Goal: Task Accomplishment & Management: Use online tool/utility

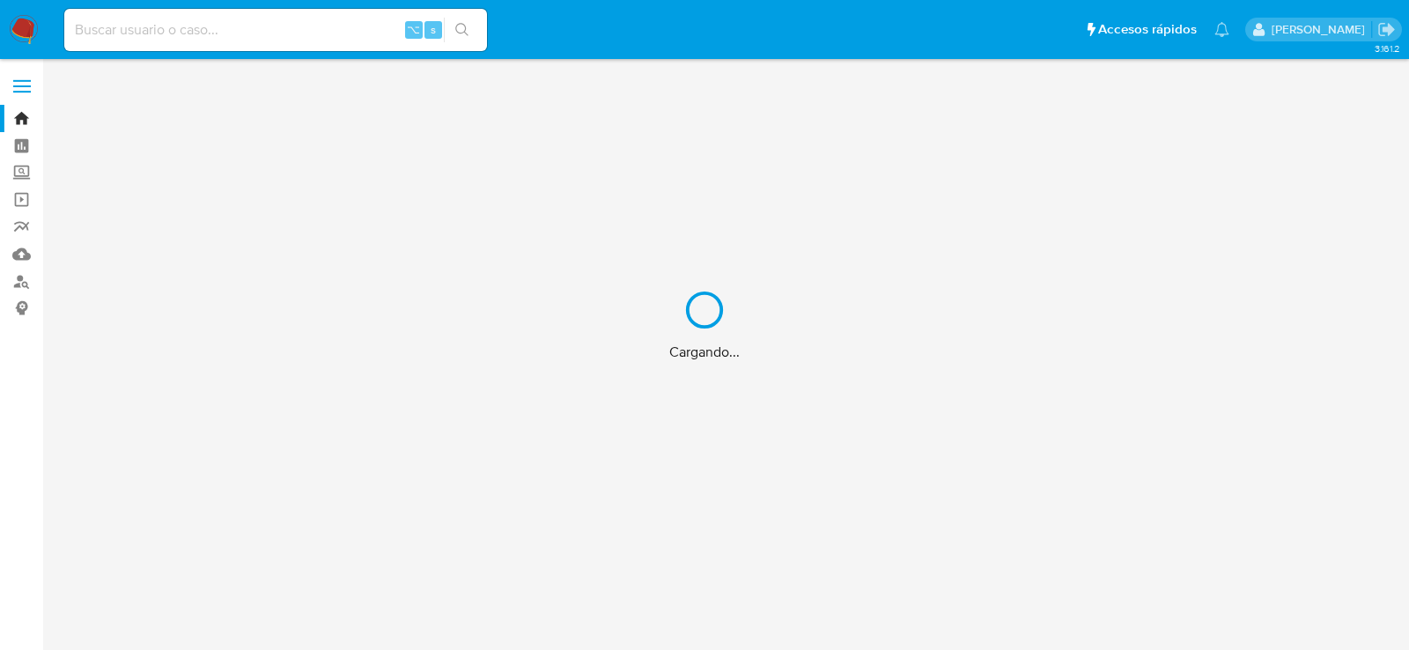
drag, startPoint x: 0, startPoint y: 0, endPoint x: 264, endPoint y: 32, distance: 266.0
click at [264, 32] on div "Cargando..." at bounding box center [704, 325] width 1409 height 650
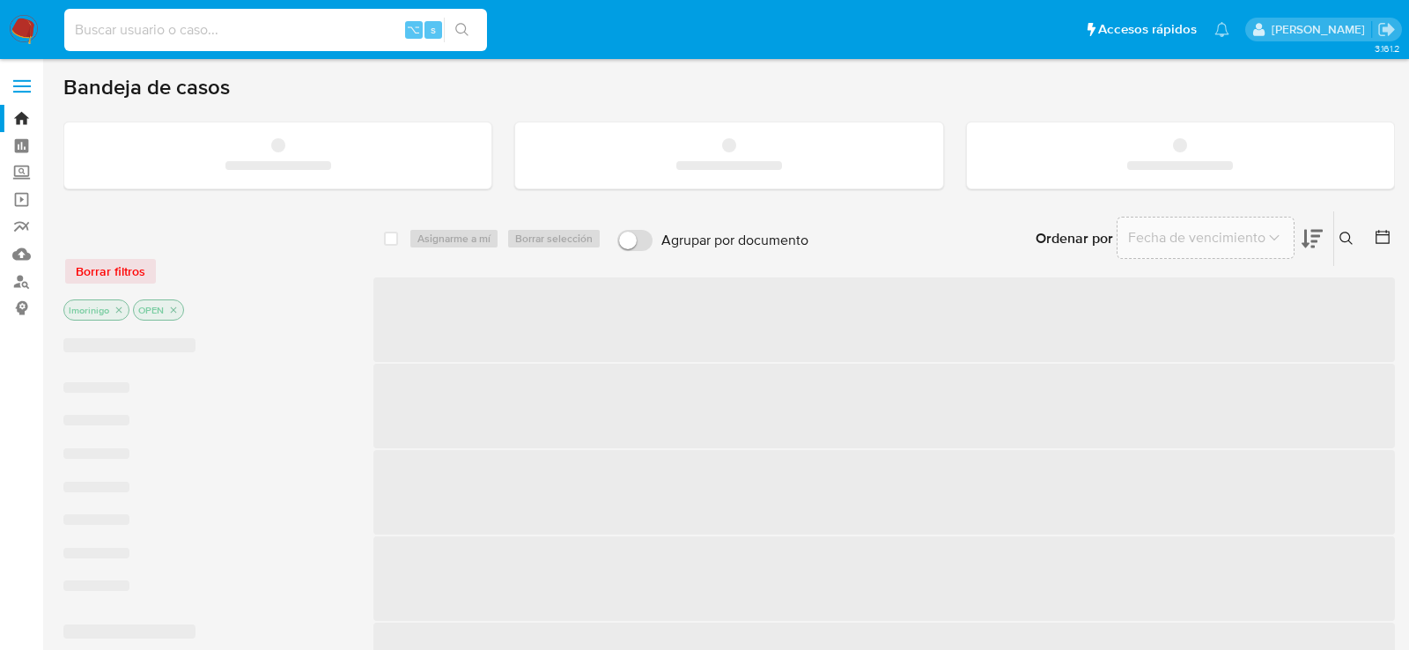
click at [241, 27] on input at bounding box center [275, 29] width 423 height 23
paste input "76788890"
type input "76788890"
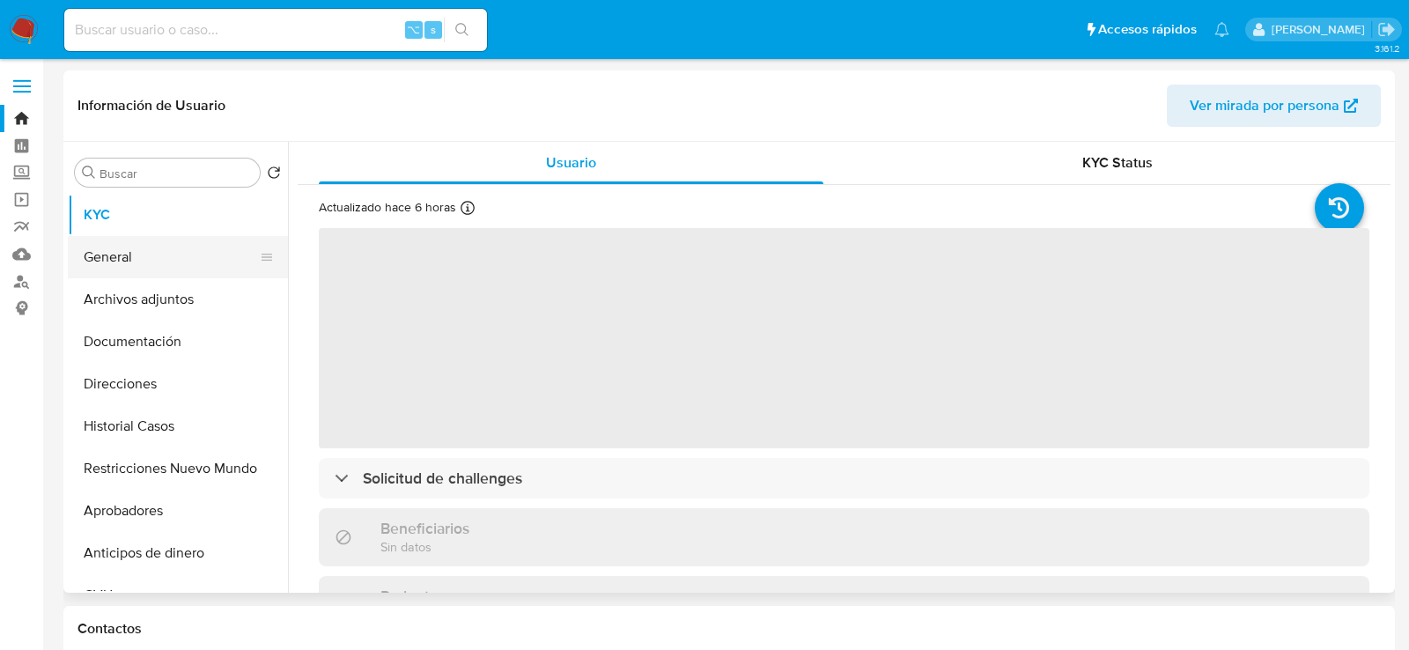
click at [187, 264] on button "General" at bounding box center [171, 257] width 206 height 42
select select "10"
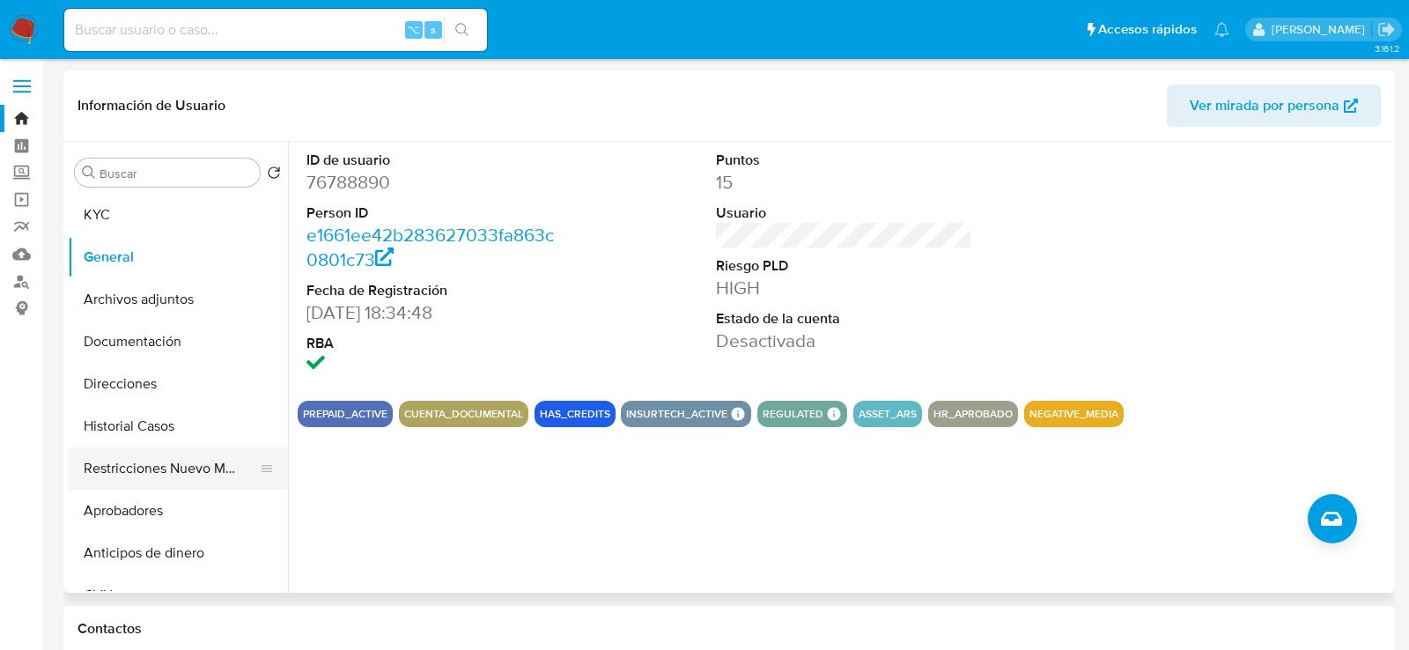
click at [144, 481] on button "Restricciones Nuevo Mundo" at bounding box center [171, 468] width 206 height 42
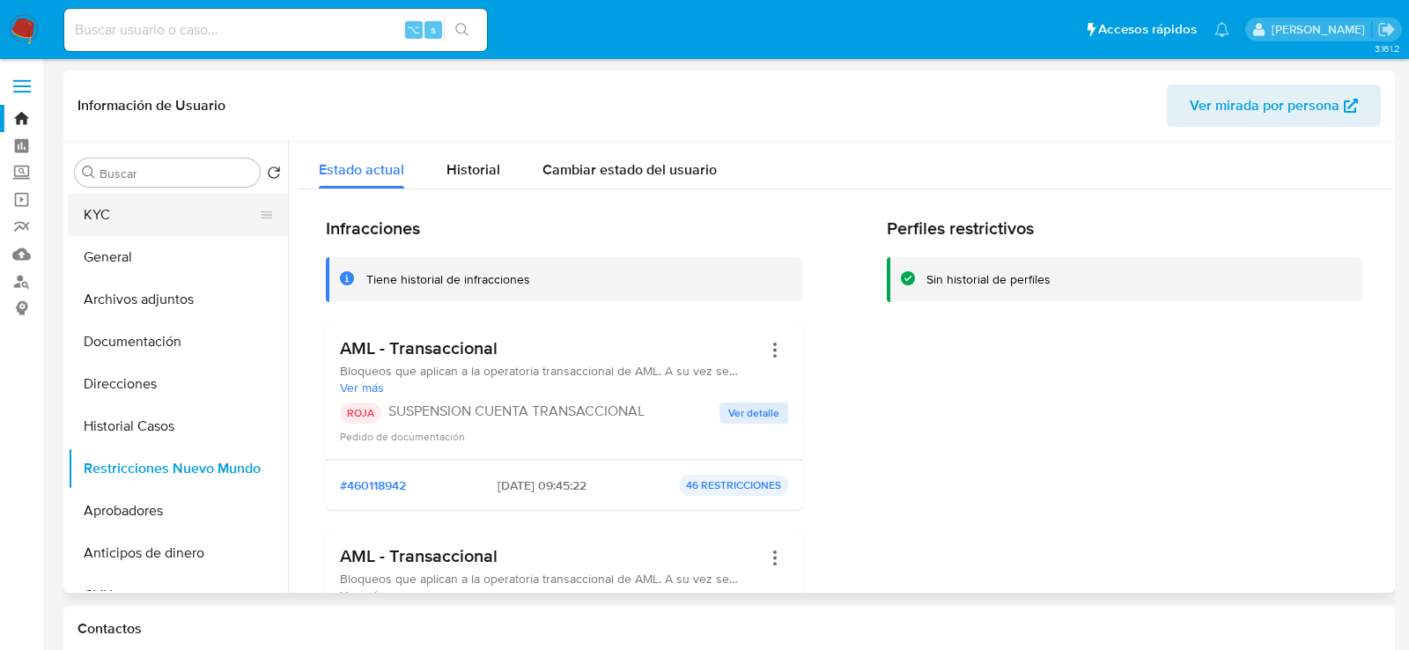
click at [125, 222] on button "KYC" at bounding box center [171, 215] width 206 height 42
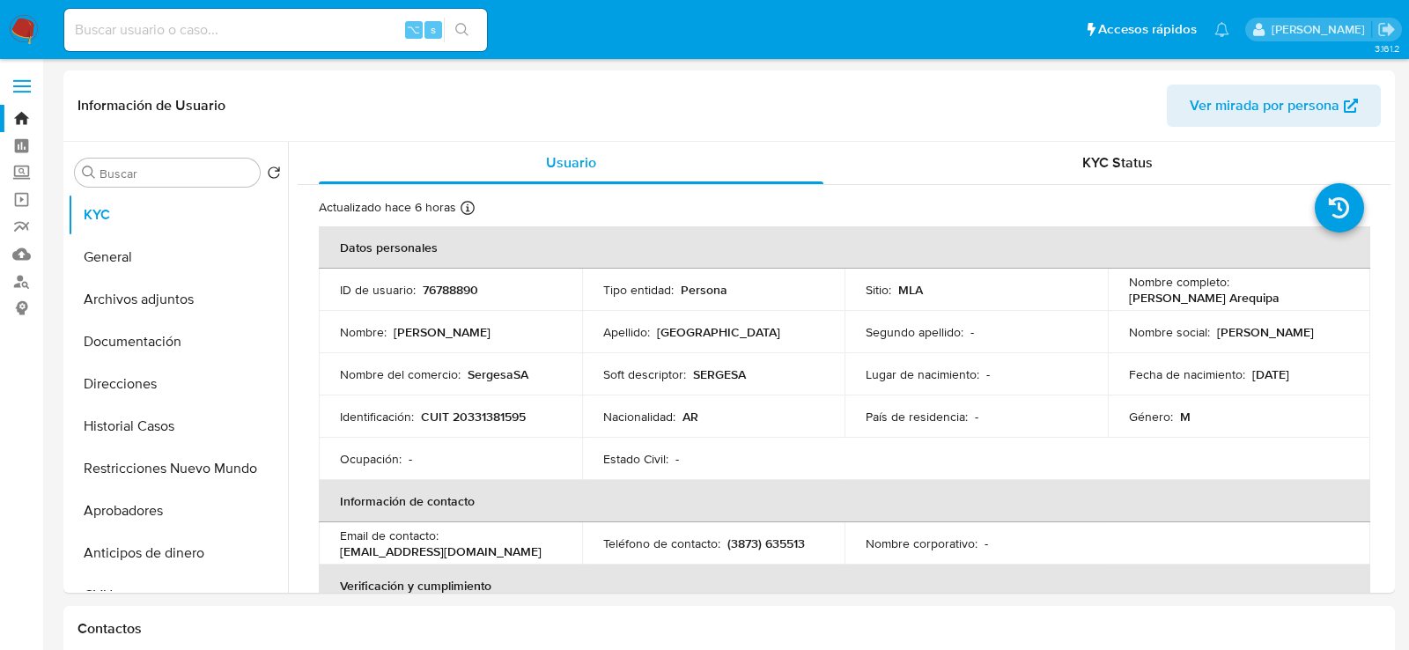
click at [365, 26] on input at bounding box center [275, 29] width 423 height 23
paste input "266538618"
type input "266538618"
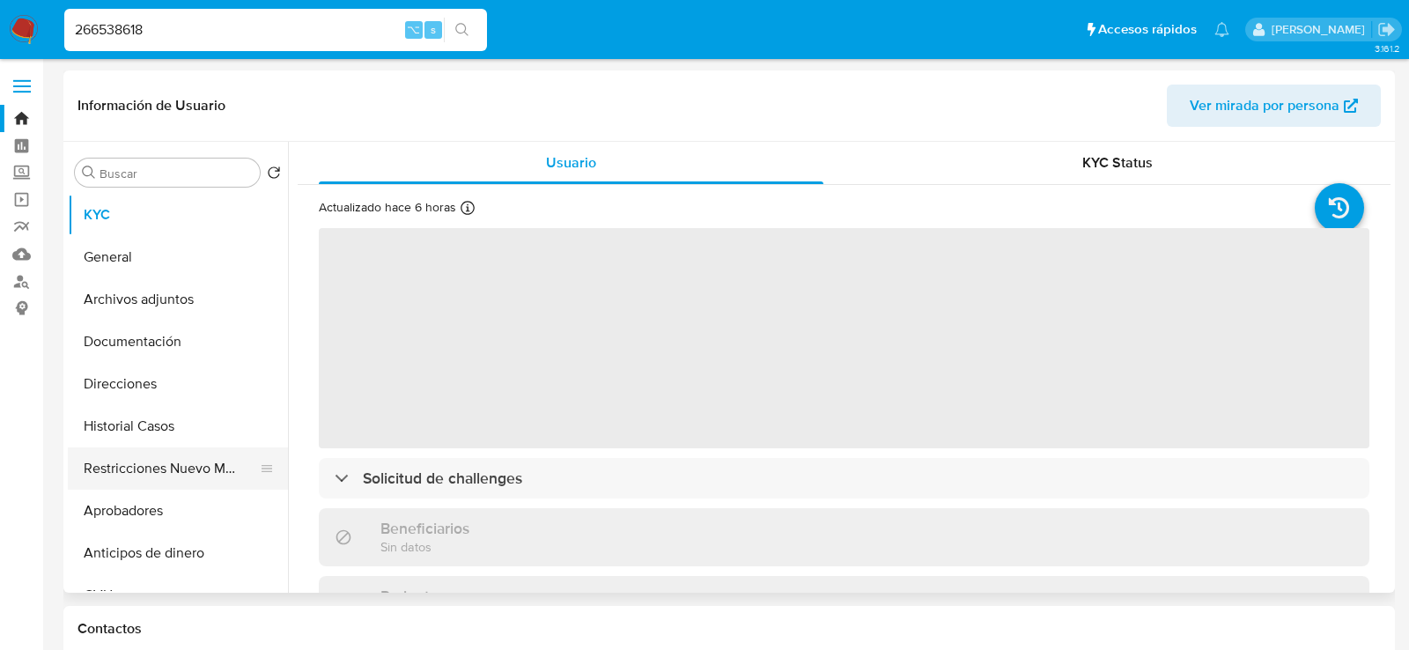
click at [112, 463] on button "Restricciones Nuevo Mundo" at bounding box center [171, 468] width 206 height 42
select select "10"
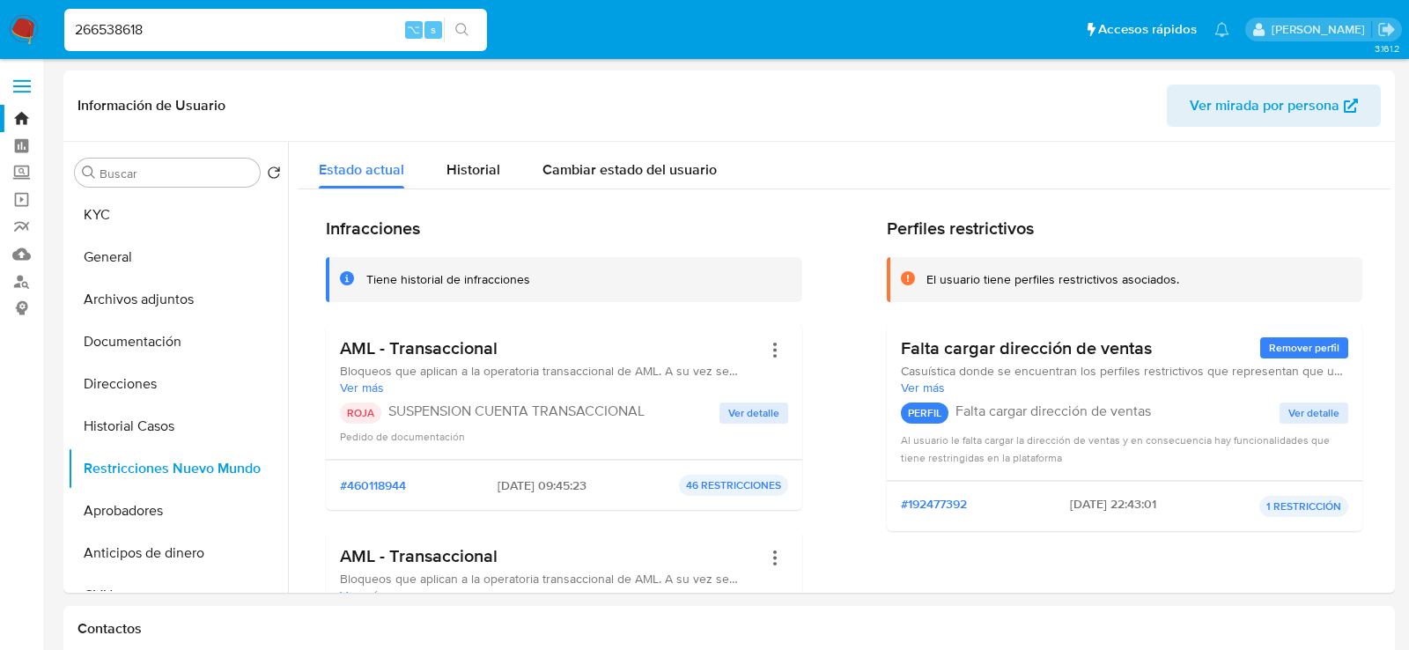
click at [343, 18] on input "266538618" at bounding box center [275, 29] width 423 height 23
paste input "76788890"
type input "76788890"
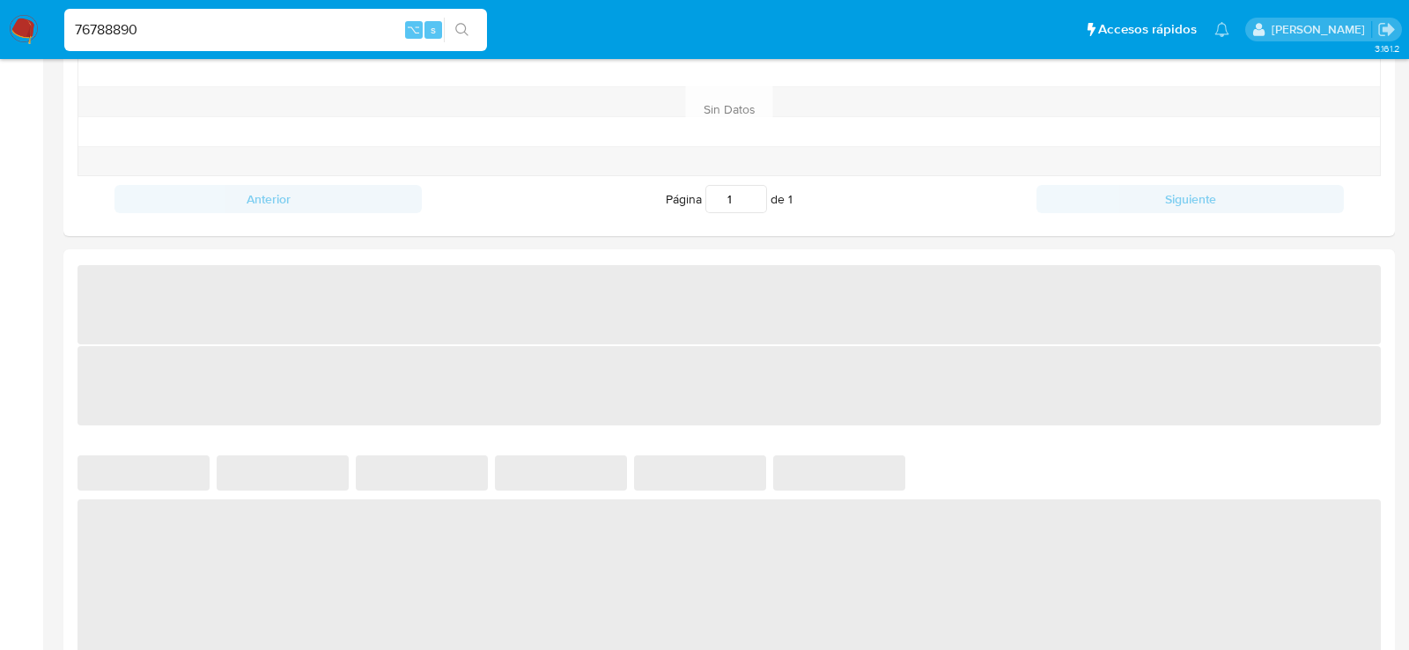
scroll to position [834, 0]
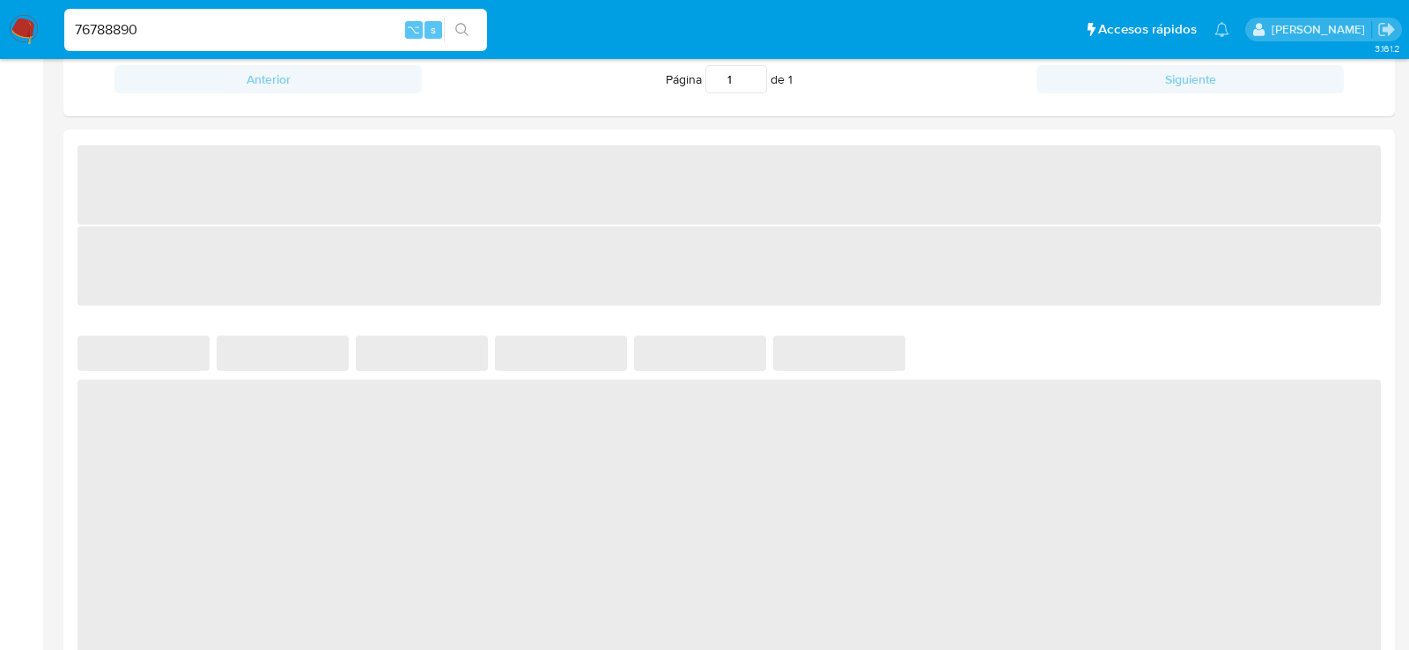
select select "10"
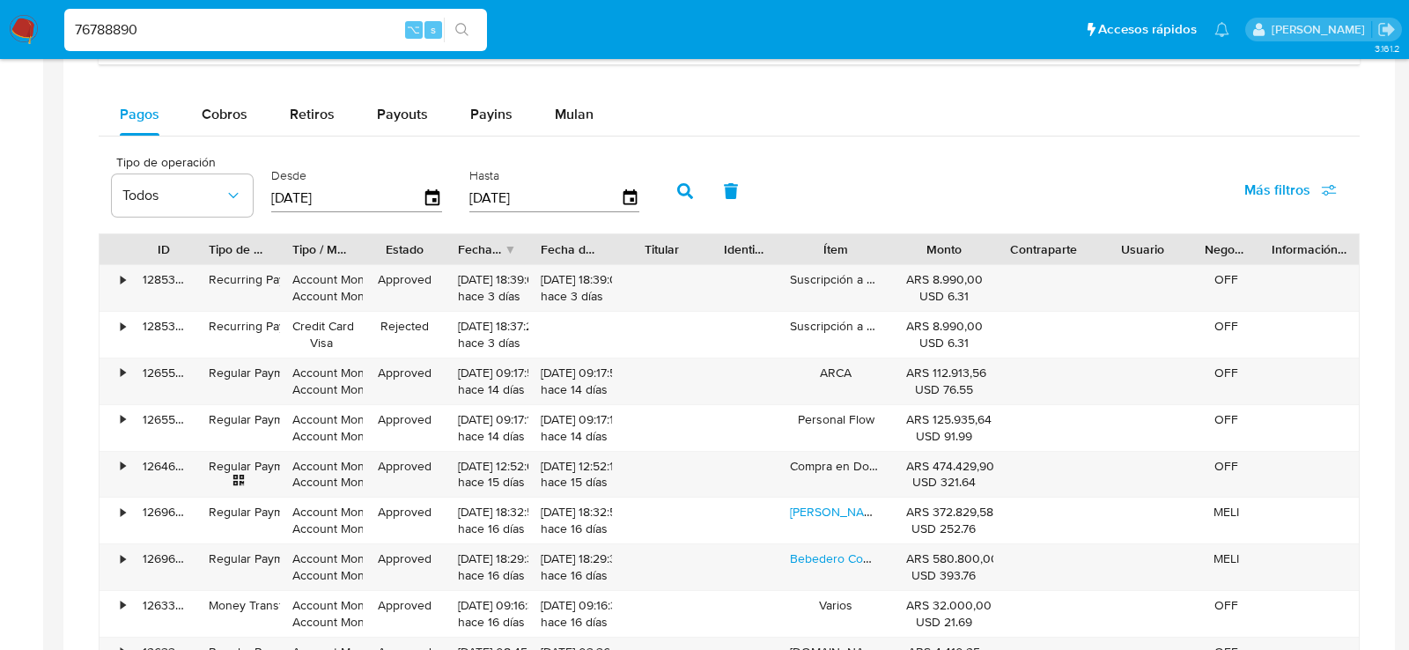
scroll to position [1155, 0]
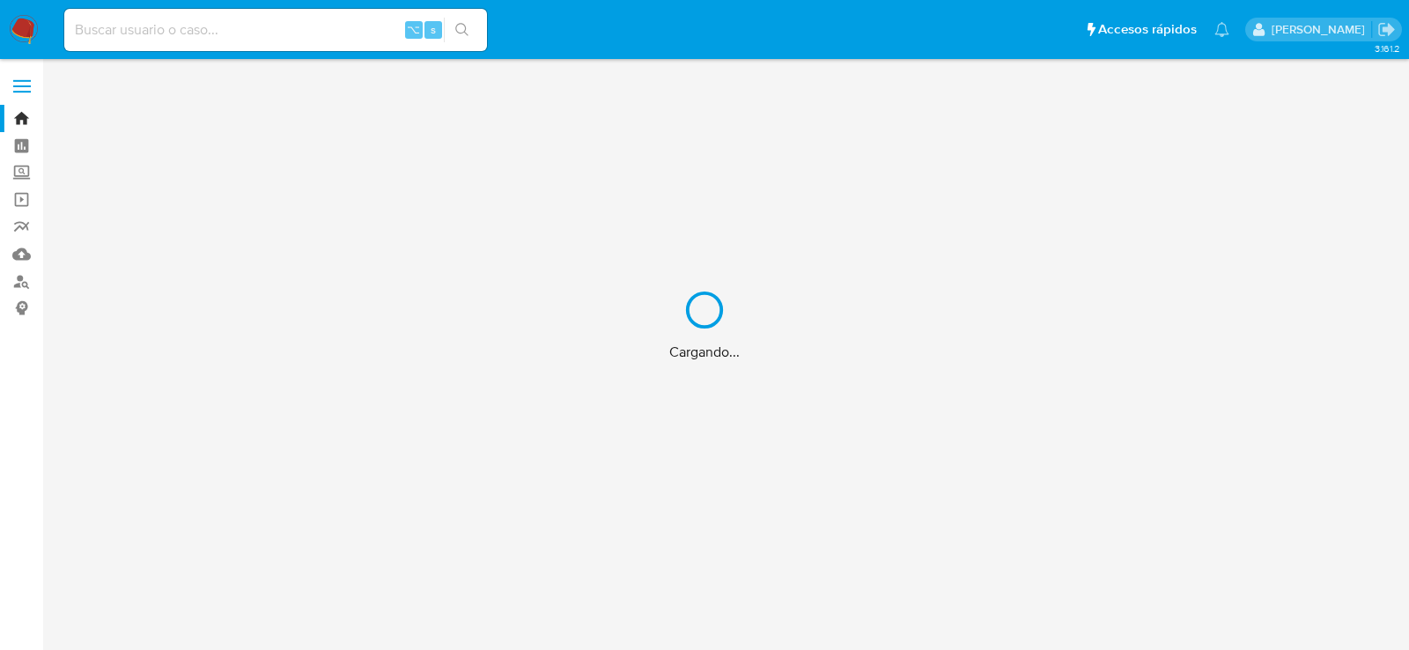
click at [274, 33] on div "Cargando..." at bounding box center [704, 325] width 1409 height 650
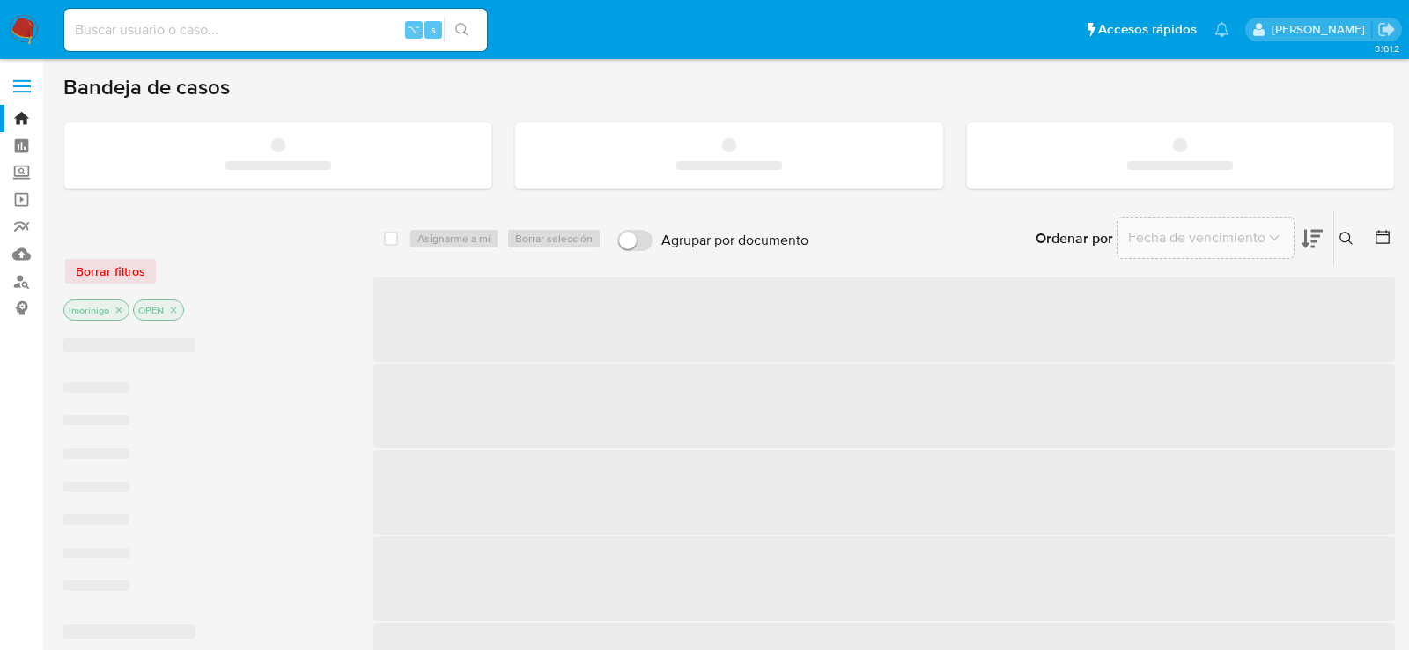
click at [241, 34] on input at bounding box center [275, 29] width 423 height 23
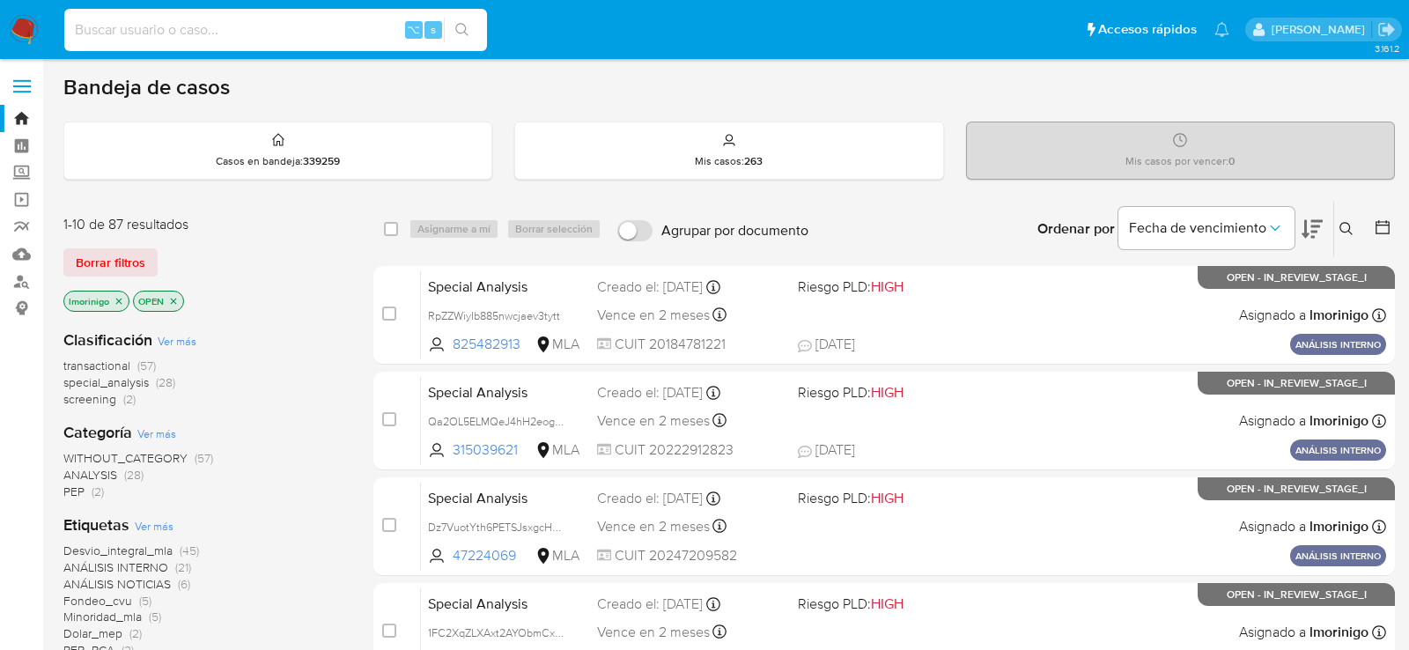
paste input "266538618"
type input "266538618"
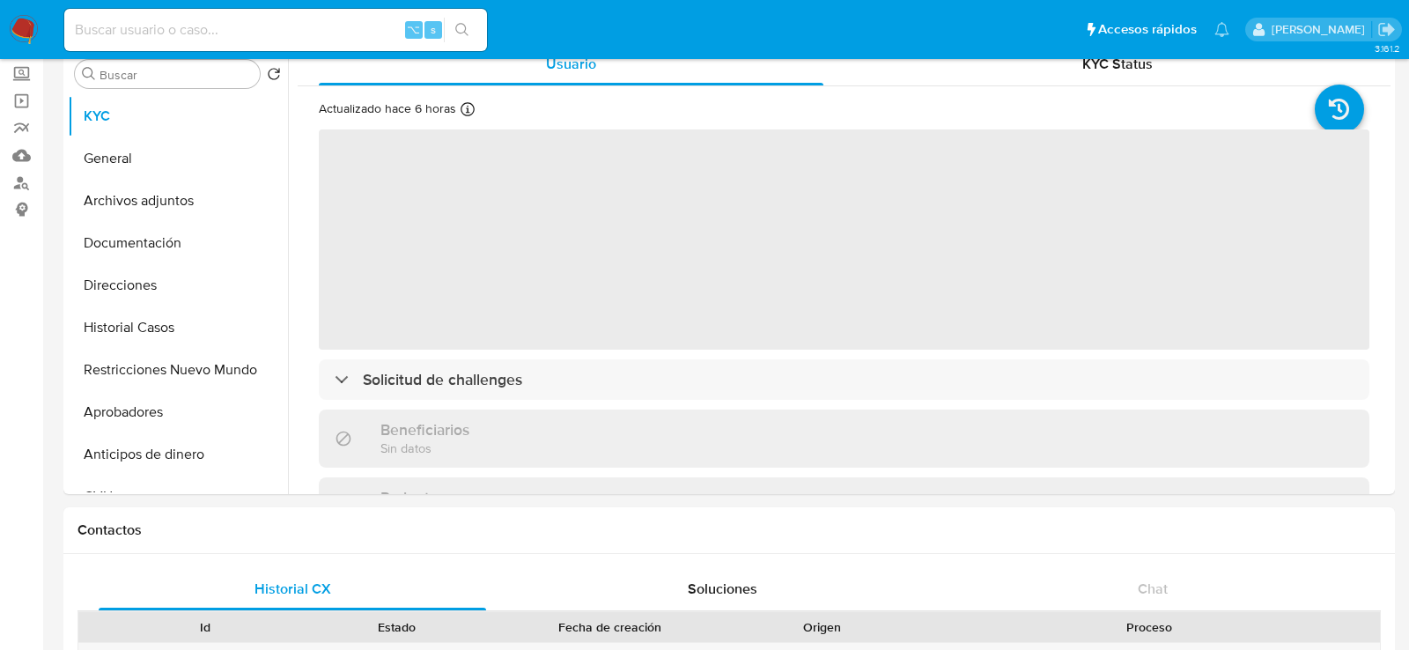
select select "10"
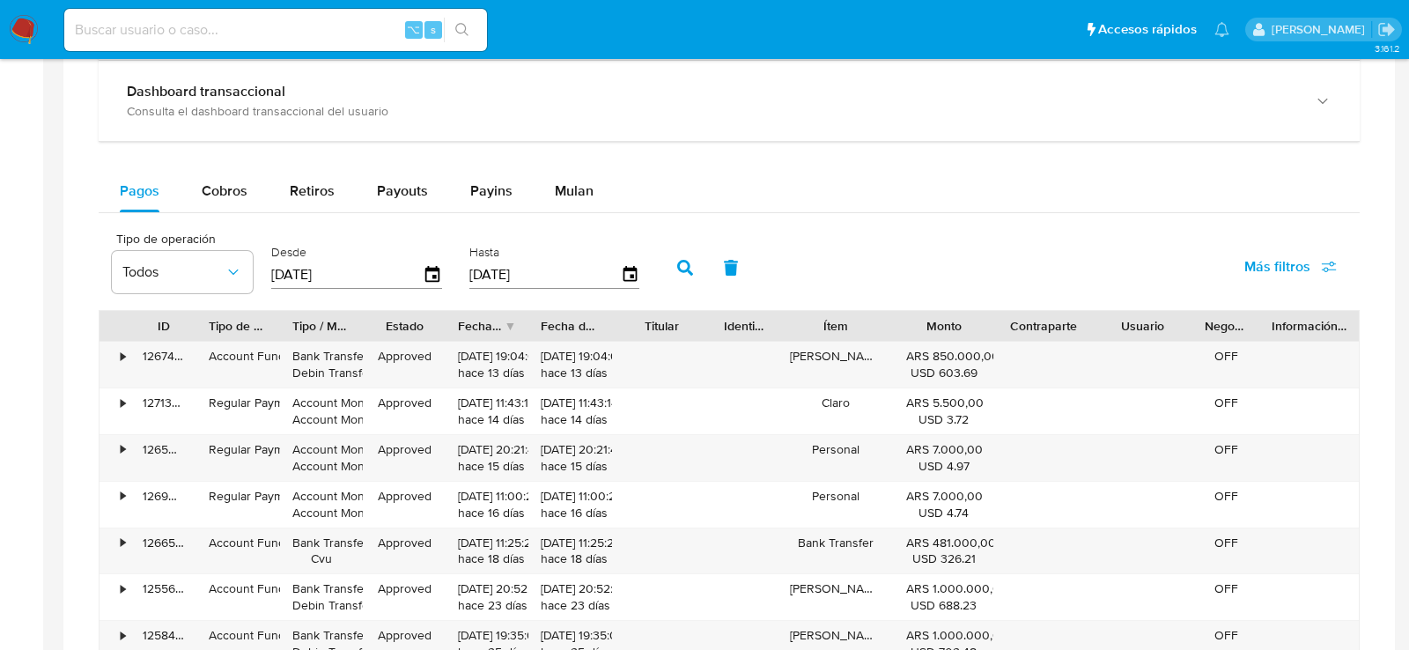
scroll to position [1095, 0]
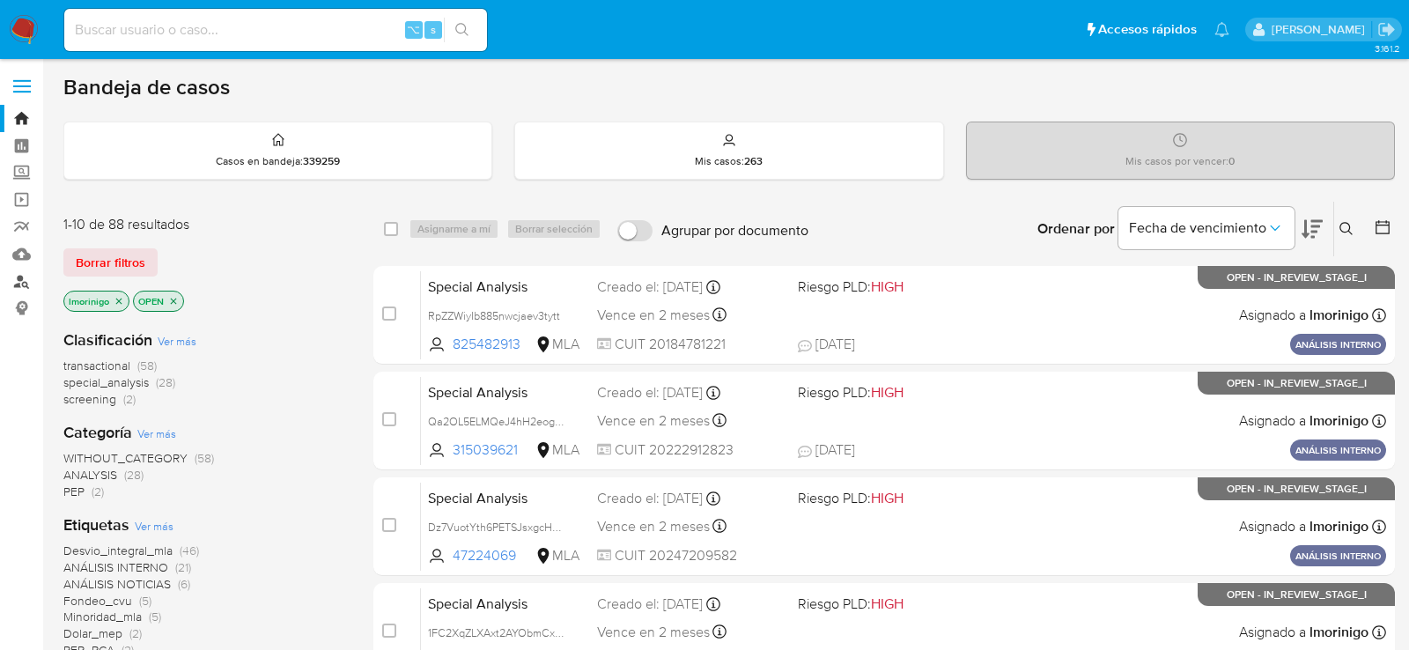
click at [25, 279] on link "Buscador de personas" at bounding box center [105, 281] width 210 height 27
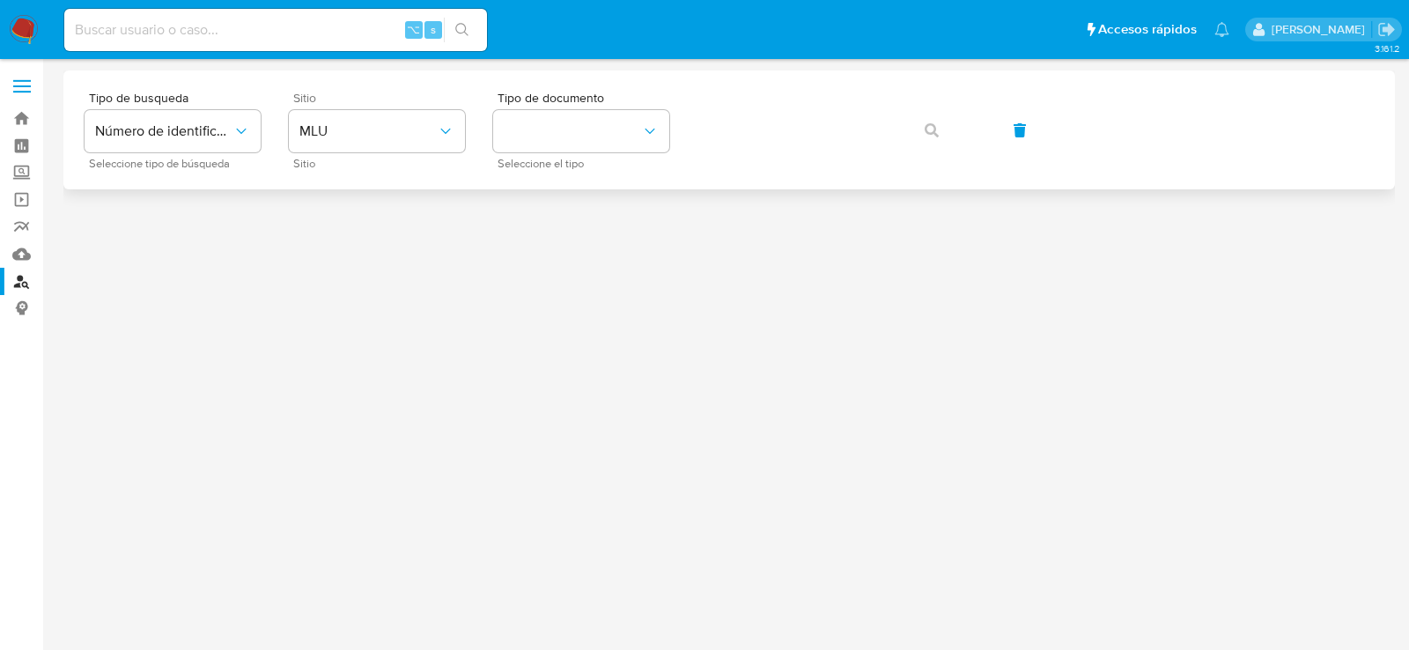
click at [336, 155] on div "Sitio MLU Sitio" at bounding box center [377, 130] width 176 height 77
click at [336, 141] on button "MLU" at bounding box center [377, 131] width 176 height 42
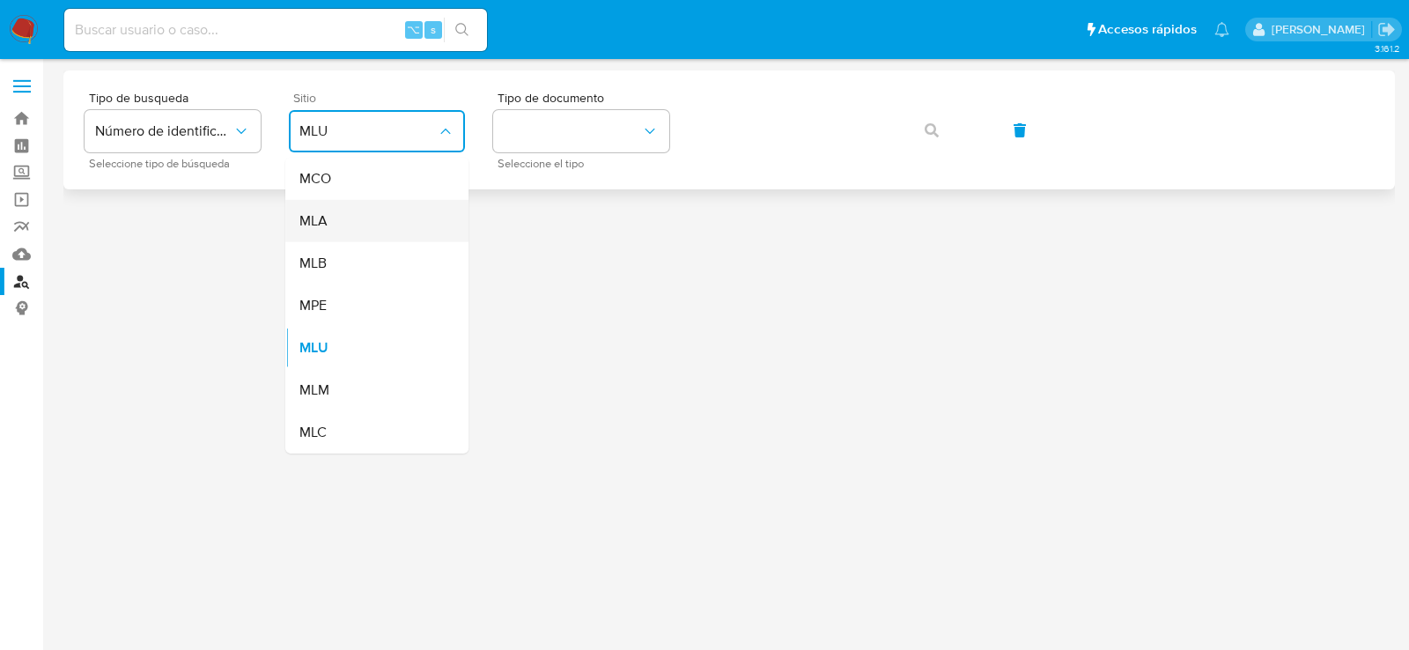
click at [336, 203] on div "MLA" at bounding box center [371, 221] width 144 height 42
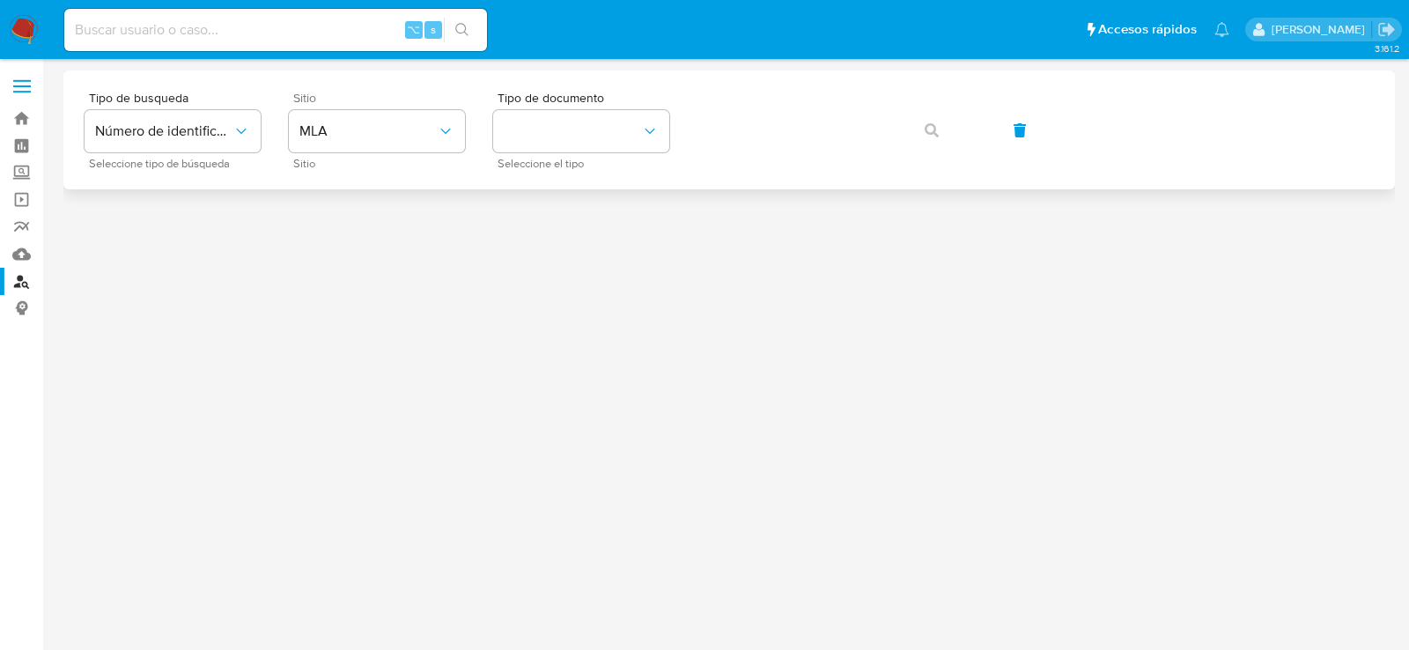
click at [491, 131] on div "Tipo de busqueda Número de identificación Seleccione tipo de búsqueda Sitio MLA…" at bounding box center [729, 130] width 1289 height 77
click at [512, 136] on button "identificationType" at bounding box center [581, 131] width 176 height 42
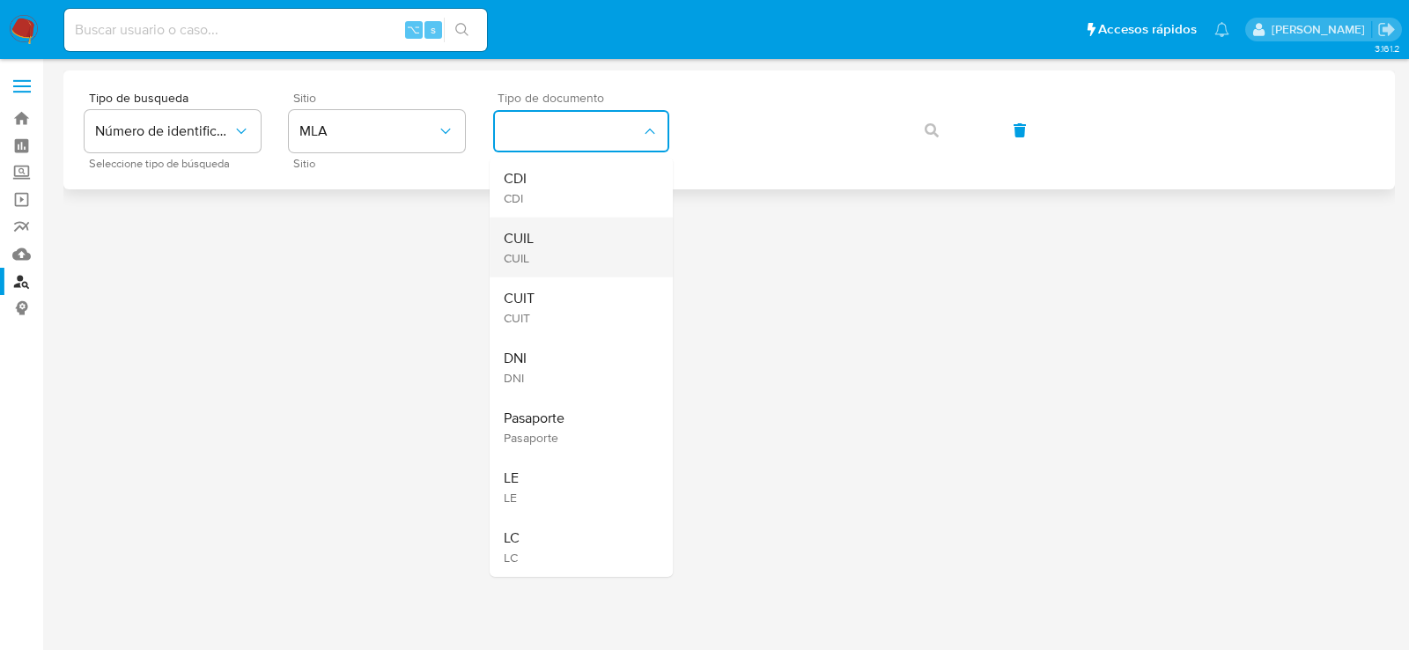
click at [548, 244] on div "CUIL CUIL" at bounding box center [576, 247] width 144 height 60
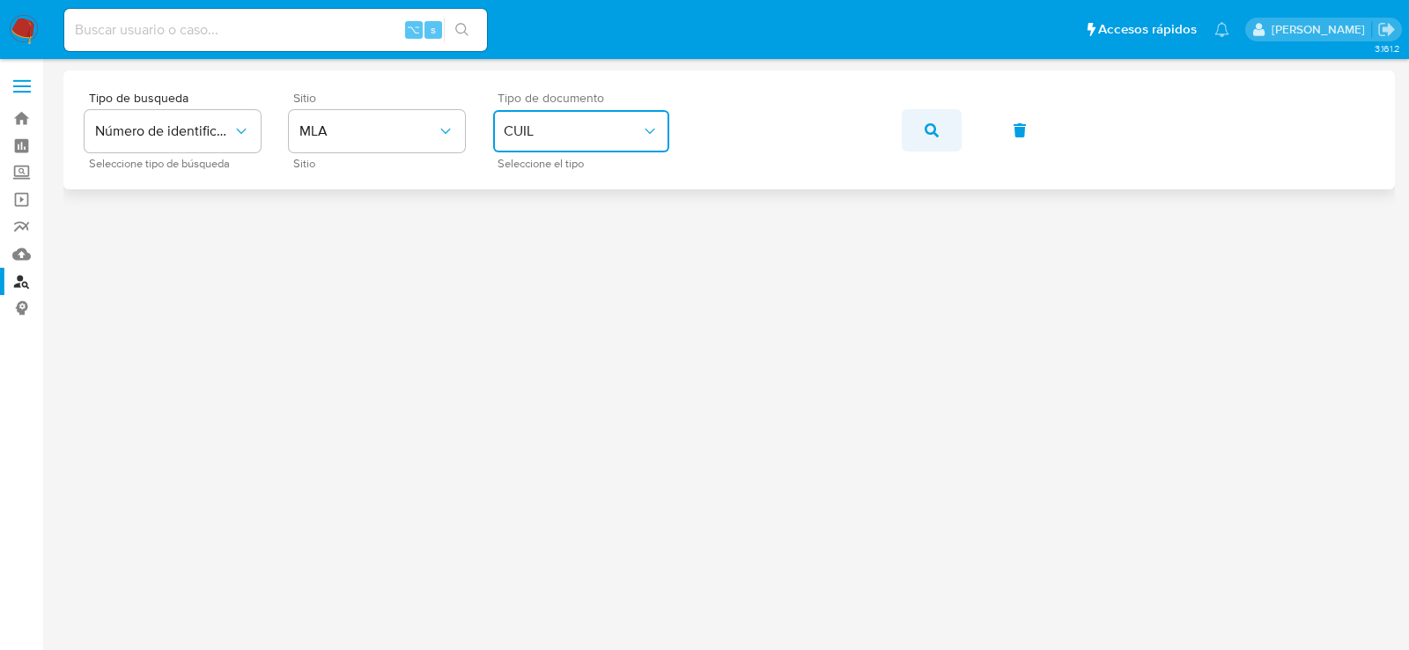
click at [941, 122] on button "button" at bounding box center [932, 130] width 60 height 42
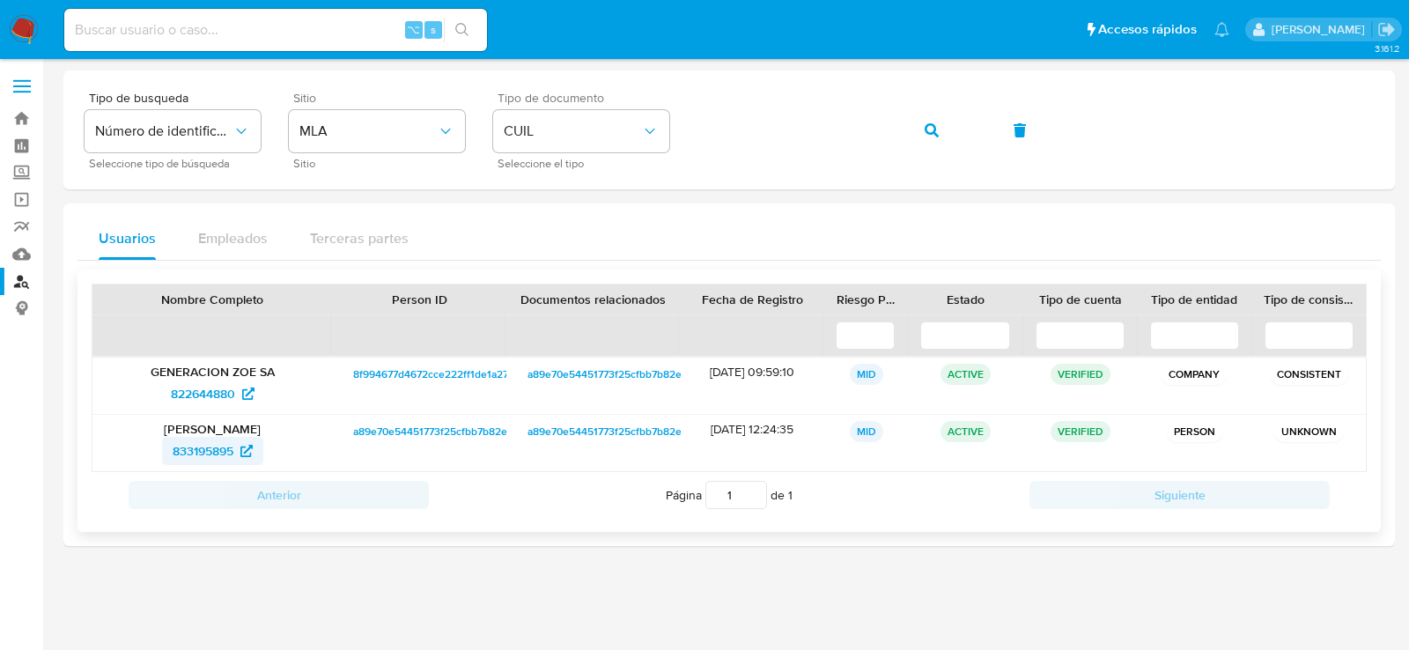
click at [221, 449] on span "833195895" at bounding box center [203, 451] width 61 height 28
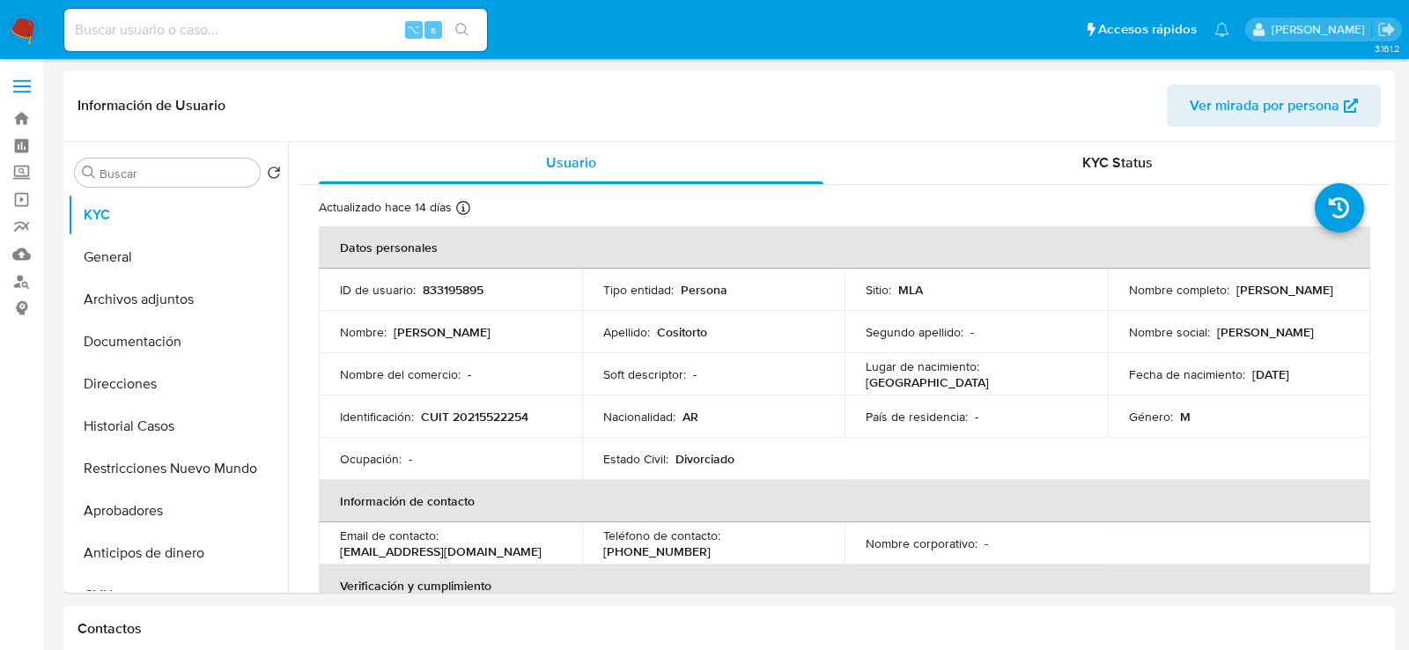
select select "10"
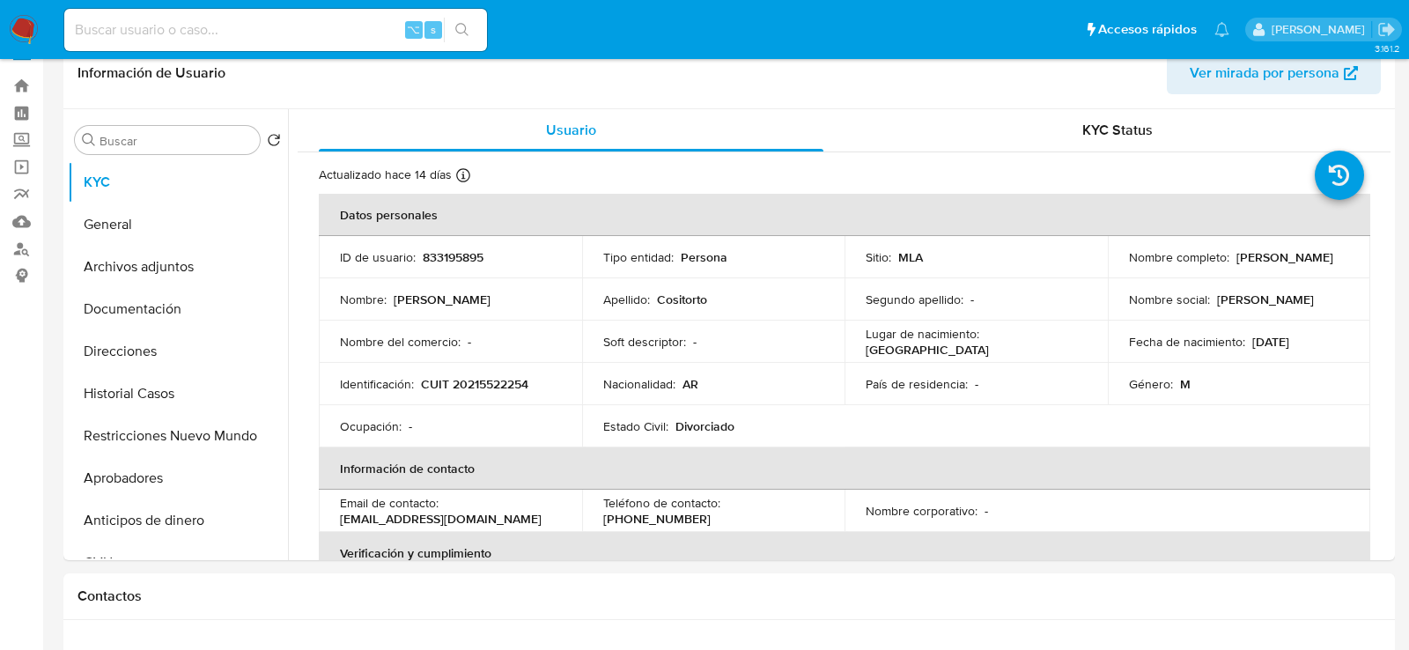
scroll to position [32, 0]
click at [137, 232] on button "General" at bounding box center [171, 225] width 206 height 42
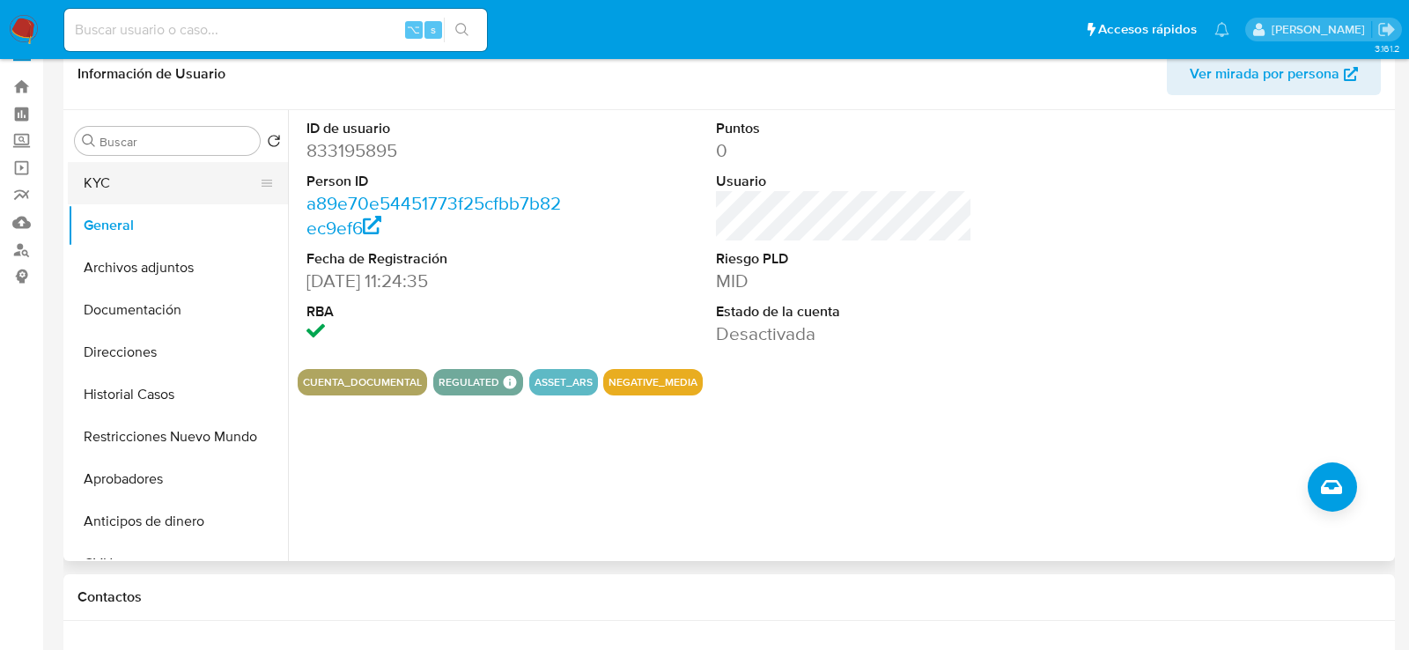
click at [144, 188] on button "KYC" at bounding box center [171, 183] width 206 height 42
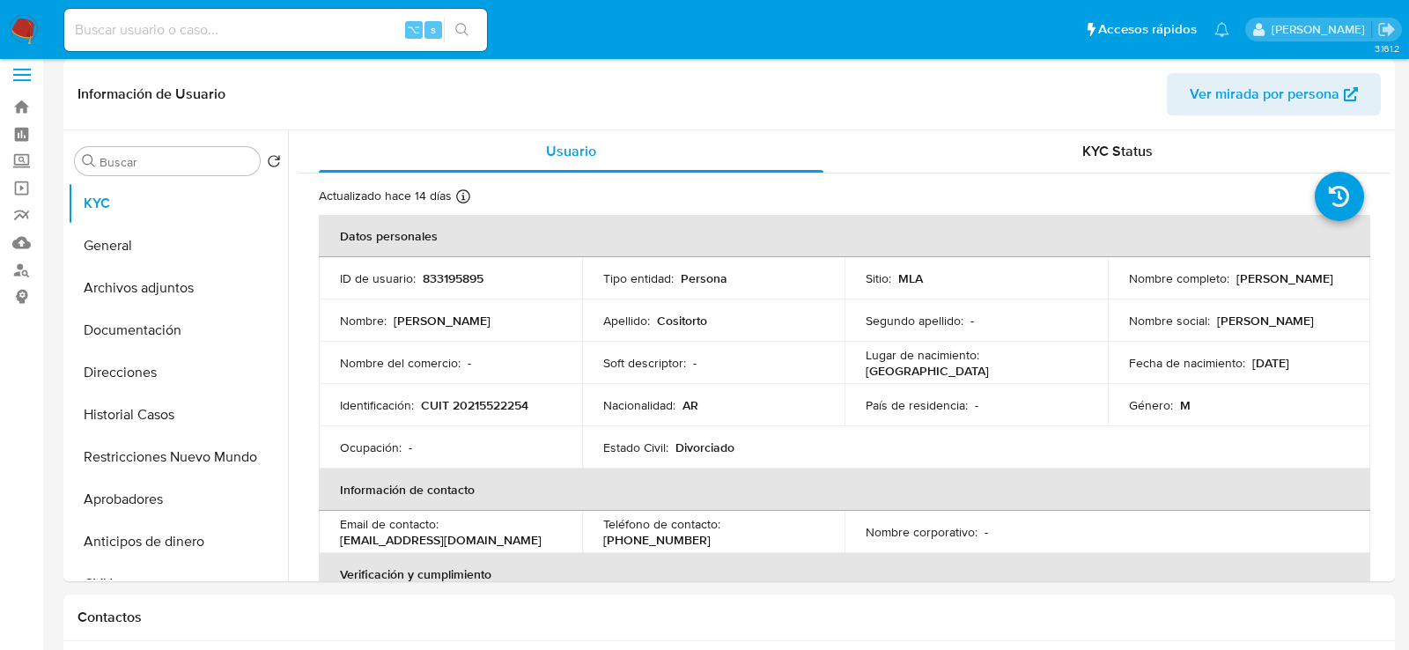
scroll to position [6, 0]
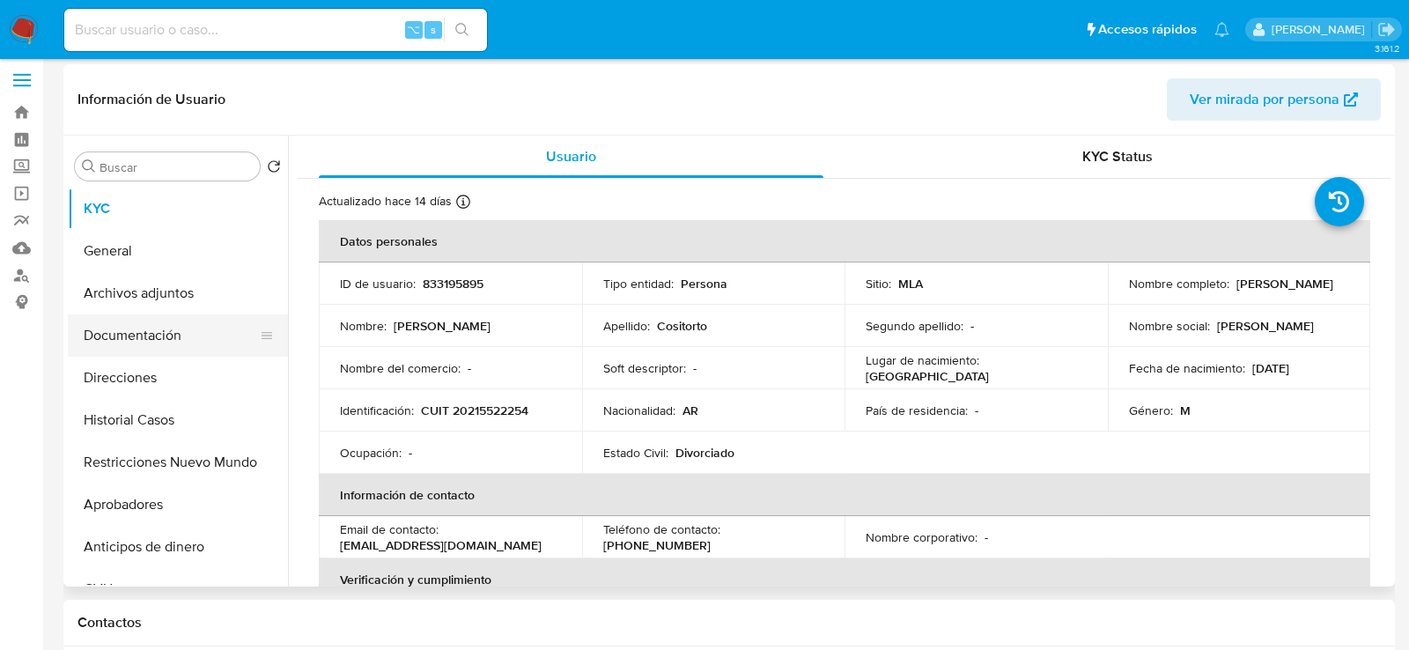
click at [114, 334] on button "Documentación" at bounding box center [171, 335] width 206 height 42
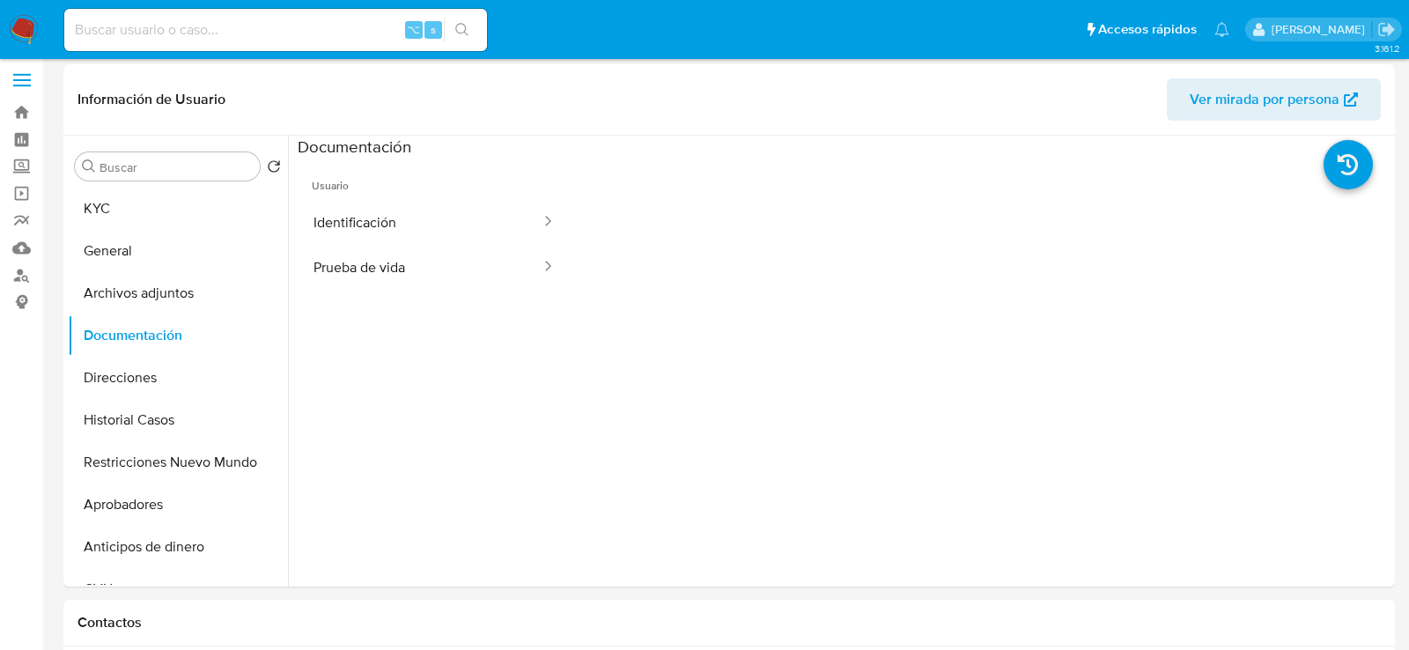
click at [384, 216] on button "Identificación" at bounding box center [420, 222] width 245 height 45
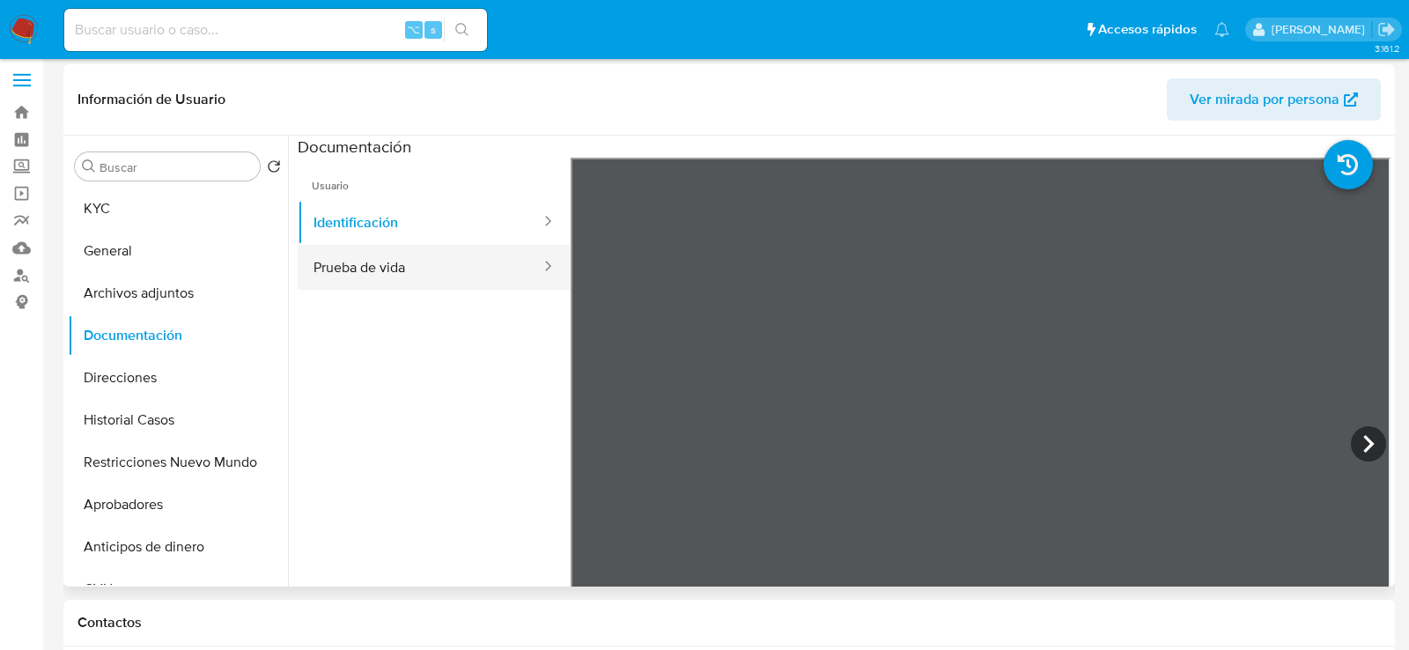
click at [378, 265] on button "Prueba de vida" at bounding box center [420, 267] width 245 height 45
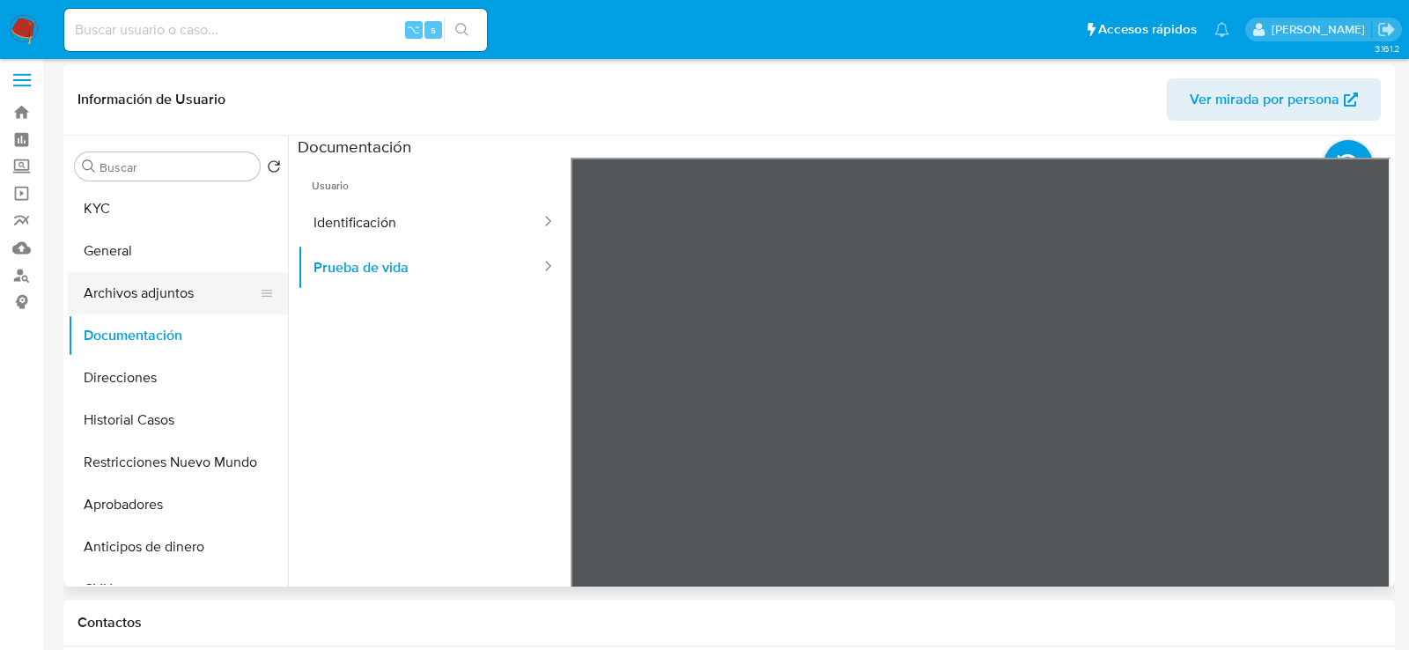
click at [167, 284] on button "Archivos adjuntos" at bounding box center [171, 293] width 206 height 42
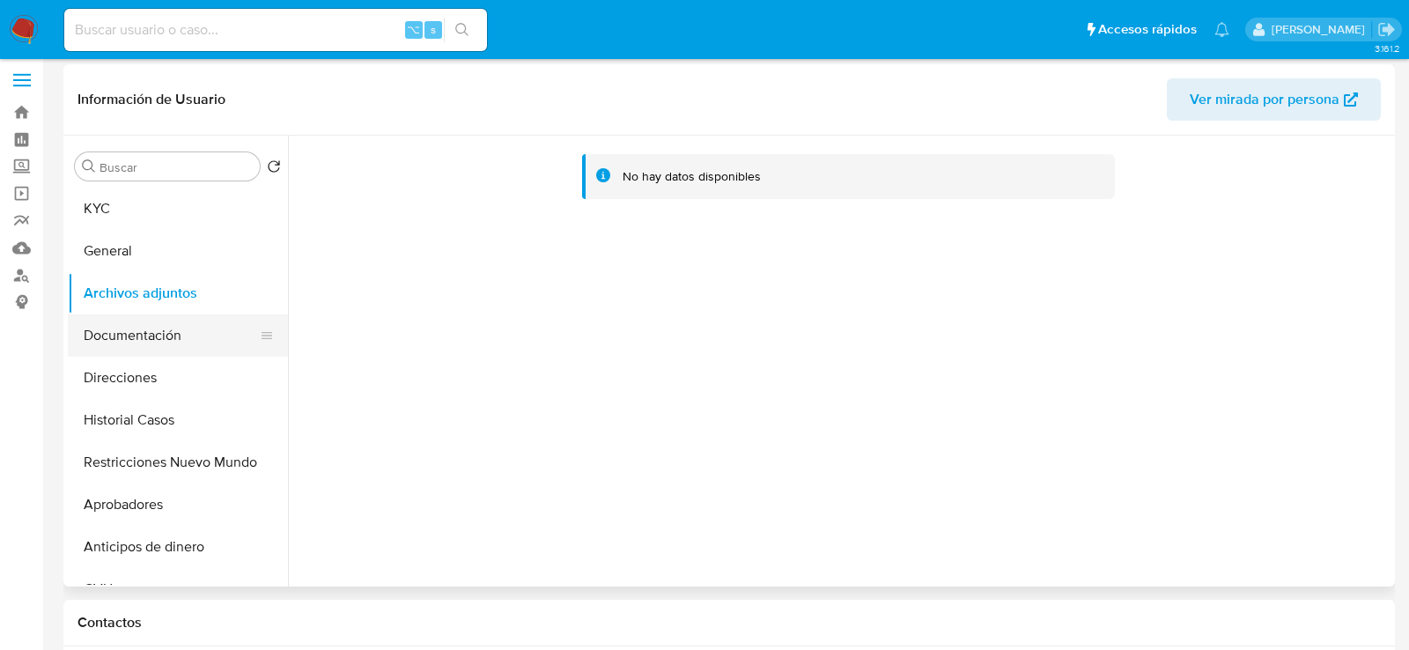
click at [136, 334] on button "Documentación" at bounding box center [171, 335] width 206 height 42
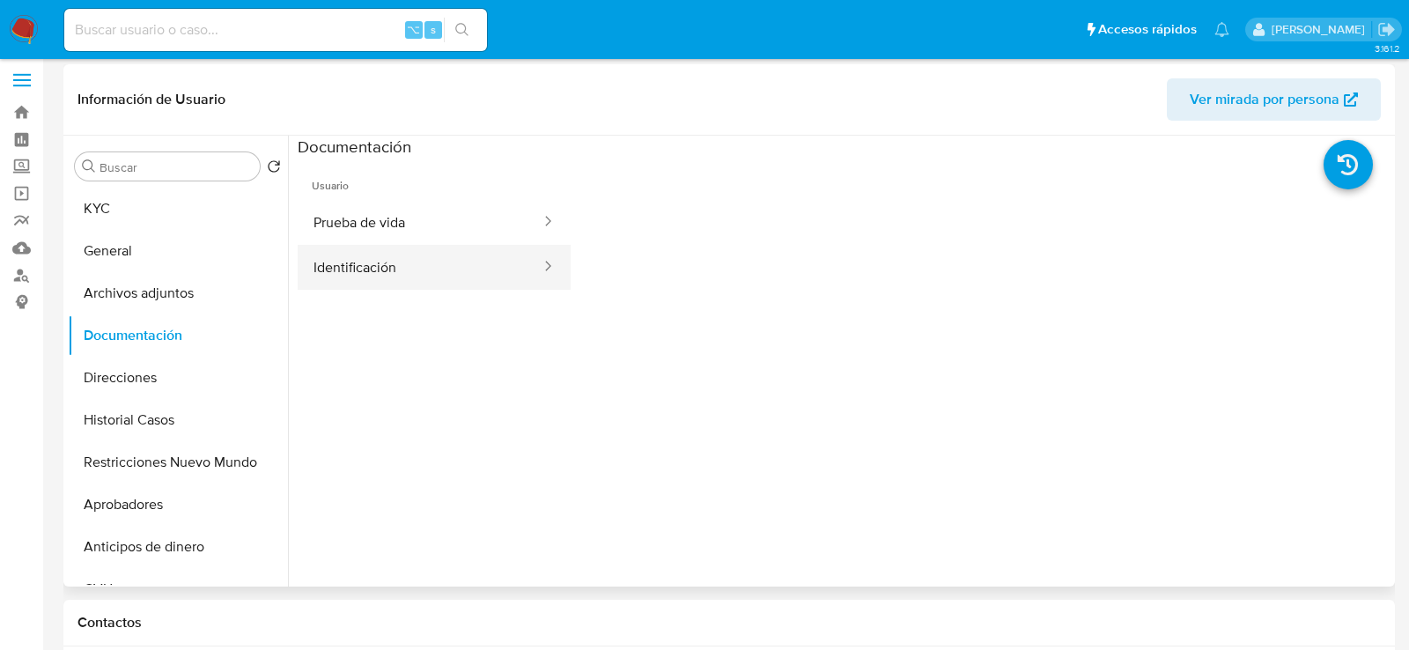
click at [447, 276] on button "Identificación" at bounding box center [420, 267] width 245 height 45
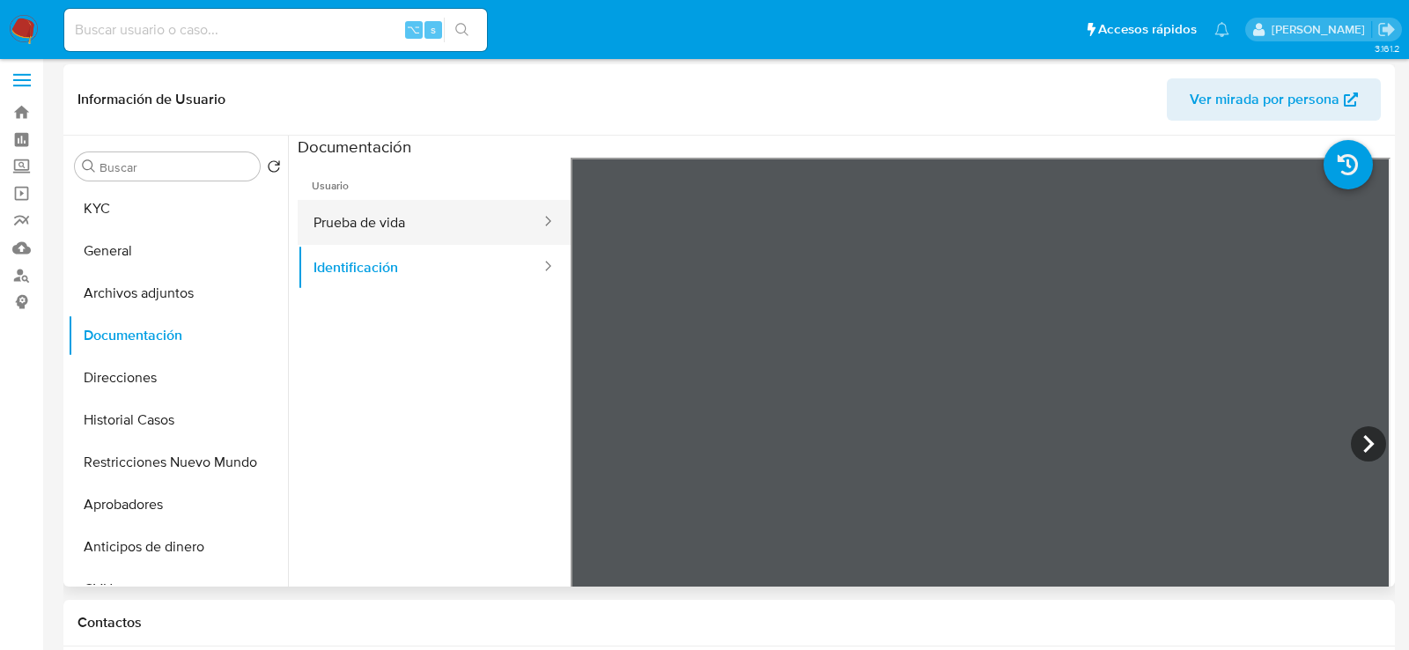
click at [433, 219] on button "Prueba de vida" at bounding box center [420, 222] width 245 height 45
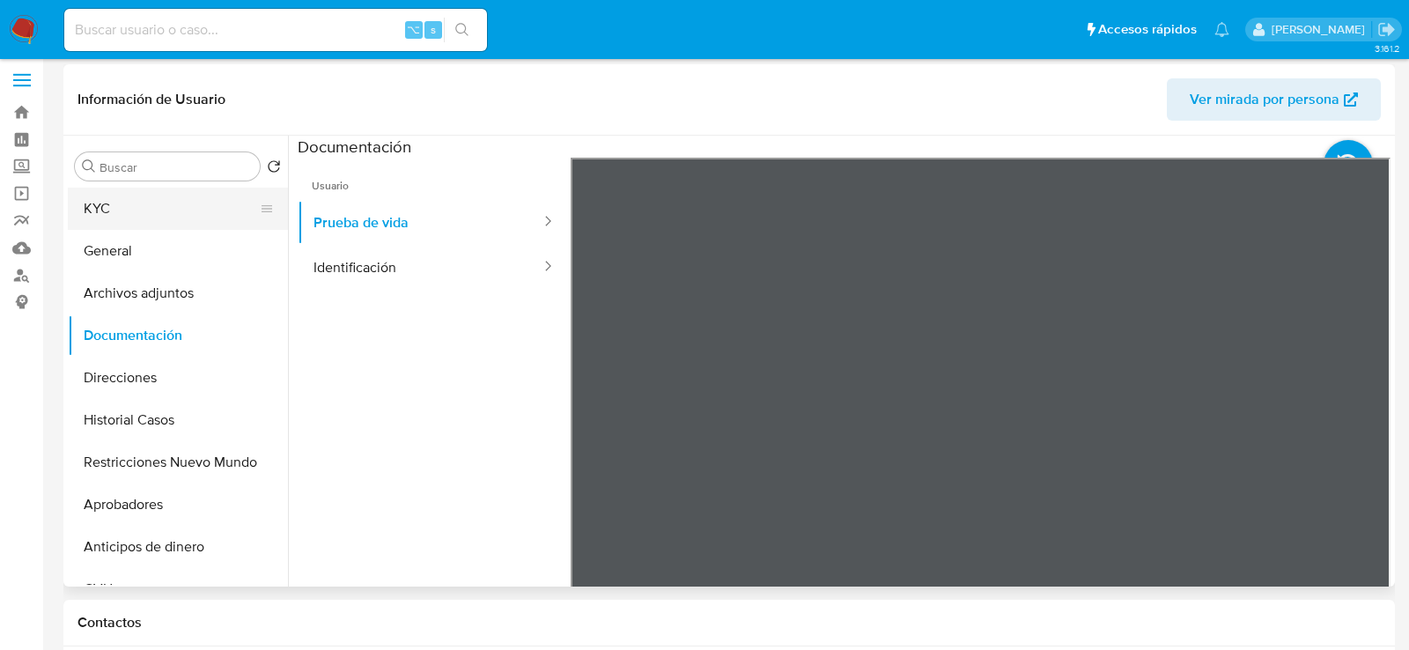
click at [136, 204] on button "KYC" at bounding box center [171, 209] width 206 height 42
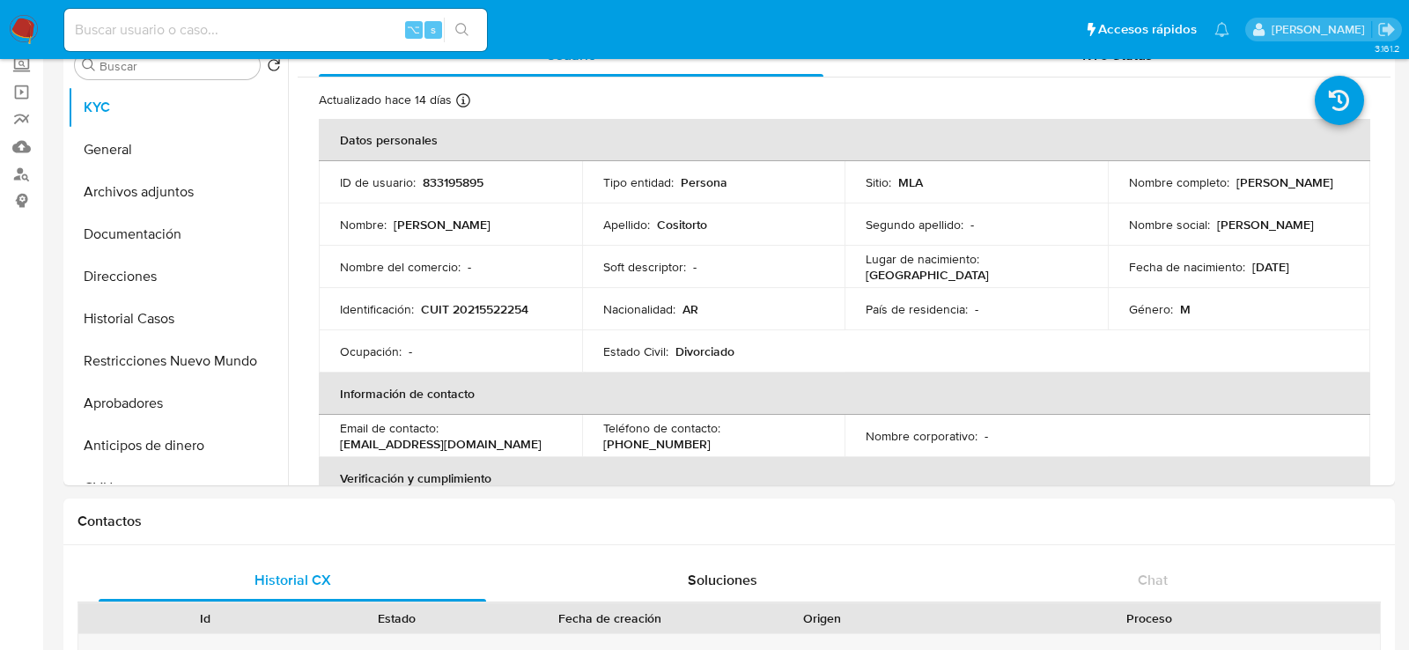
scroll to position [94, 0]
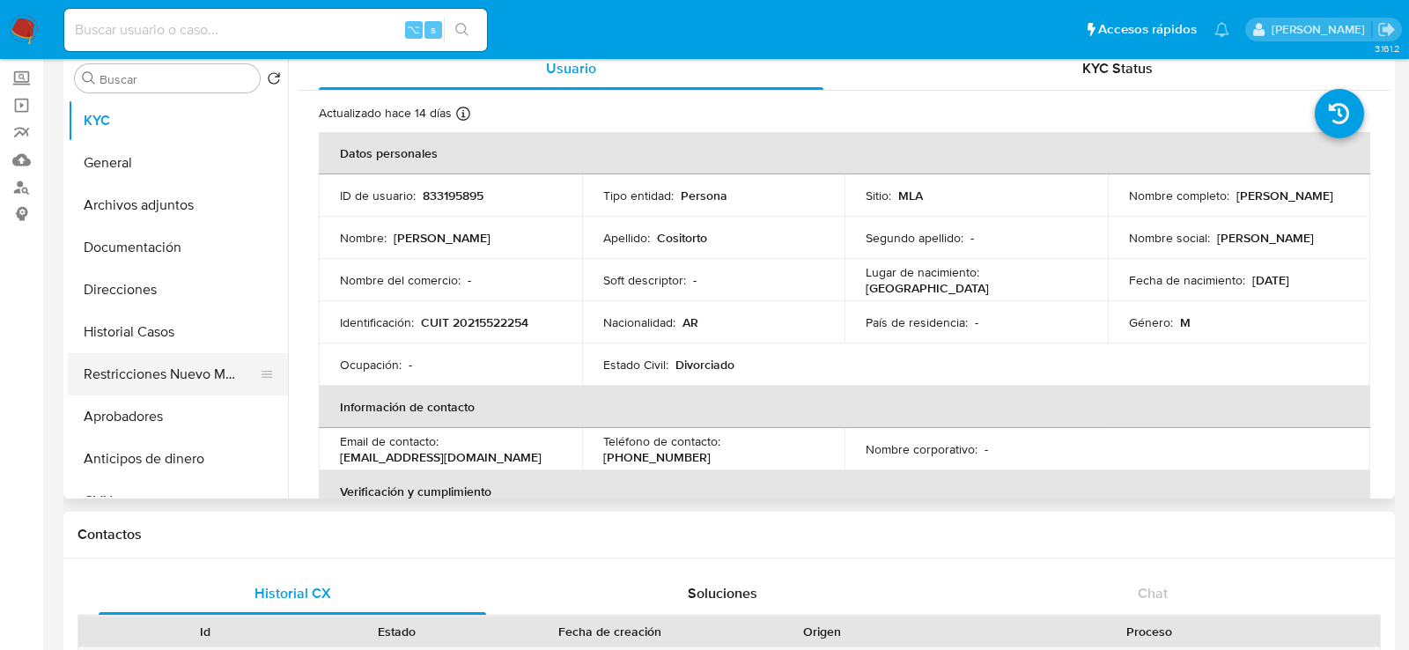
click at [114, 380] on button "Restricciones Nuevo Mundo" at bounding box center [171, 374] width 206 height 42
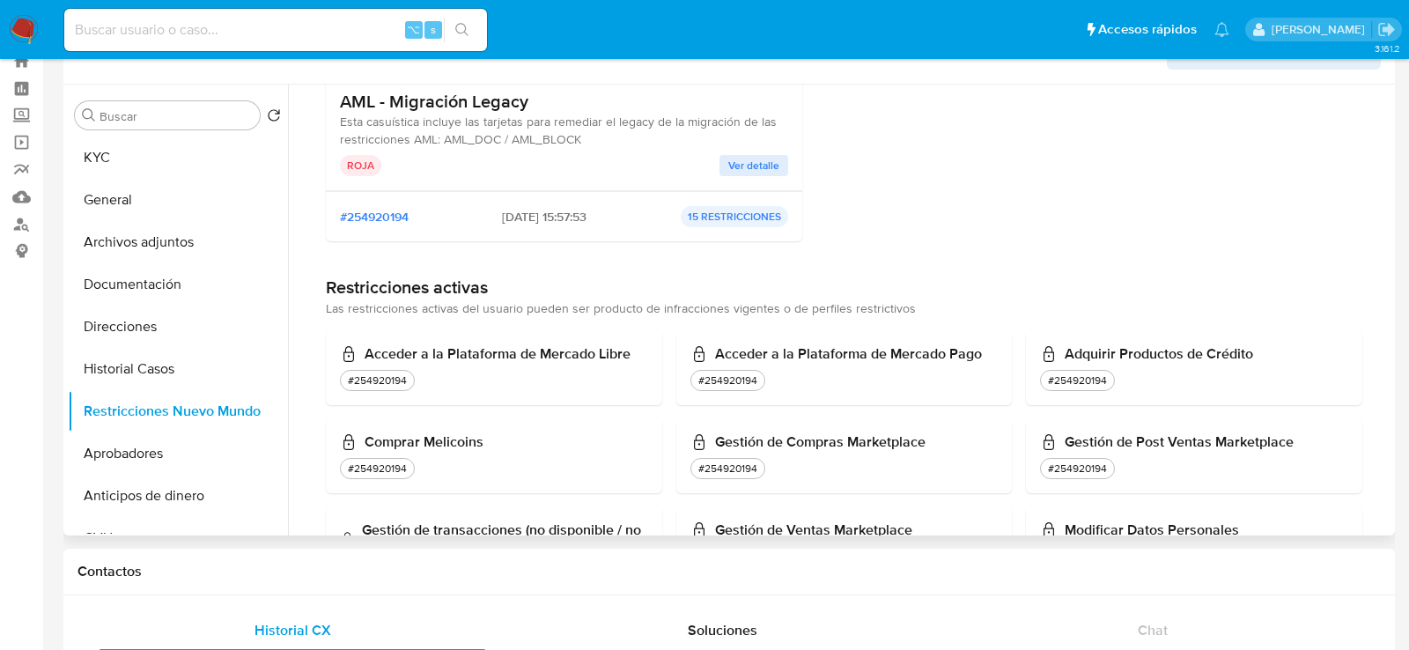
scroll to position [0, 0]
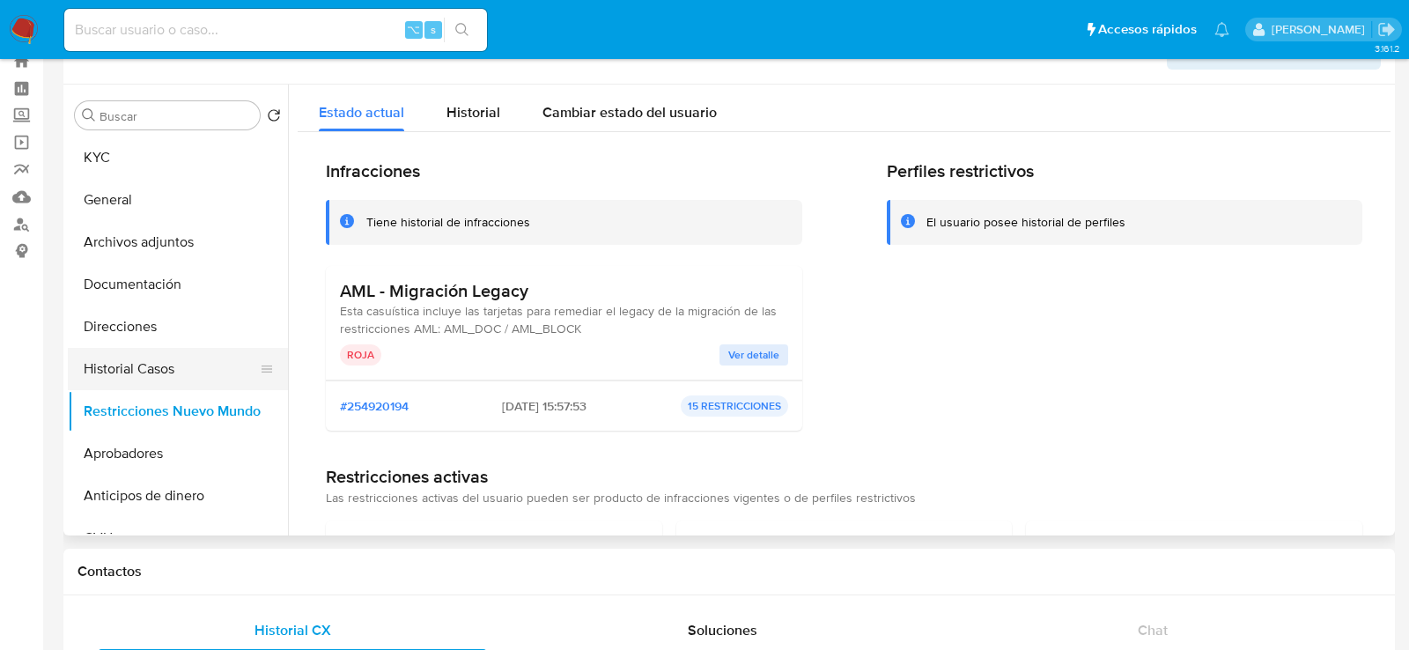
click at [147, 364] on button "Historial Casos" at bounding box center [171, 369] width 206 height 42
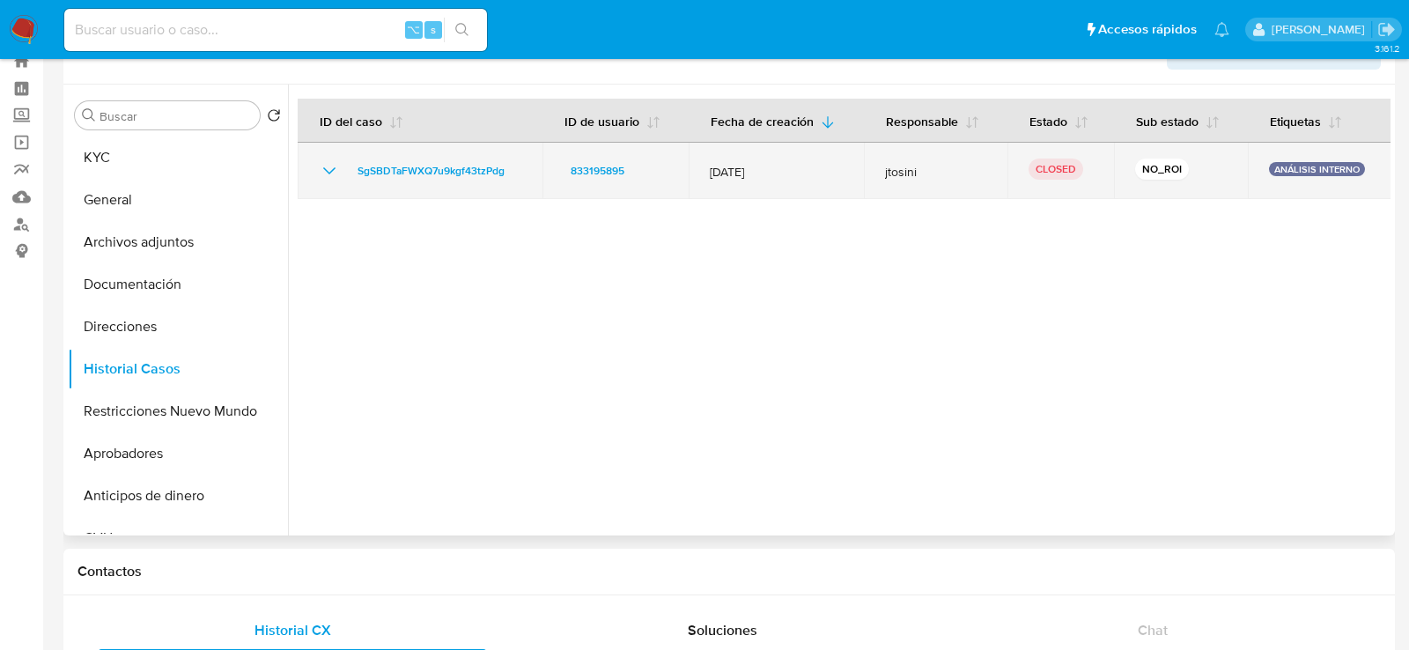
click at [330, 169] on icon "Mostrar/Ocultar" at bounding box center [329, 170] width 12 height 7
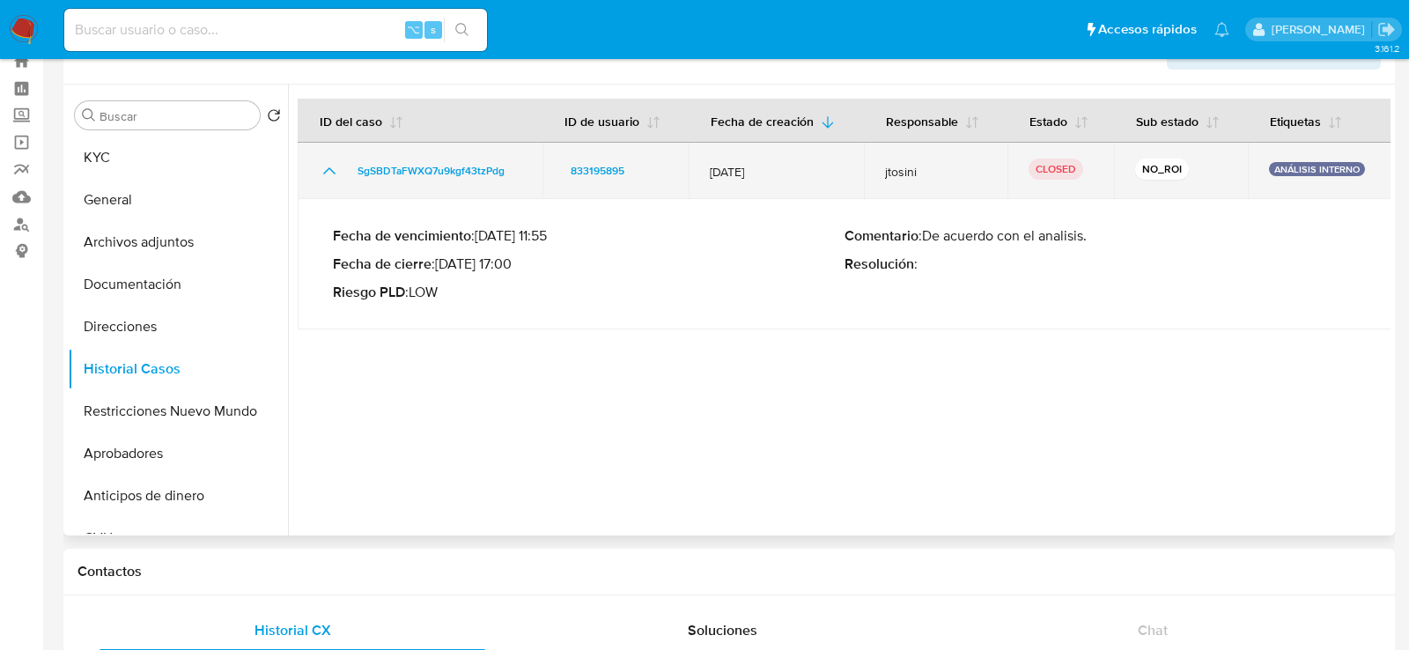
click at [331, 170] on icon "Mostrar/Ocultar" at bounding box center [329, 170] width 12 height 7
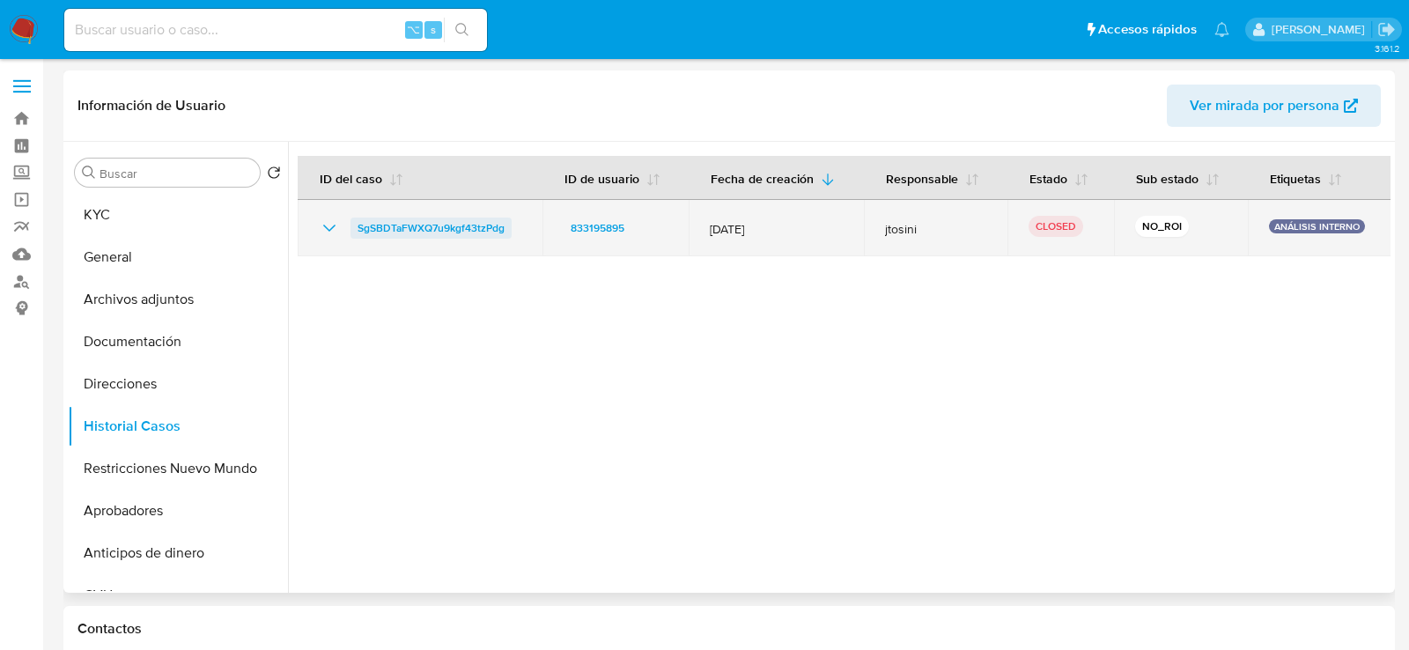
click at [394, 223] on span "SgSBDTaFWXQ7u9kgf43tzPdg" at bounding box center [430, 227] width 147 height 21
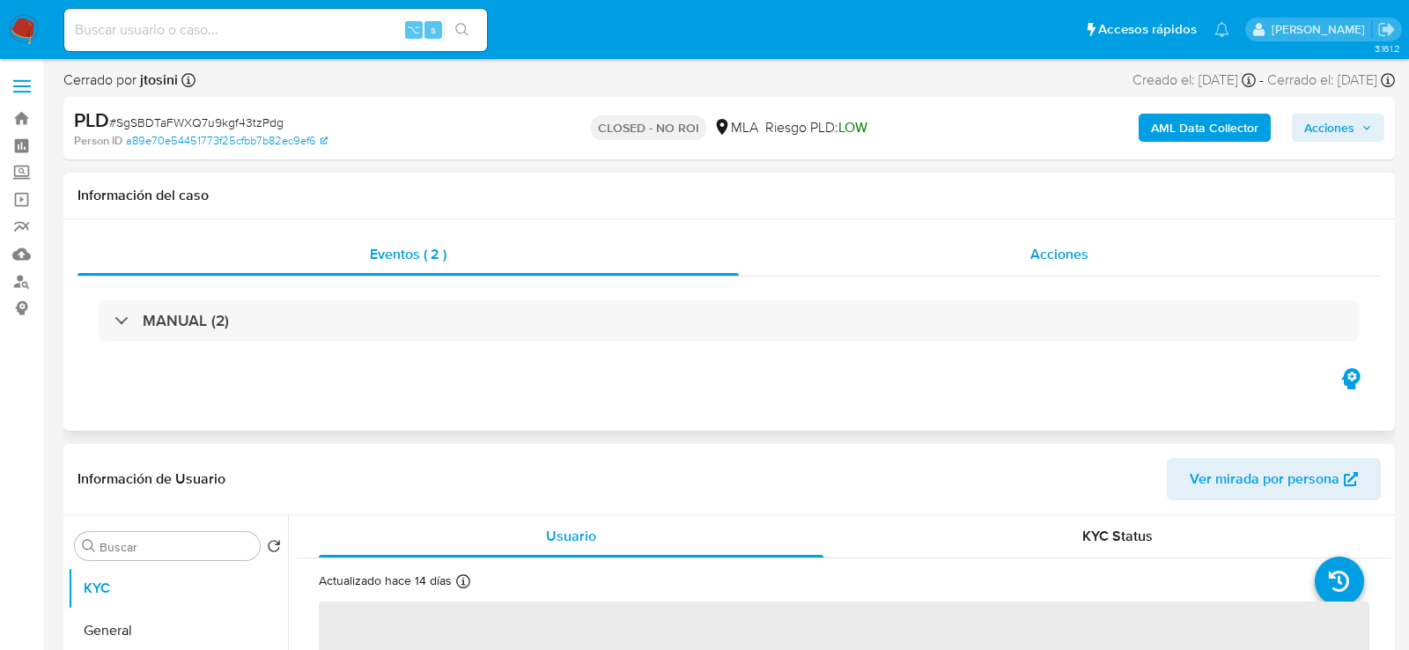
click at [918, 244] on div "Acciones" at bounding box center [1060, 254] width 643 height 42
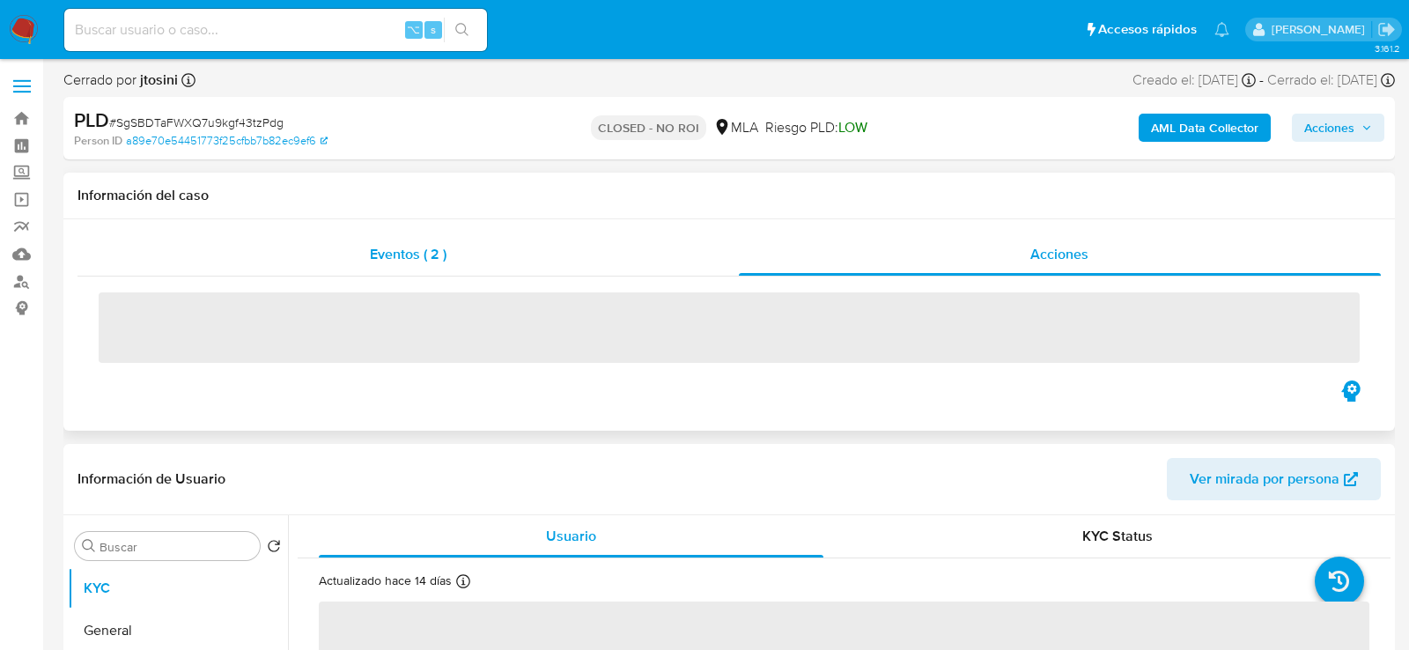
select select "10"
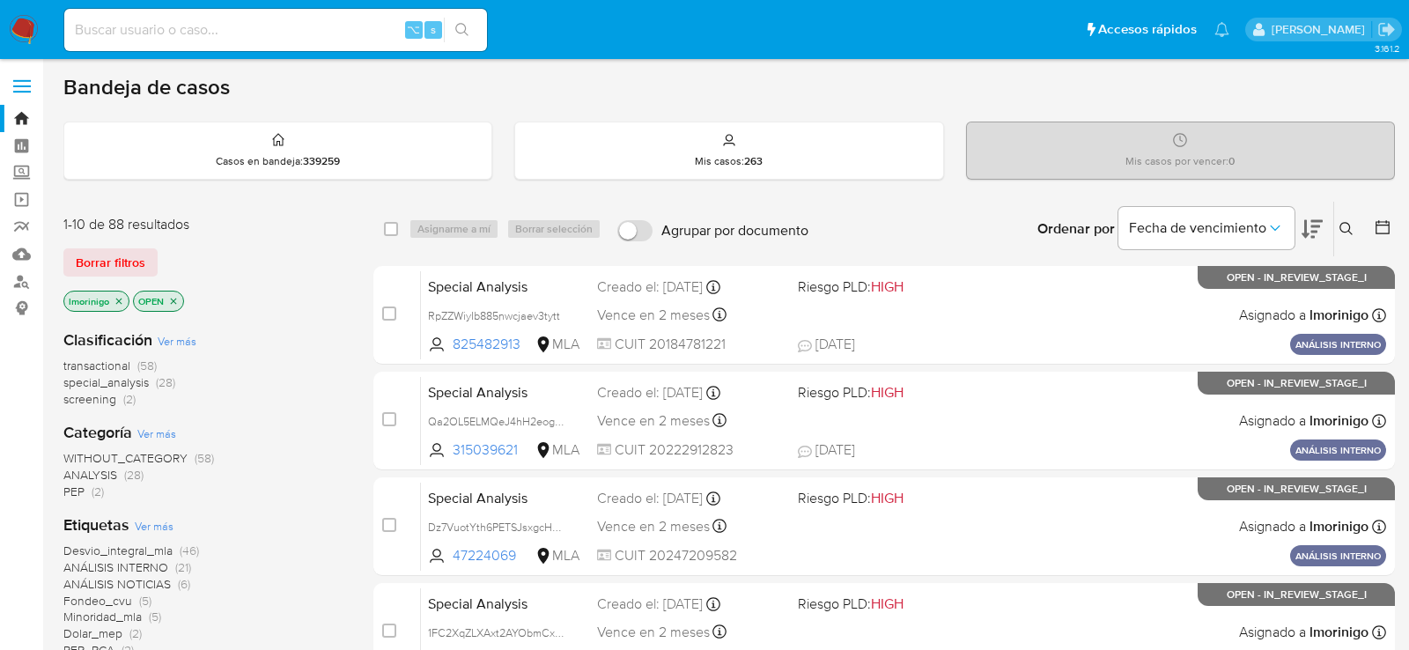
click at [317, 352] on div "Clasificación Ver más transactional (58) special_analysis (28) screening (2)" at bounding box center [204, 368] width 282 height 78
click at [198, 43] on div "⌥ s" at bounding box center [275, 30] width 423 height 42
click at [198, 34] on input at bounding box center [275, 29] width 423 height 23
paste input "iiekIam0OQwpJTeBvvM0SjIL"
type input "iiekIam0OQwpJTeBvvM0SjIL"
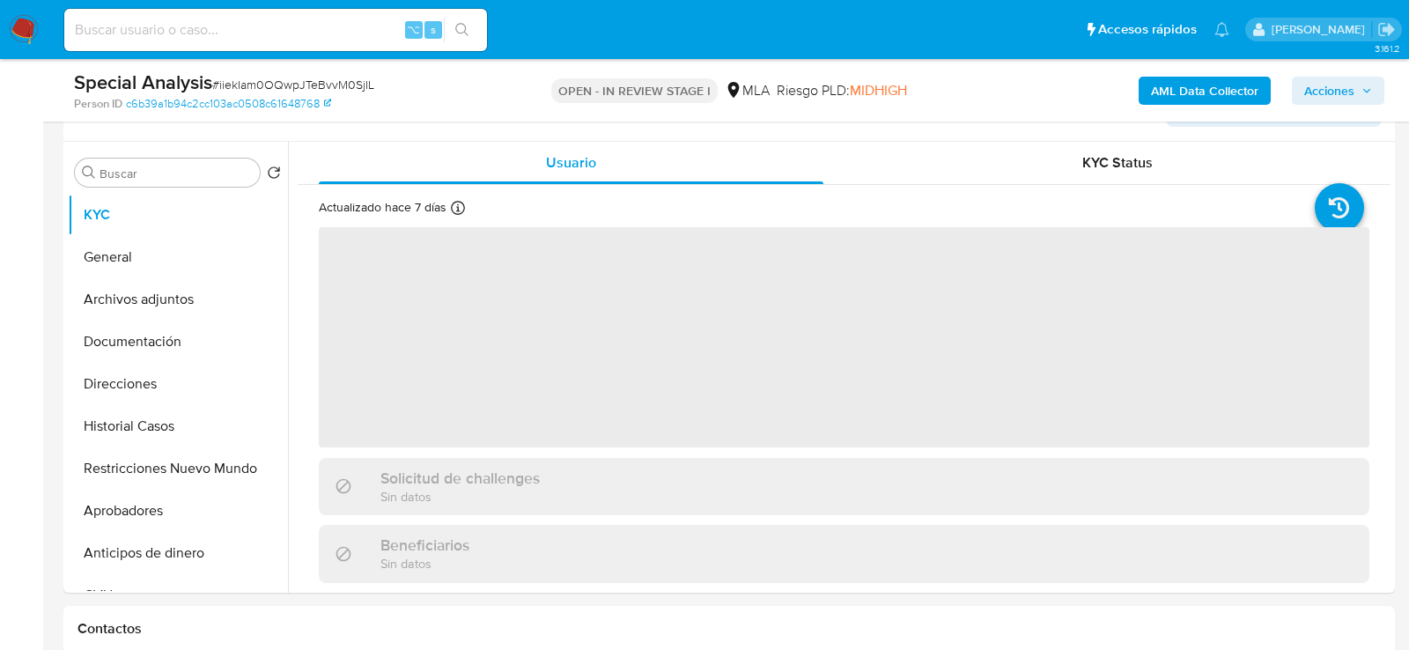
scroll to position [409, 0]
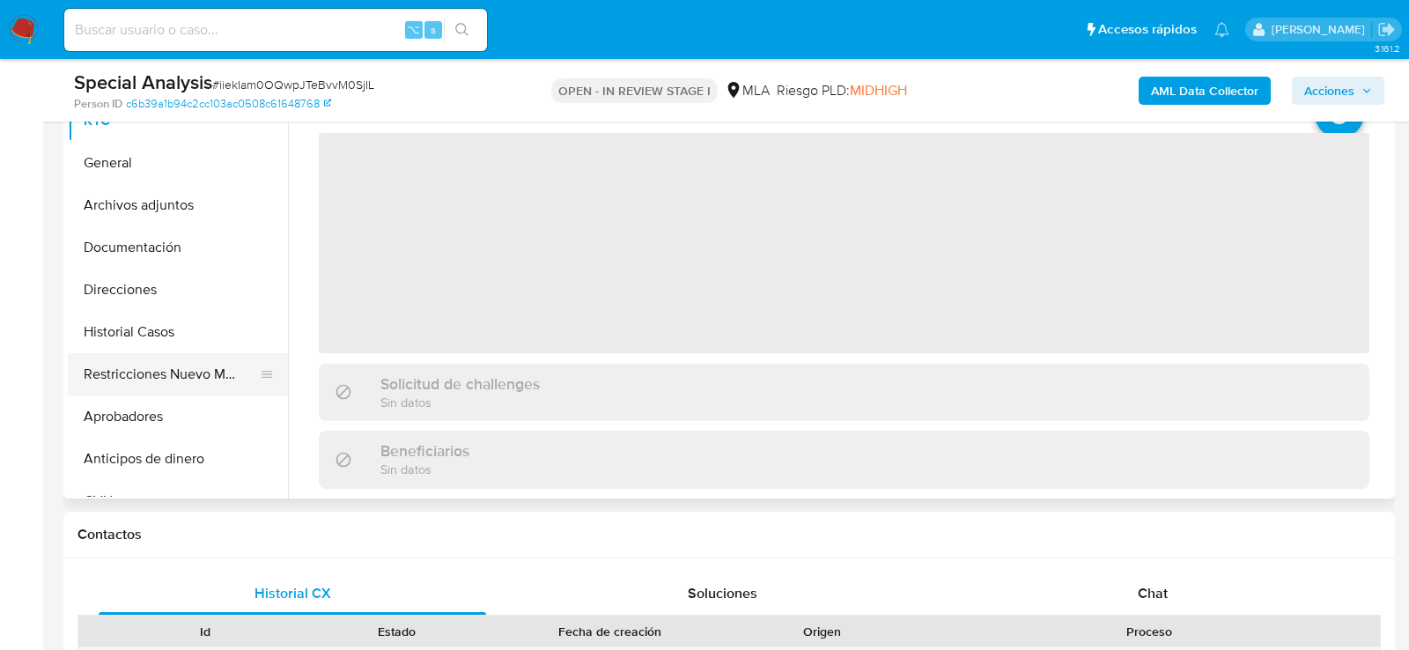
click at [148, 374] on button "Restricciones Nuevo Mundo" at bounding box center [171, 374] width 206 height 42
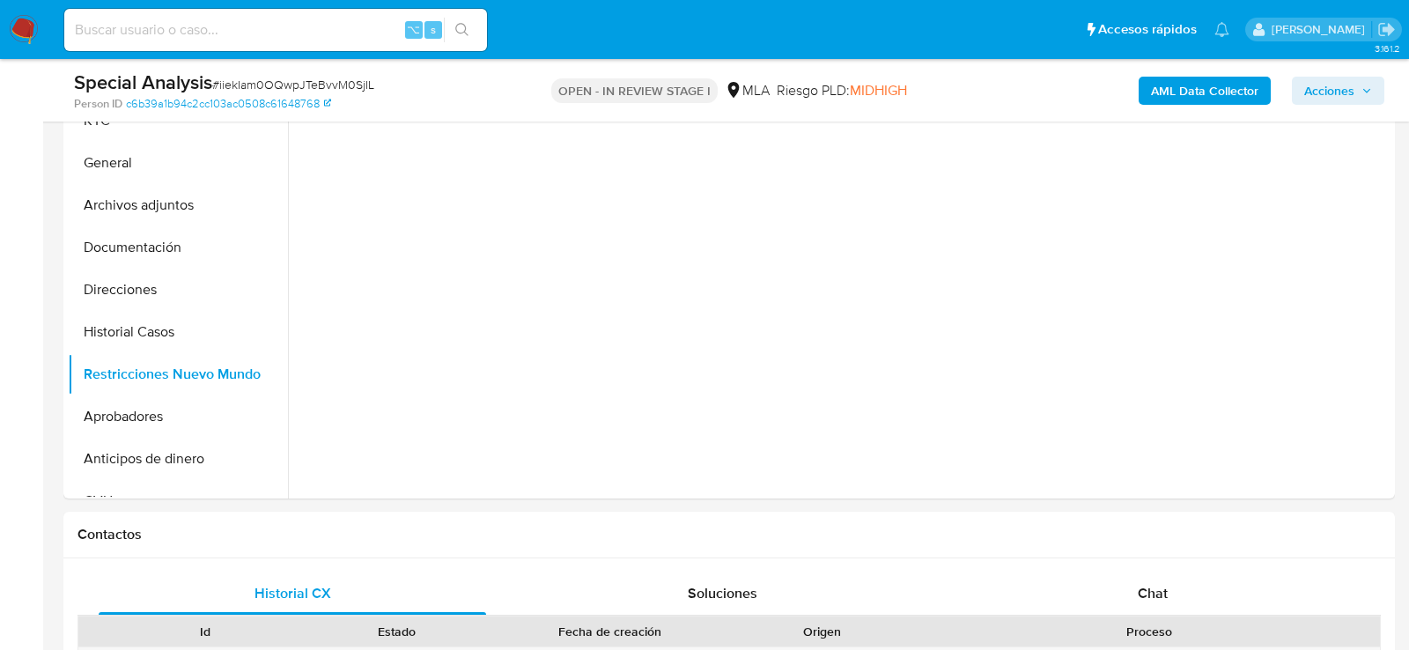
select select "10"
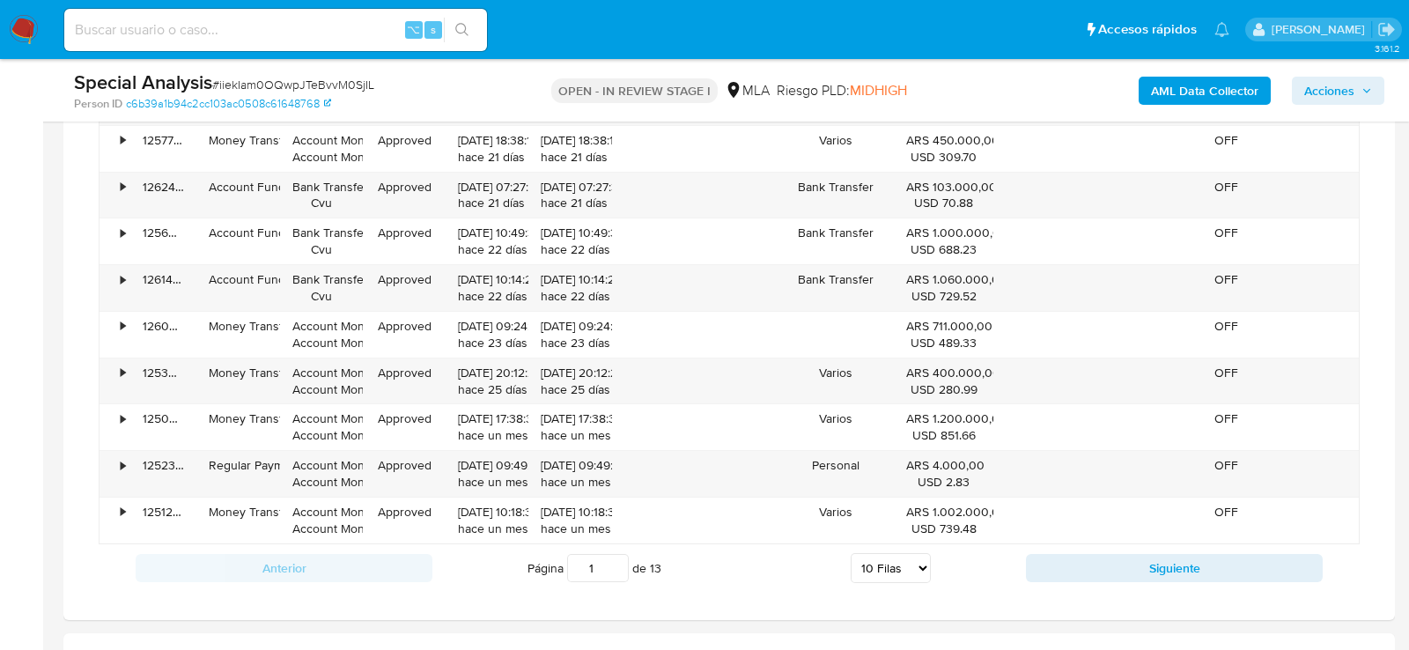
scroll to position [2435, 0]
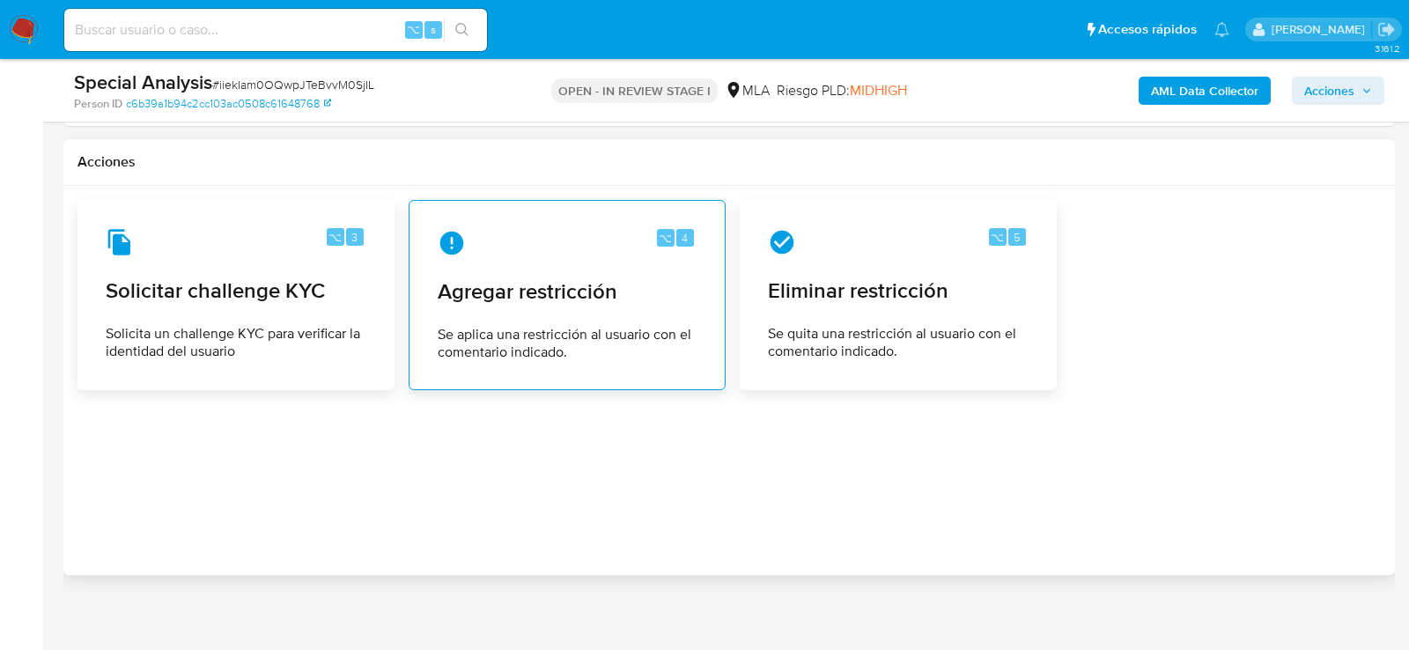
click at [600, 255] on div "⌥ 4 Agregar restricción Se aplica una restricción al usuario con el comentario …" at bounding box center [567, 295] width 287 height 160
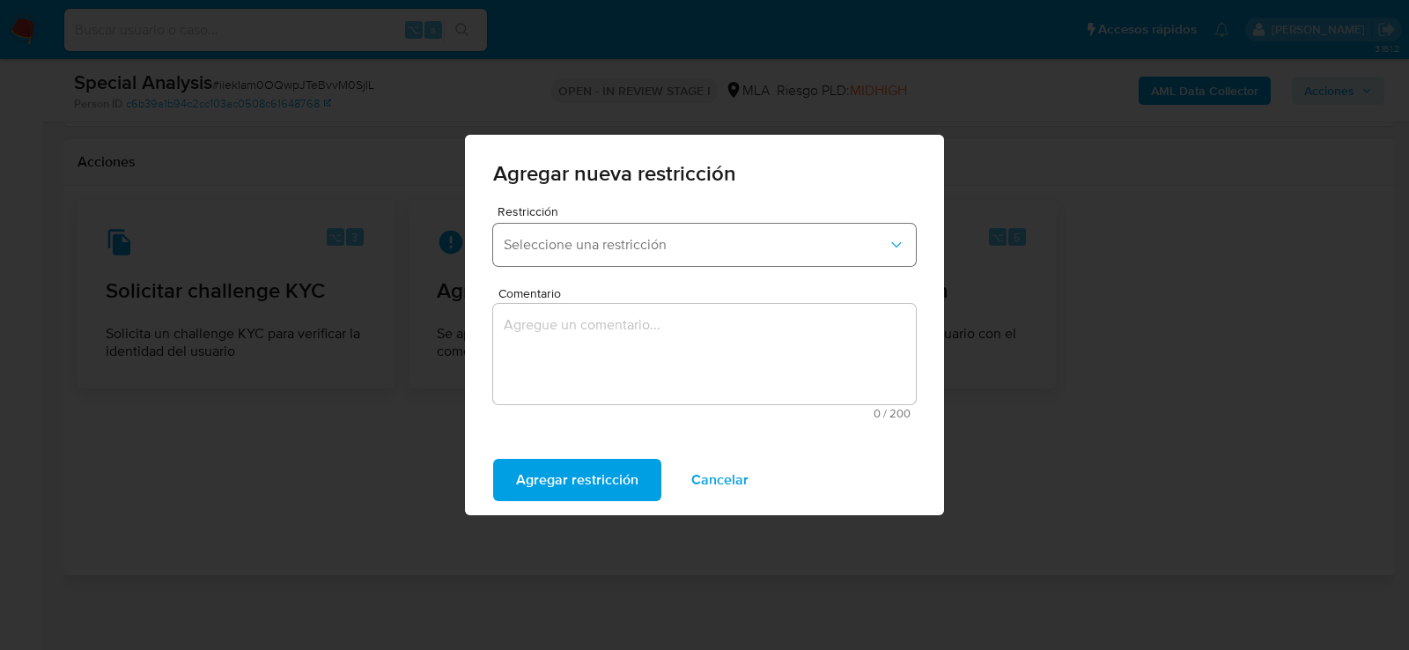
click at [595, 234] on button "Seleccione una restricción" at bounding box center [704, 245] width 423 height 42
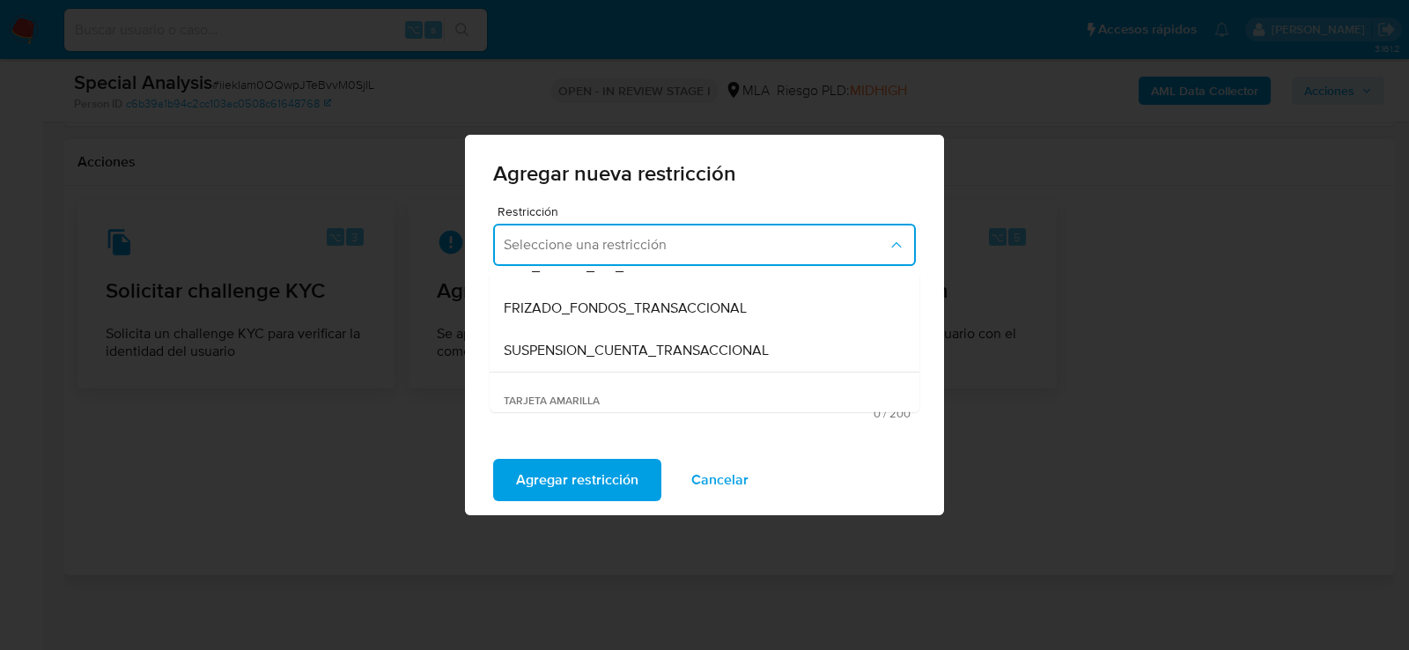
scroll to position [198, 0]
click at [593, 348] on span "SUSPENSION_CUENTA_TRANSACCIONAL" at bounding box center [636, 348] width 265 height 18
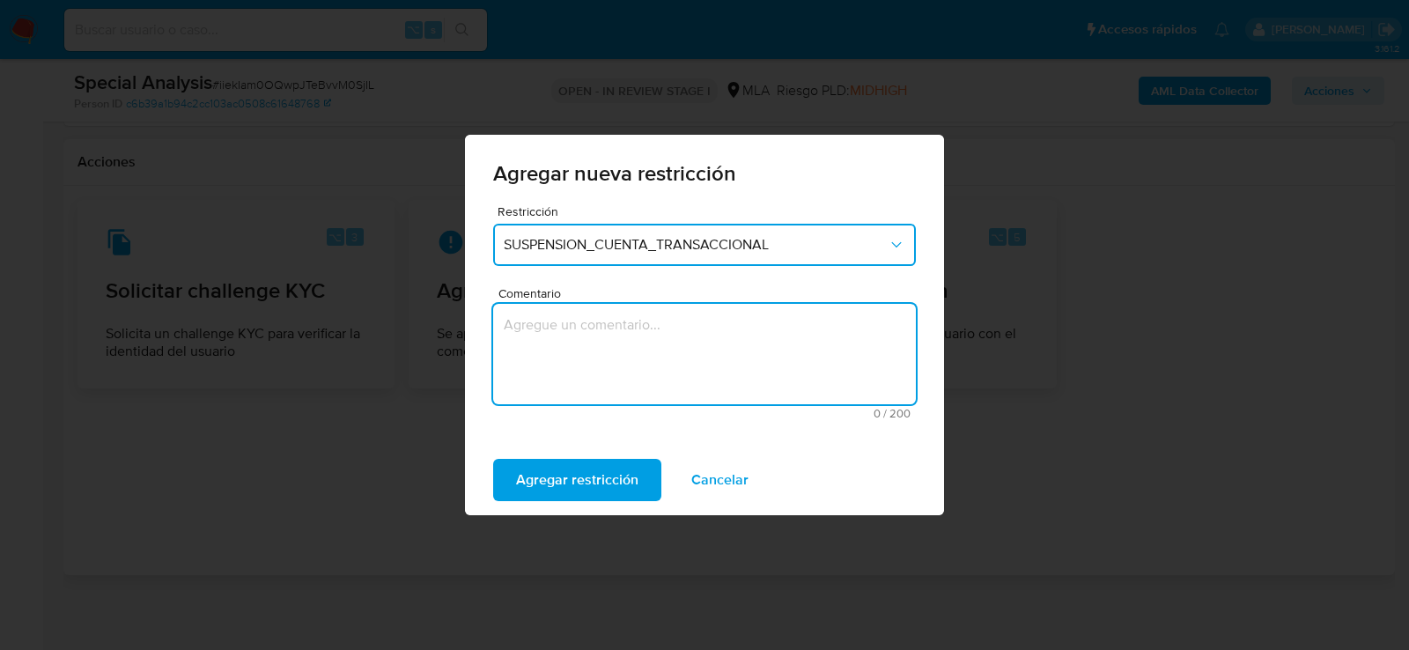
click at [593, 348] on textarea "Comentario" at bounding box center [704, 354] width 423 height 100
type textarea "aml"
click at [581, 484] on span "Agregar restricción" at bounding box center [577, 479] width 122 height 39
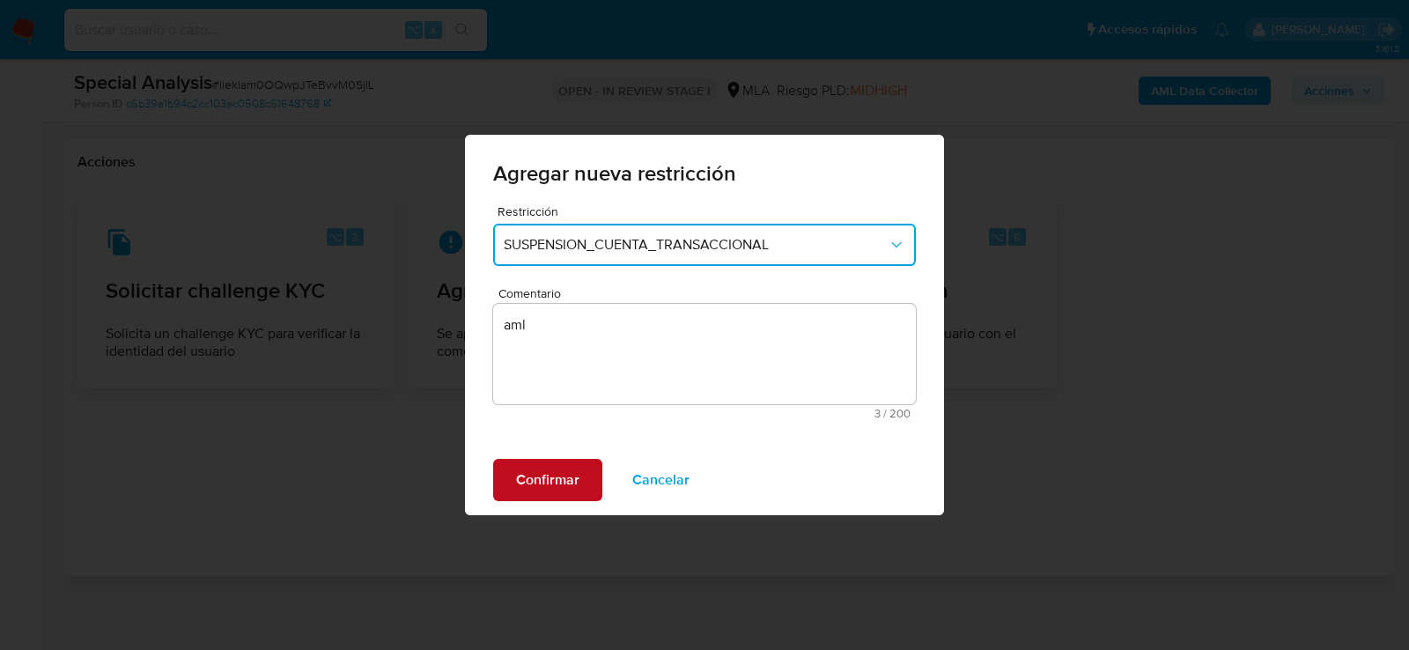
click at [581, 484] on button "Confirmar" at bounding box center [547, 480] width 109 height 42
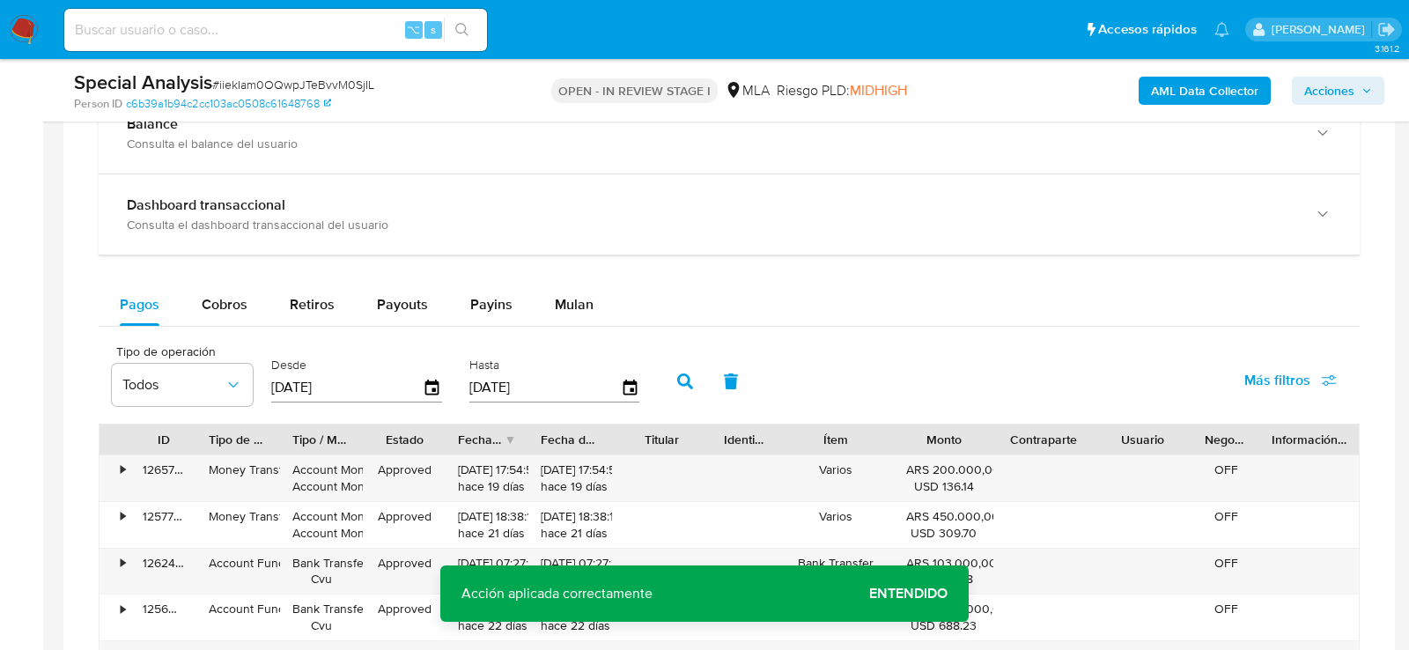
scroll to position [1317, 0]
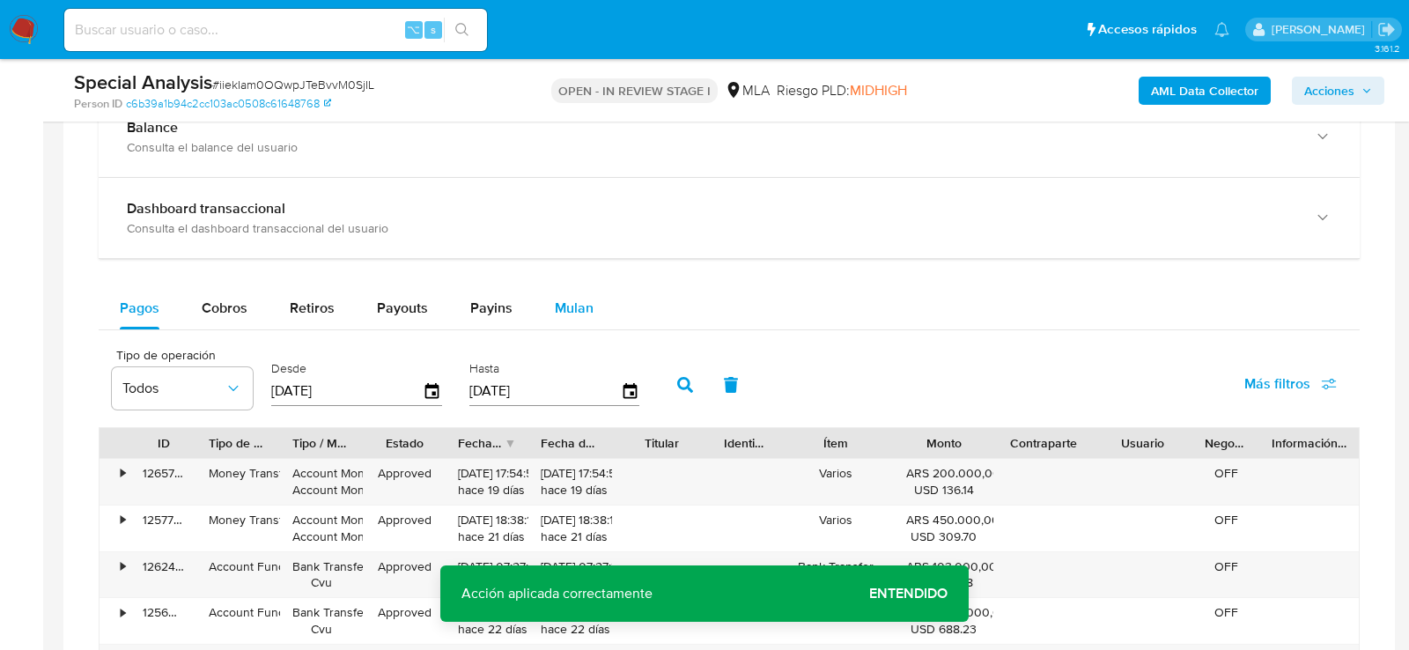
click at [572, 311] on span "Mulan" at bounding box center [574, 308] width 39 height 20
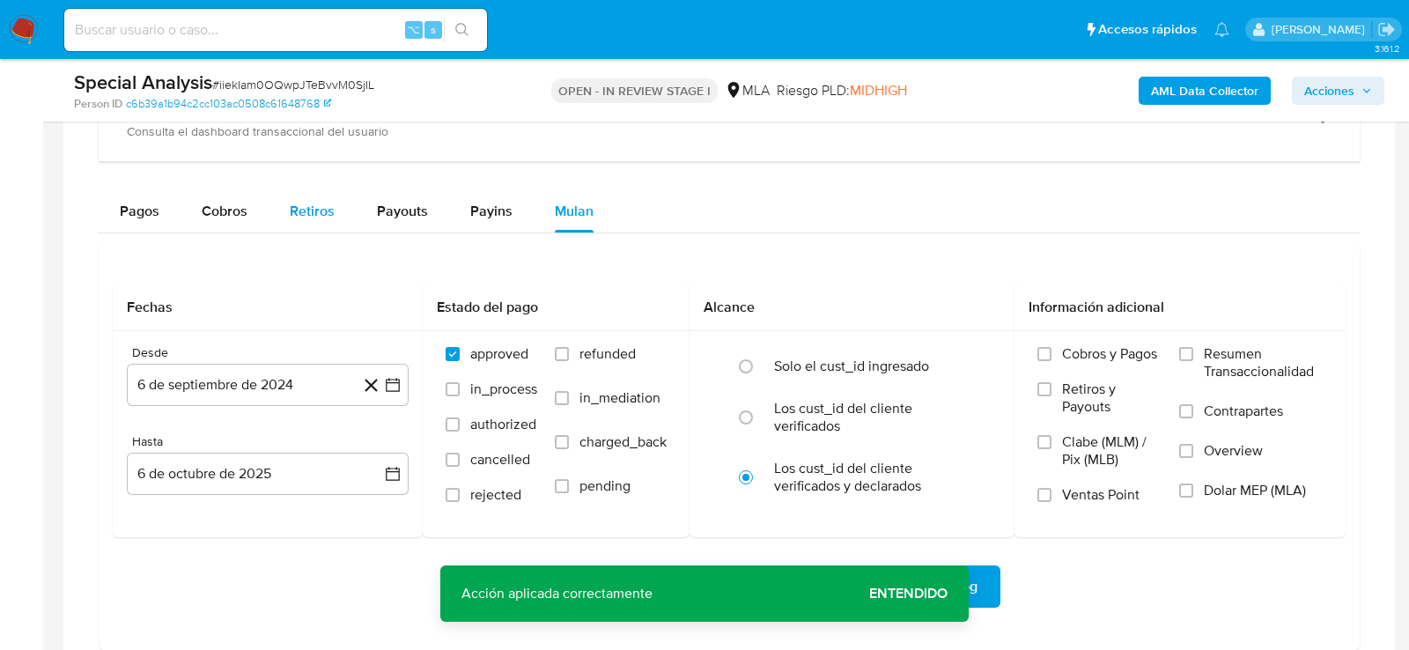
scroll to position [1412, 0]
click at [280, 469] on button "6 de octubre de 2025" at bounding box center [268, 475] width 282 height 42
click at [263, 600] on div "Descargar Operaciones Descargar Operaciones + Descargar CaseLog" at bounding box center [729, 588] width 1233 height 42
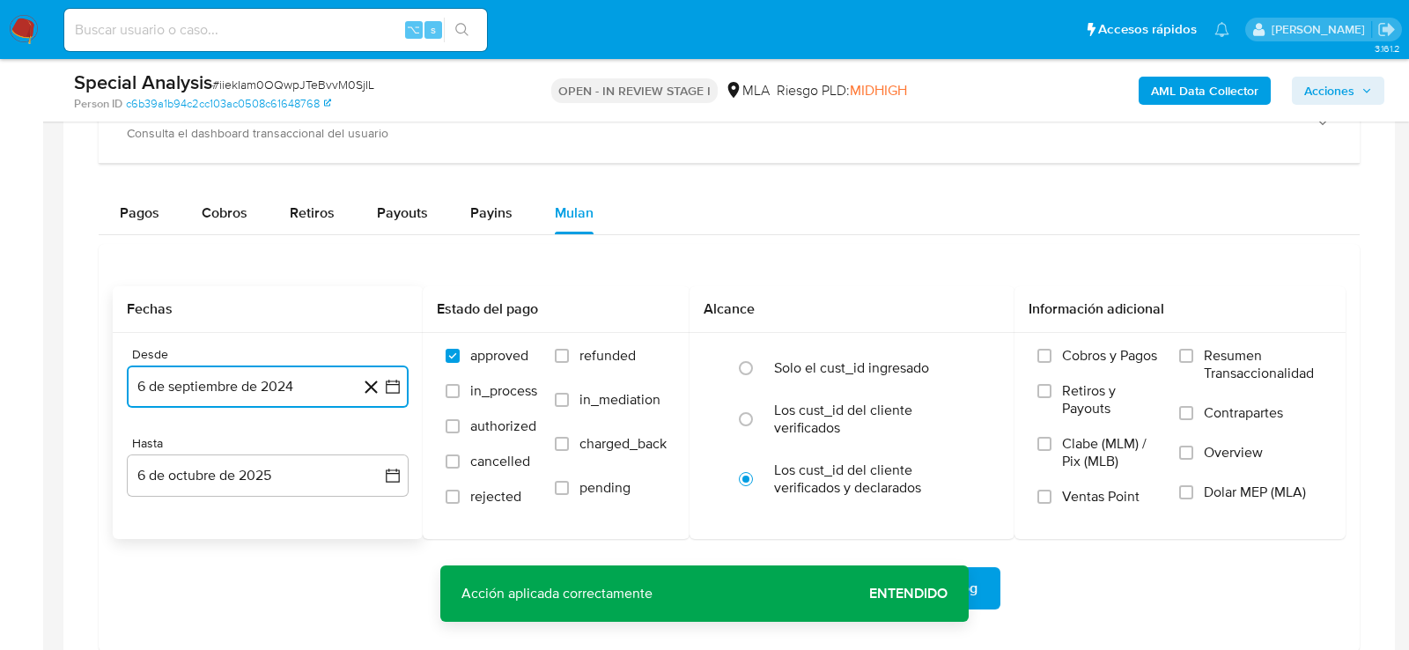
click at [270, 373] on button "6 de septiembre de 2024" at bounding box center [268, 386] width 282 height 42
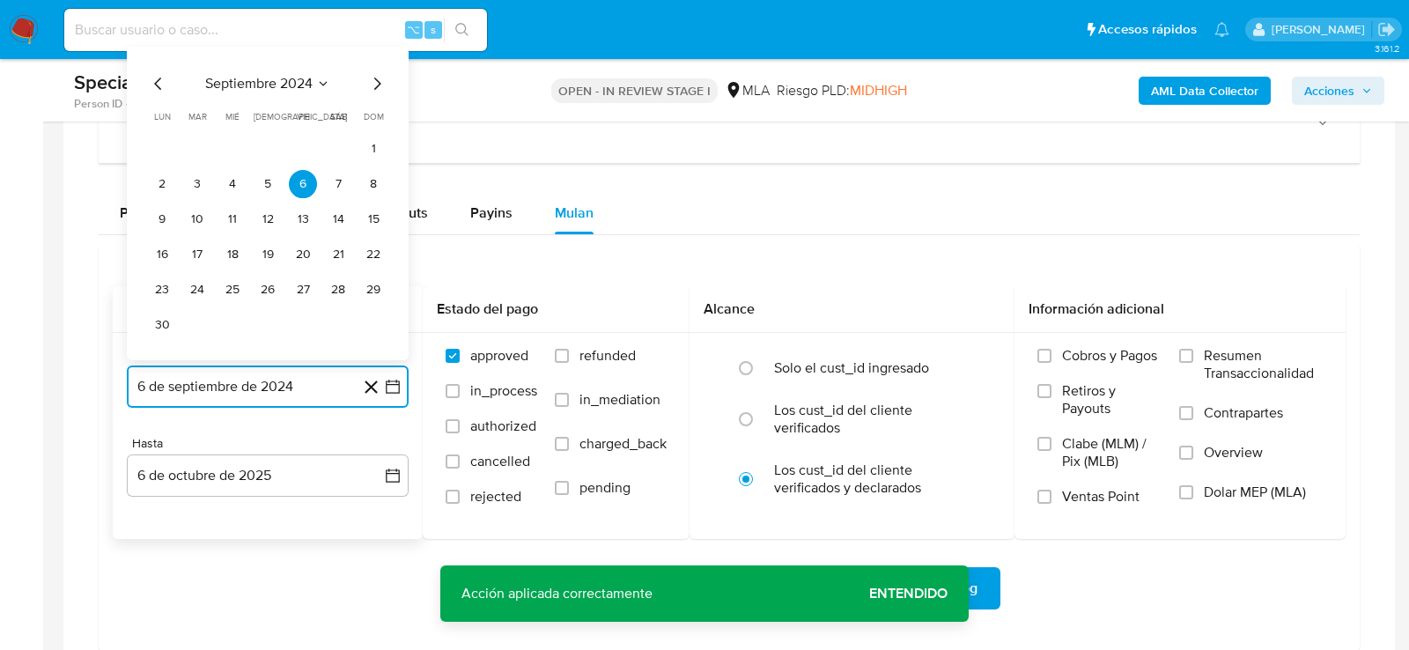
click at [381, 73] on icon "Mes siguiente" at bounding box center [376, 83] width 21 height 21
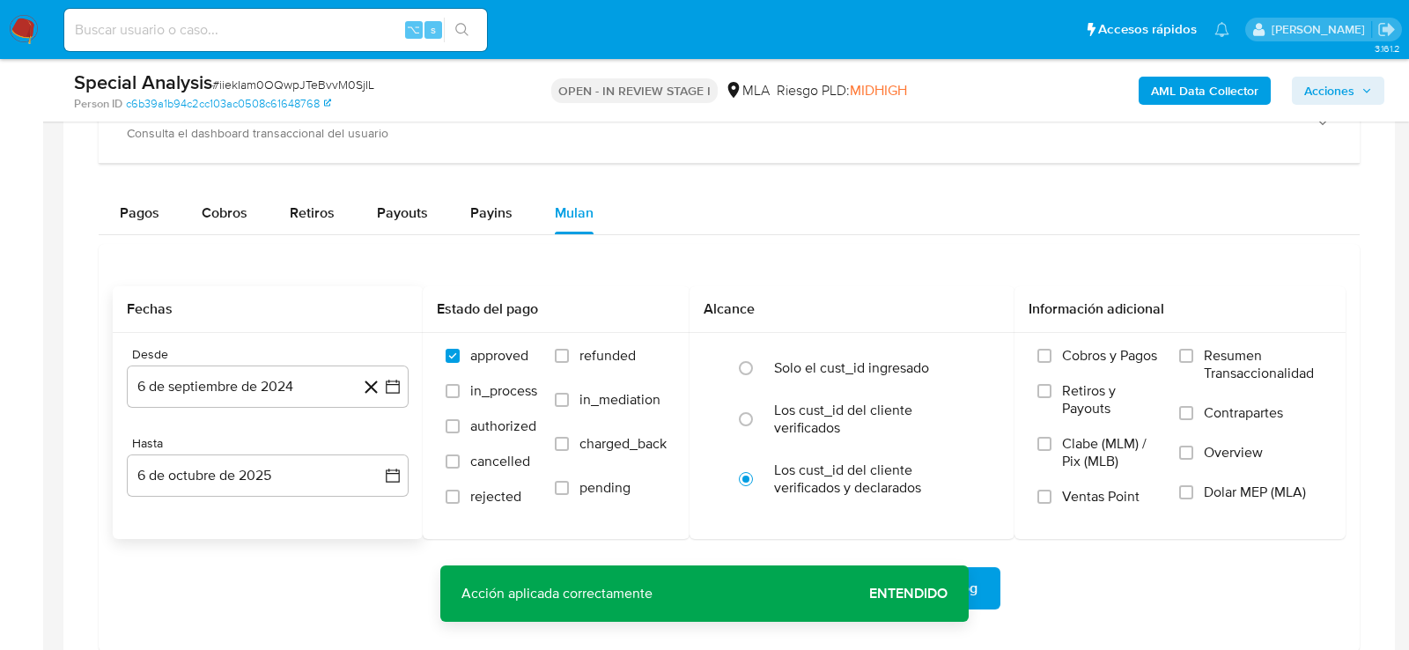
click at [381, 71] on div "Special Analysis # iiekIam0OQwpJTeBvvM0SjIL" at bounding box center [289, 83] width 431 height 26
click at [328, 395] on button "6 de septiembre de 2024" at bounding box center [268, 386] width 282 height 42
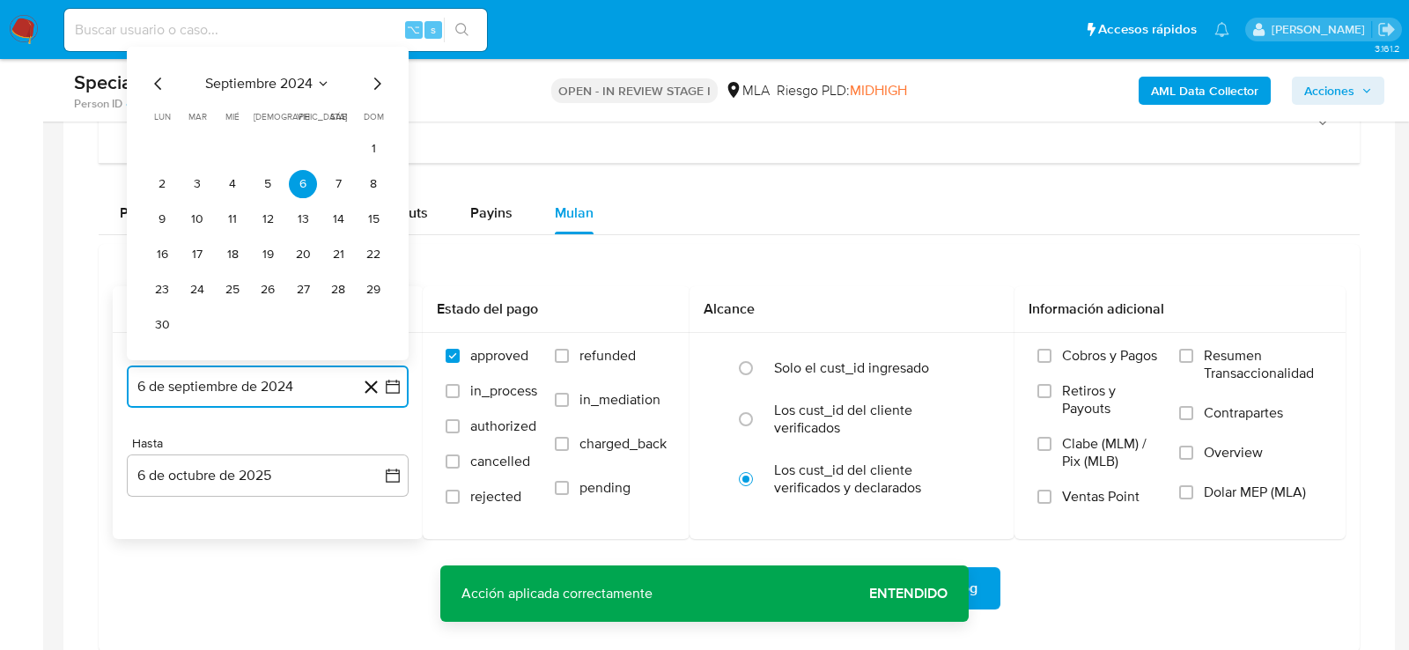
click at [377, 81] on icon "Mes siguiente" at bounding box center [376, 83] width 21 height 21
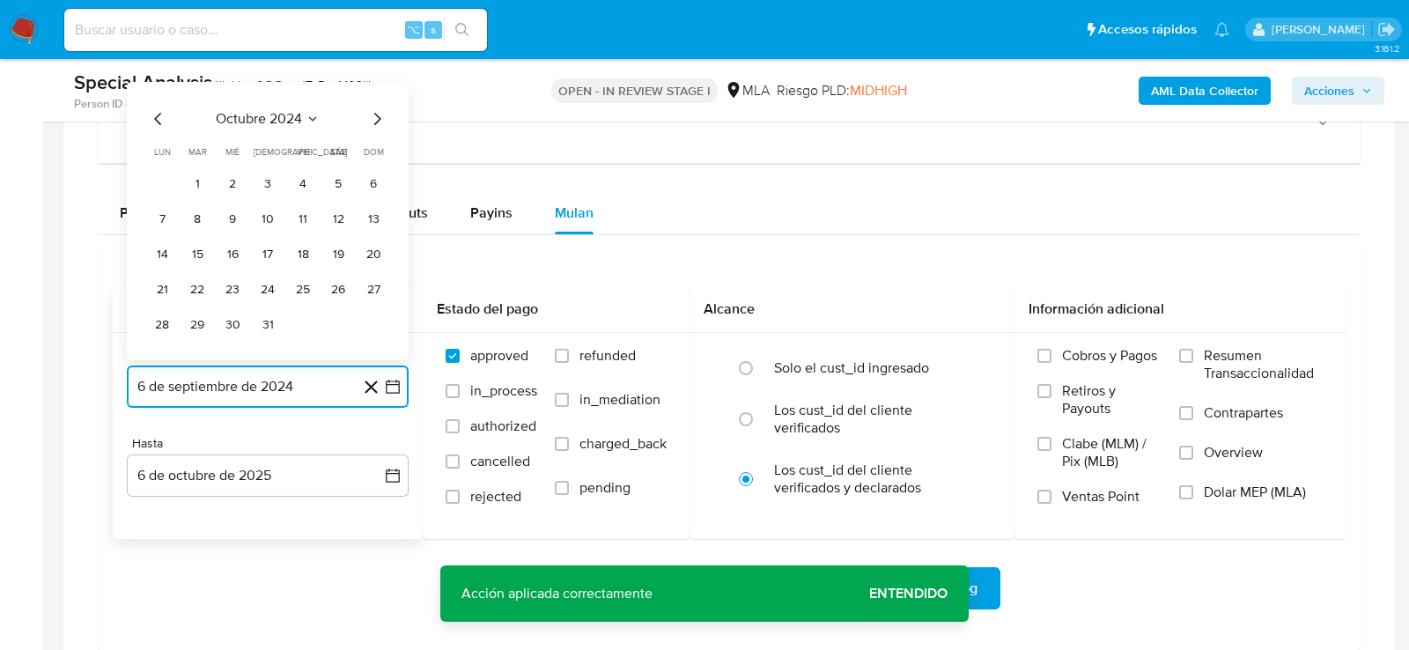
click at [379, 113] on icon "Mes siguiente" at bounding box center [377, 119] width 7 height 12
click at [305, 176] on button "1" at bounding box center [303, 184] width 28 height 28
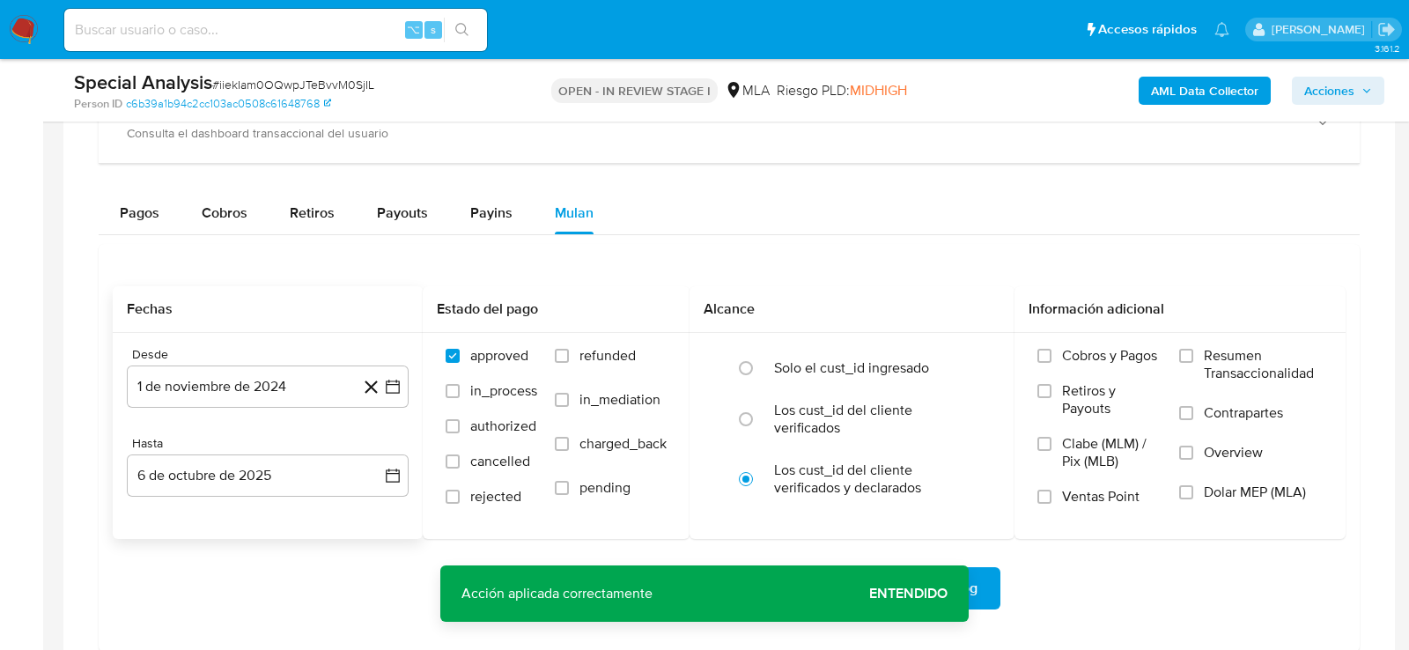
click at [243, 598] on div "Descargar Operaciones Descargar Operaciones + Descargar CaseLog" at bounding box center [729, 588] width 1233 height 42
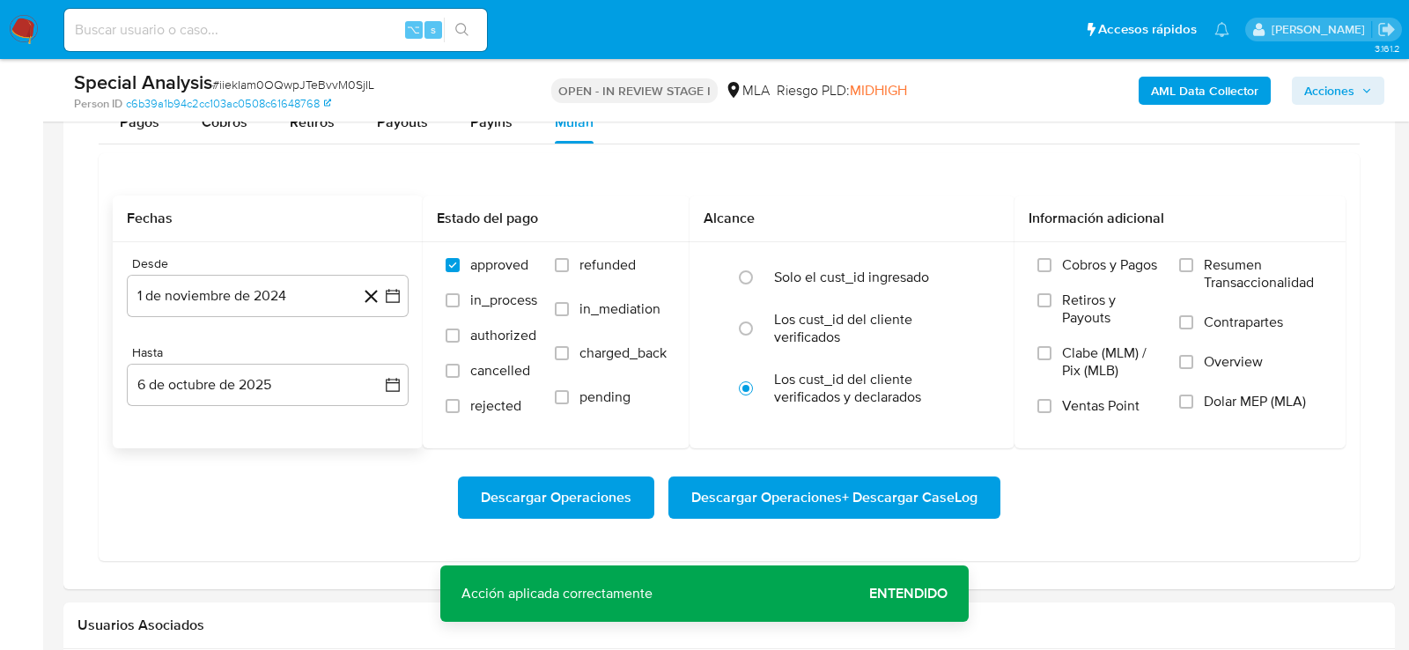
scroll to position [1533, 0]
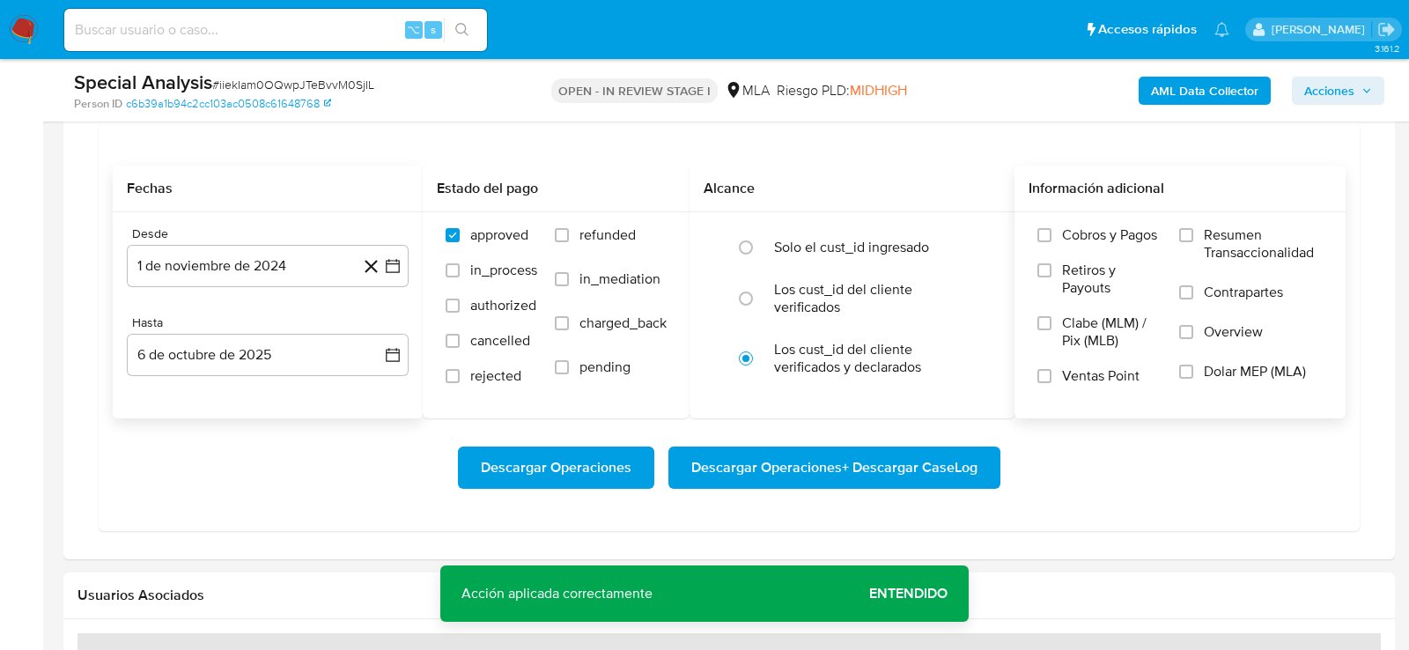
click at [1211, 375] on label "Dolar MEP (MLA)" at bounding box center [1251, 383] width 144 height 40
click at [1193, 375] on input "Dolar MEP (MLA)" at bounding box center [1186, 372] width 14 height 14
click at [719, 462] on span "Descargar Operaciones + Descargar CaseLog" at bounding box center [834, 467] width 286 height 39
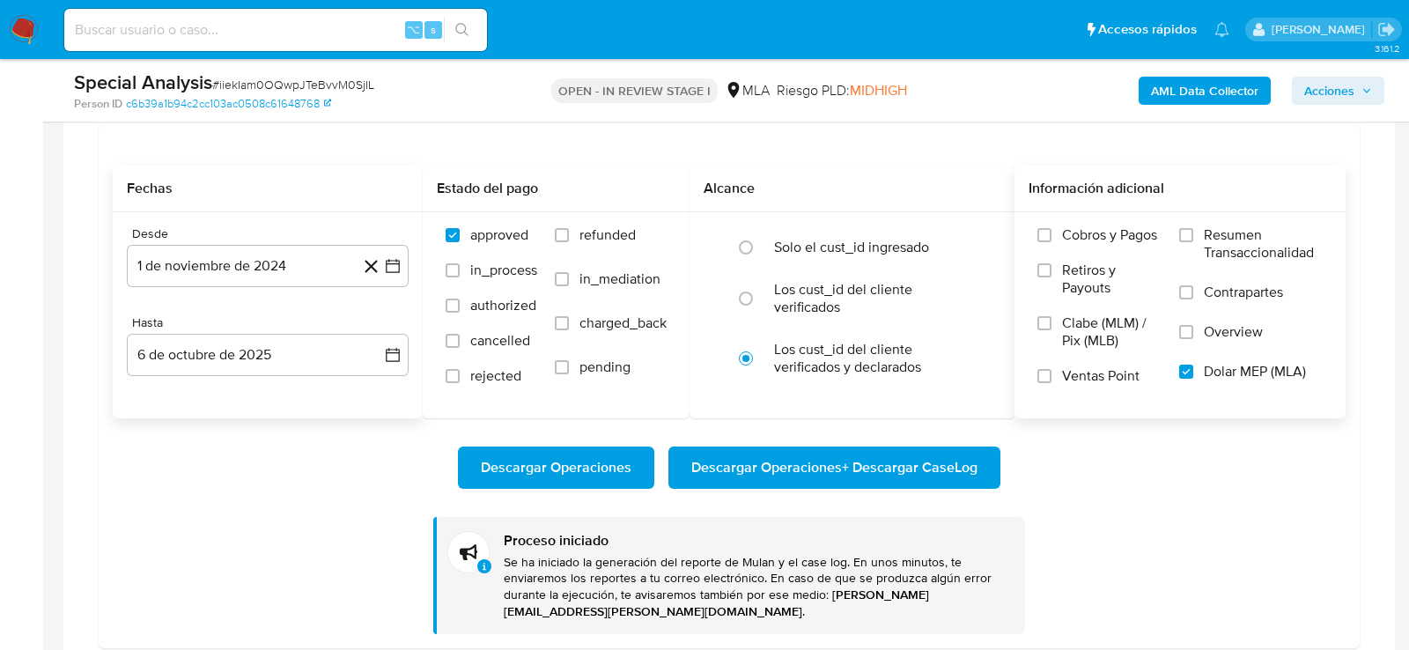
click at [212, 29] on input at bounding box center [275, 29] width 423 height 23
paste input "VDZYzZUnZDjPTHfRHmsutVCi"
type input "VDZYzZUnZDjPTHfRHmsutVCi"
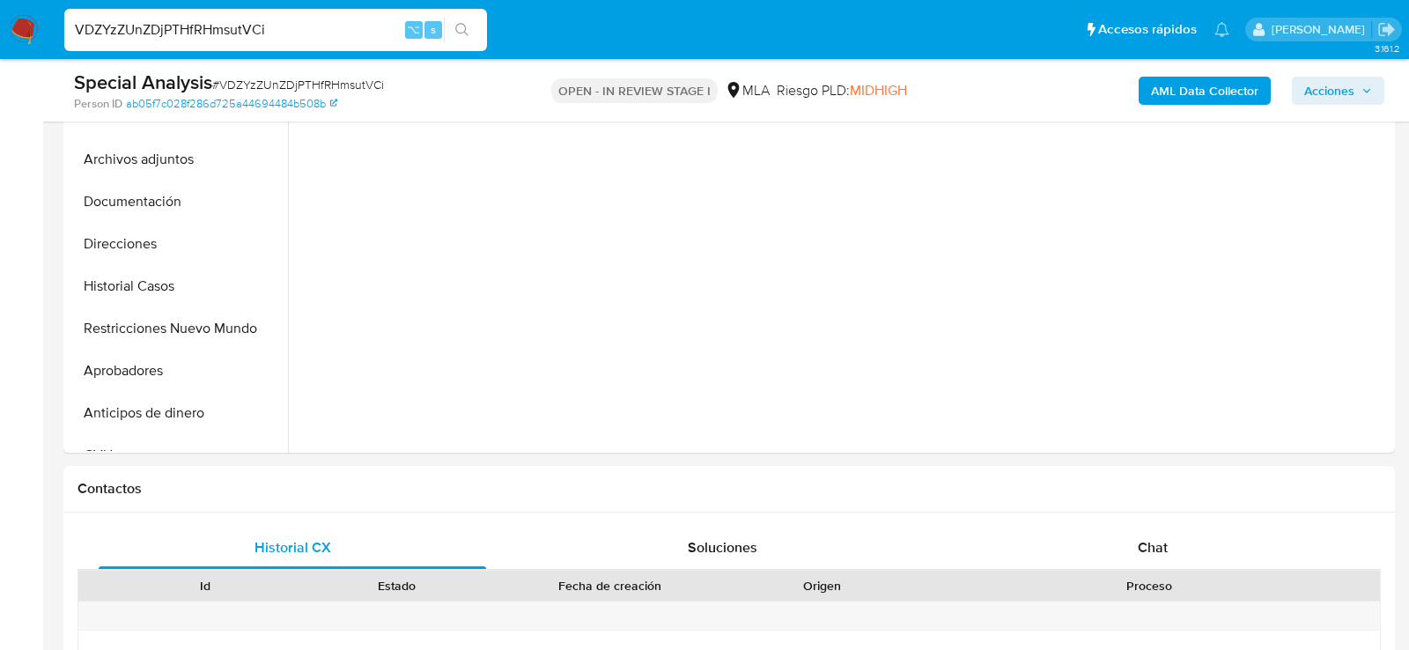
scroll to position [541, 0]
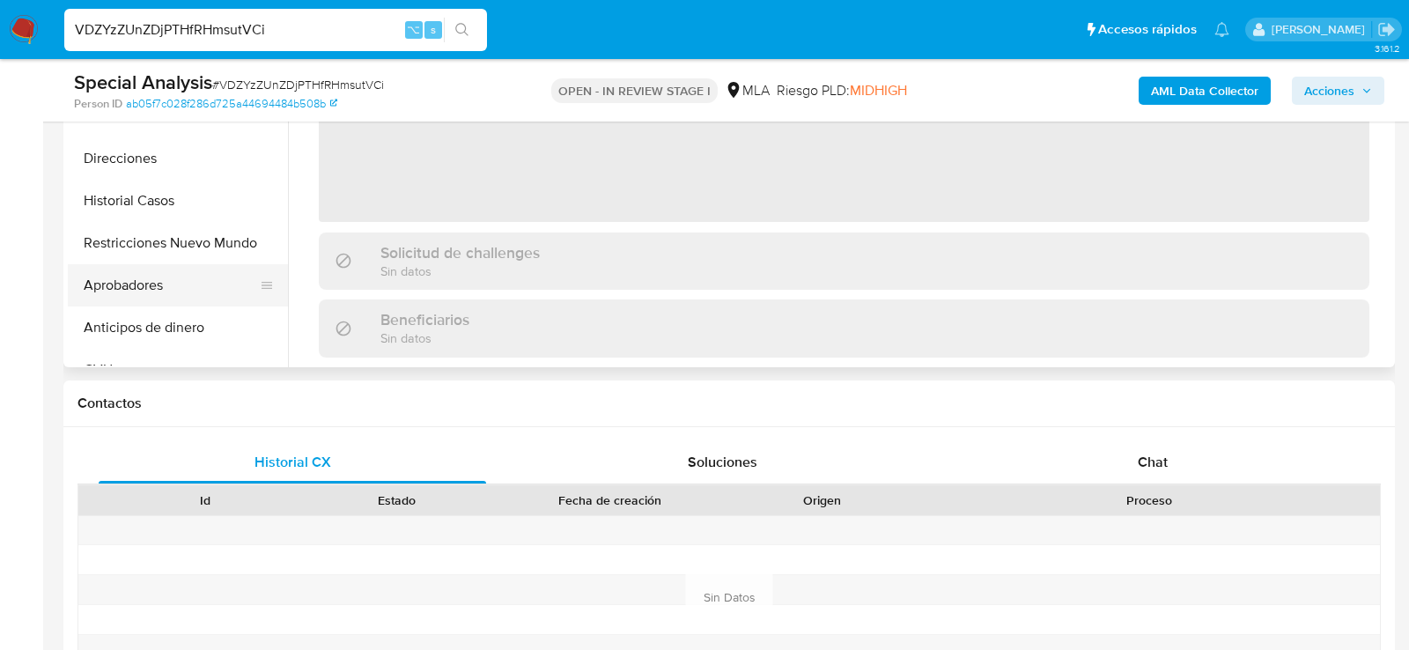
select select "10"
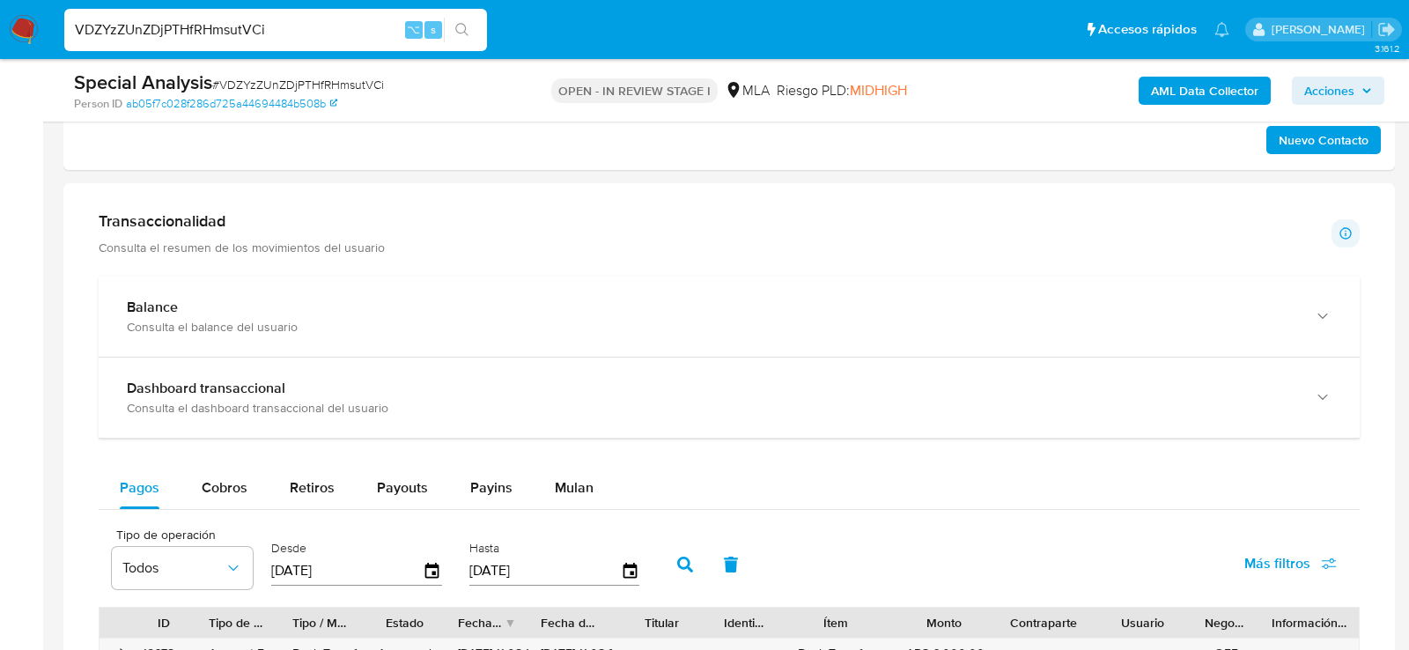
scroll to position [1128, 0]
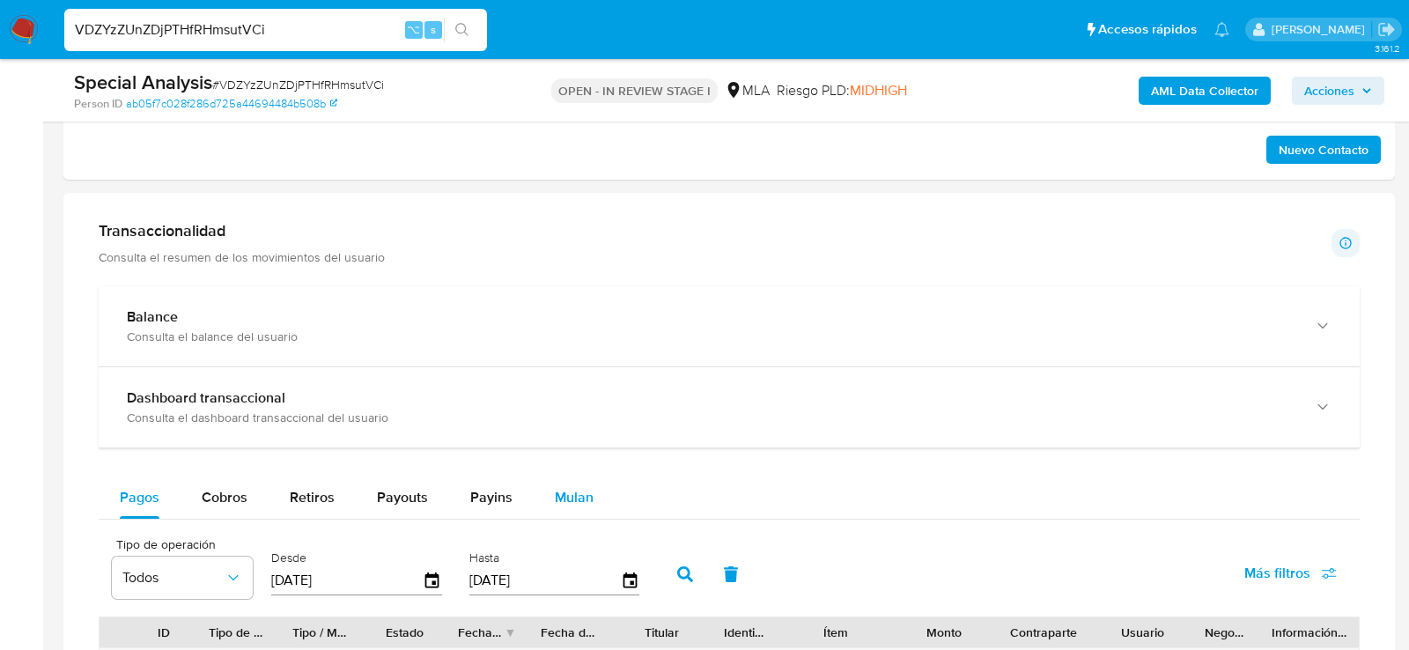
click at [585, 490] on span "Mulan" at bounding box center [574, 497] width 39 height 20
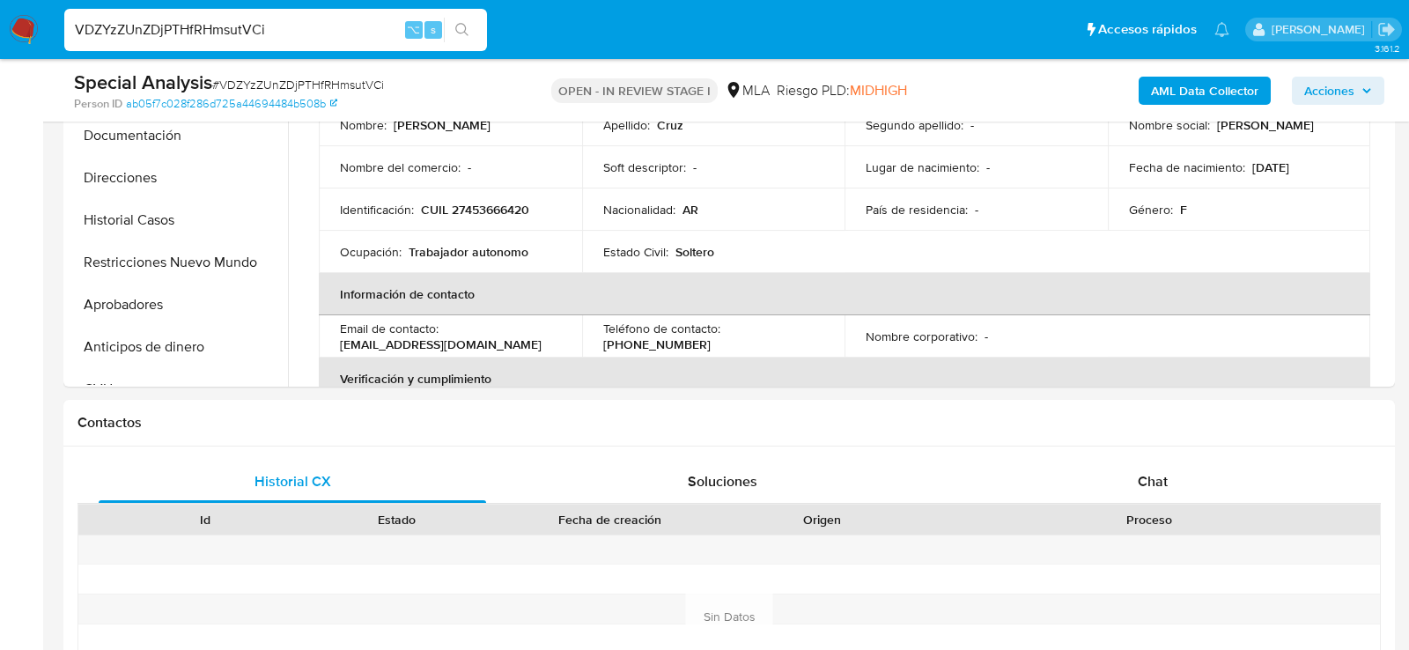
scroll to position [519, 0]
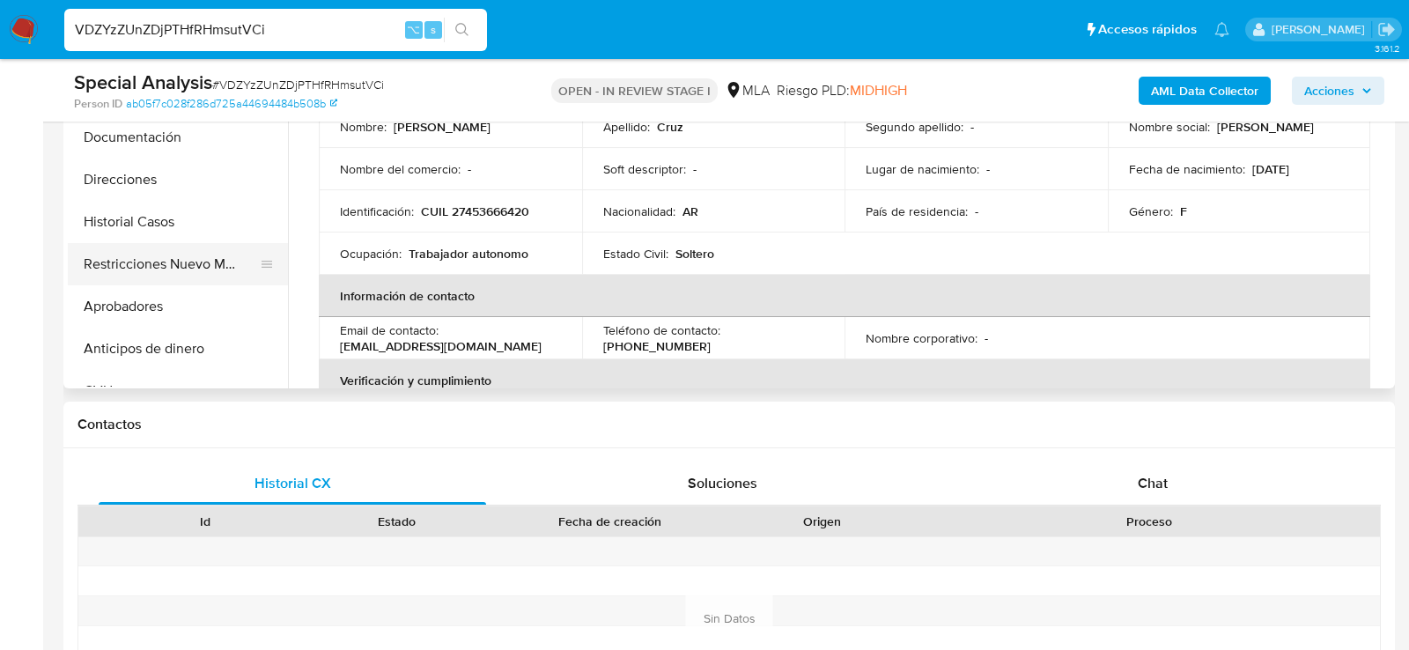
click at [152, 264] on button "Restricciones Nuevo Mundo" at bounding box center [171, 264] width 206 height 42
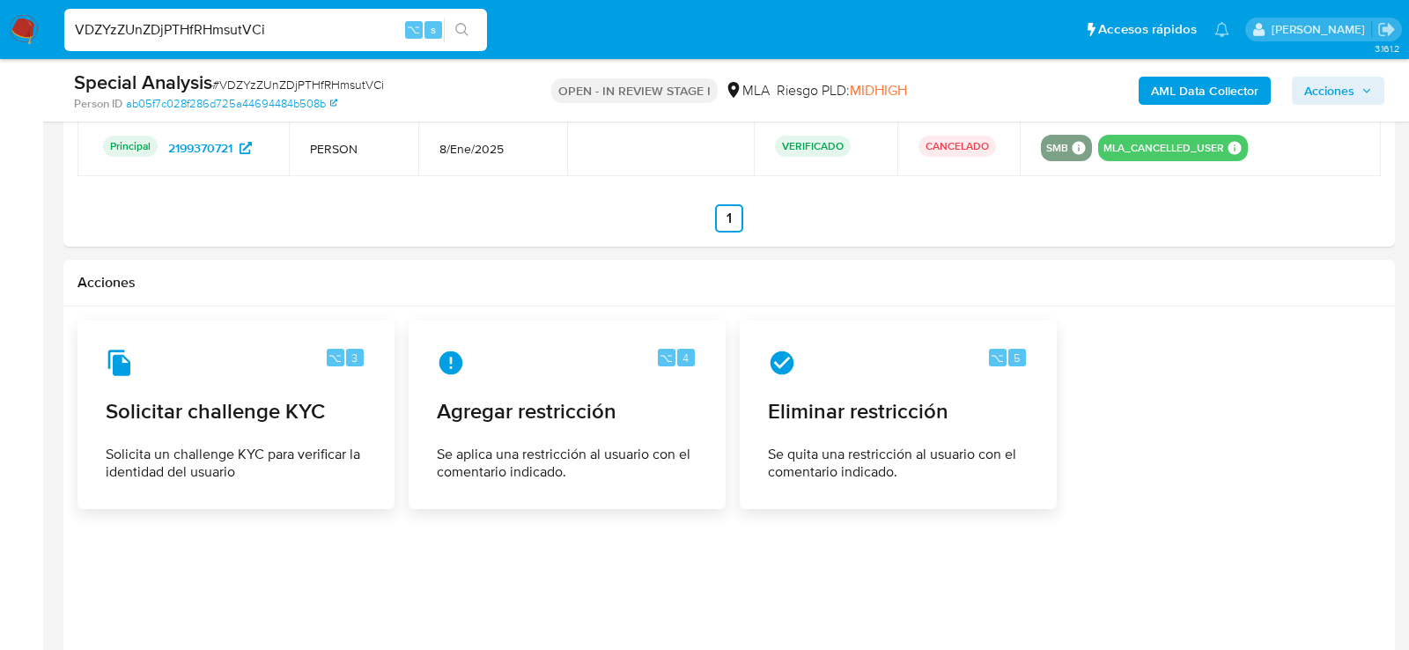
scroll to position [2217, 0]
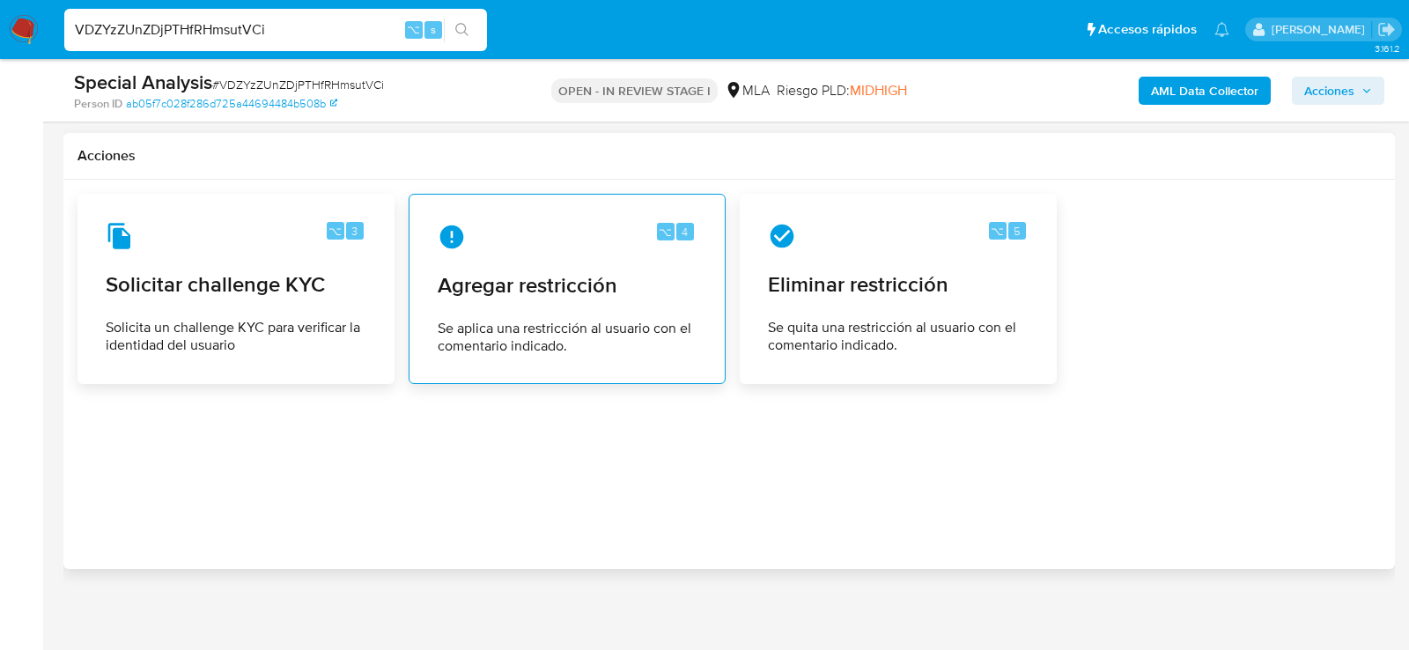
click at [578, 333] on span "Se aplica una restricción al usuario con el comentario indicado." at bounding box center [567, 337] width 259 height 35
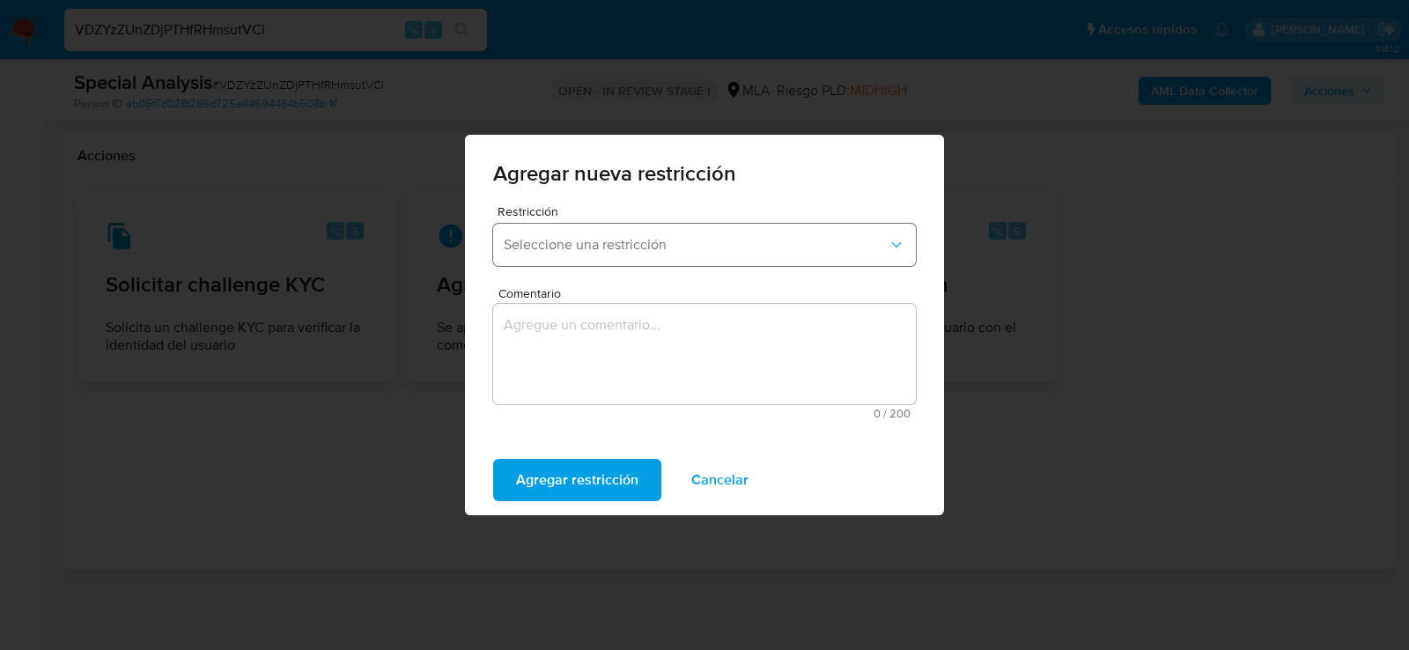
click at [542, 256] on button "Seleccione una restricción" at bounding box center [704, 245] width 423 height 42
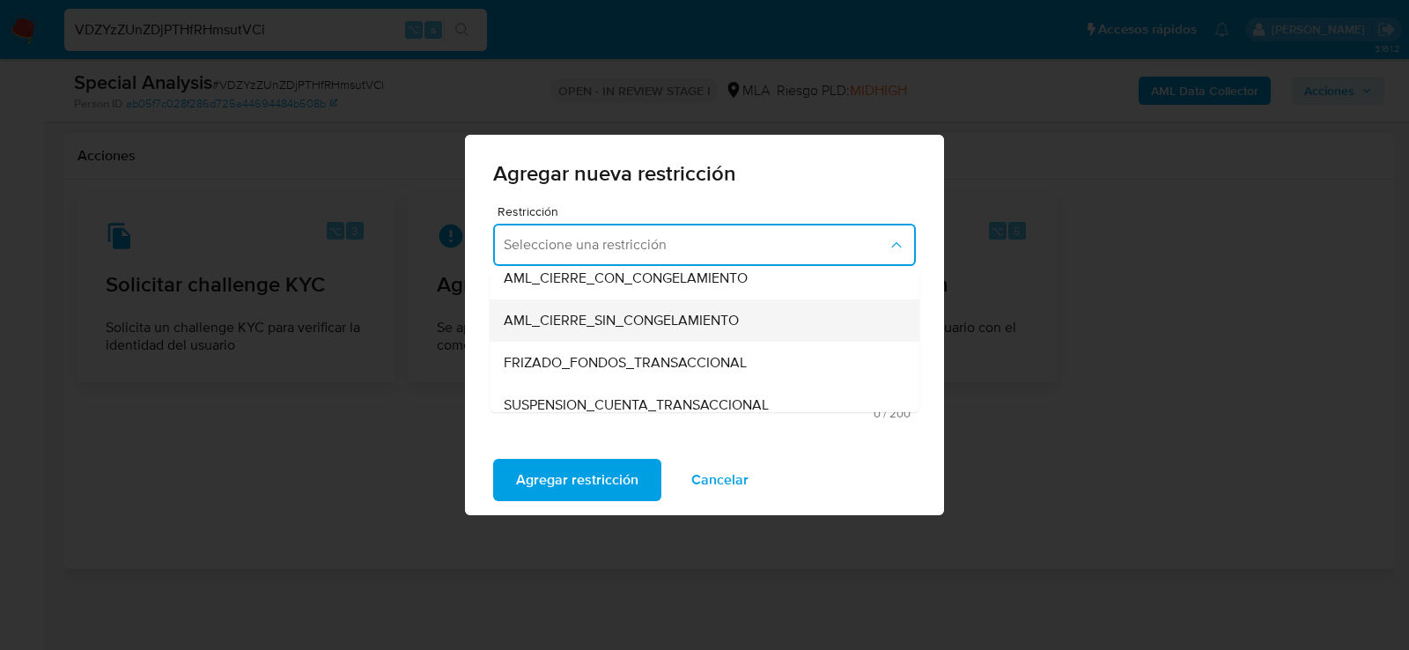
scroll to position [188, 0]
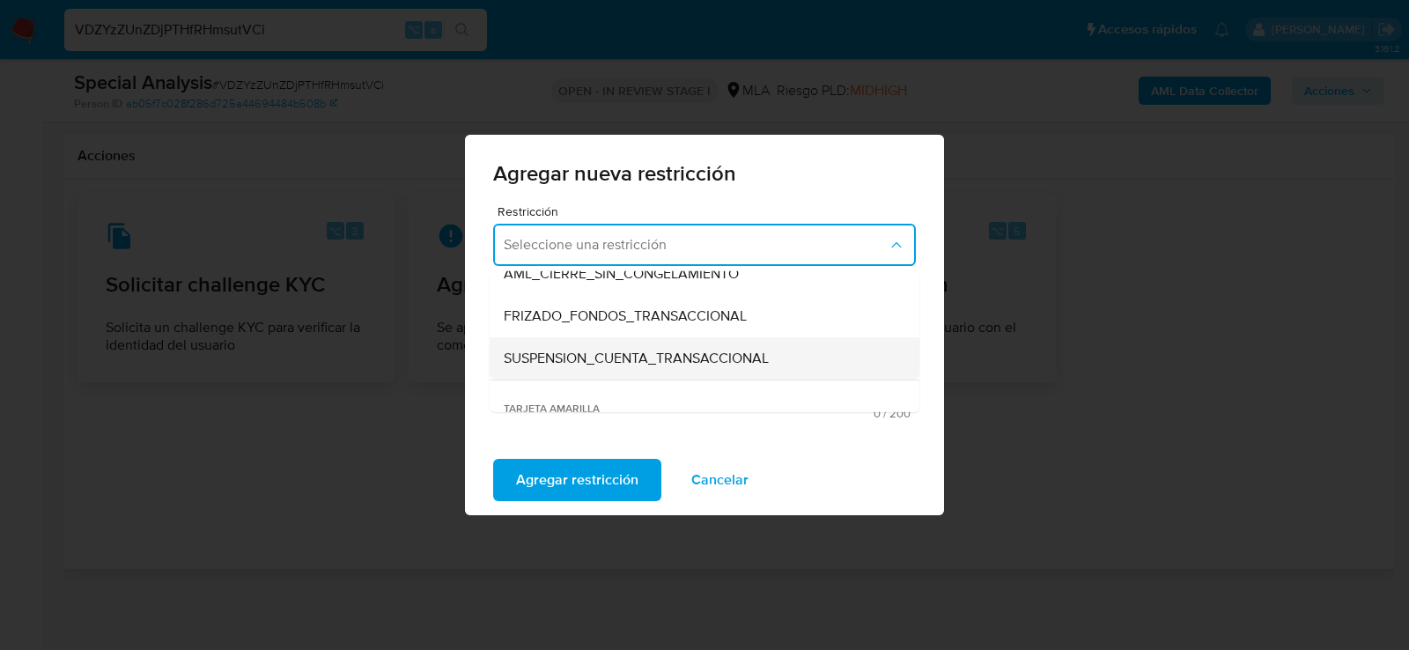
click at [551, 346] on div "SUSPENSION_CUENTA_TRANSACCIONAL" at bounding box center [699, 358] width 391 height 42
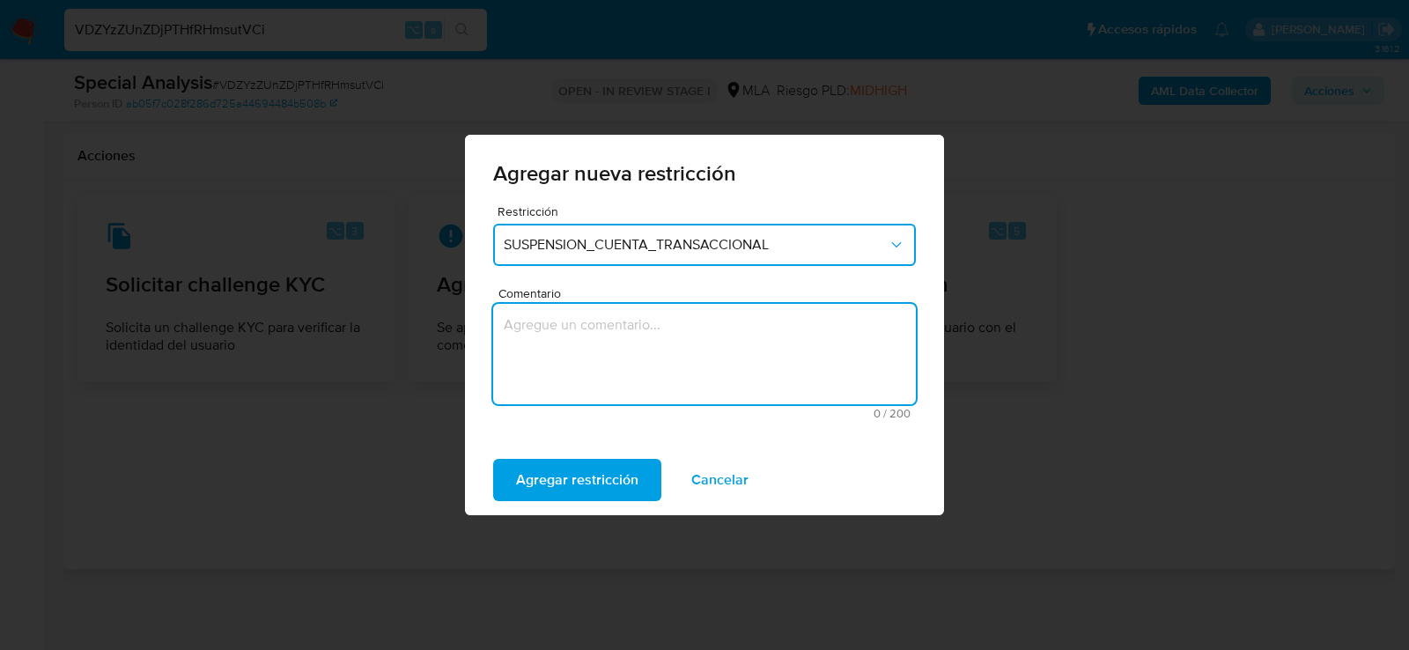
click at [551, 346] on textarea "Comentario" at bounding box center [704, 354] width 423 height 100
type textarea "aml"
click at [552, 488] on span "Agregar restricción" at bounding box center [577, 479] width 122 height 39
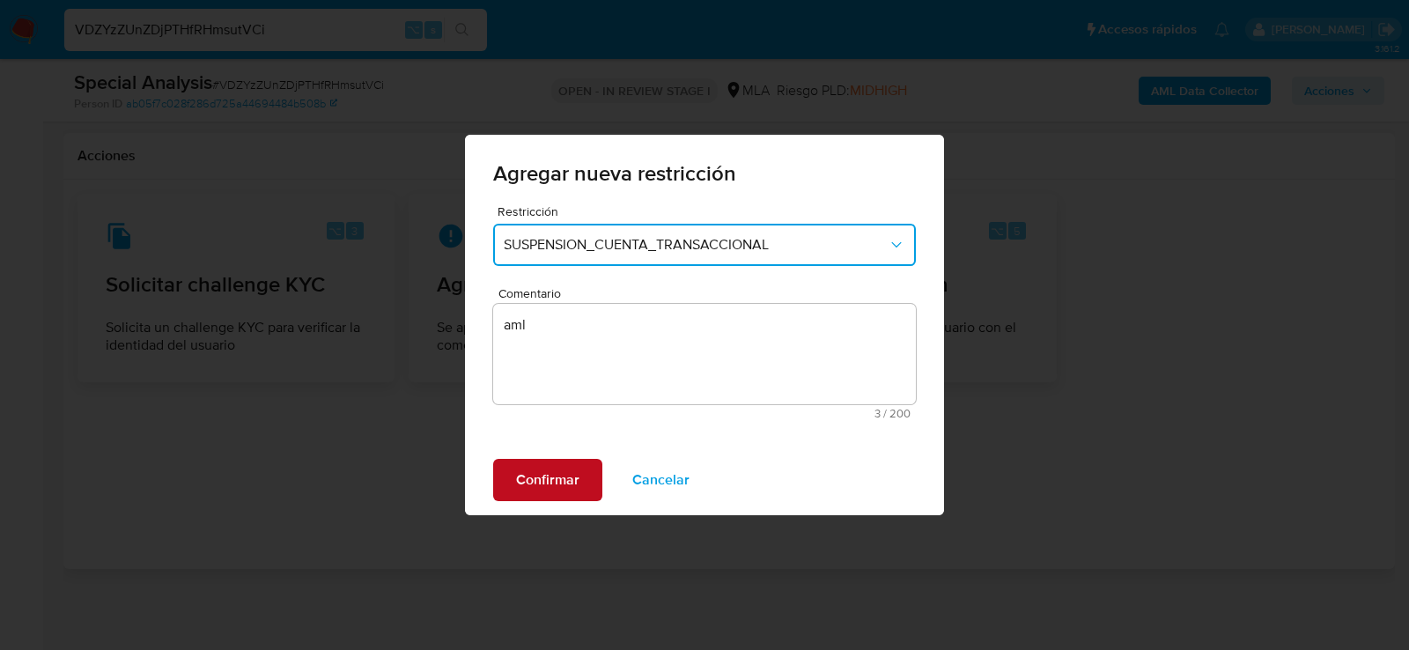
click at [552, 488] on span "Confirmar" at bounding box center [547, 479] width 63 height 39
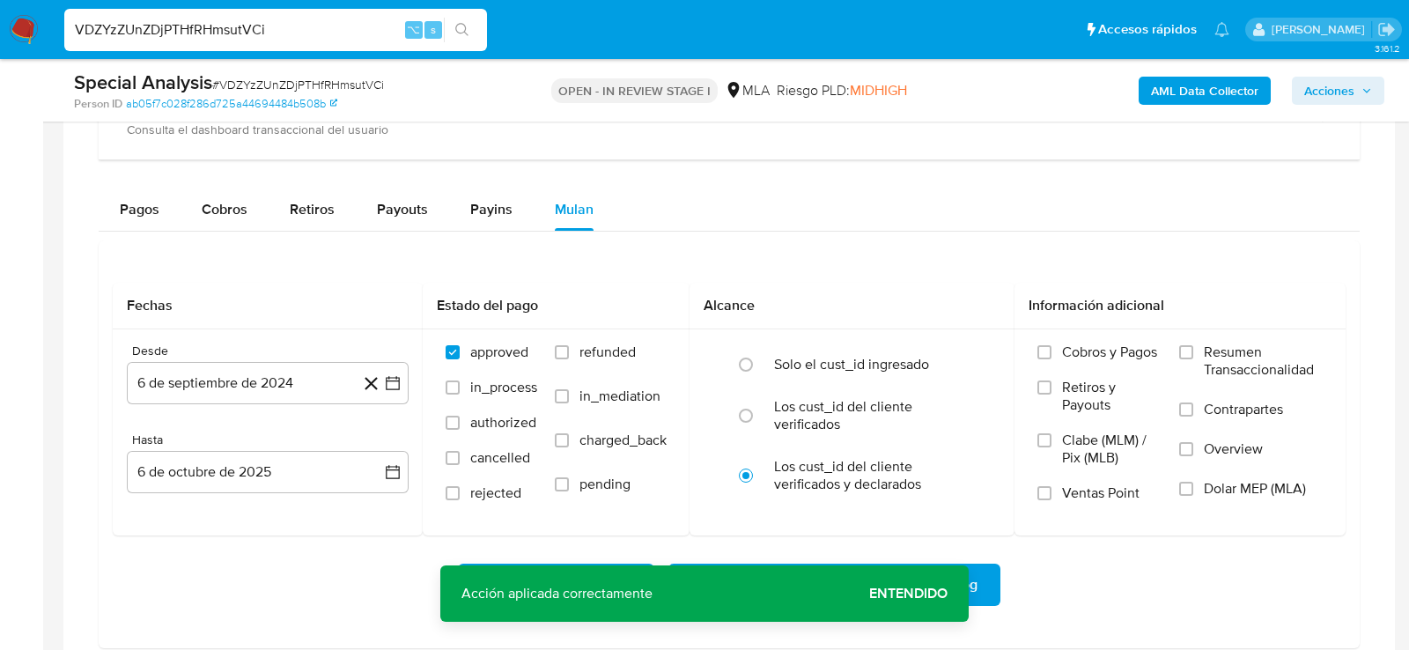
scroll to position [1415, 0]
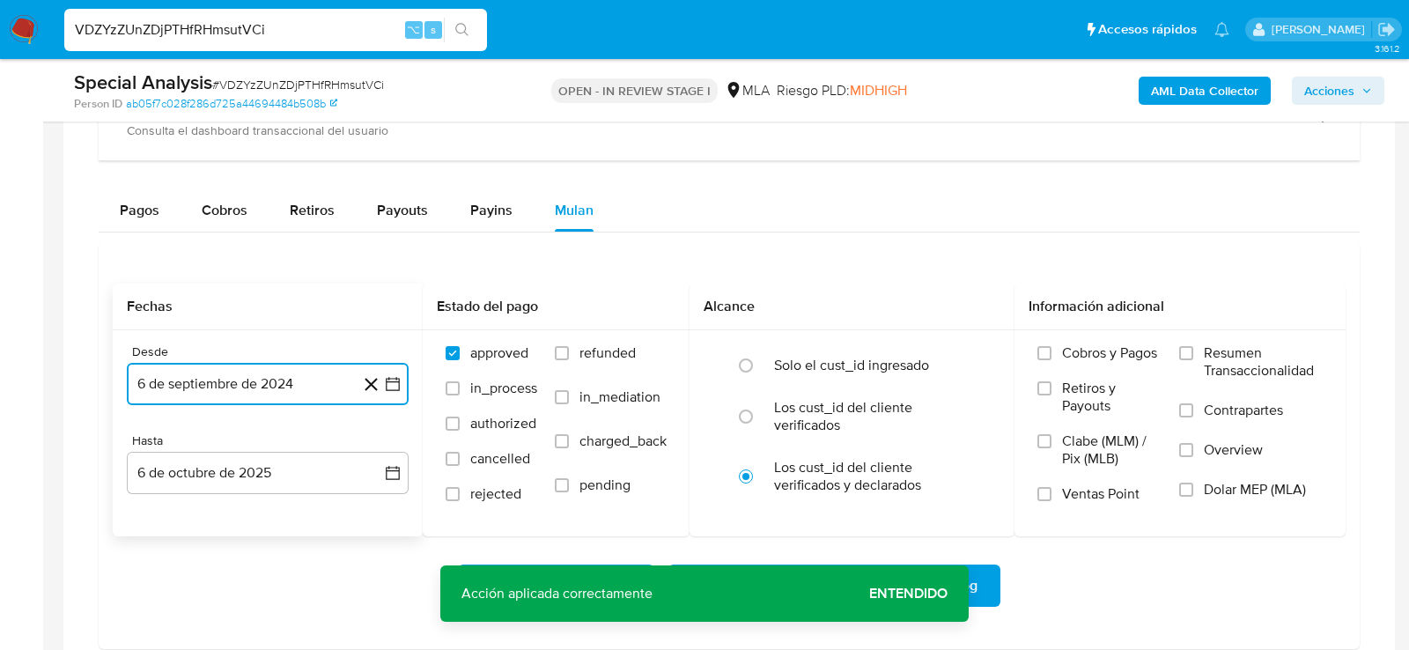
click at [271, 387] on button "6 de septiembre de 2024" at bounding box center [268, 384] width 282 height 42
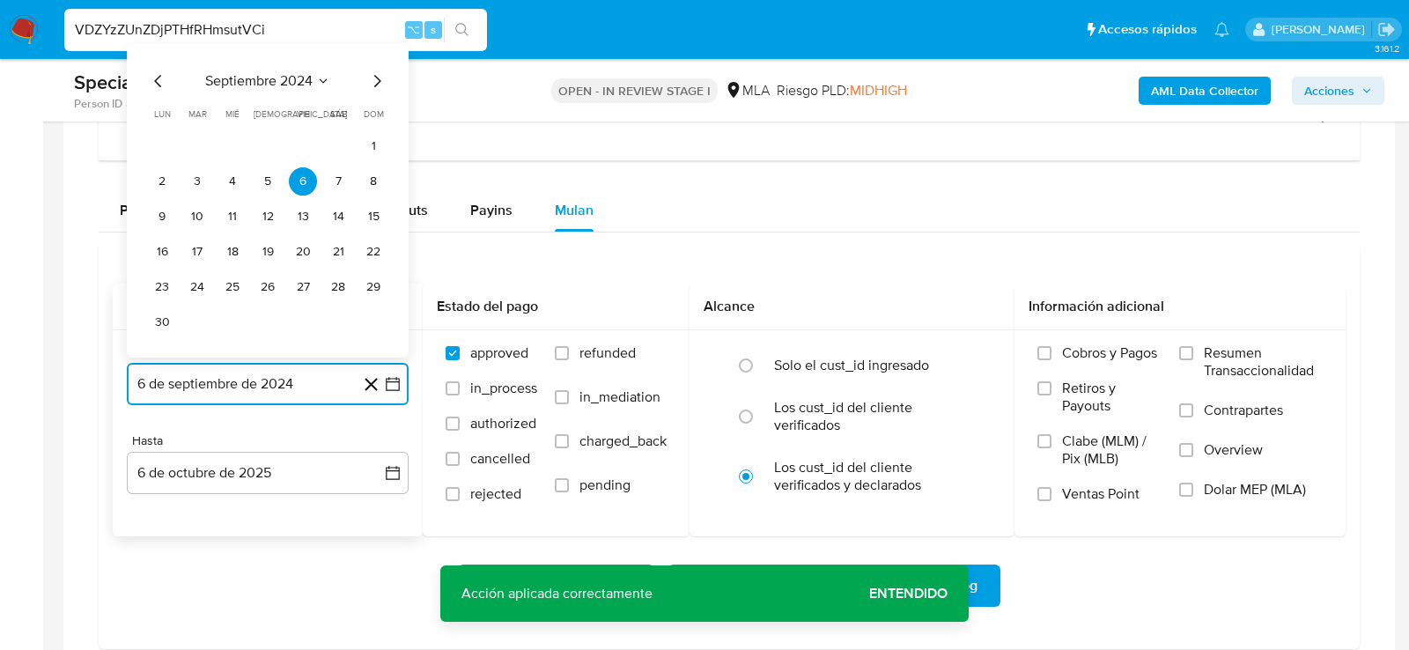
click at [380, 72] on icon "Mes siguiente" at bounding box center [376, 80] width 21 height 21
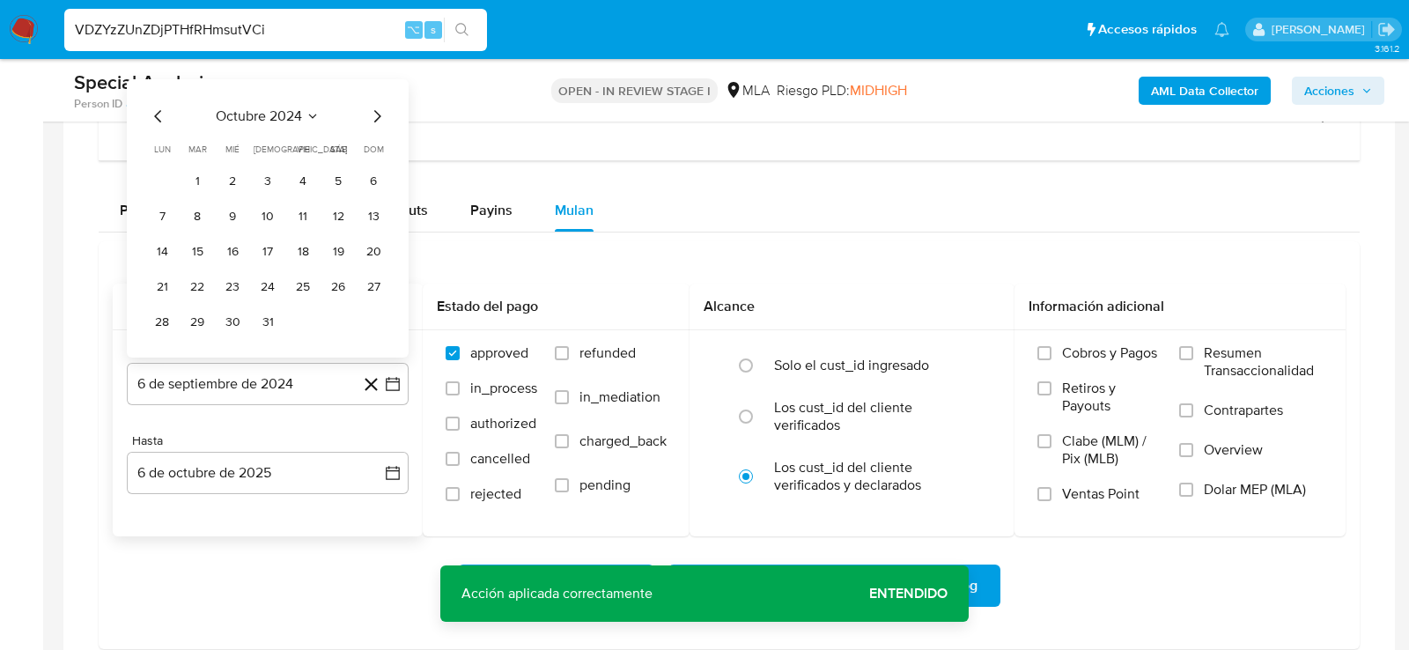
click at [380, 72] on div "Special Analysis # VDZYzZUnZDjPTHfRHmsutVCi" at bounding box center [289, 83] width 431 height 26
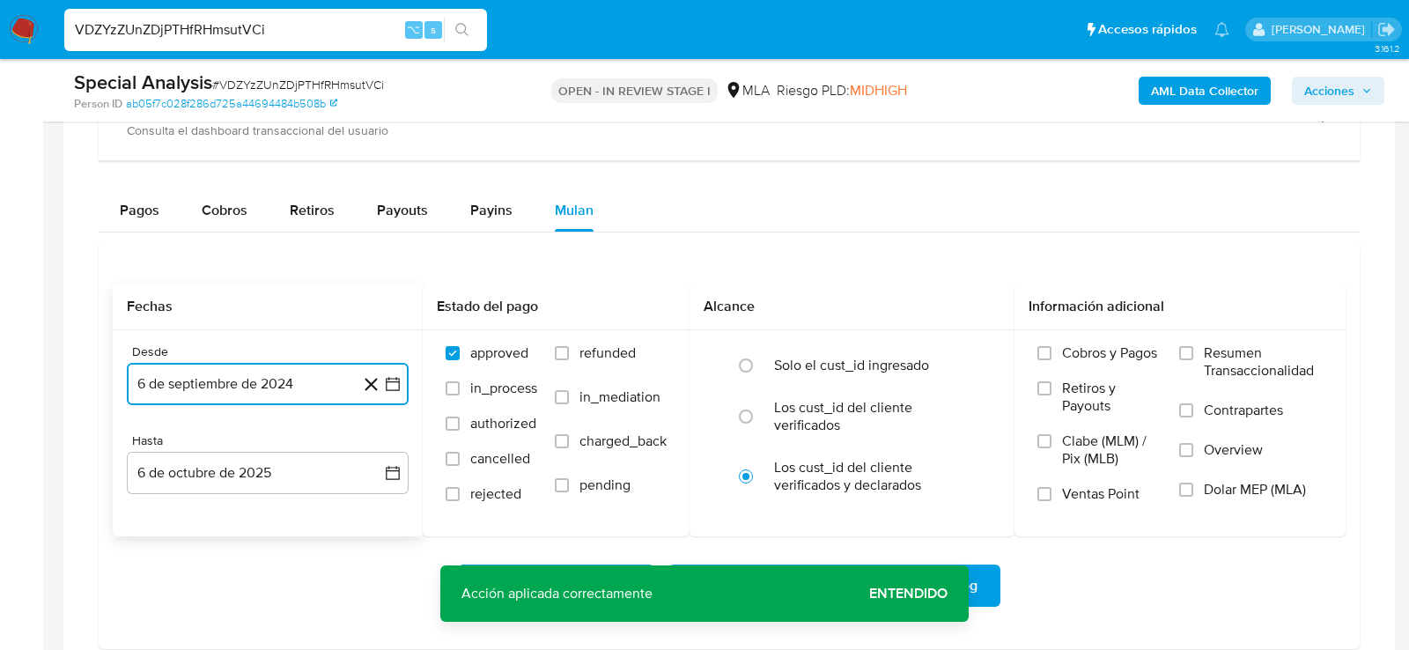
click at [320, 373] on button "6 de septiembre de 2024" at bounding box center [268, 384] width 282 height 42
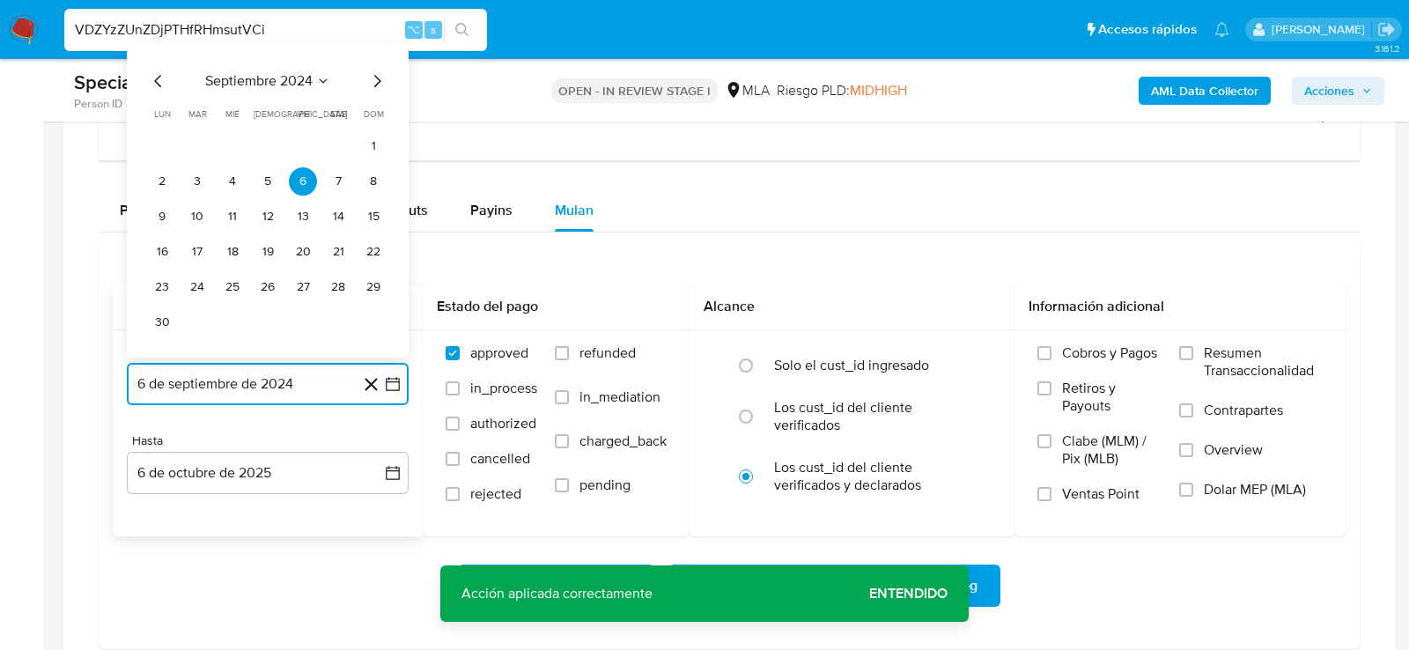
click at [378, 76] on icon "Mes siguiente" at bounding box center [377, 81] width 7 height 12
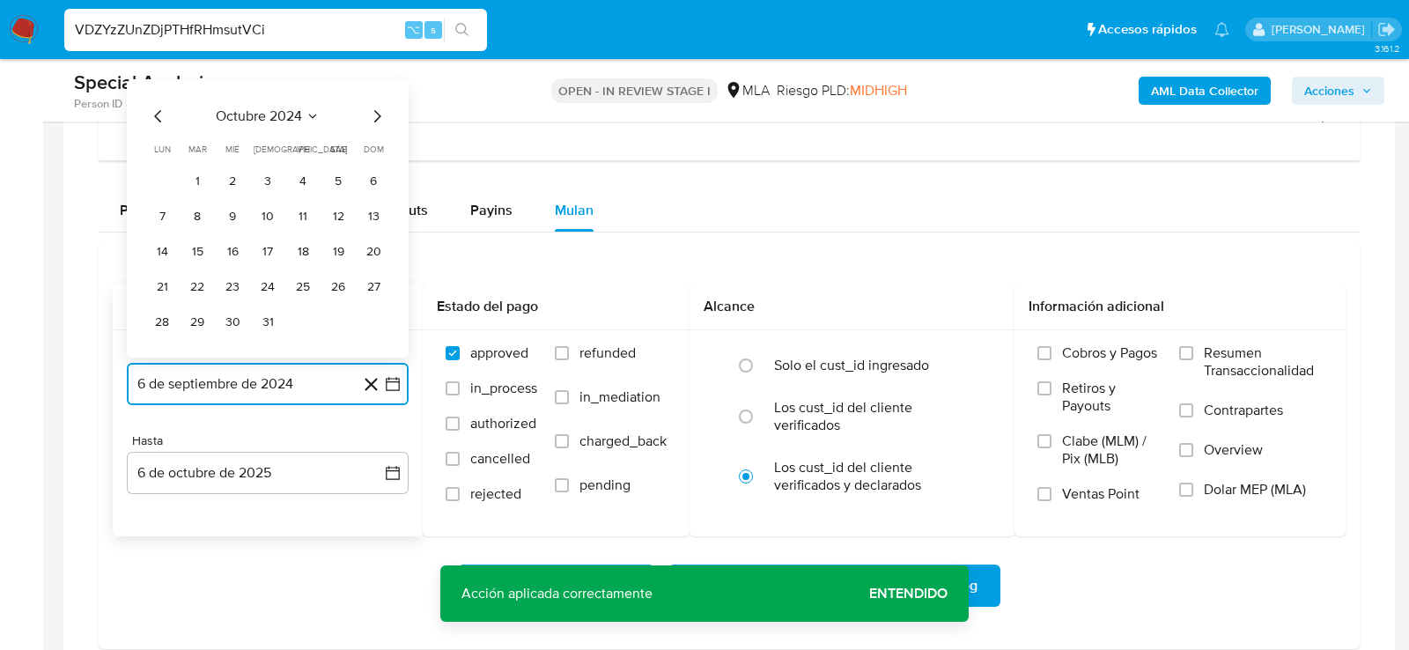
click at [379, 111] on icon "Mes siguiente" at bounding box center [376, 116] width 21 height 21
click at [296, 175] on button "1" at bounding box center [303, 181] width 28 height 28
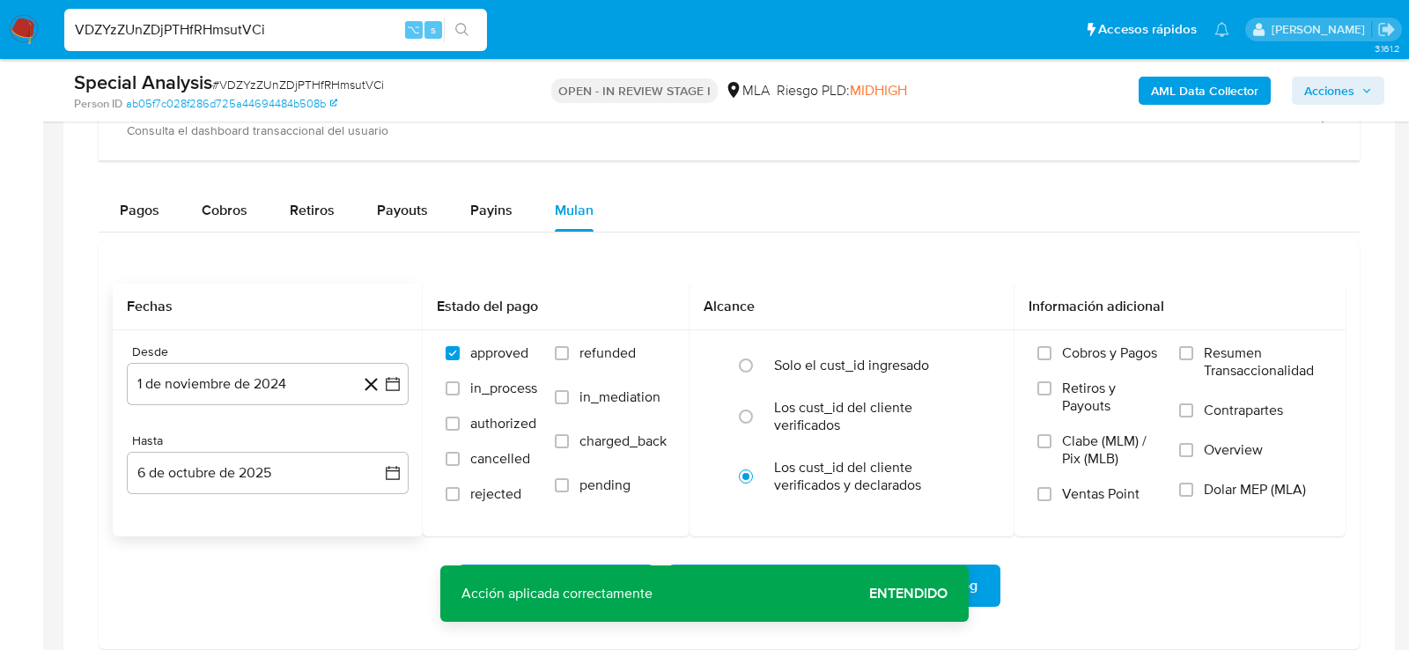
click at [189, 569] on div "Descargar Operaciones Descargar Operaciones + Descargar CaseLog" at bounding box center [729, 585] width 1233 height 42
click at [1269, 500] on label "Dolar MEP (MLA)" at bounding box center [1251, 501] width 144 height 40
click at [1193, 497] on input "Dolar MEP (MLA)" at bounding box center [1186, 490] width 14 height 14
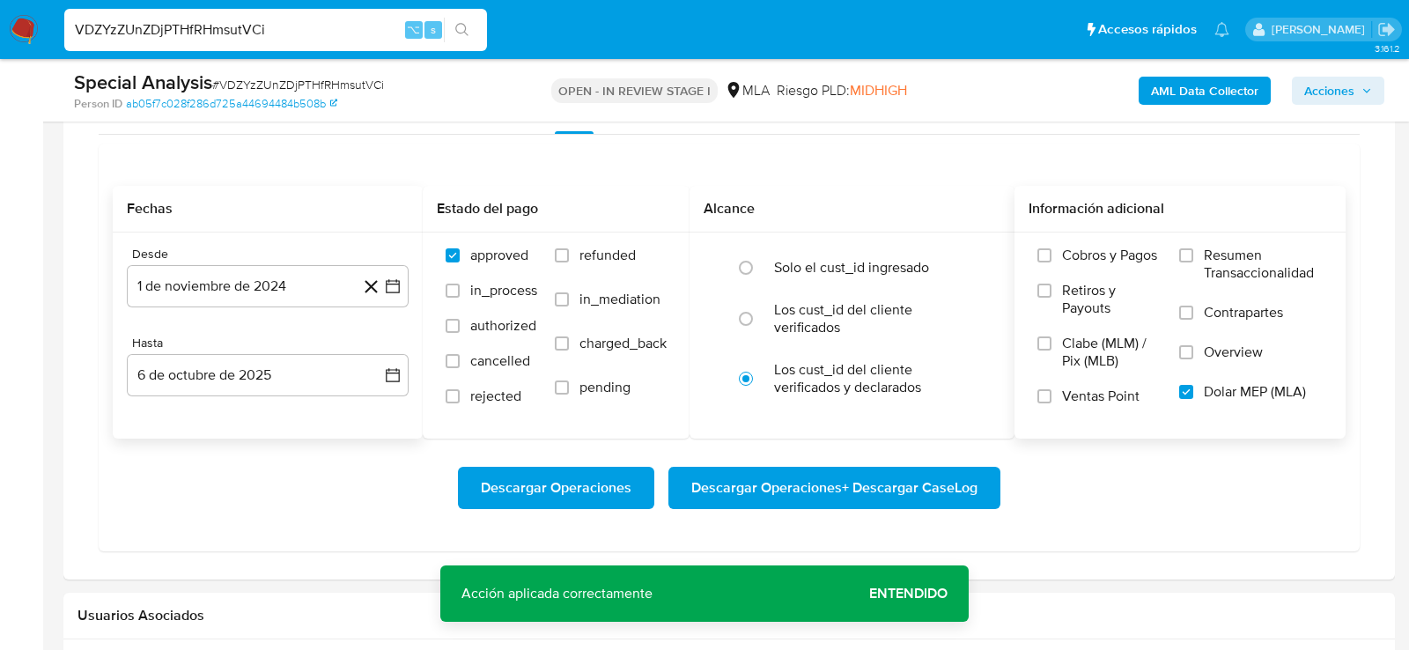
scroll to position [1542, 0]
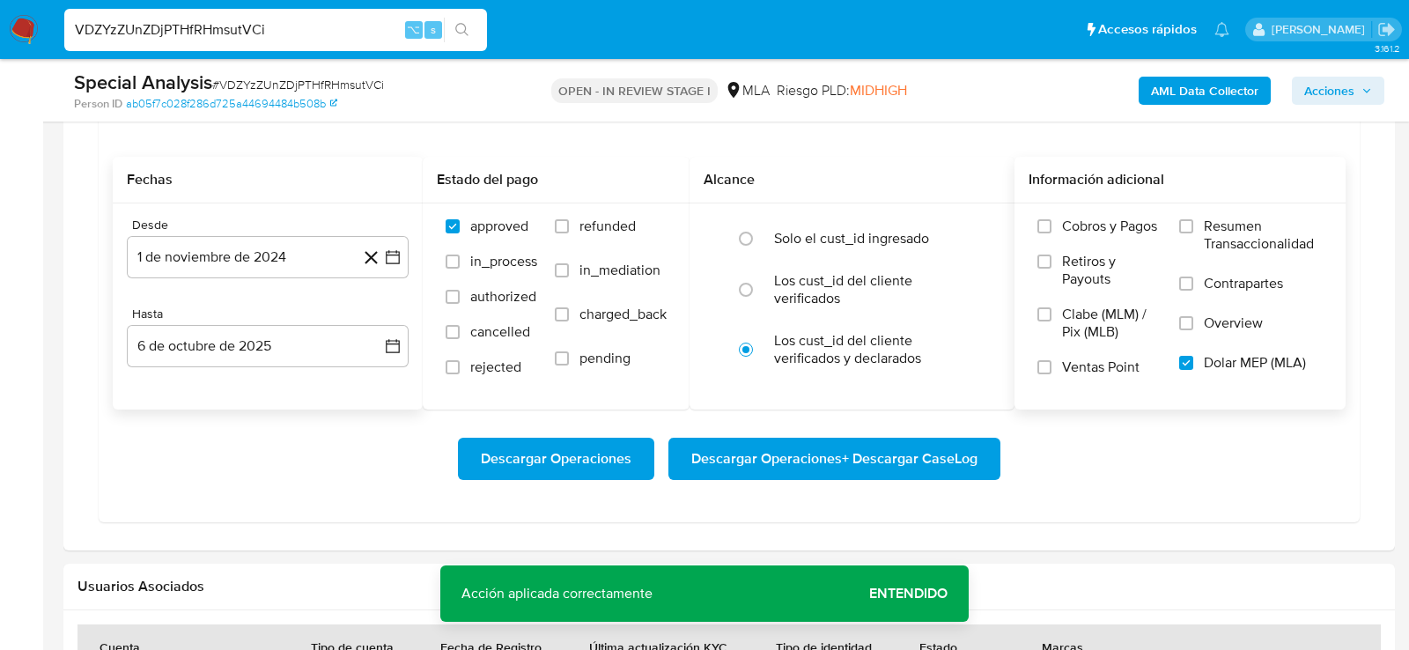
click at [919, 465] on span "Descargar Operaciones + Descargar CaseLog" at bounding box center [834, 458] width 286 height 39
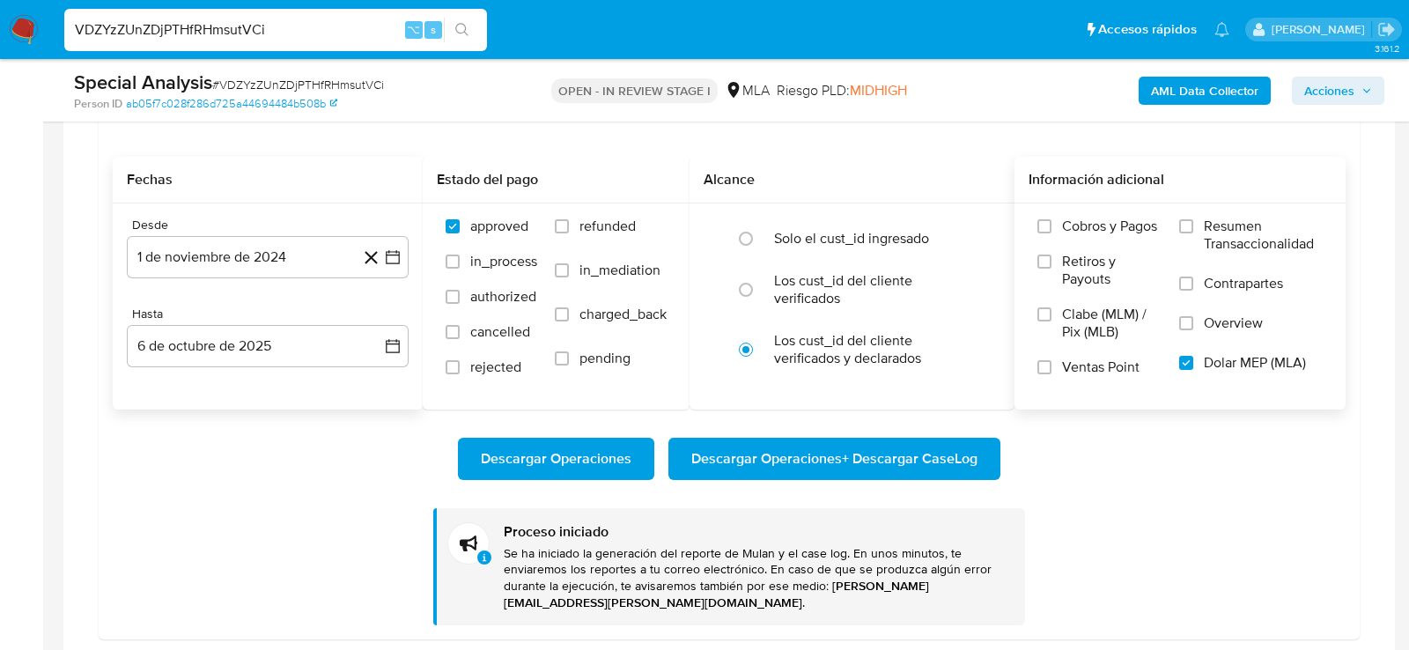
click at [251, 38] on input "VDZYzZUnZDjPTHfRHmsutVCi" at bounding box center [275, 29] width 423 height 23
paste input "8P1zs5uzaDhnPhPY6pTxSKm2"
type input "8P1zs5uzaDhnPhPY6pTxSKm2"
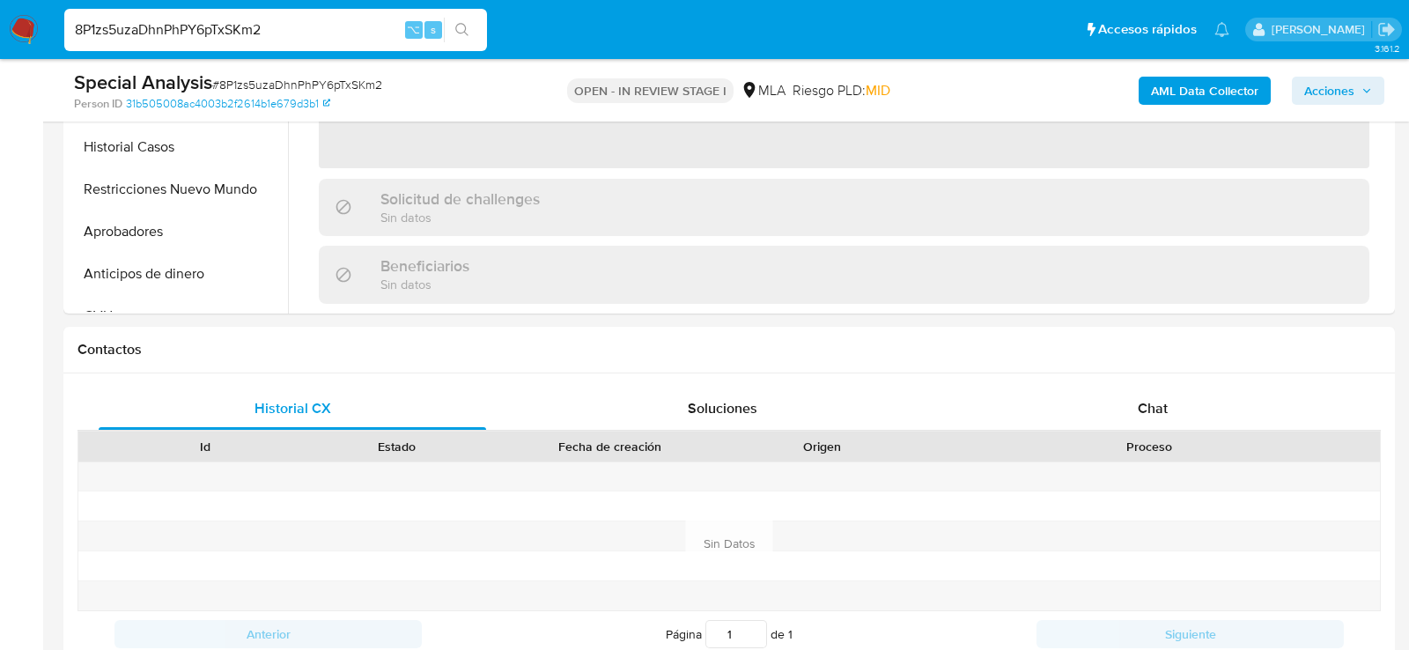
select select "10"
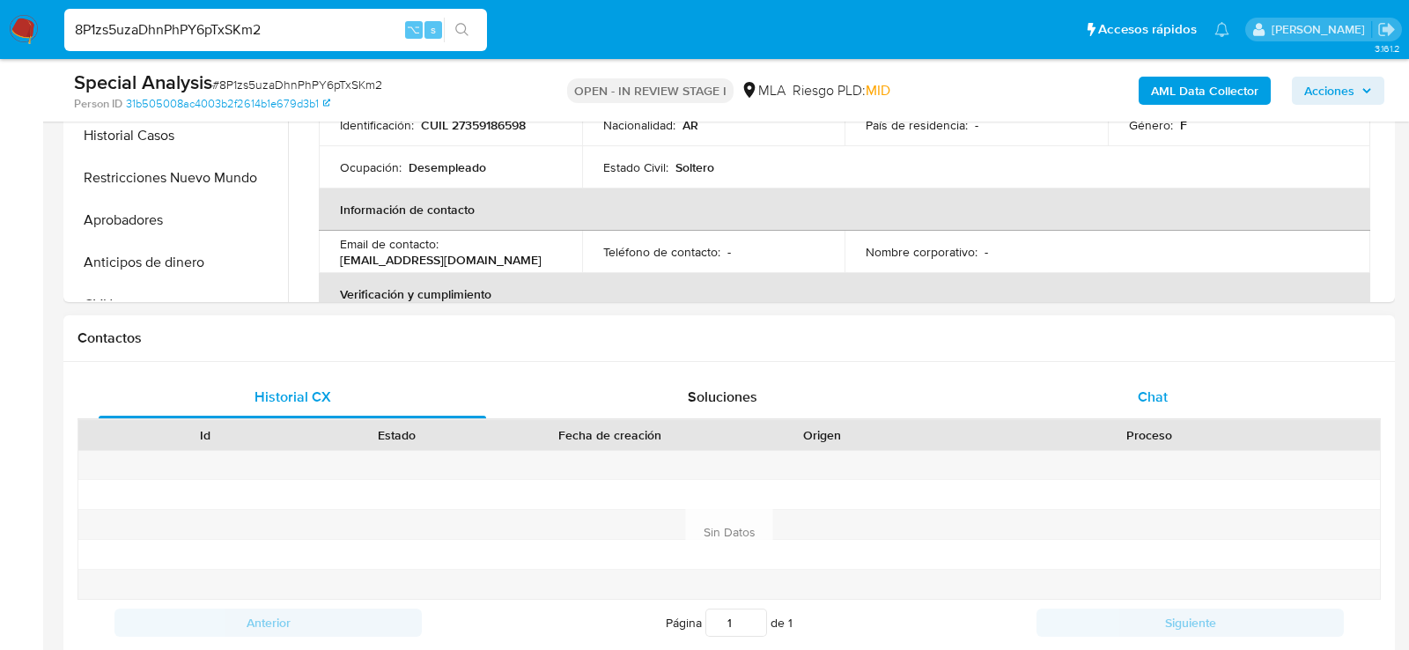
click at [1165, 379] on div "Chat" at bounding box center [1152, 397] width 387 height 42
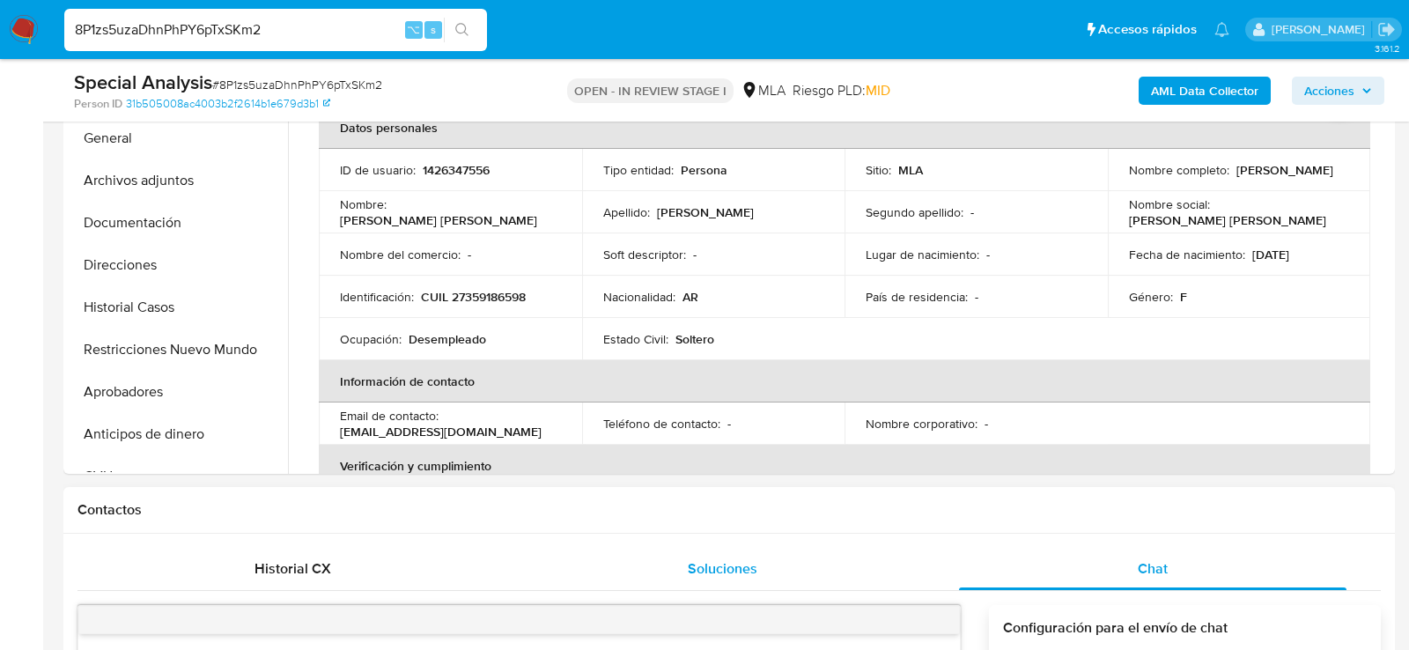
scroll to position [419, 0]
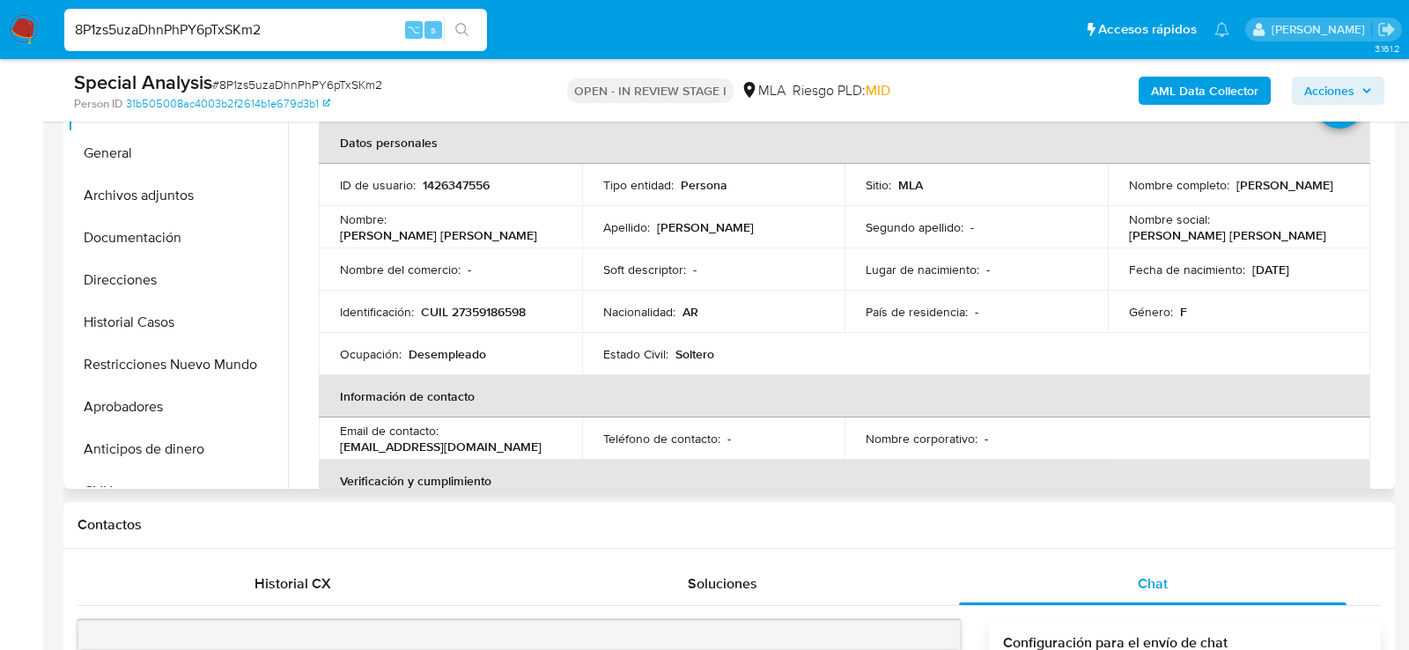
click at [468, 190] on p "1426347556" at bounding box center [456, 185] width 67 height 16
click at [166, 317] on button "Historial Casos" at bounding box center [171, 322] width 206 height 42
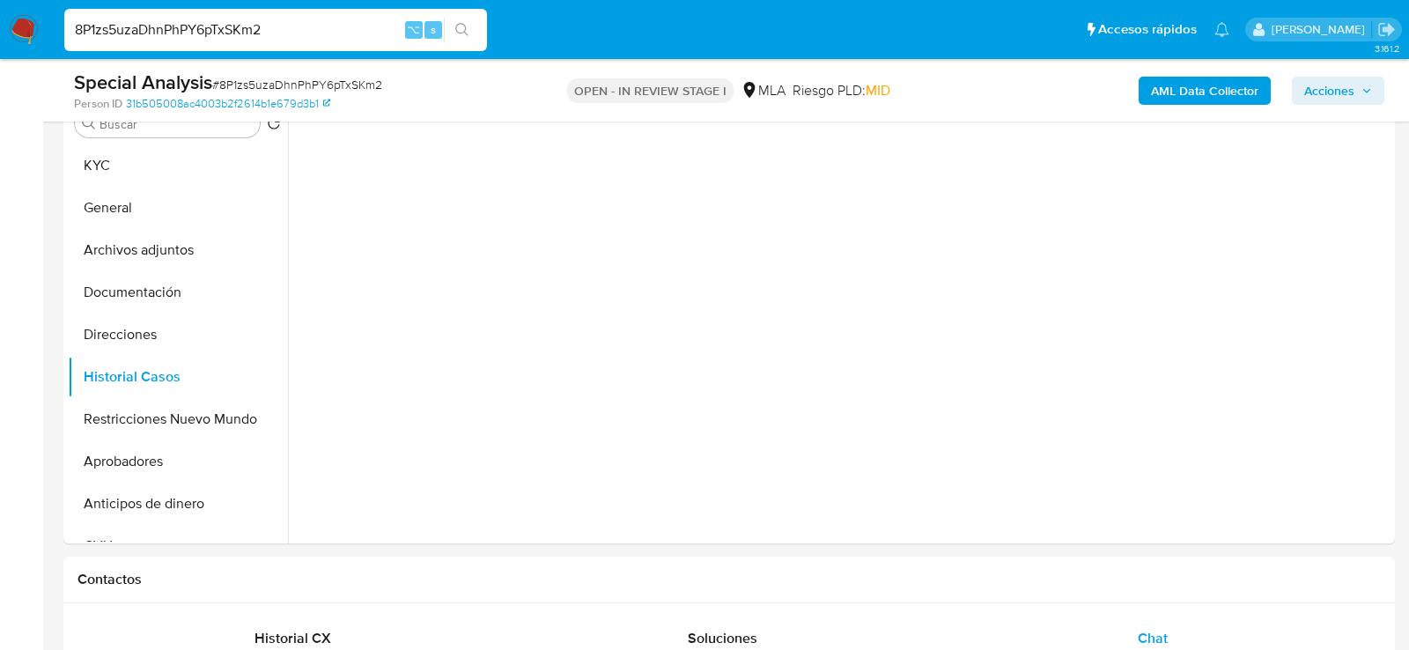
scroll to position [362, 0]
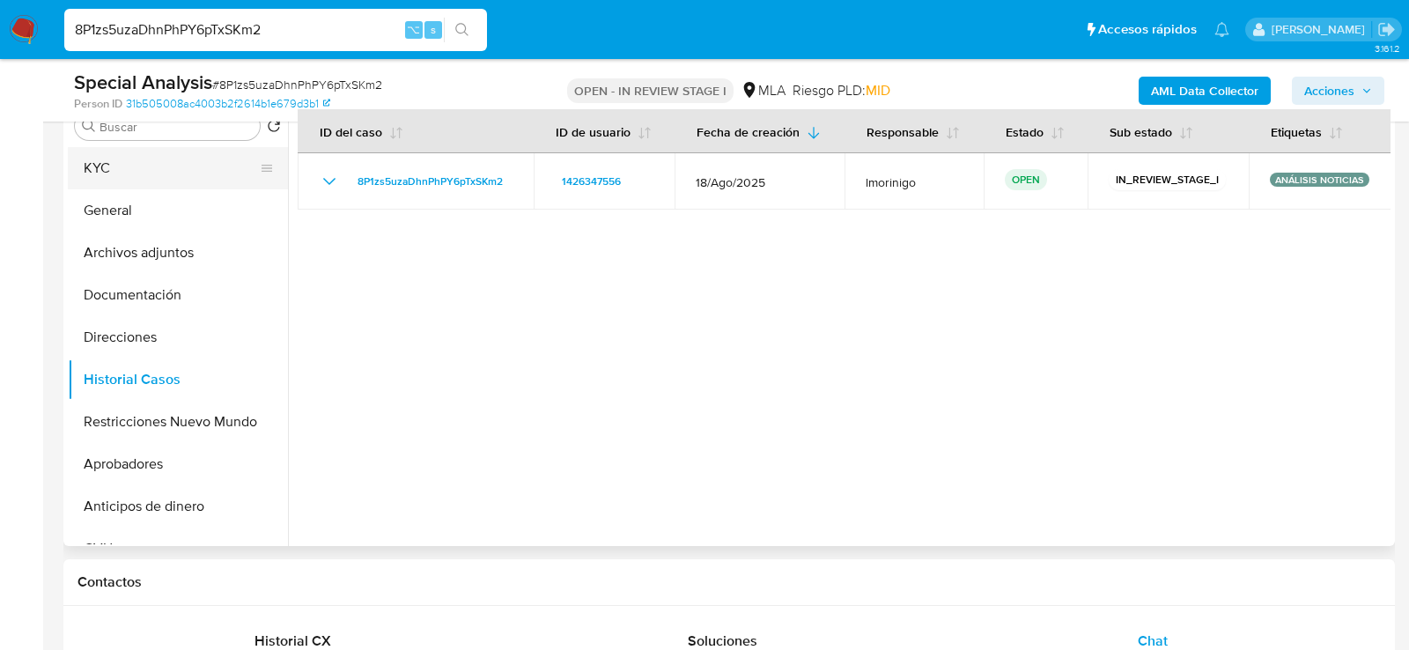
click at [101, 167] on button "KYC" at bounding box center [171, 168] width 206 height 42
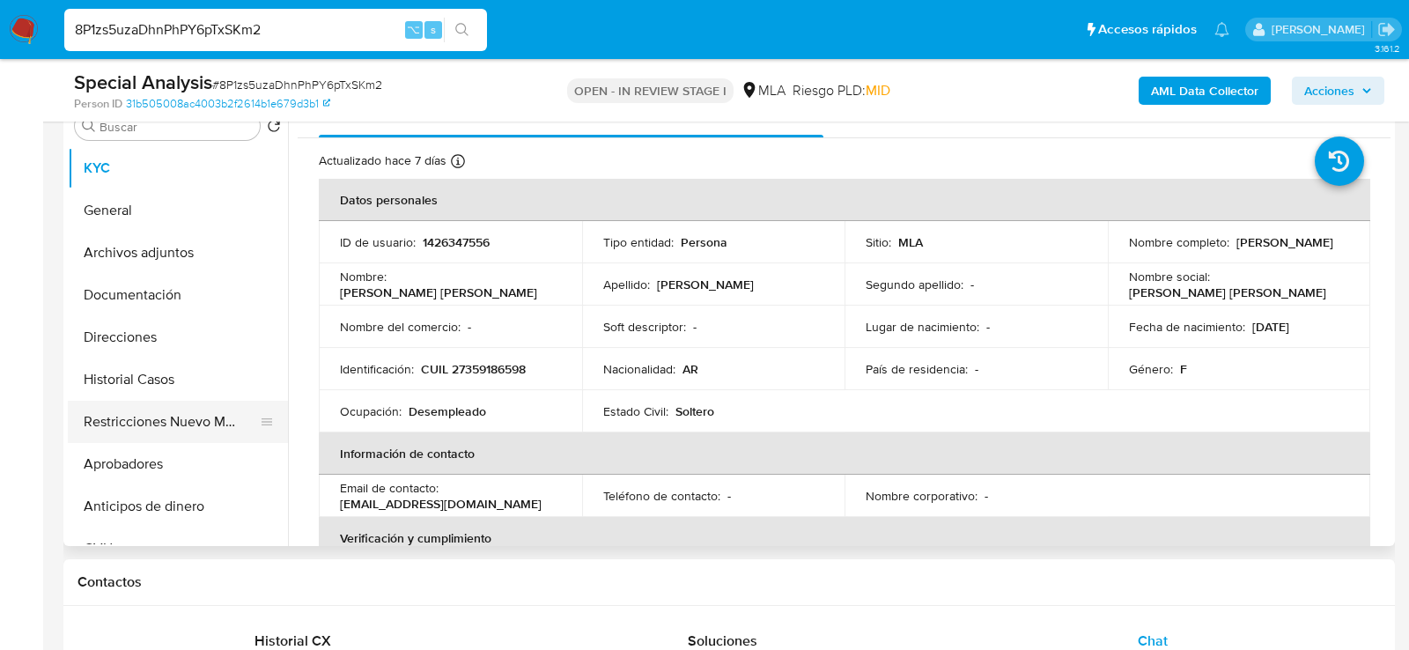
click at [104, 415] on button "Restricciones Nuevo Mundo" at bounding box center [171, 422] width 206 height 42
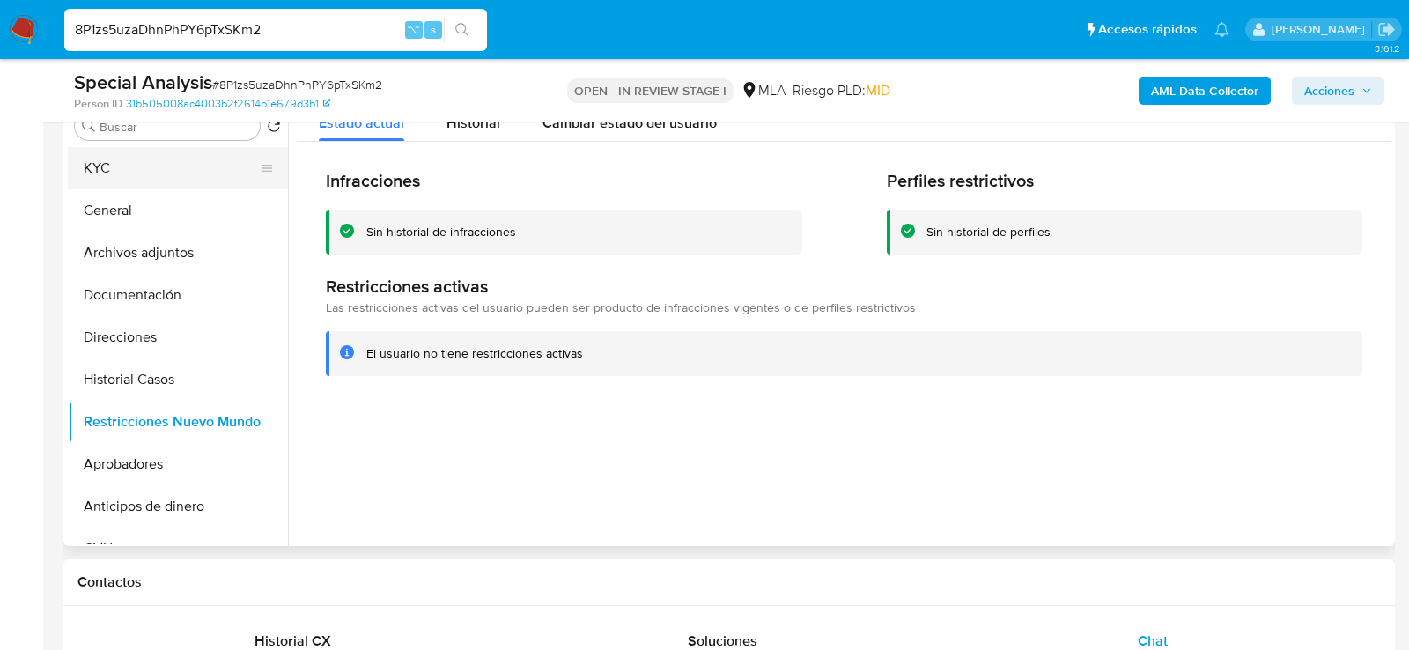
click at [110, 173] on button "KYC" at bounding box center [171, 168] width 206 height 42
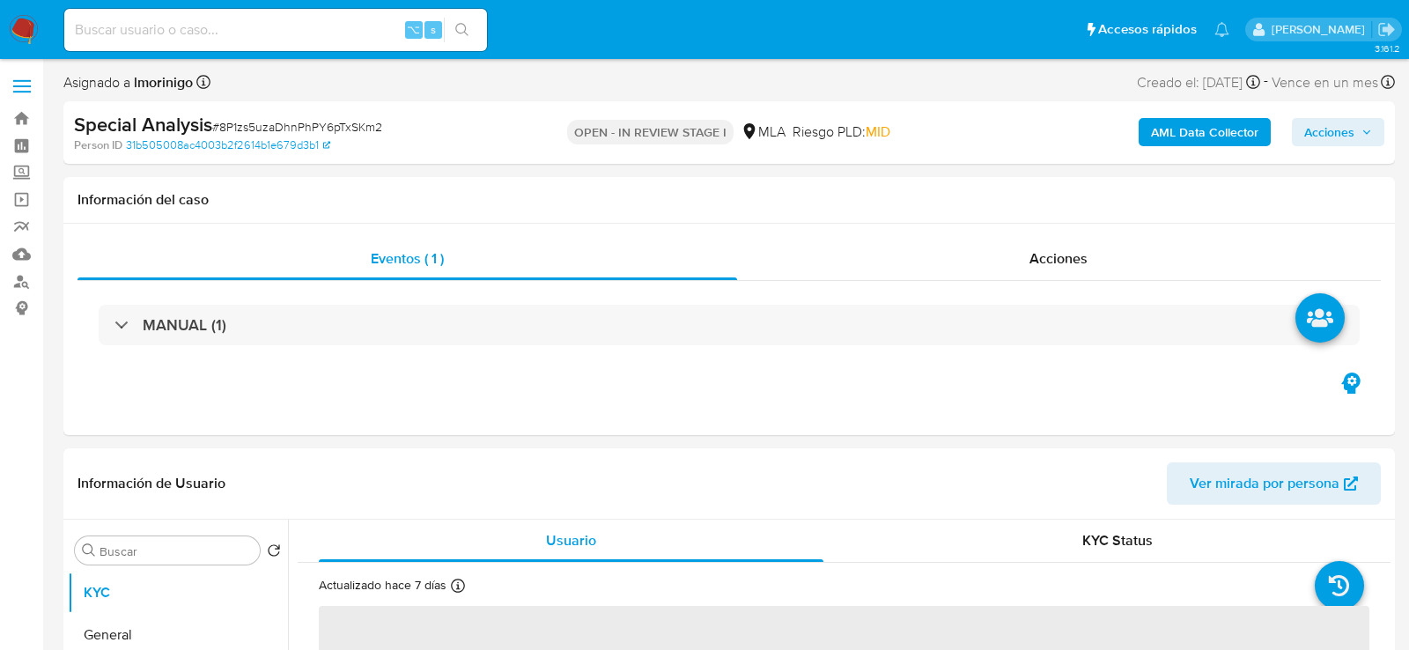
select select "10"
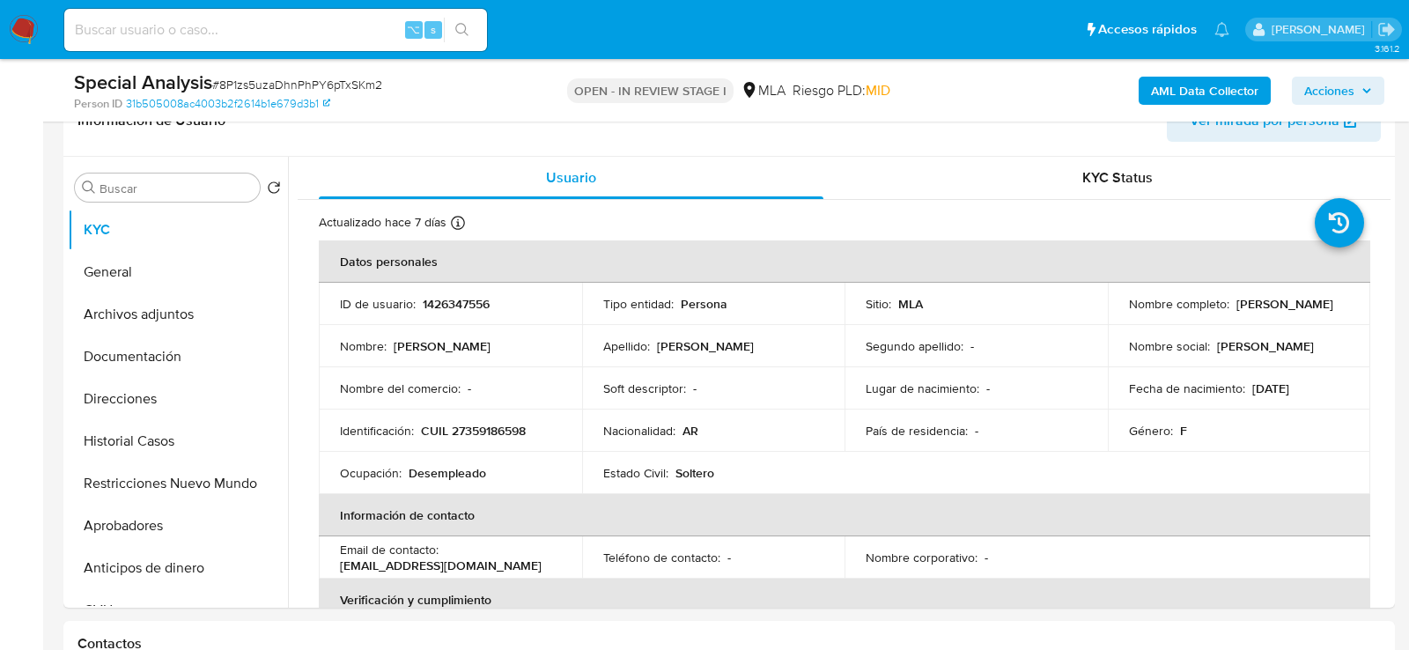
scroll to position [305, 0]
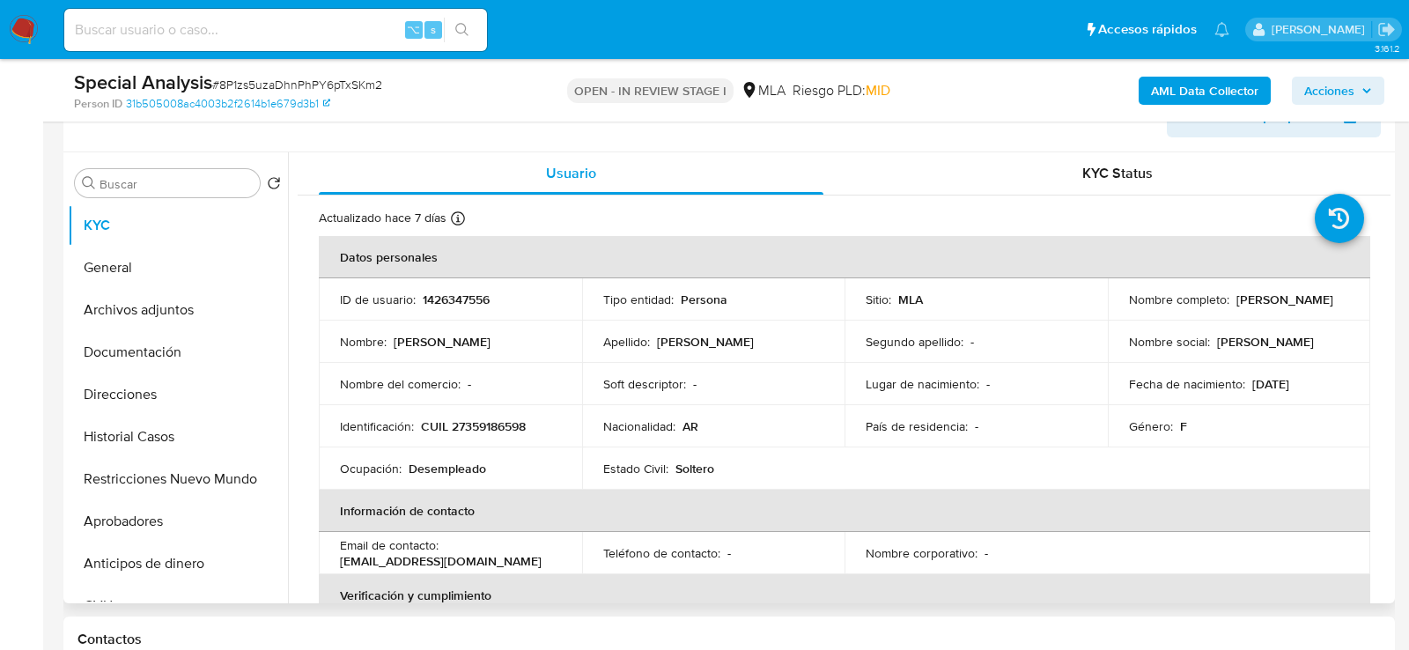
click at [475, 429] on p "CUIL 27359186598" at bounding box center [473, 426] width 105 height 16
copy p "27359186598"
click at [313, 78] on span "# 8P1zs5uzaDhnPhPY6pTxSKm2" at bounding box center [297, 85] width 170 height 18
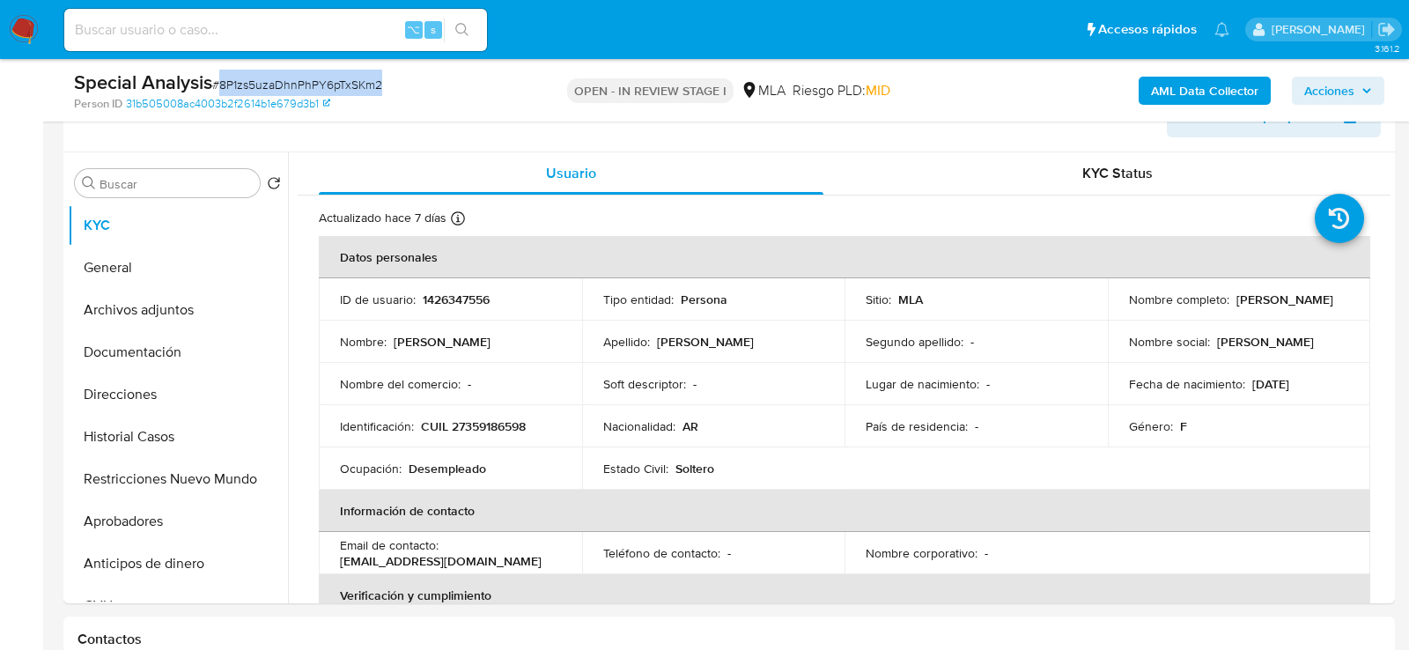
copy span "8P1zs5uzaDhnPhPY6pTxSKm2"
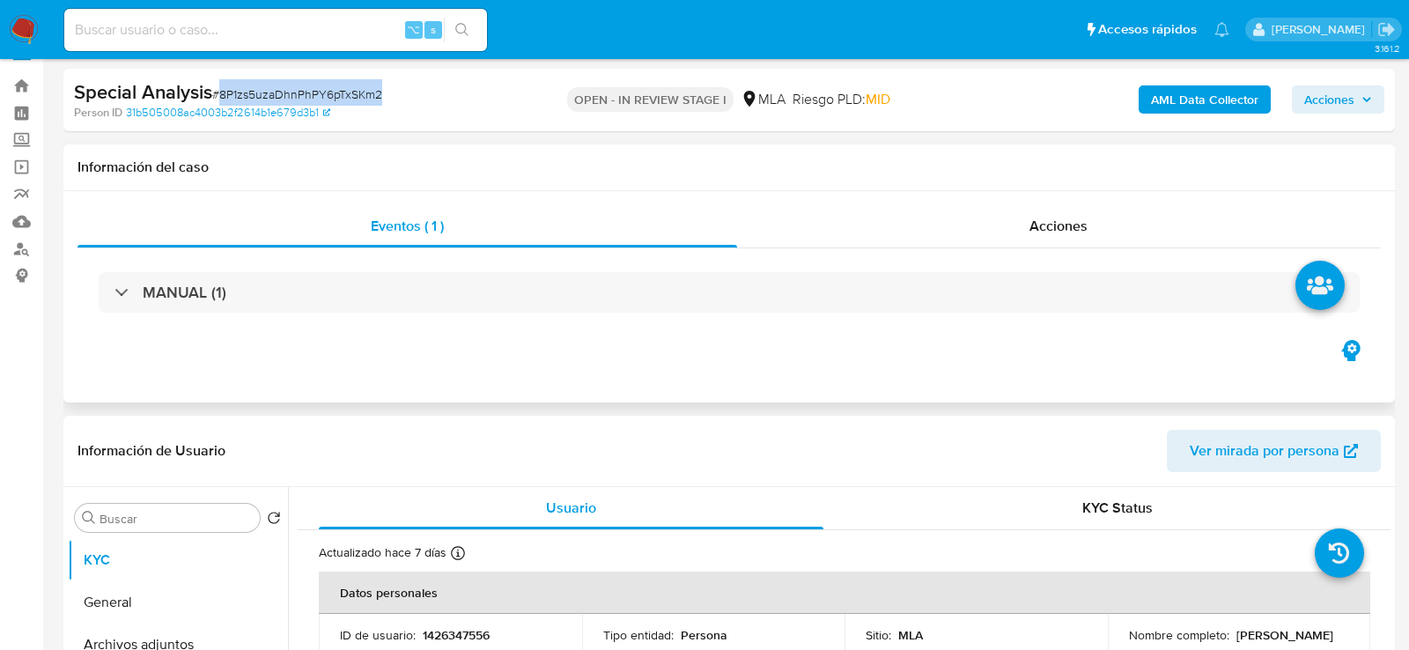
scroll to position [0, 0]
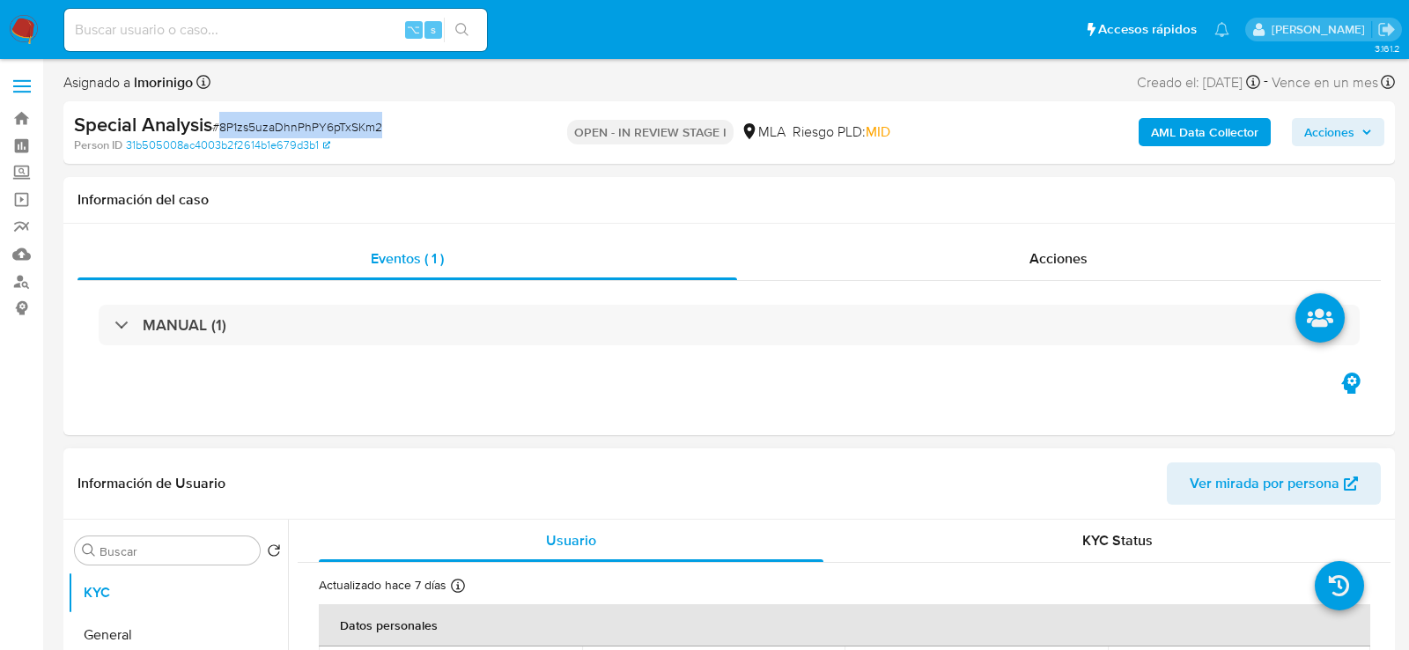
click at [1232, 495] on span "Ver mirada por persona" at bounding box center [1265, 483] width 150 height 42
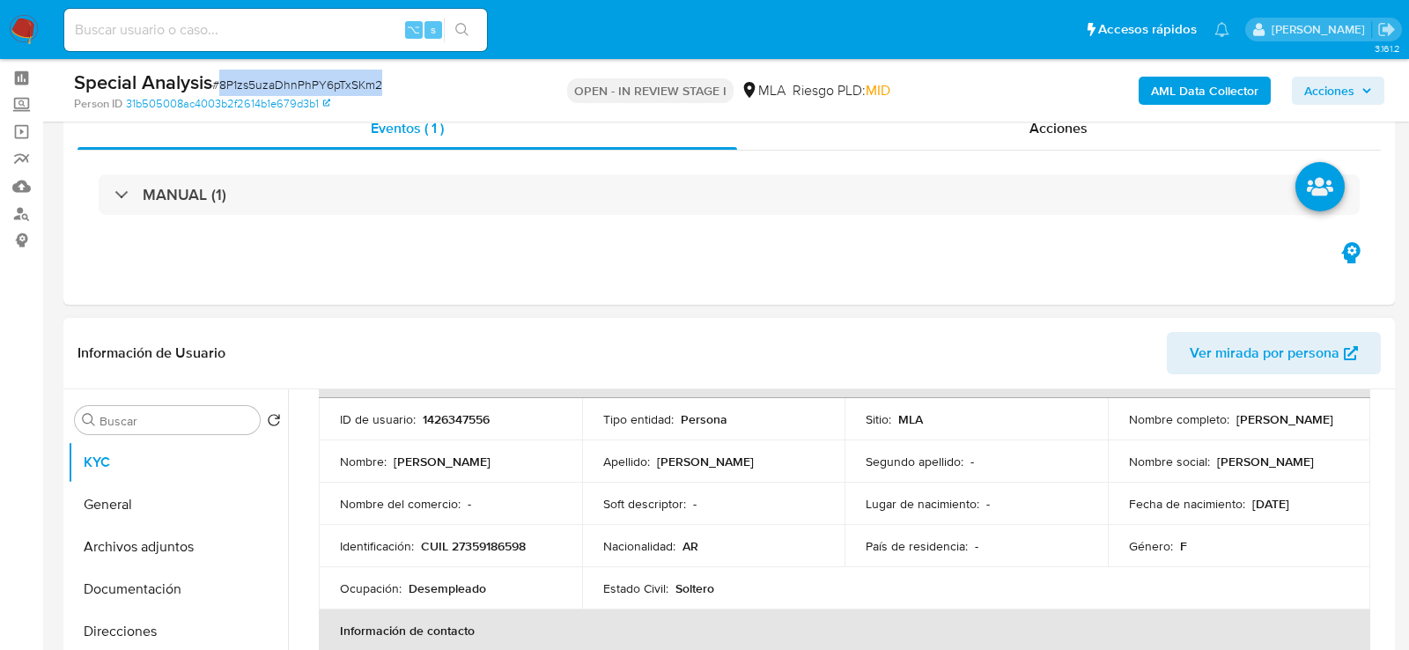
scroll to position [125, 0]
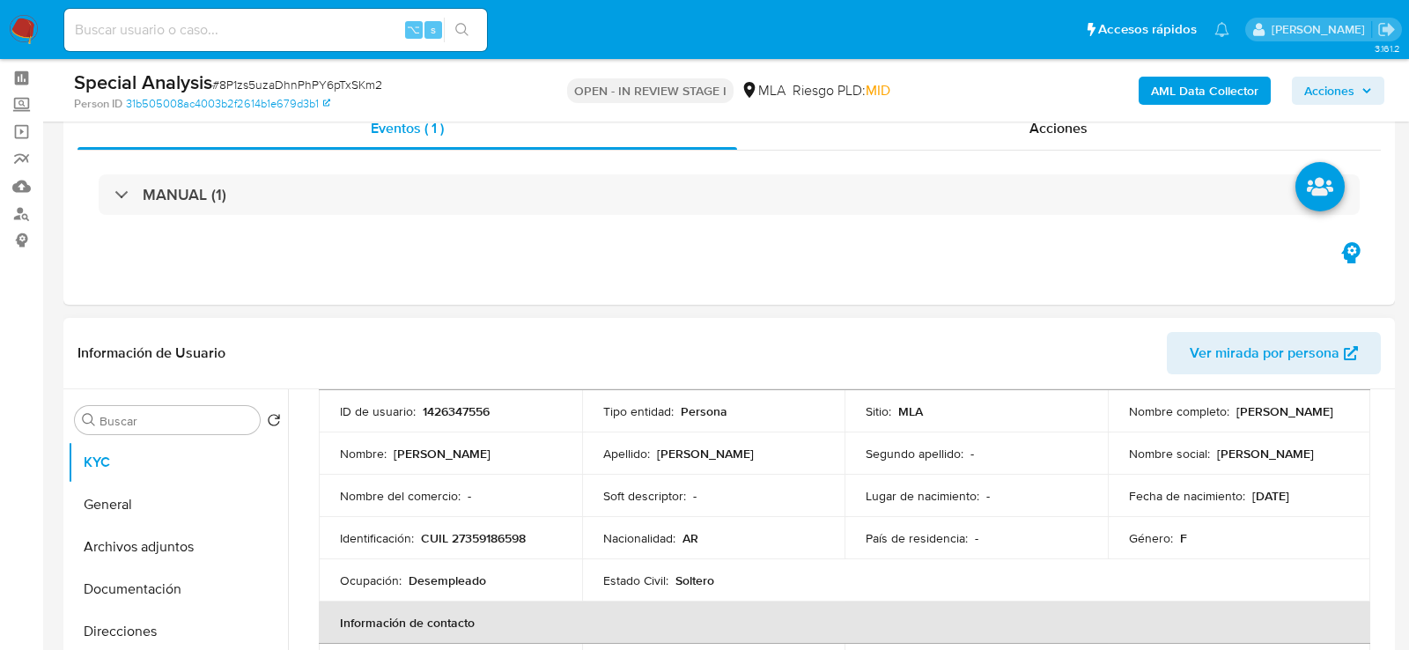
click at [449, 416] on p "1426347556" at bounding box center [456, 411] width 67 height 16
copy p "1426347556"
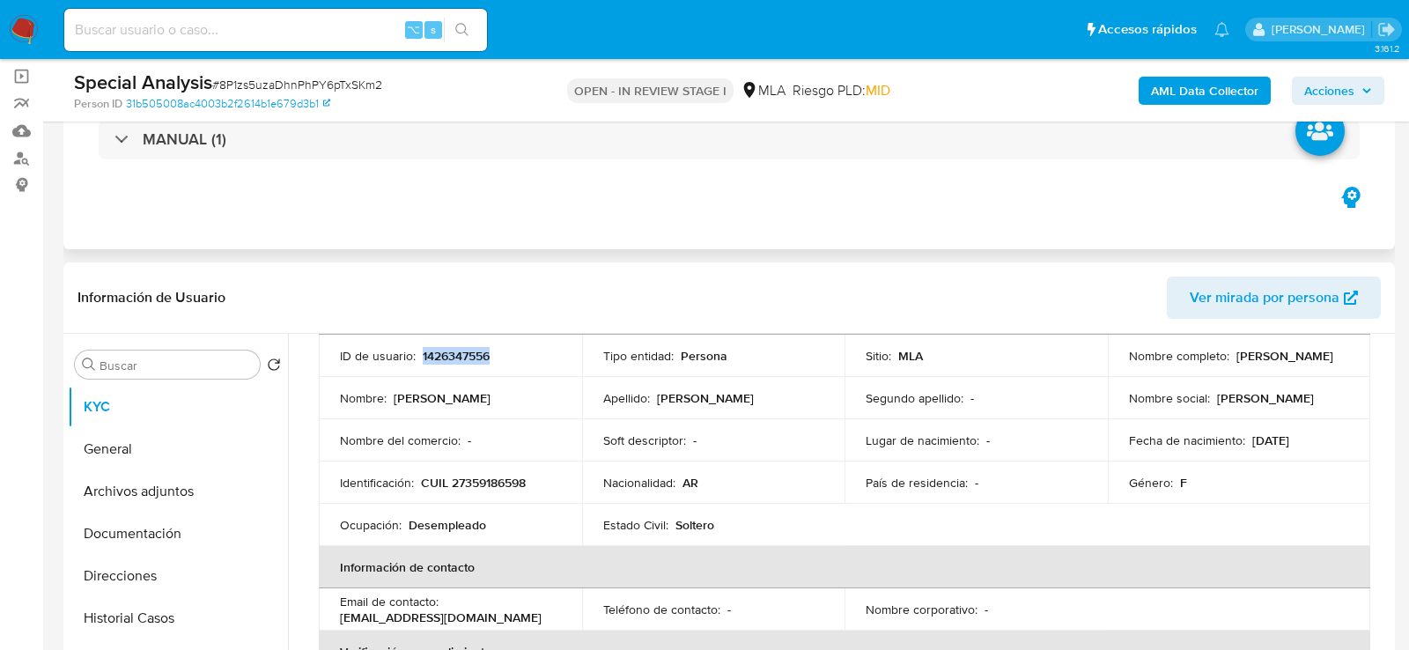
scroll to position [121, 0]
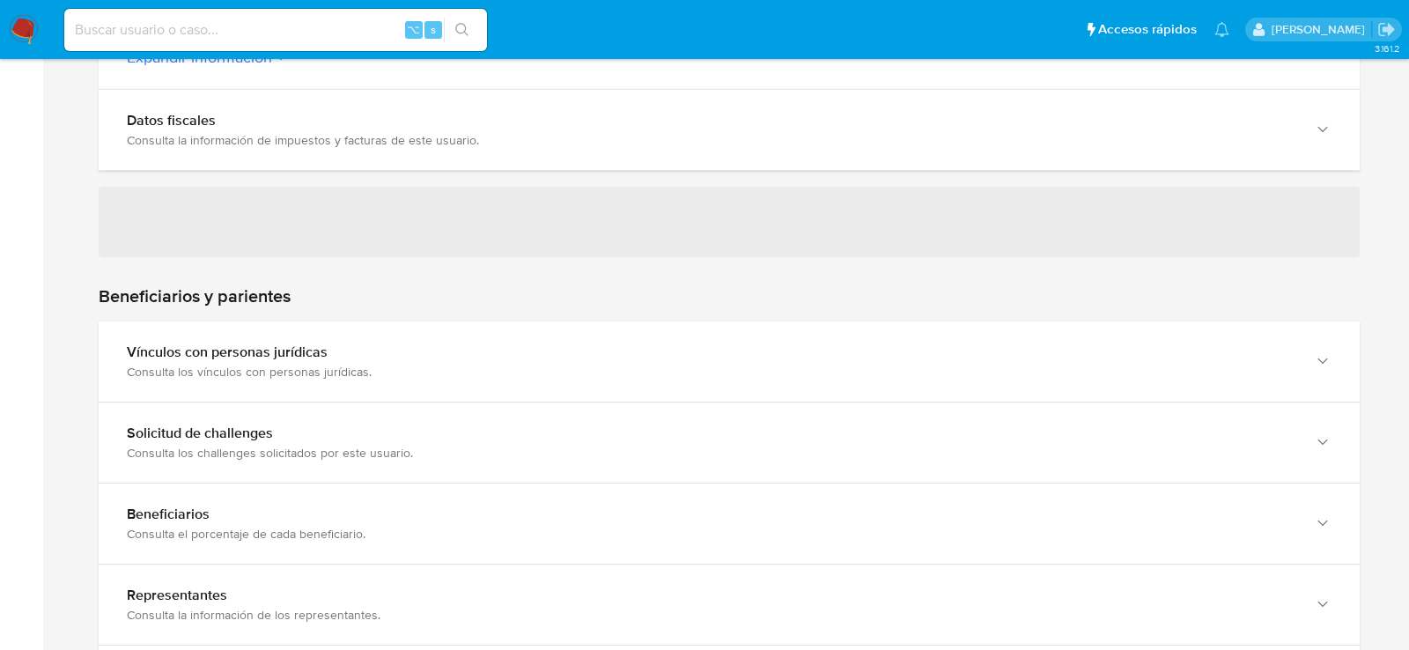
scroll to position [779, 0]
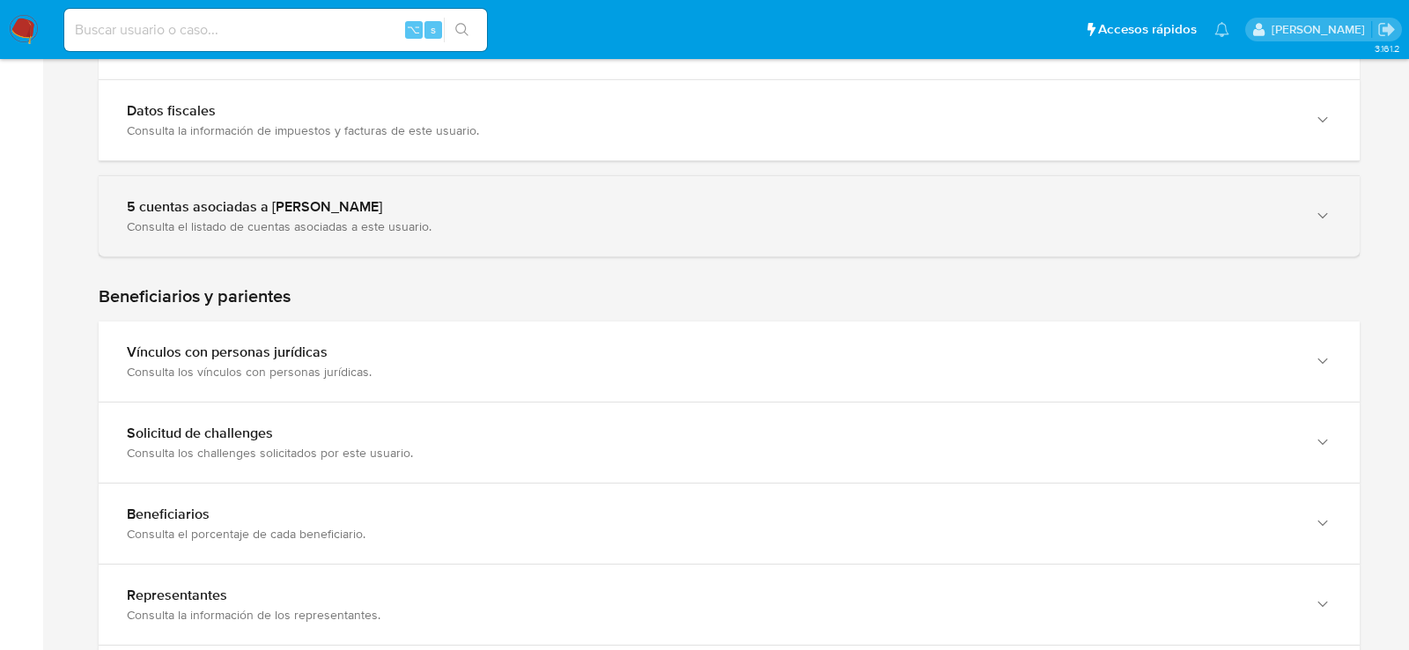
click at [213, 208] on div "5 cuentas asociadas a [PERSON_NAME]" at bounding box center [711, 207] width 1169 height 18
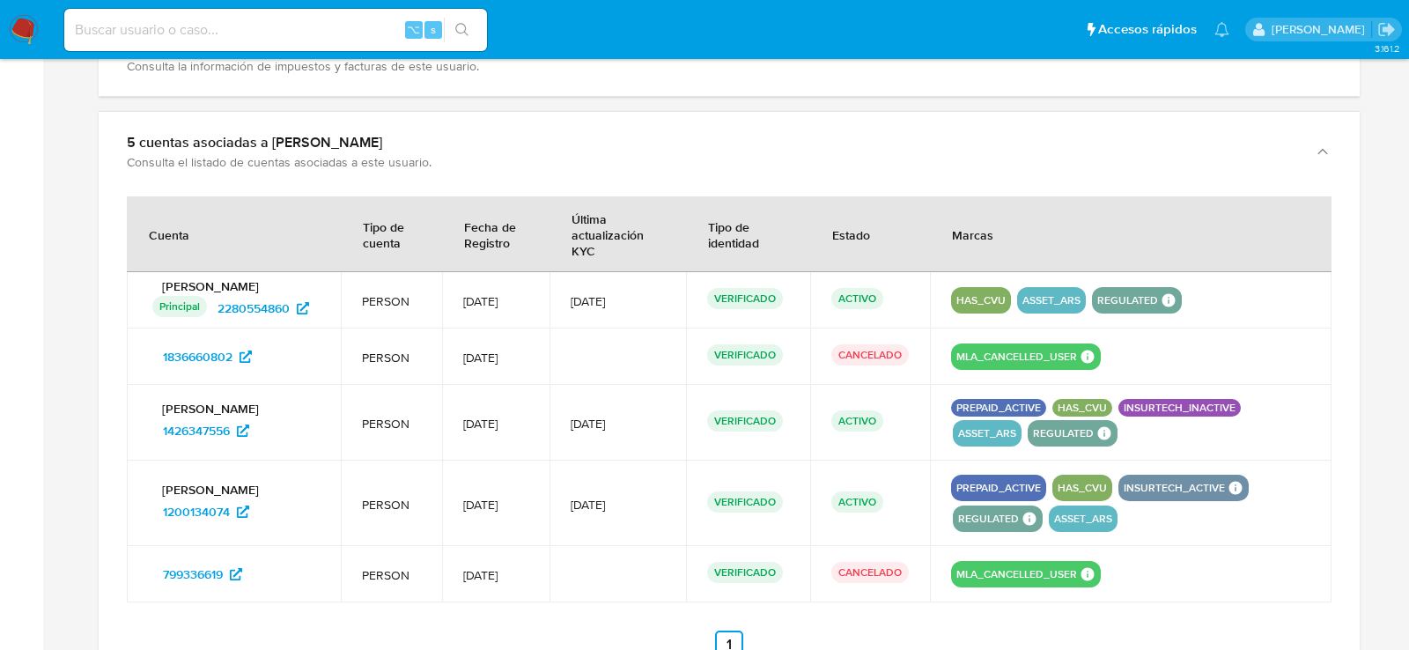
scroll to position [851, 0]
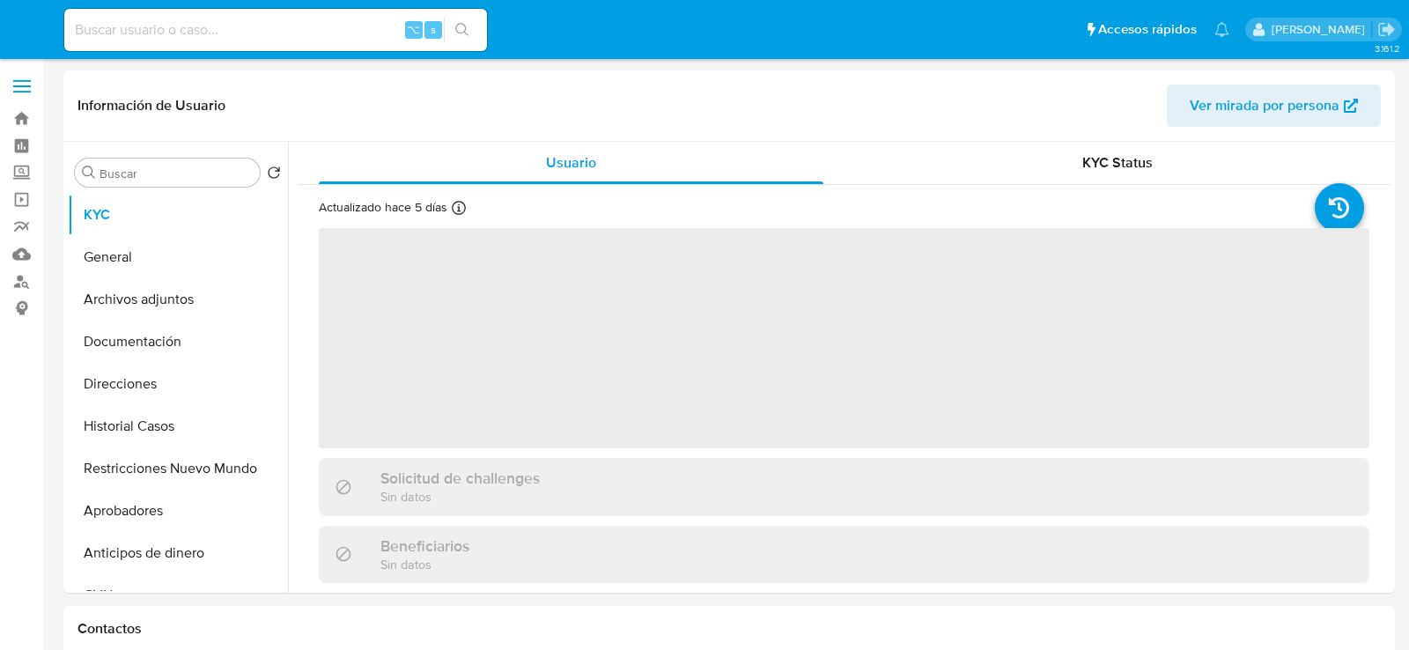
select select "10"
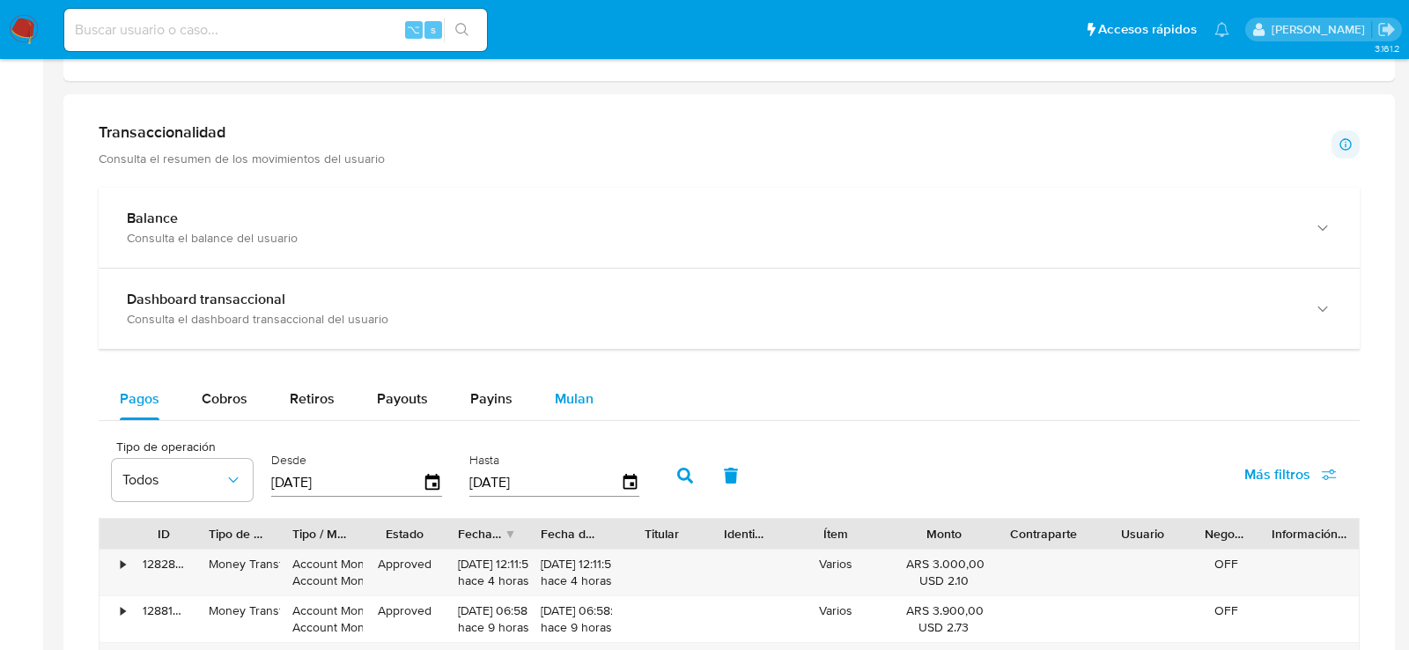
scroll to position [530, 0]
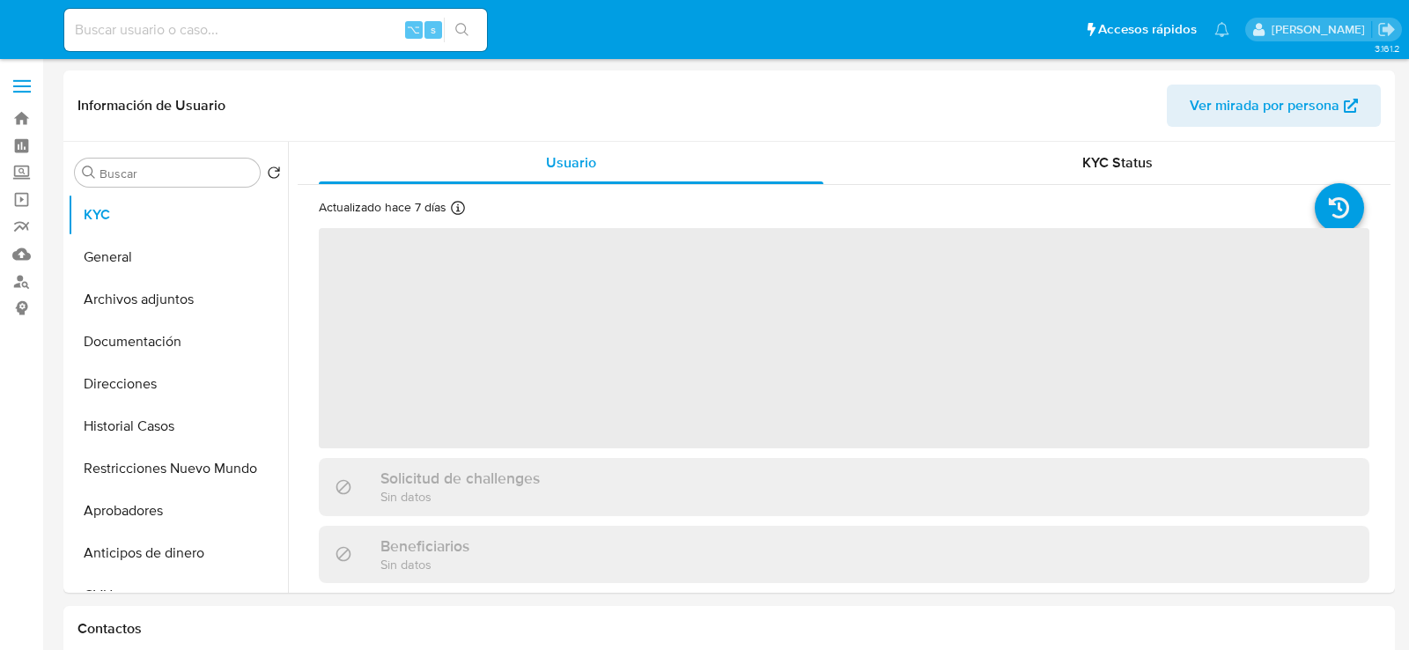
select select "10"
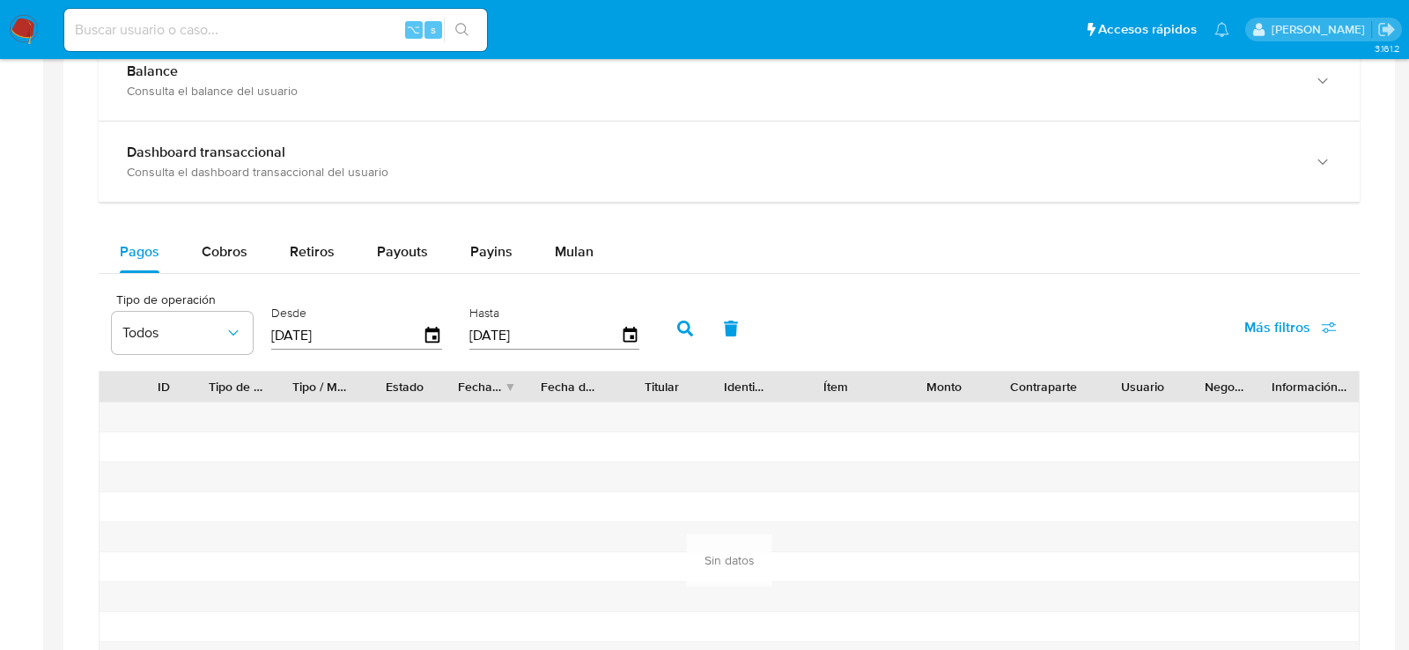
scroll to position [1024, 0]
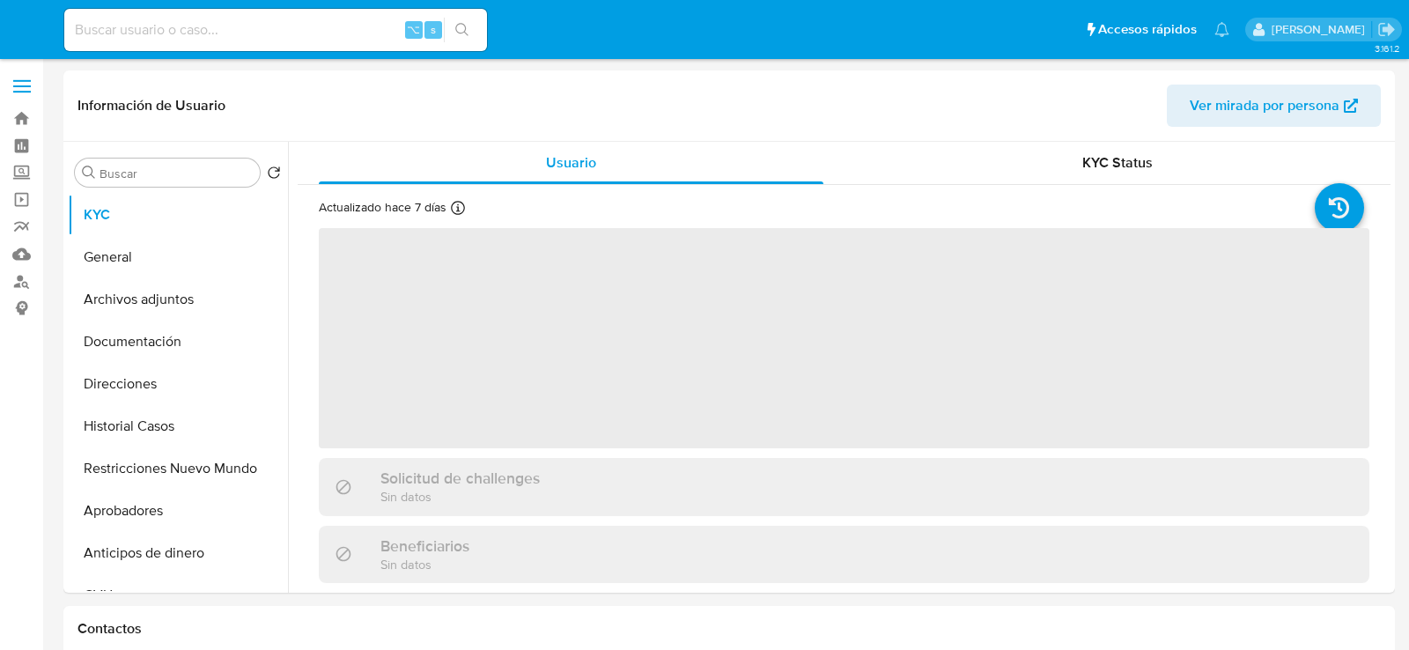
select select "10"
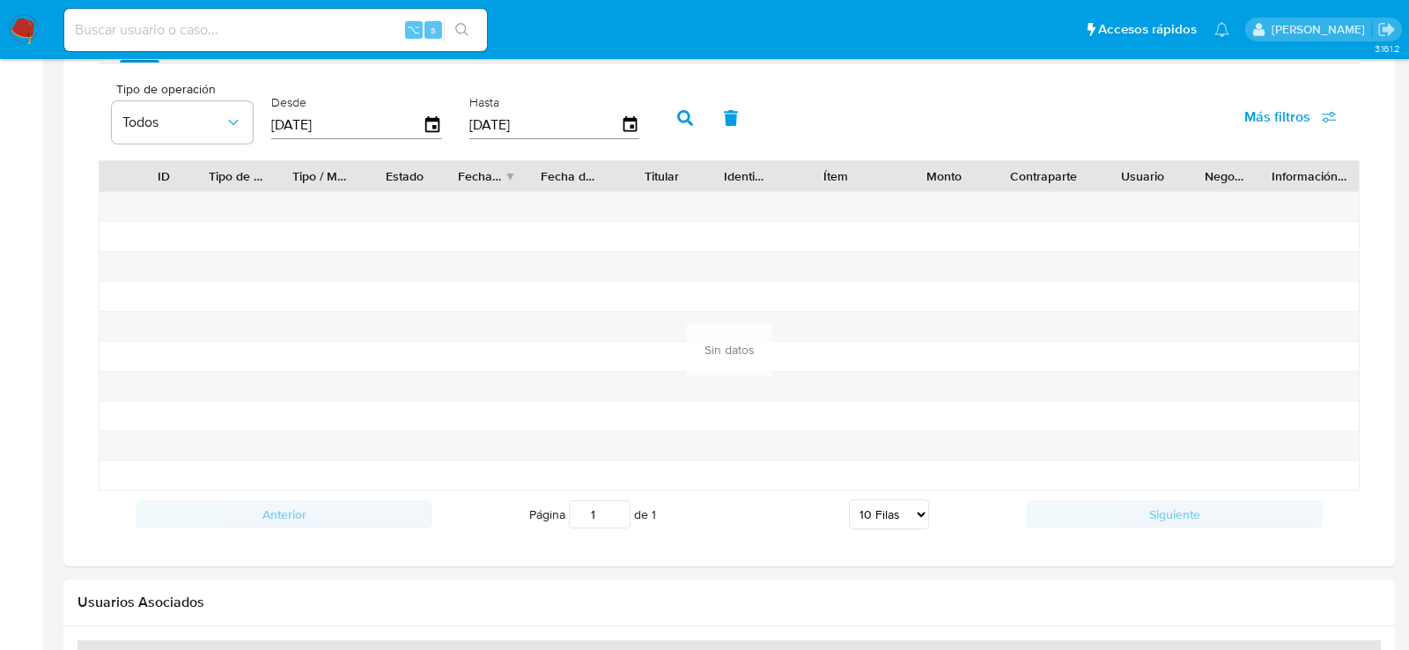
scroll to position [1226, 0]
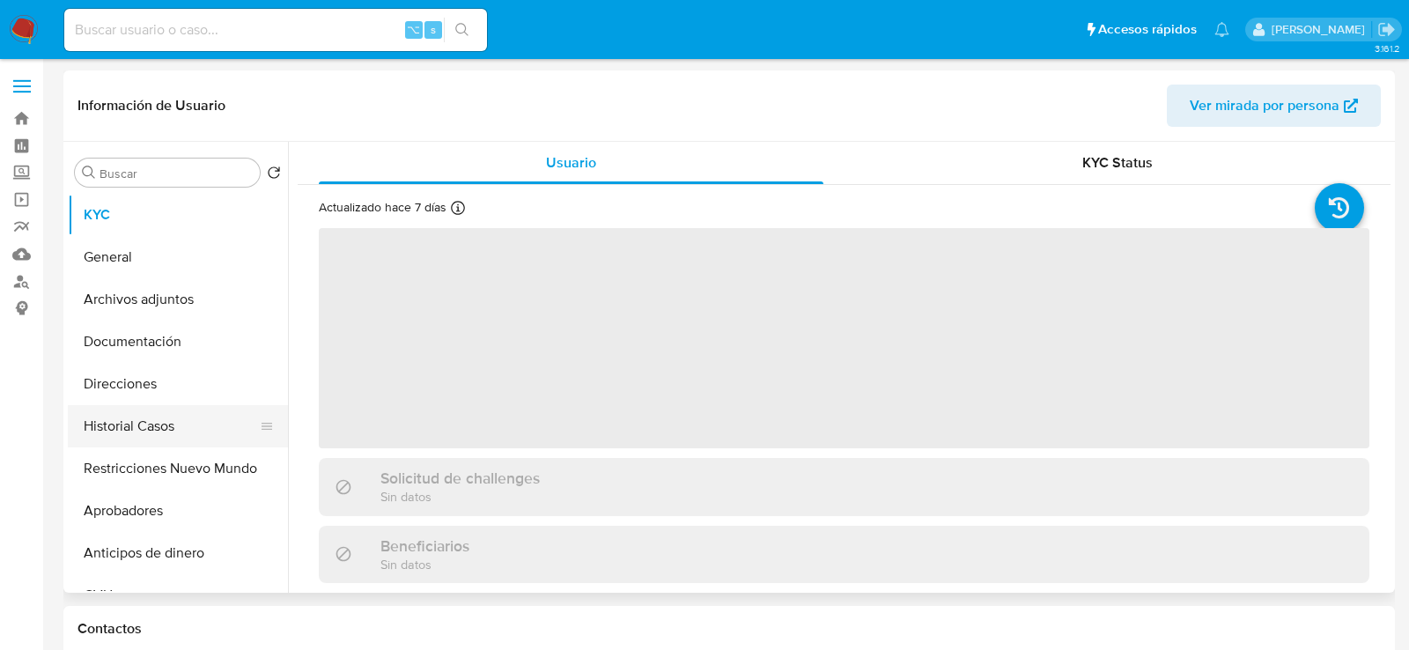
click at [125, 438] on button "Historial Casos" at bounding box center [171, 426] width 206 height 42
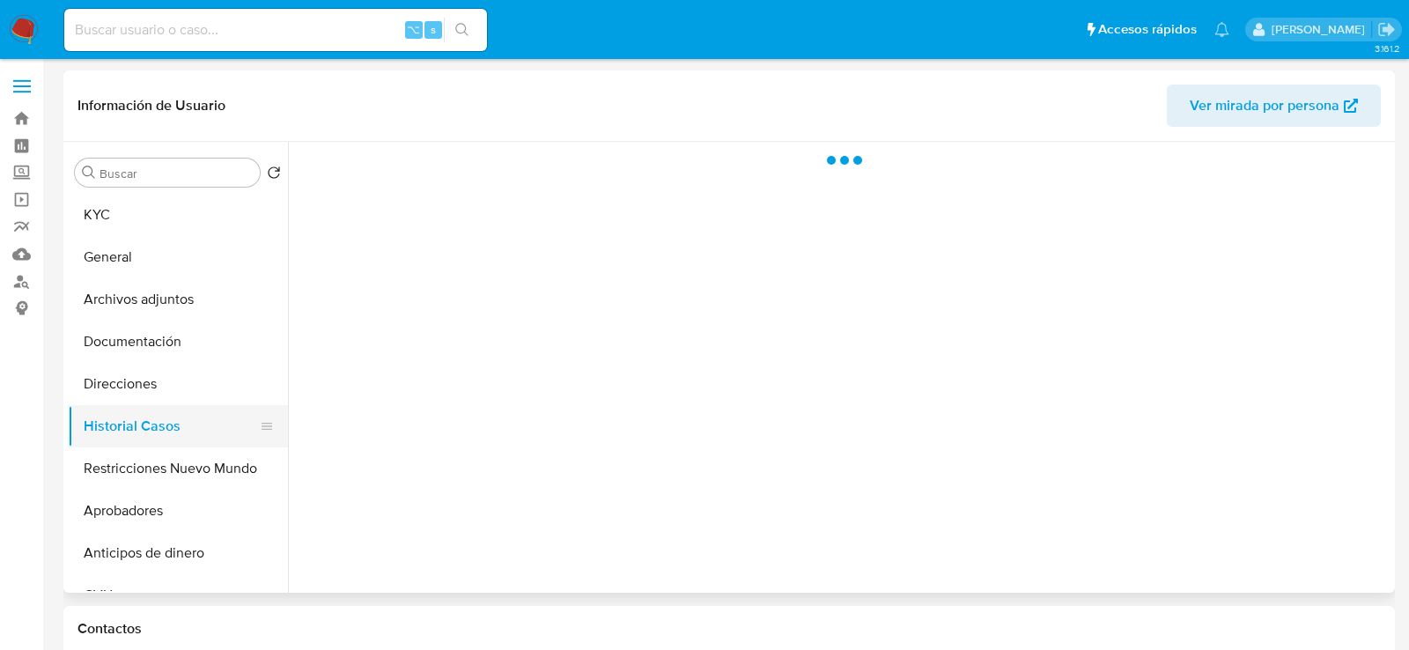
select select "10"
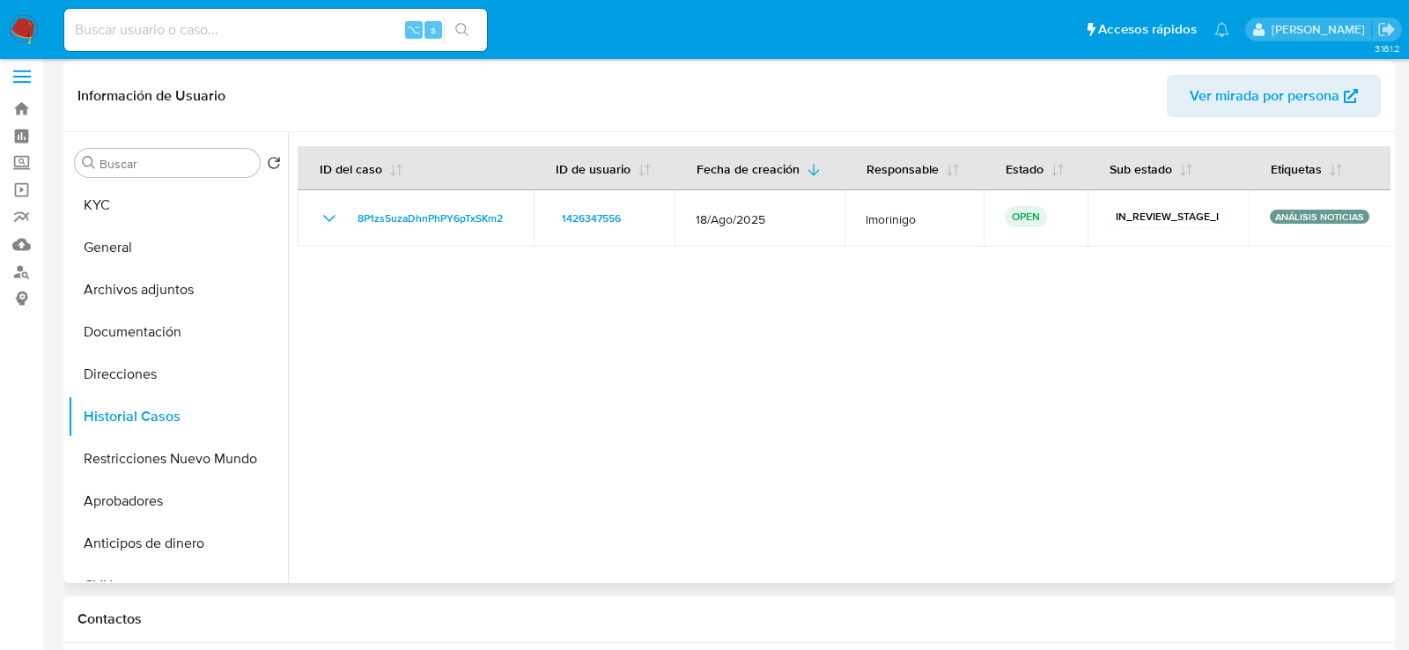
scroll to position [4, 0]
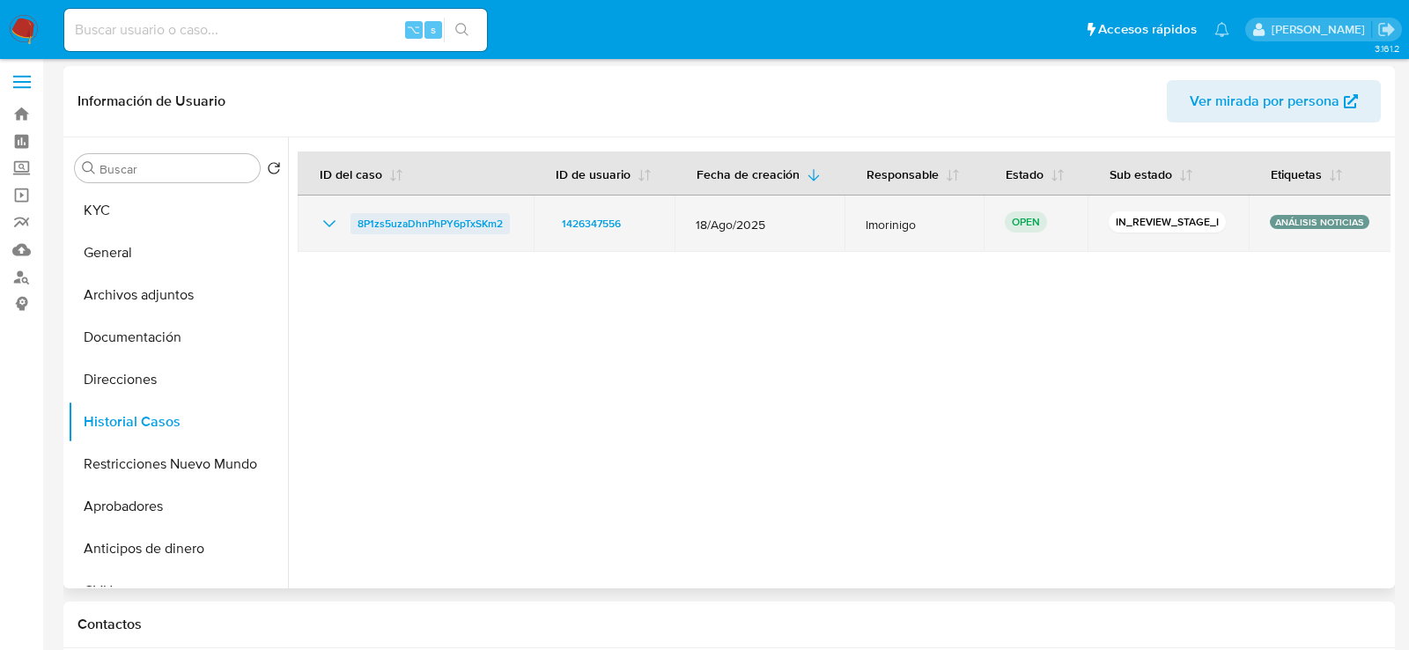
click at [443, 213] on span "8P1zs5uzaDhnPhPY6pTxSKm2" at bounding box center [429, 223] width 145 height 21
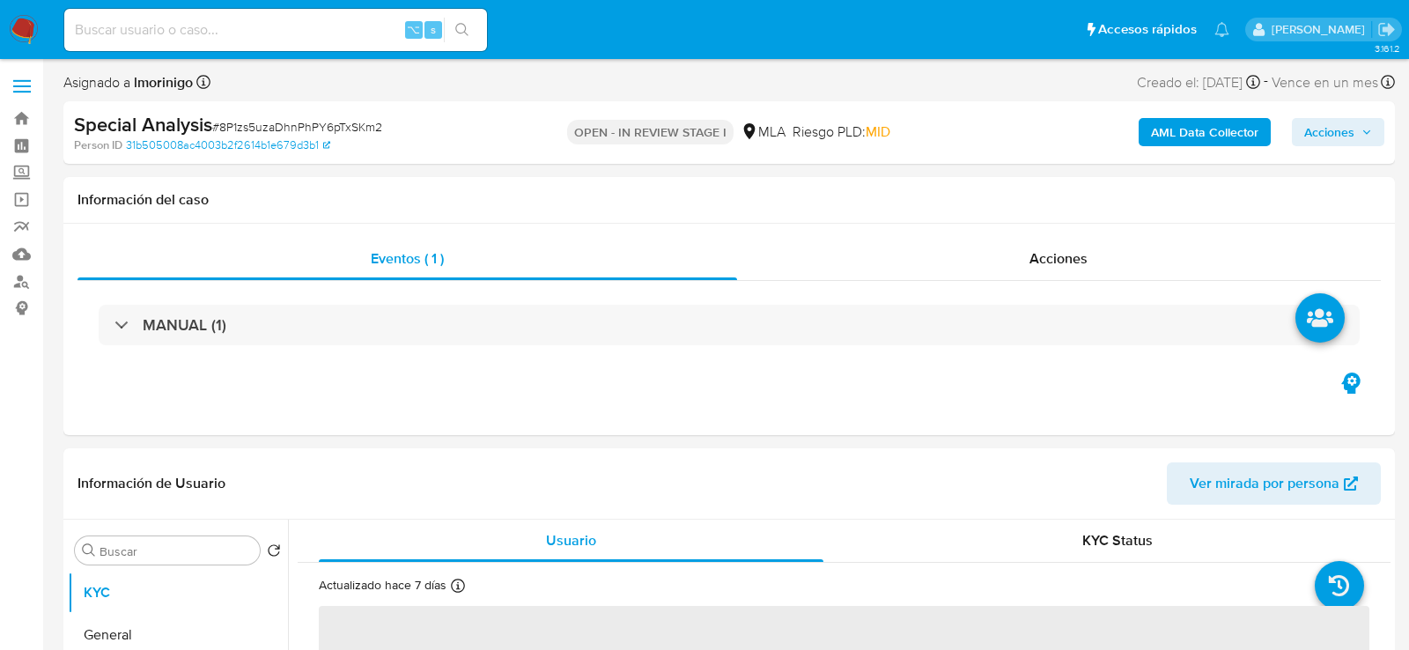
select select "10"
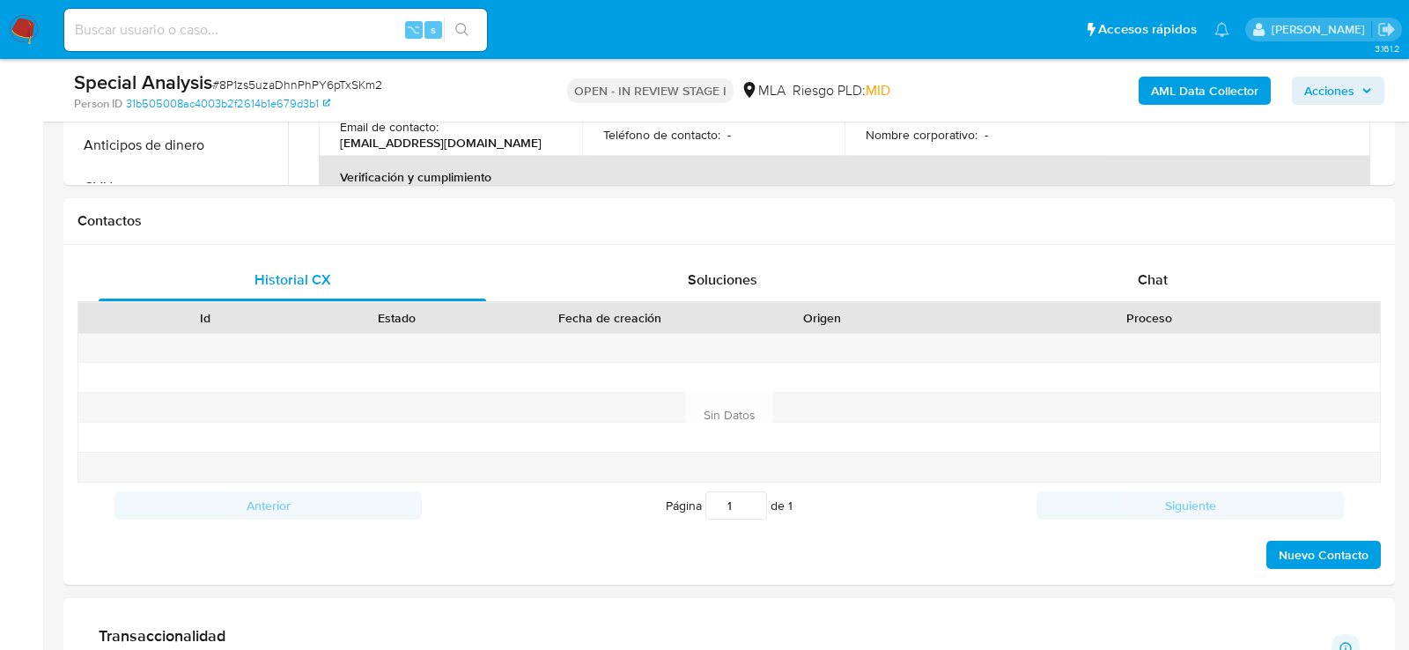
scroll to position [812, 0]
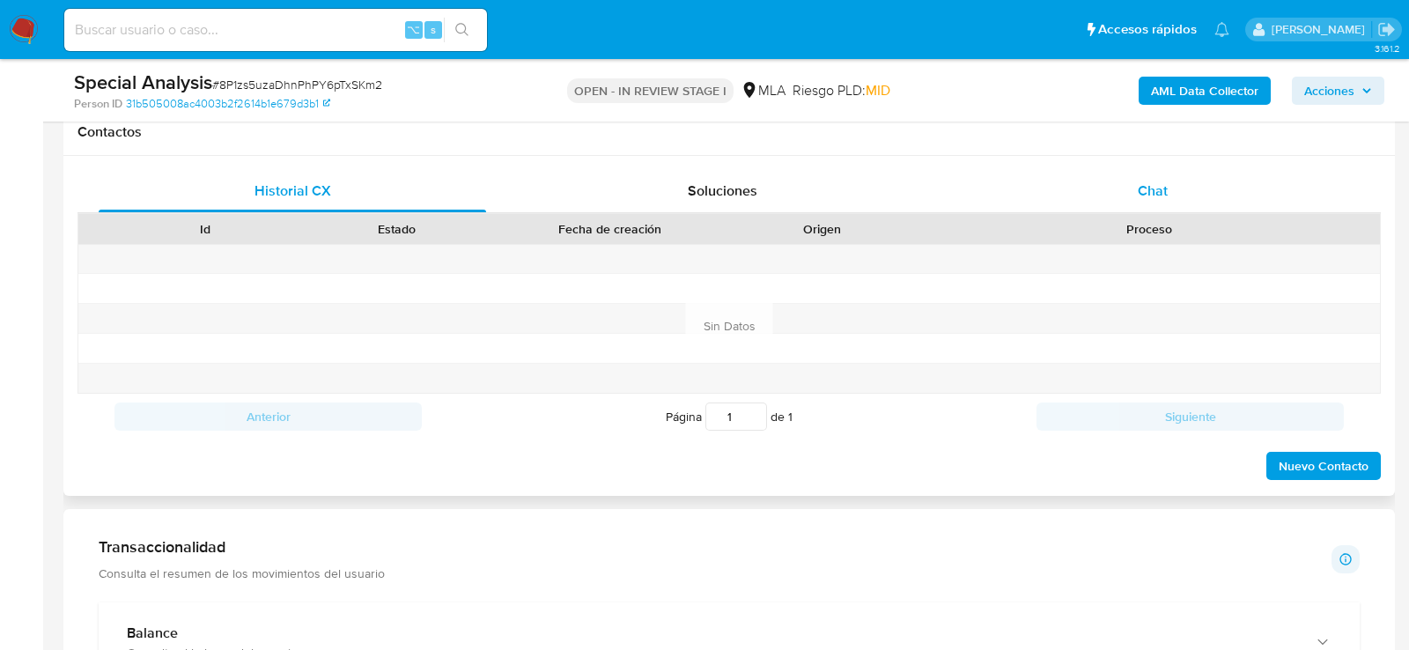
click at [1110, 205] on div "Chat" at bounding box center [1152, 191] width 387 height 42
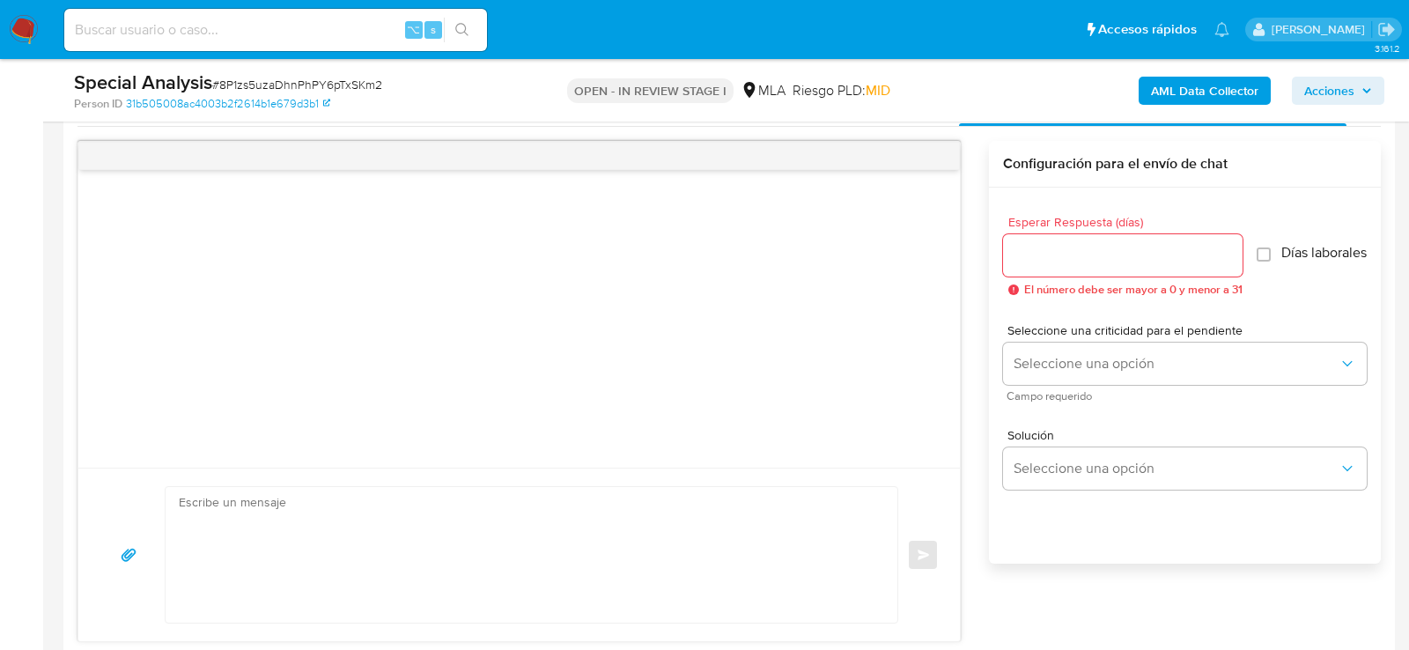
scroll to position [921, 0]
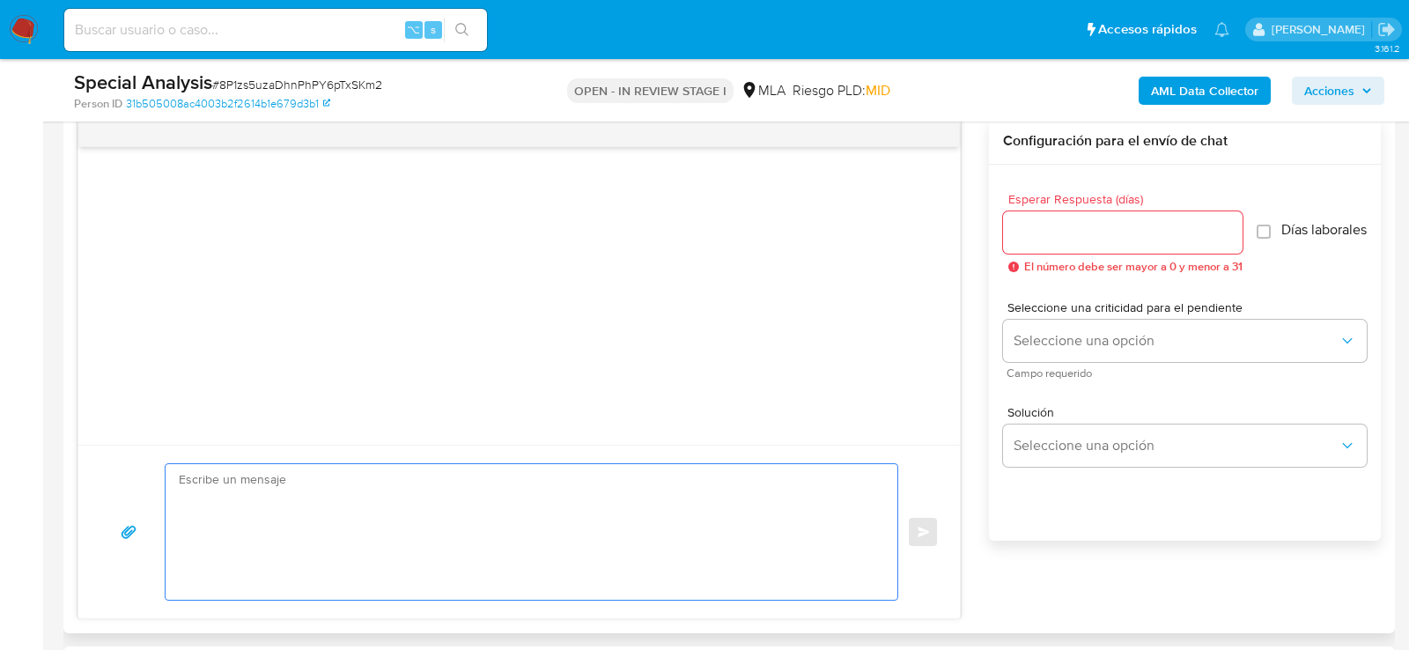
click at [615, 490] on textarea at bounding box center [527, 532] width 696 height 136
paste textarea "Hola , En función de las operaciones registradas en tu cuenta de Mercado Pago, …"
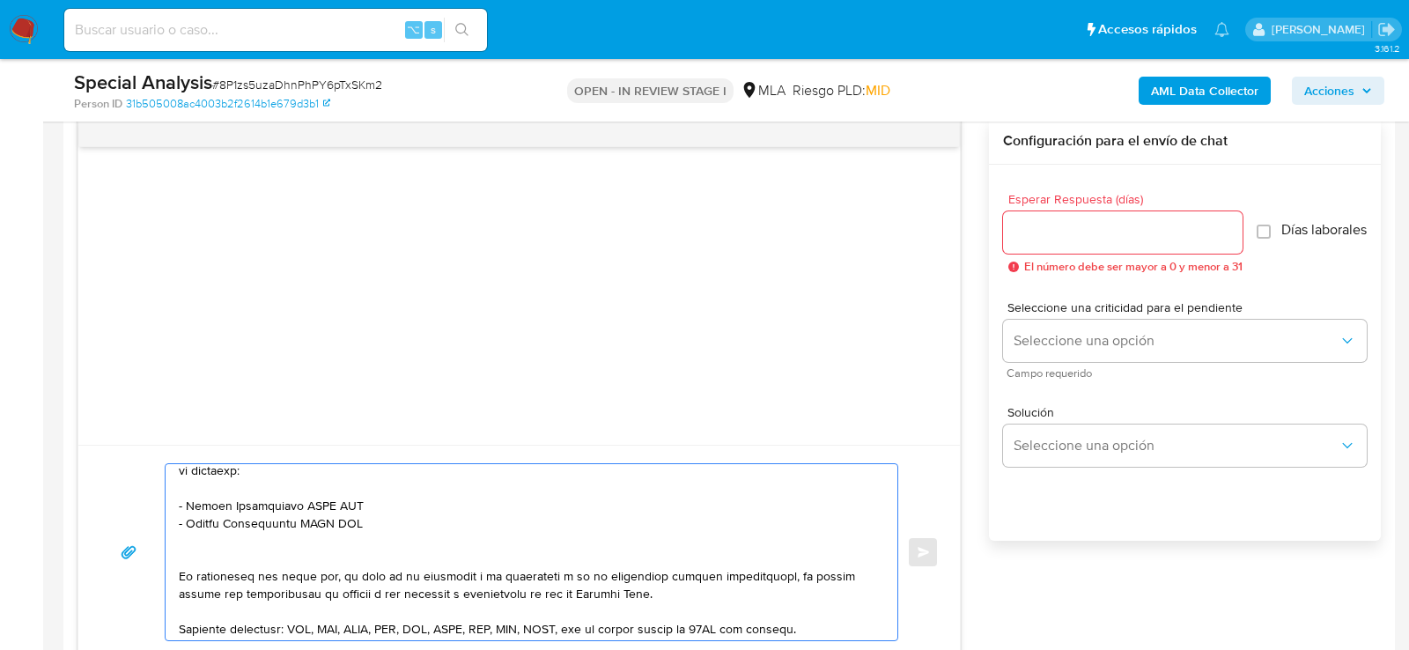
scroll to position [394, 0]
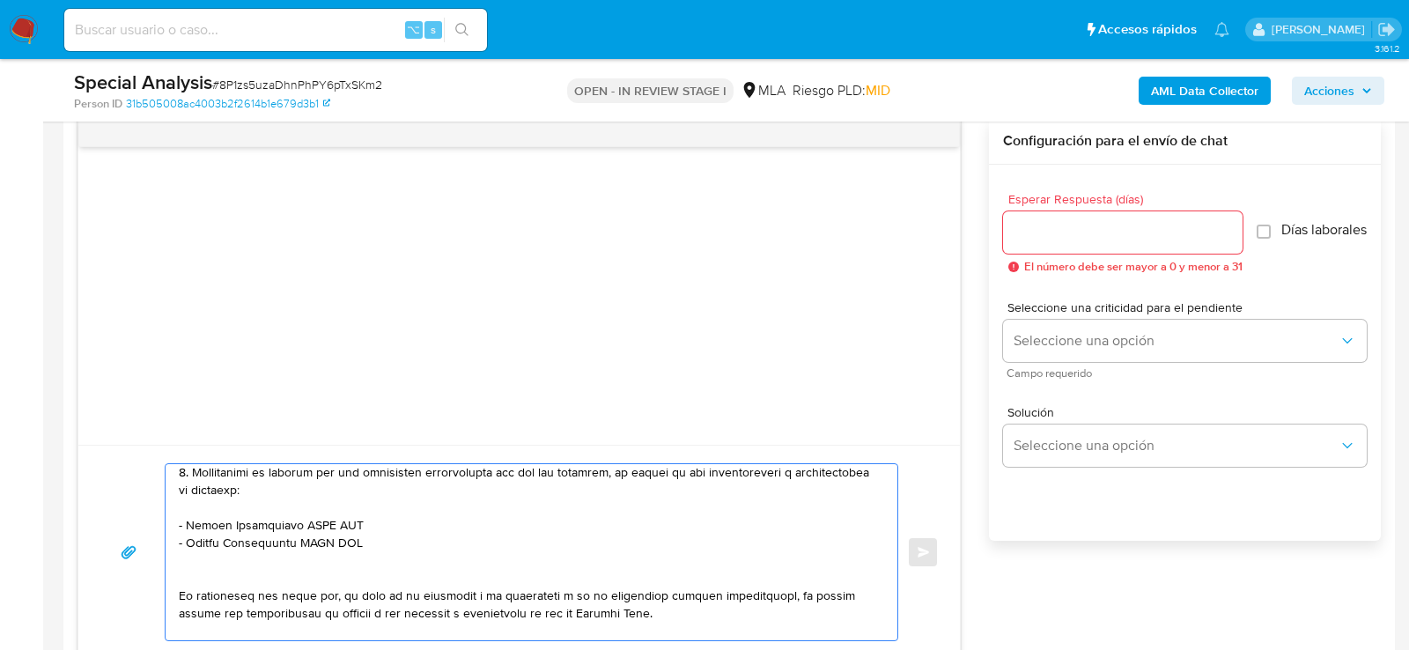
click at [592, 557] on textarea at bounding box center [527, 552] width 696 height 176
click at [575, 550] on textarea at bounding box center [527, 552] width 696 height 176
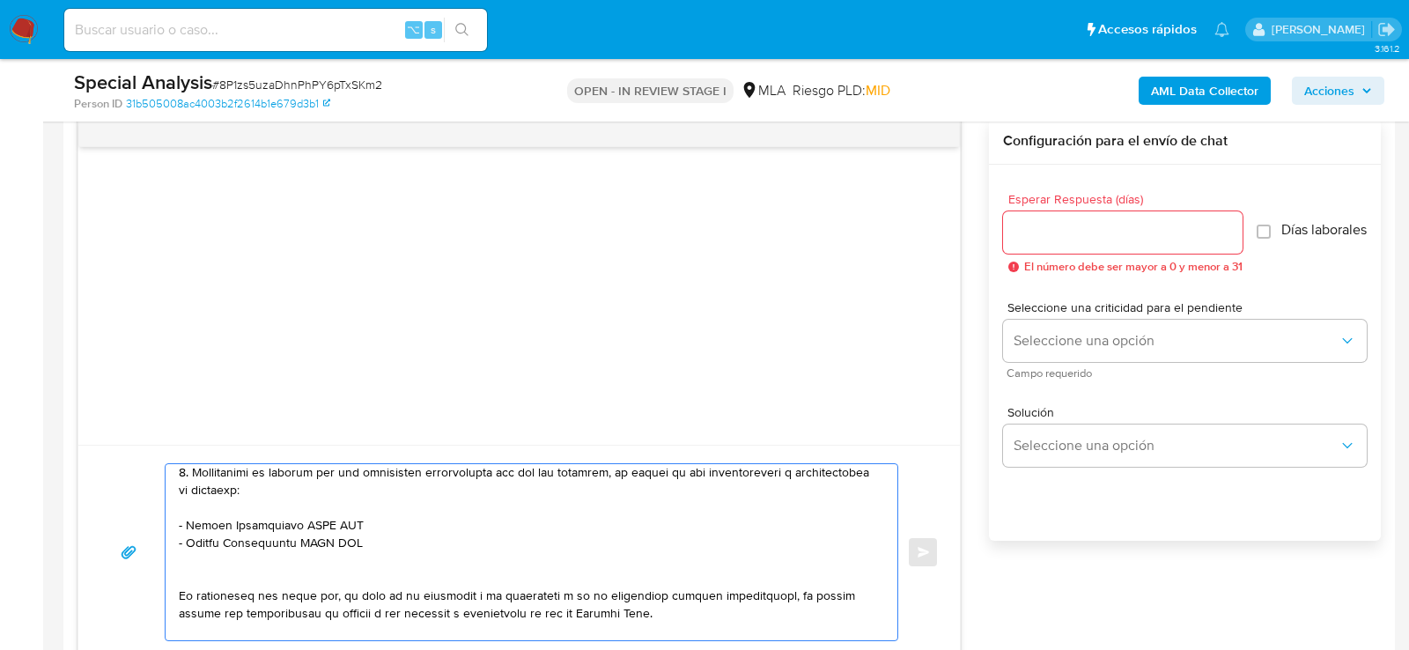
click at [575, 550] on textarea at bounding box center [527, 552] width 696 height 176
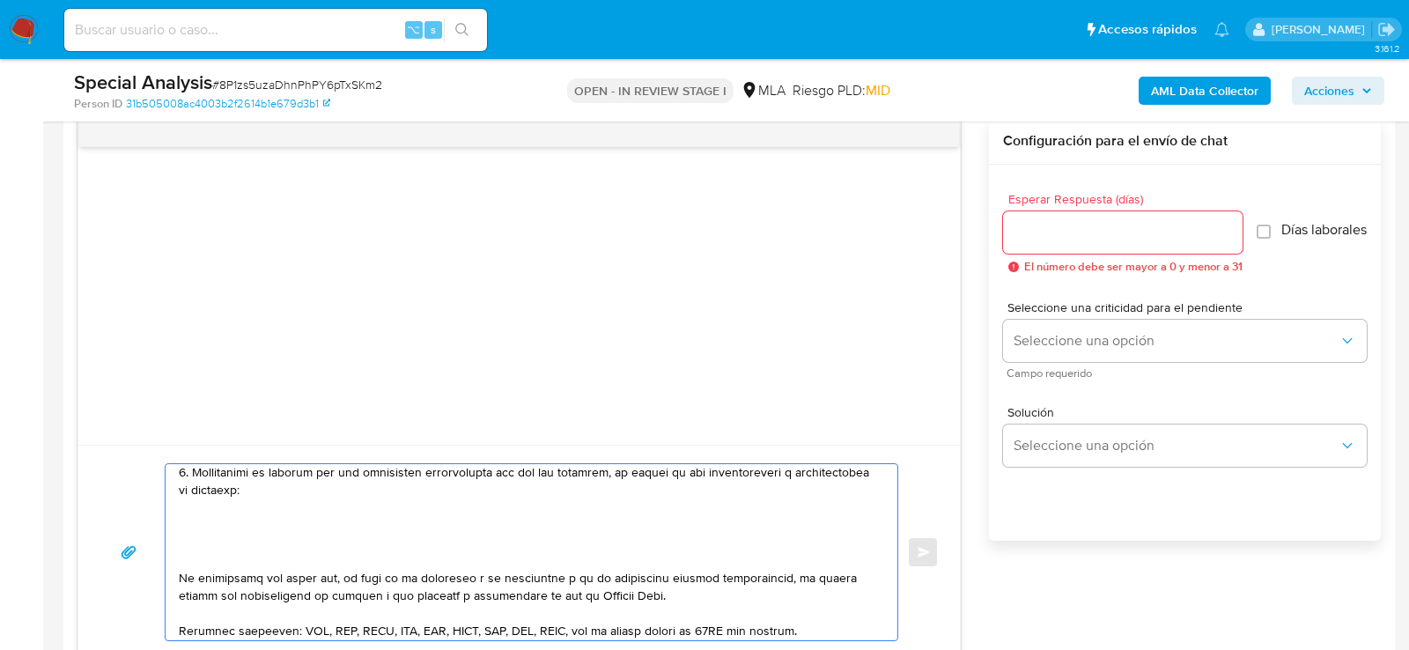
paste textarea "23357785049 Maximiliano Nicolas Emanuel Rodriguez"
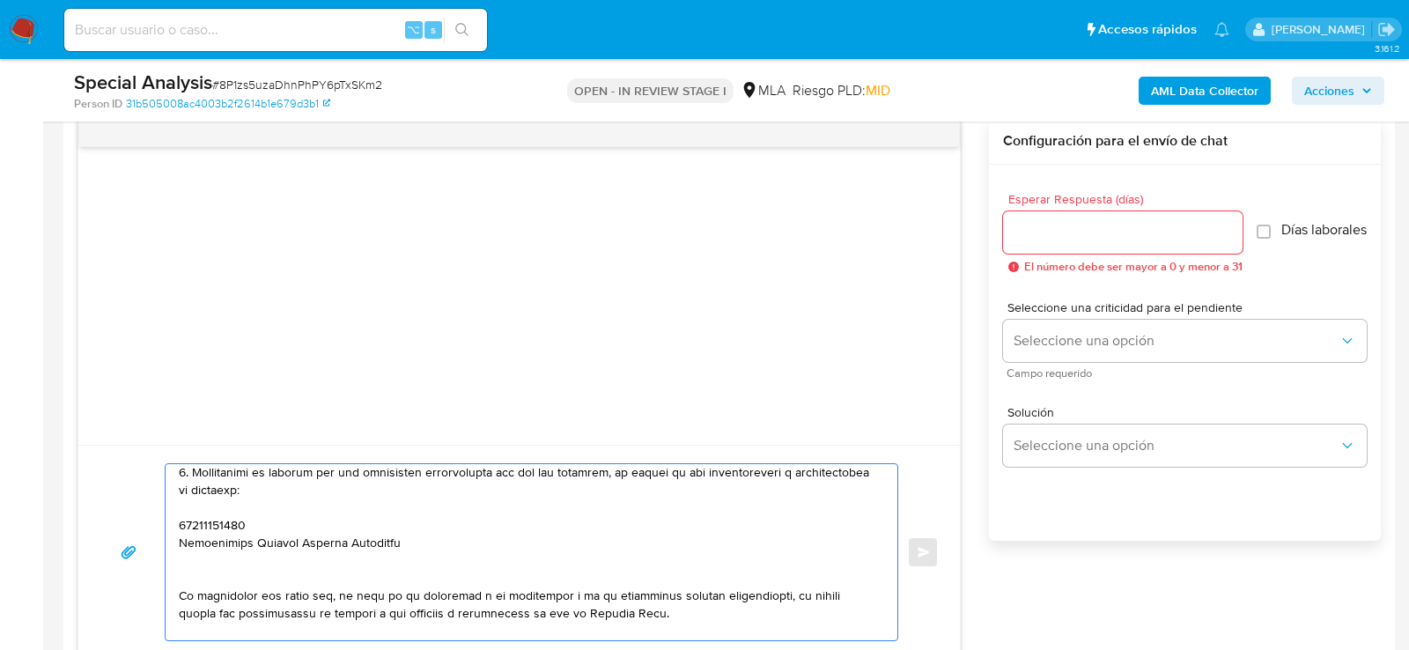
click at [216, 517] on textarea at bounding box center [527, 552] width 696 height 176
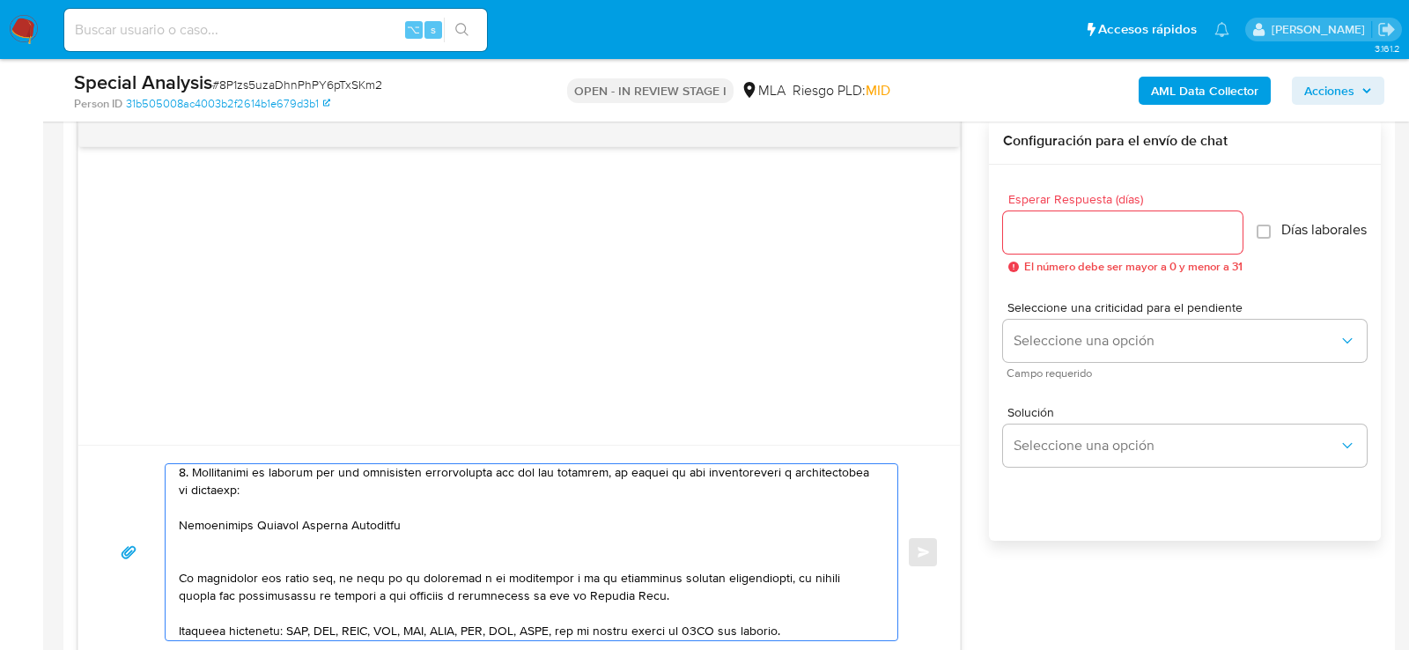
click at [444, 521] on textarea at bounding box center [527, 552] width 696 height 176
paste textarea "23357785049"
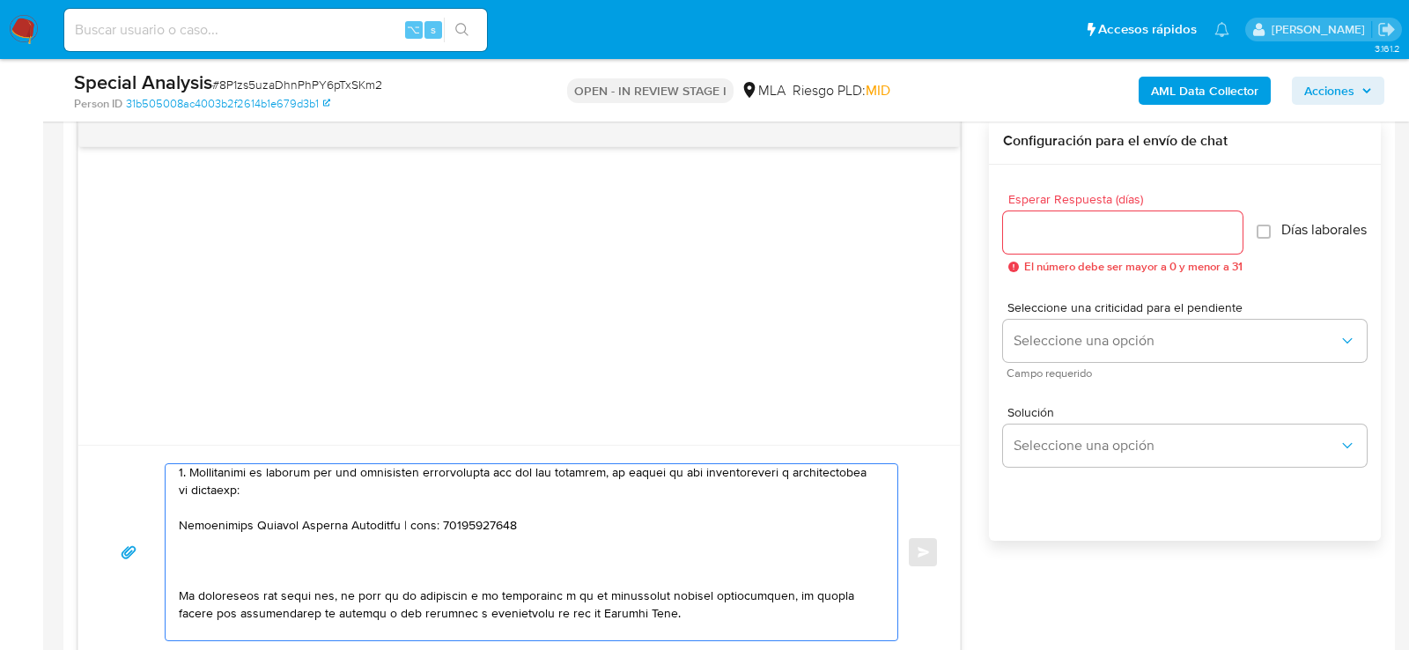
paste textarea "Yanina Soledad Villalba"
paste textarea "27401143837"
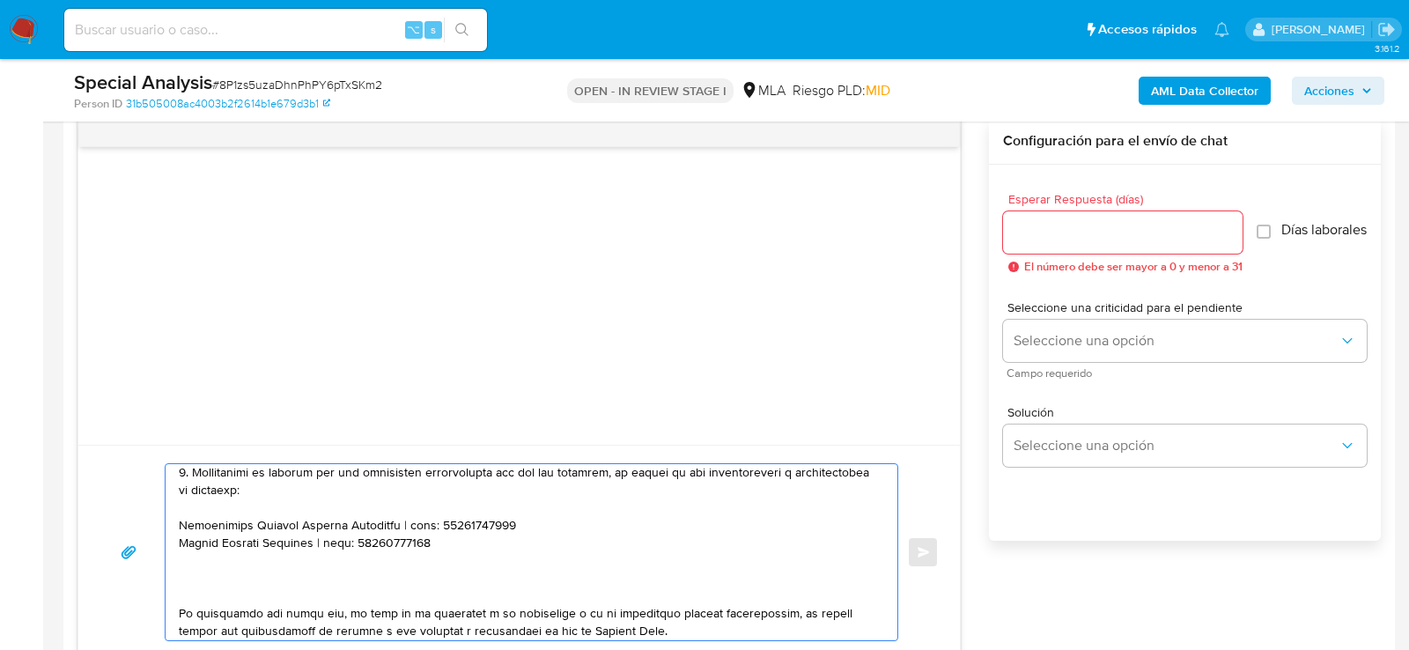
paste textarea "27337540053 Fatima Yamil Rojas"
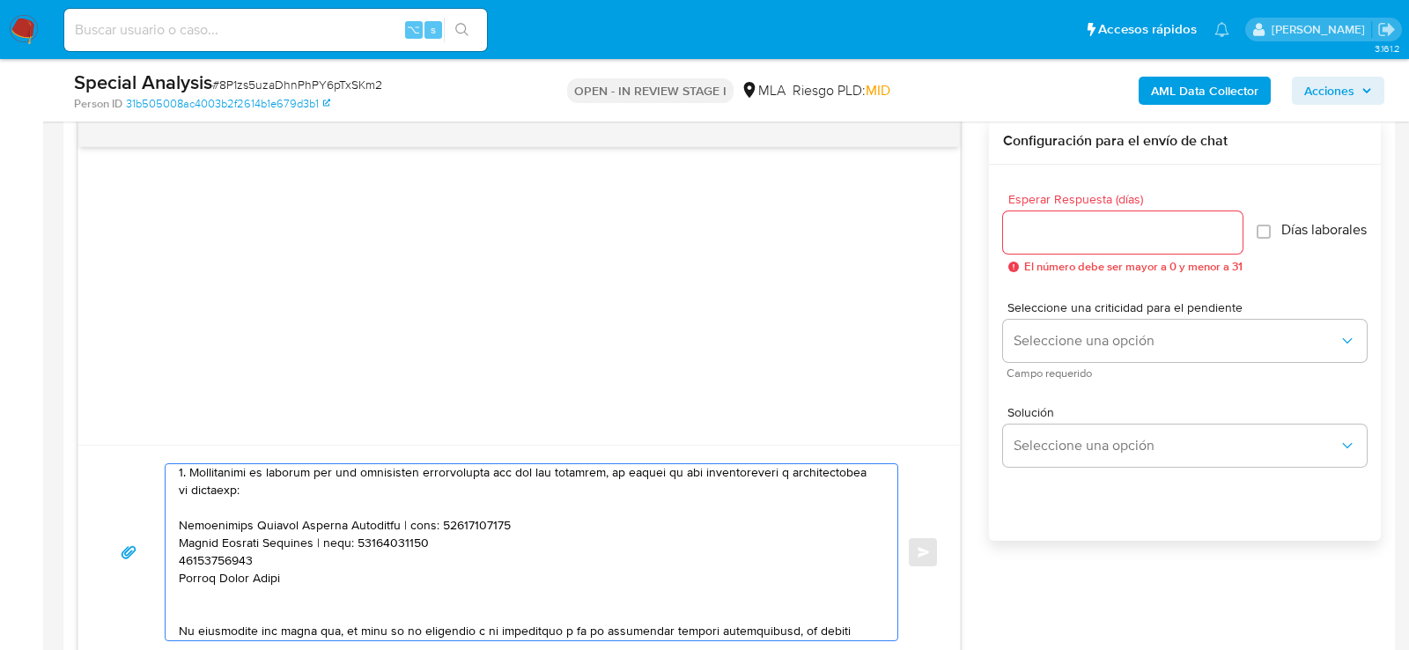
click at [224, 549] on textarea at bounding box center [527, 552] width 696 height 176
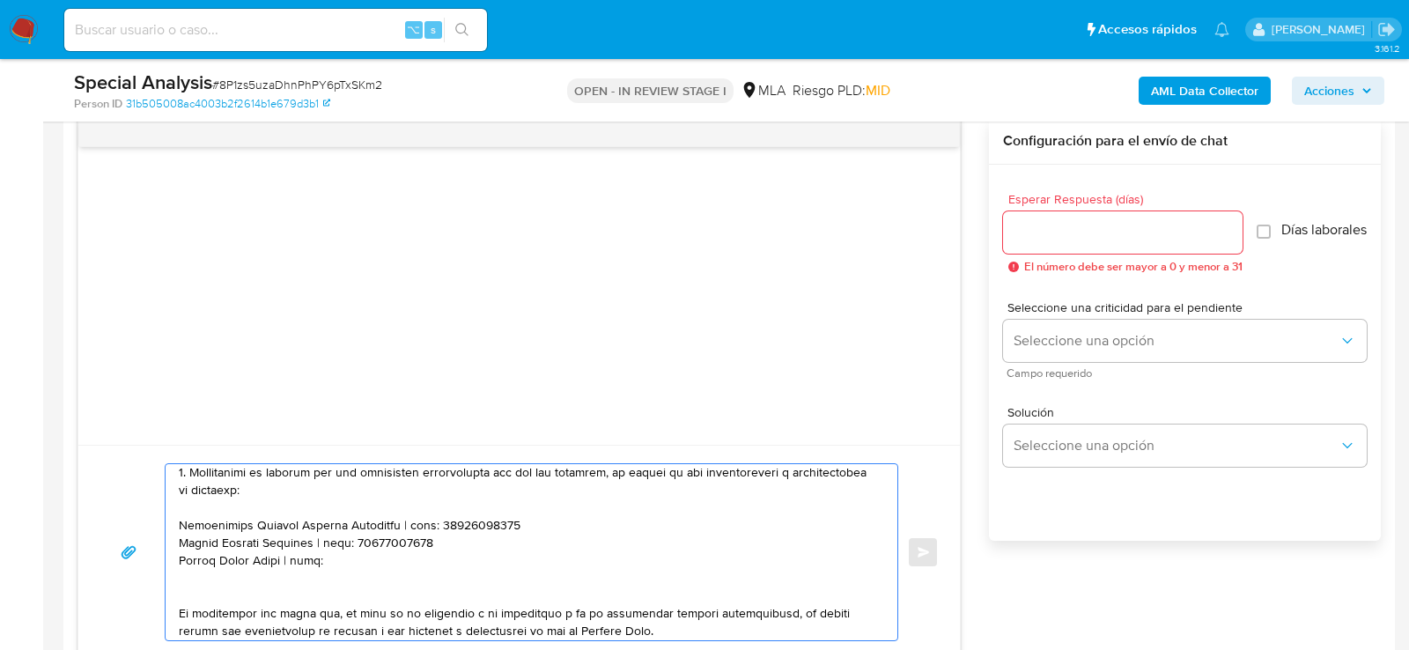
paste textarea "27337540053"
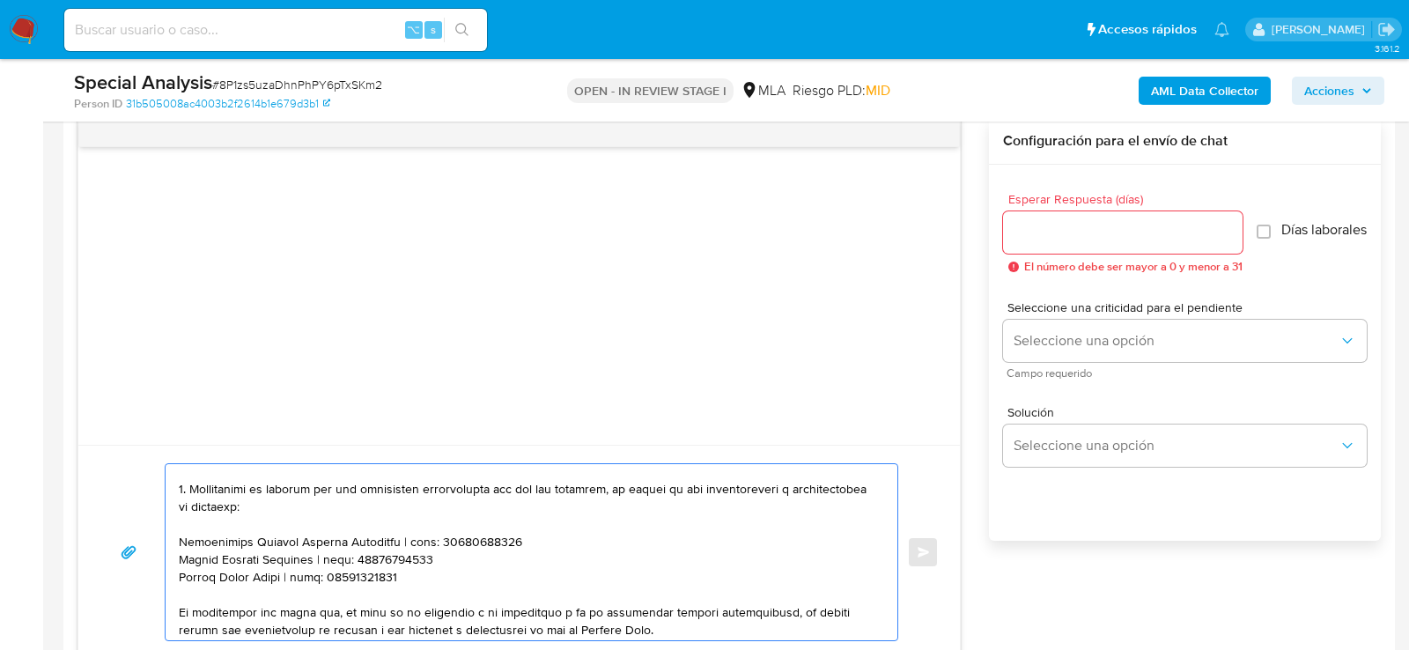
scroll to position [376, 0]
type textarea "Hola , En función de las operaciones registradas en tu cuenta de Mercado Pago, …"
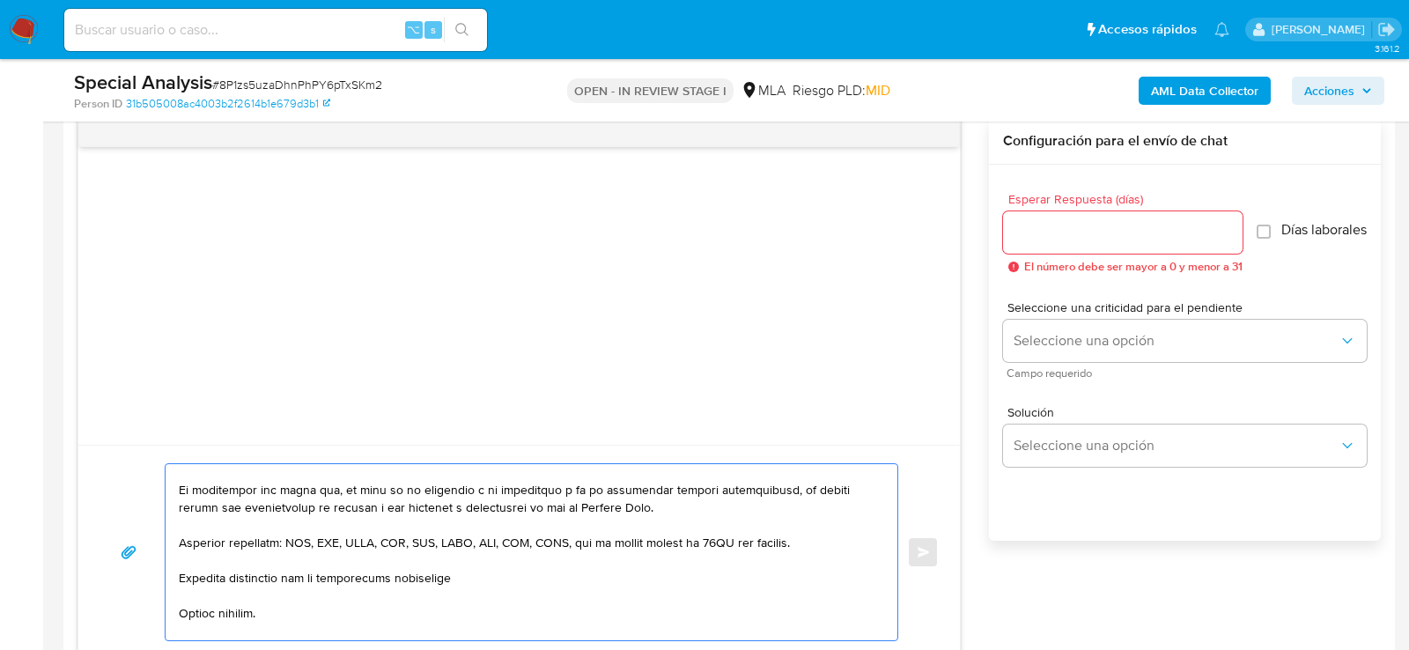
scroll to position [575, 0]
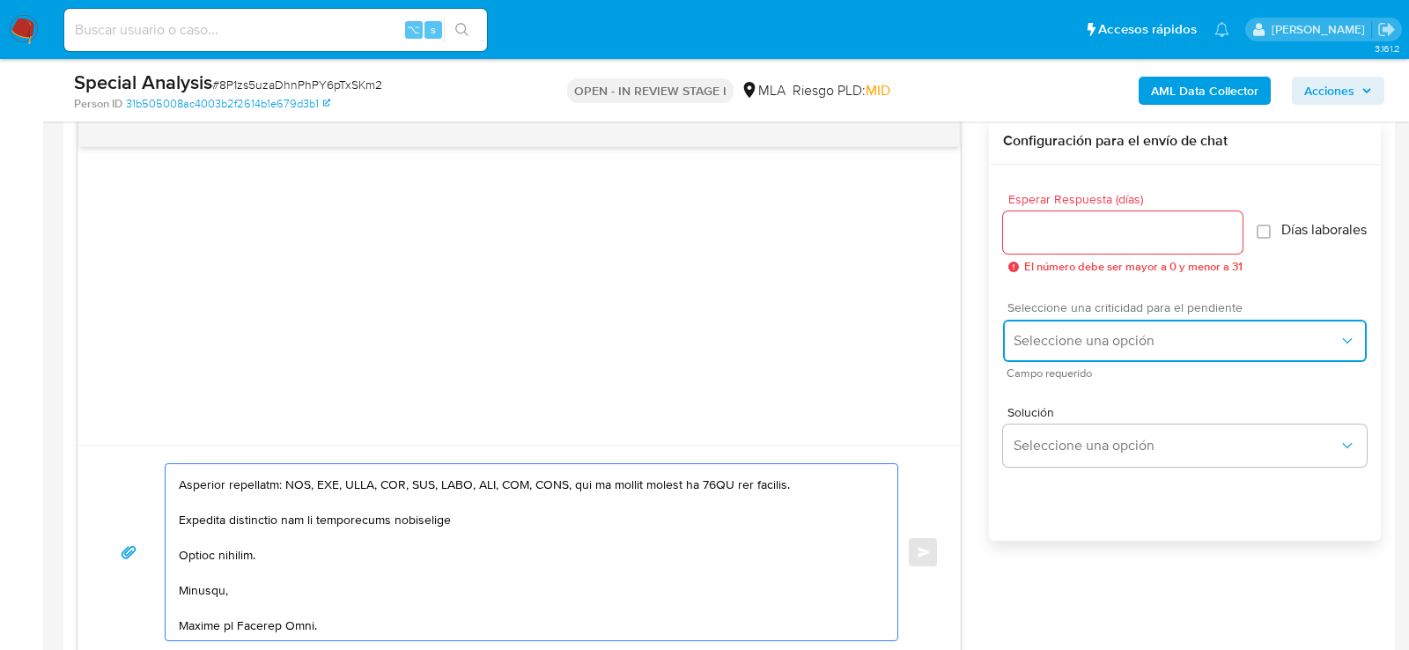
click at [1189, 336] on button "Seleccione una opción" at bounding box center [1185, 341] width 364 height 42
click at [1071, 387] on div "HIGH" at bounding box center [1180, 377] width 335 height 35
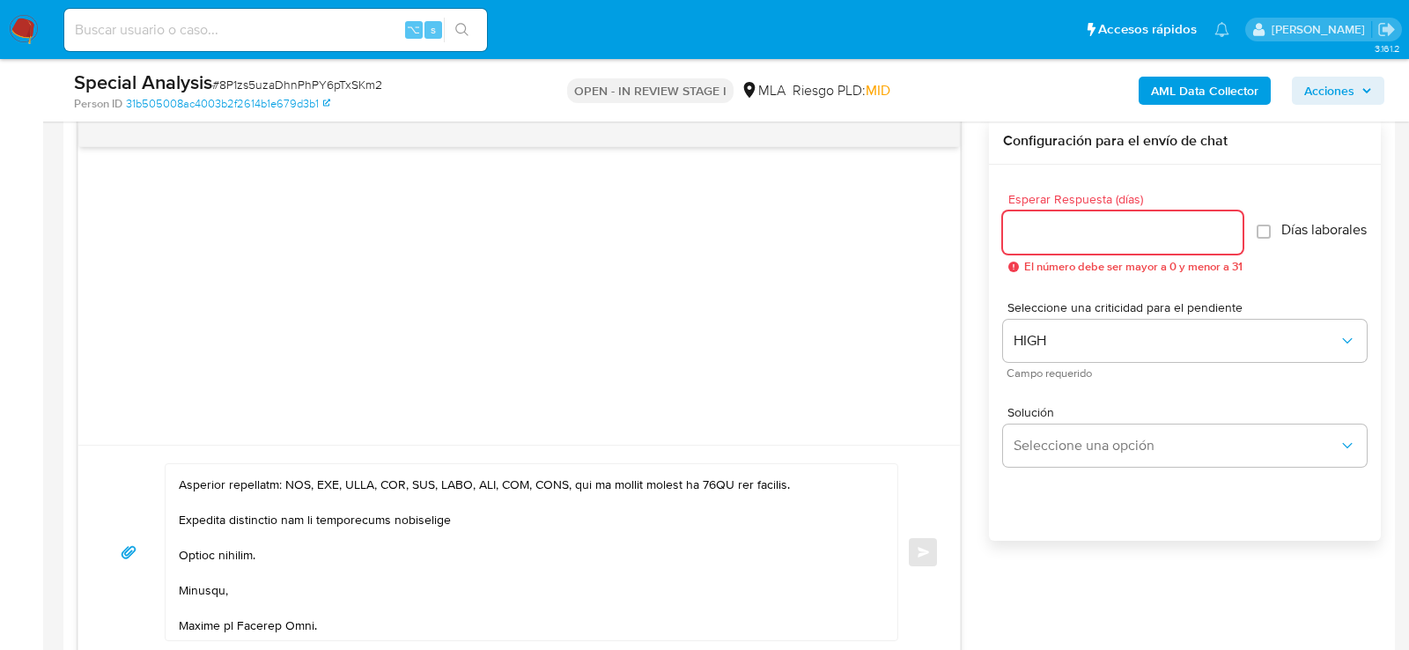
click at [1077, 232] on input "Esperar Respuesta (días)" at bounding box center [1122, 232] width 239 height 23
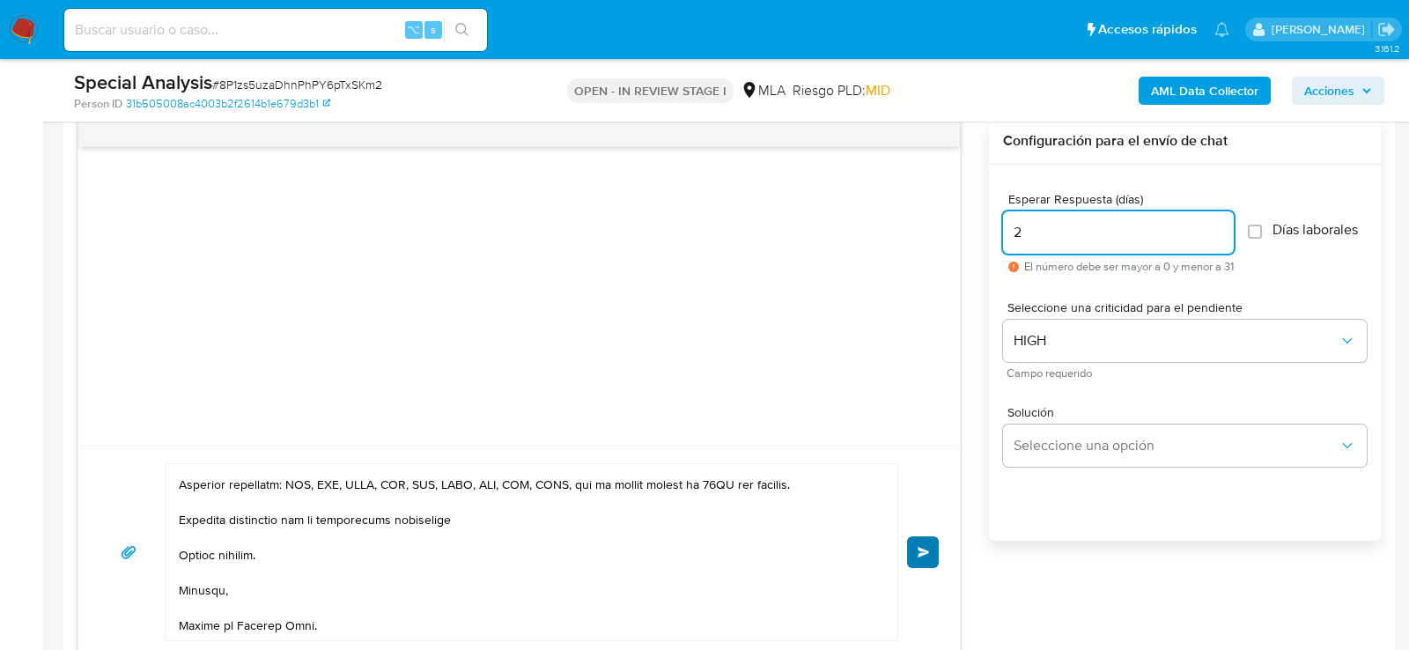
type input "2"
click at [920, 547] on span "Enviar" at bounding box center [923, 552] width 12 height 11
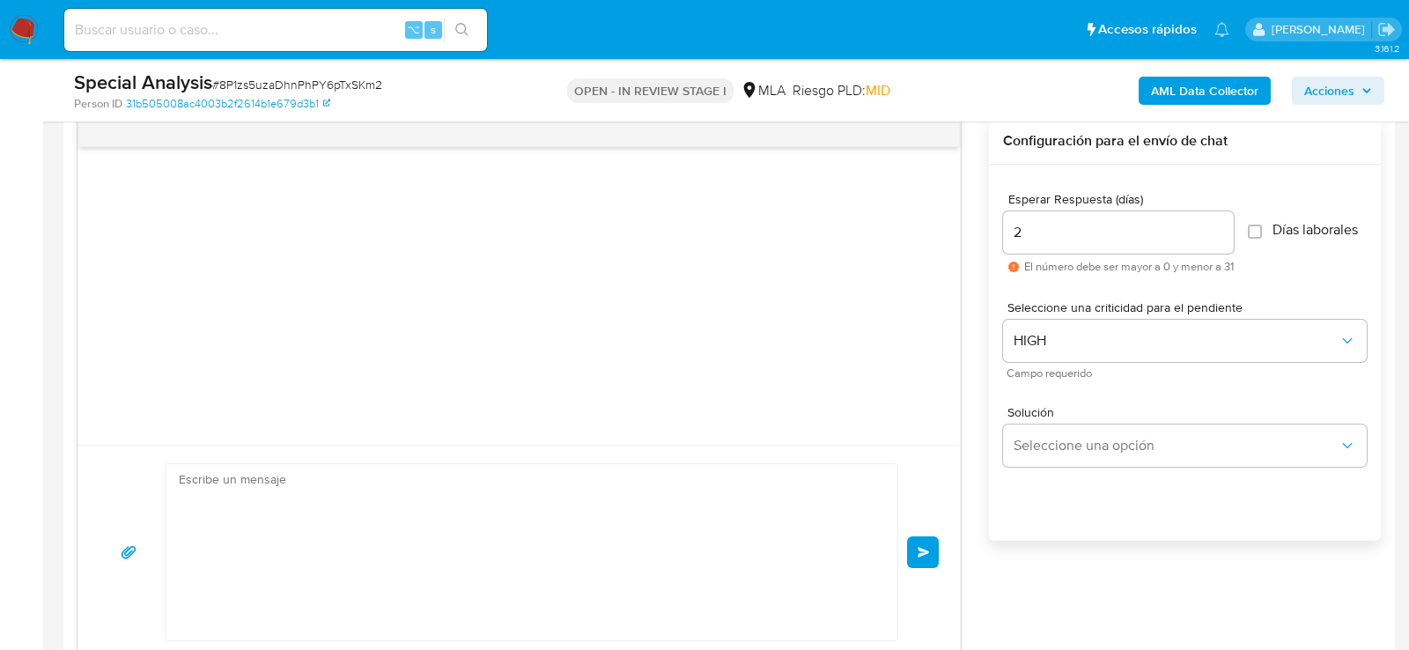
scroll to position [636, 0]
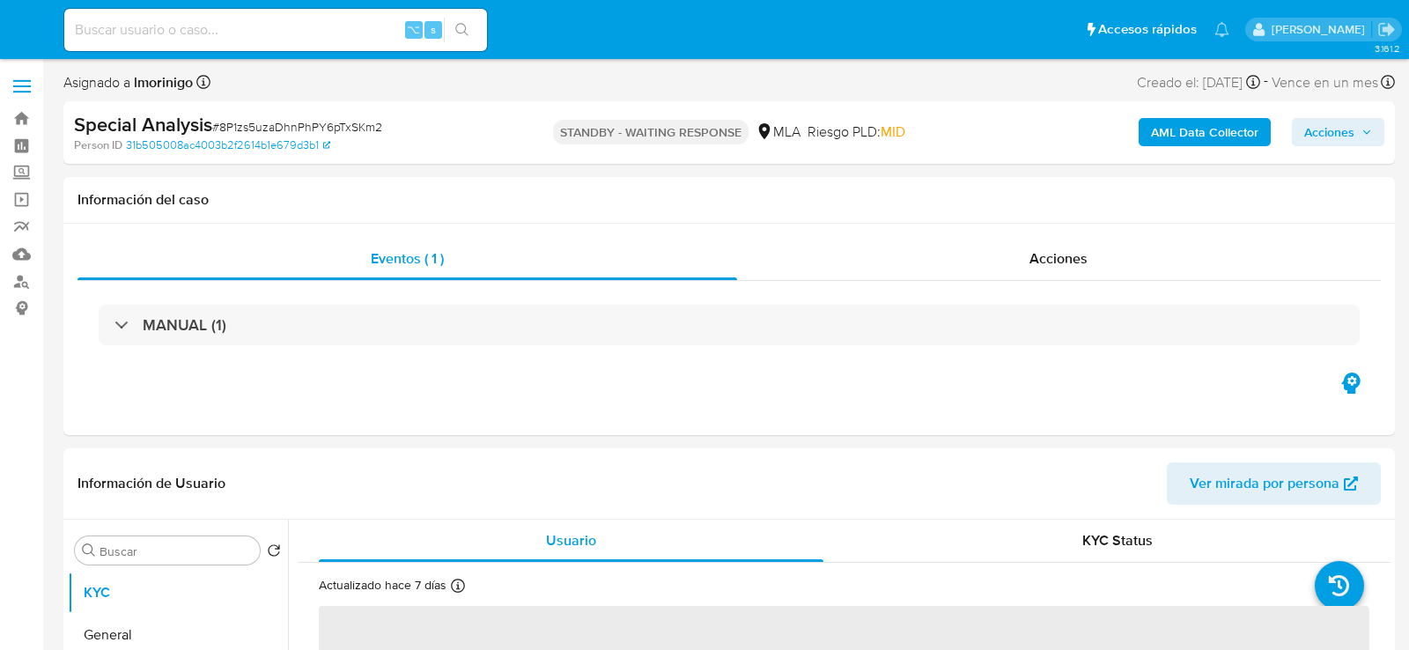
select select "10"
click at [232, 27] on input at bounding box center [275, 29] width 423 height 23
paste input "iiekIam0OQwpJTeBvvM0SjIL"
type input "iiekIam0OQwpJTeBvvM0SjIL"
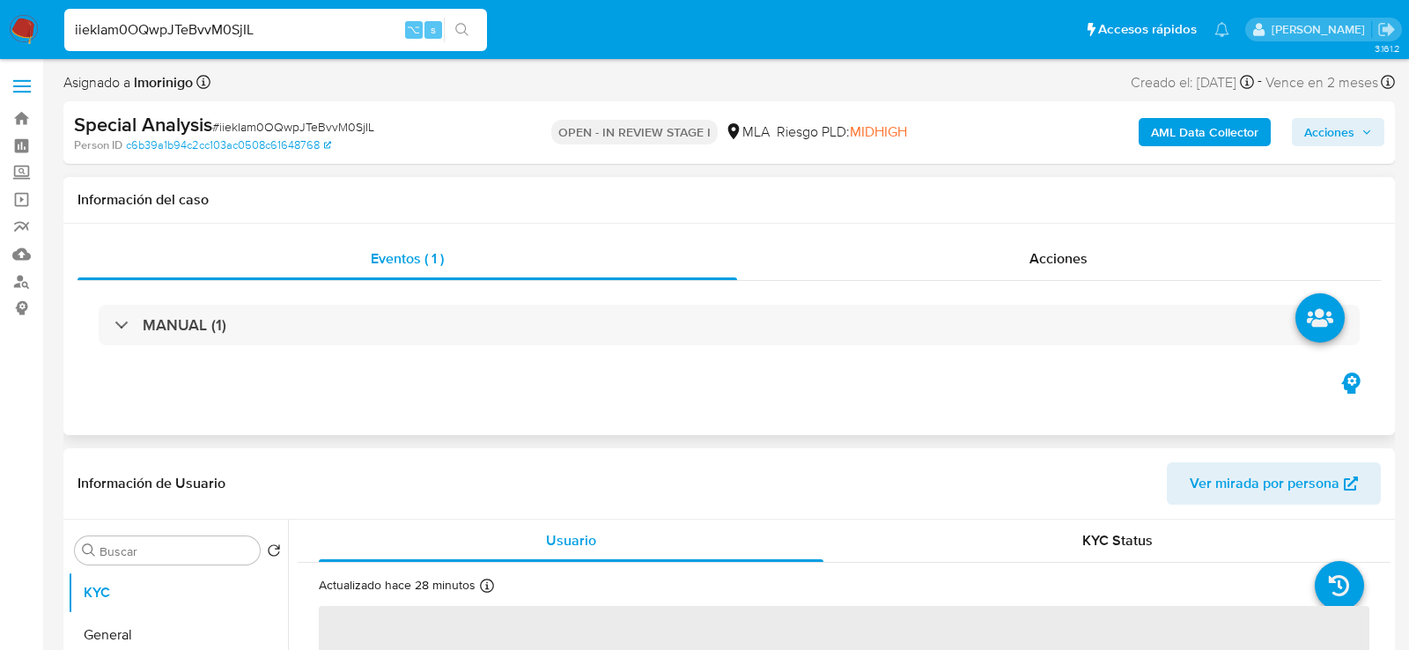
select select "10"
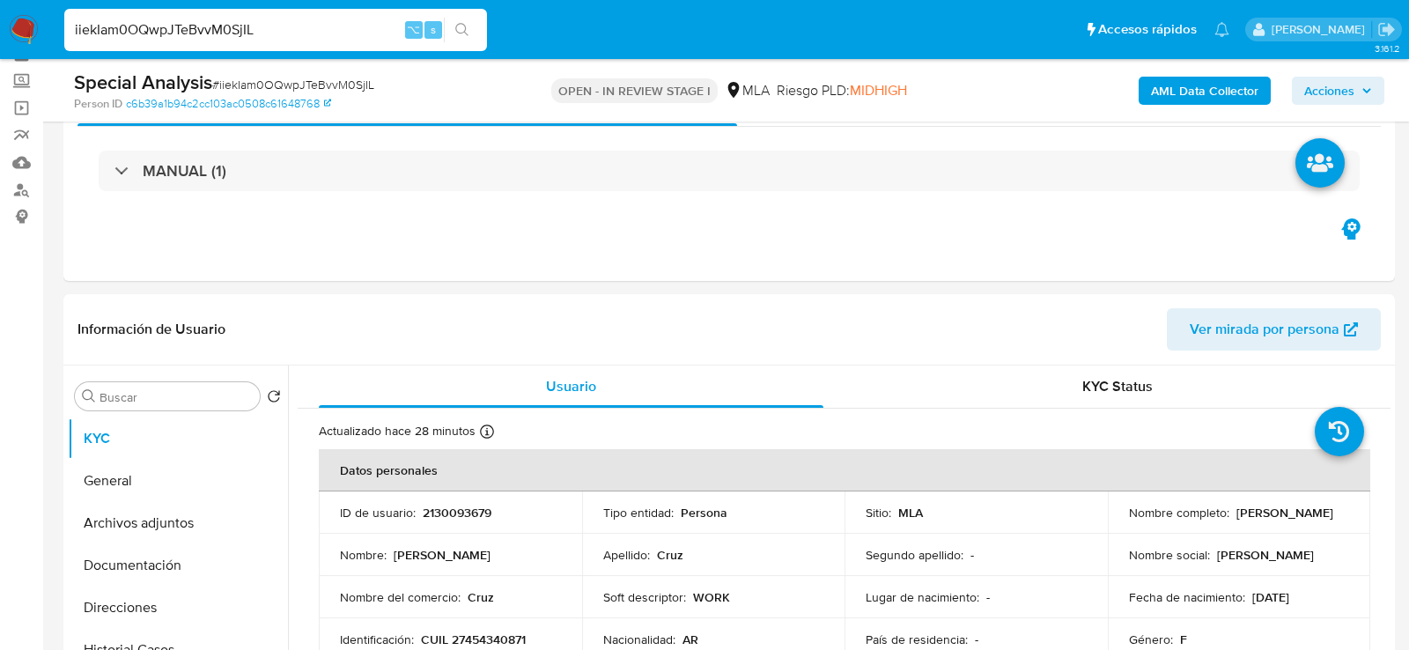
scroll to position [167, 0]
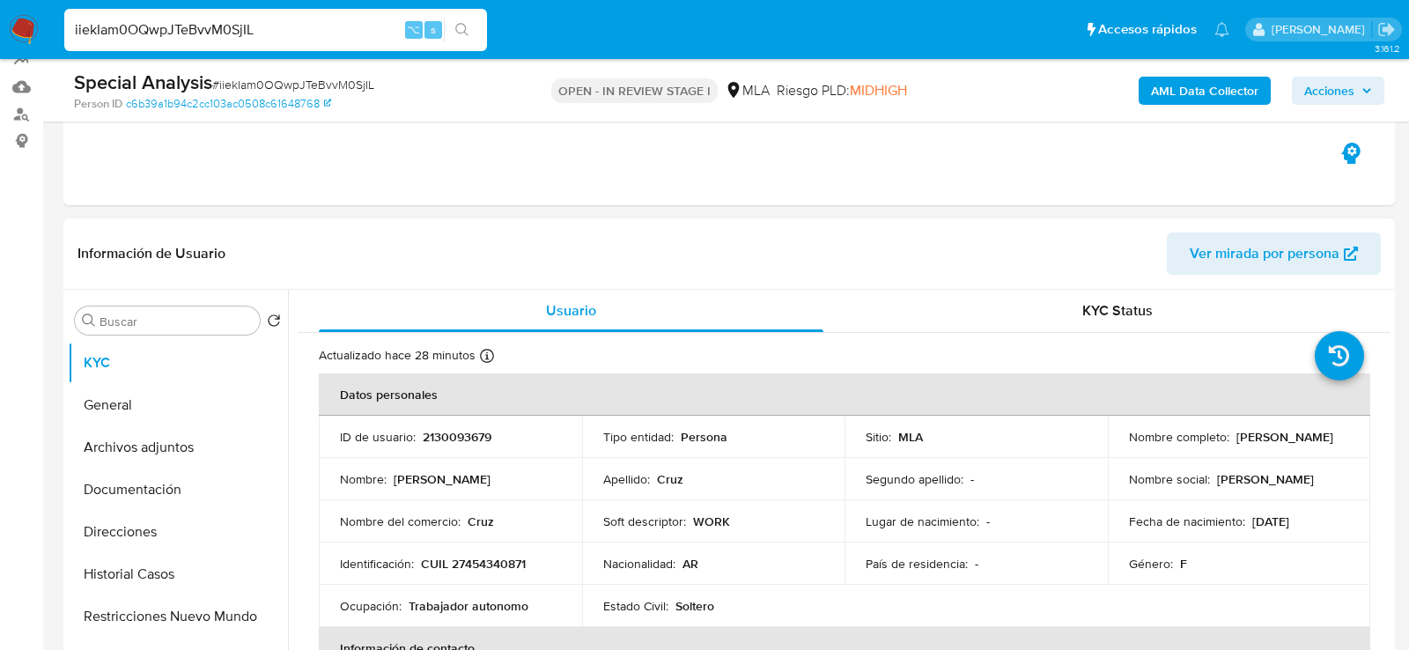
click at [444, 416] on td "ID de usuario : 2130093679" at bounding box center [450, 437] width 263 height 42
click at [444, 433] on p "2130093679" at bounding box center [457, 437] width 69 height 16
copy p "2130093679"
click at [318, 13] on div "iiekIam0OQwpJTeBvvM0SjIL ⌥ s" at bounding box center [275, 30] width 423 height 42
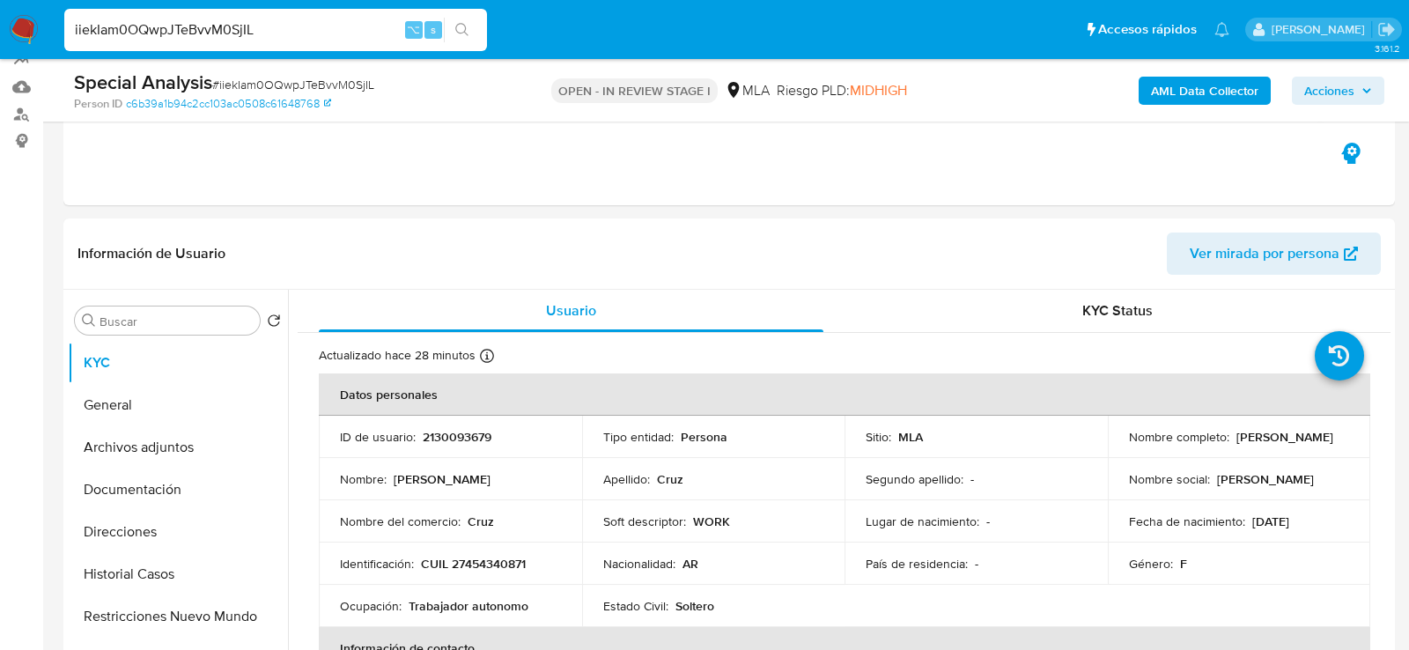
click at [318, 24] on input "iiekIam0OQwpJTeBvvM0SjIL" at bounding box center [275, 29] width 423 height 23
paste input "VDZYzZUnZDjPTHfRHmsutVCi"
type input "VDZYzZUnZDjPTHfRHmsutVCi"
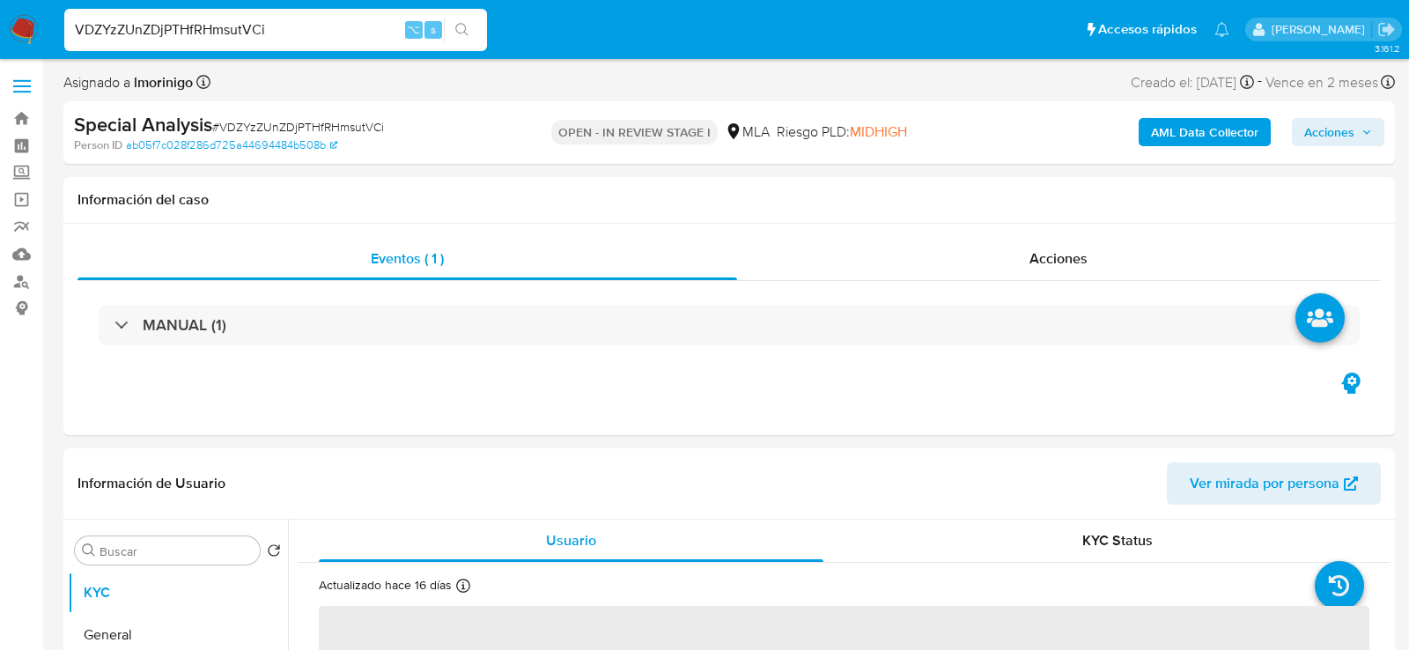
select select "10"
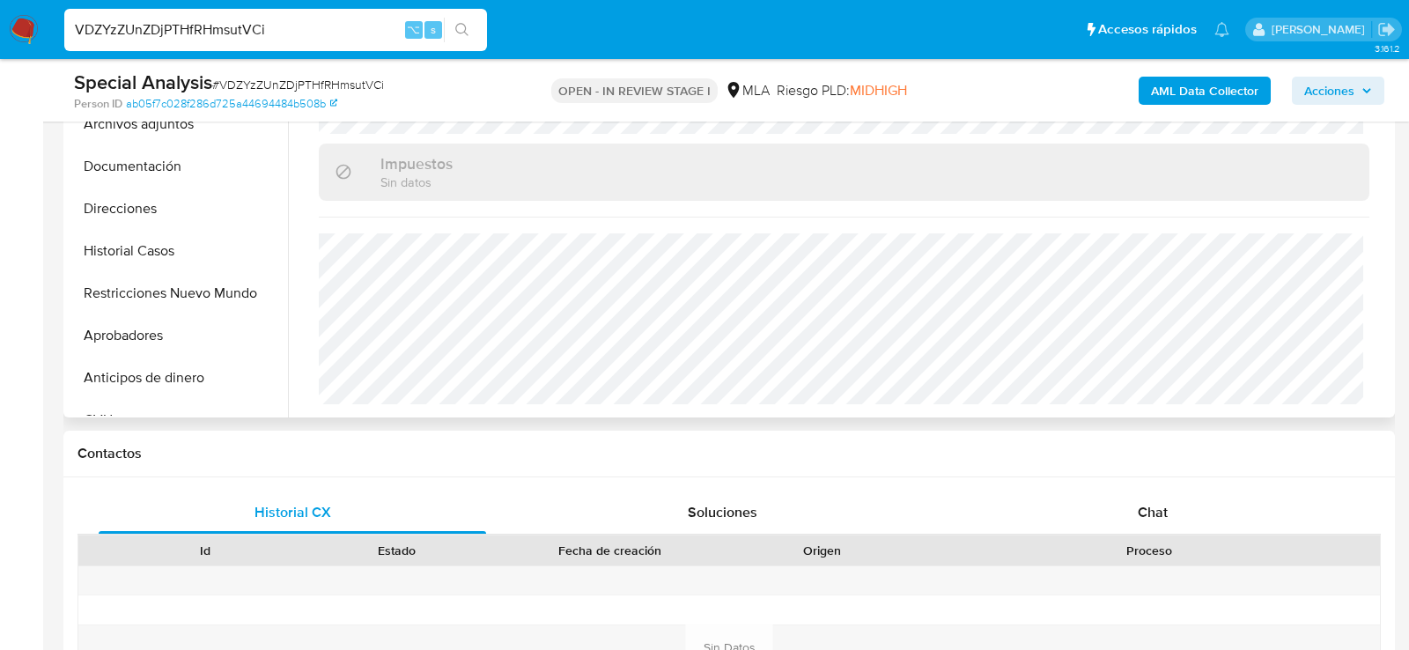
scroll to position [710, 0]
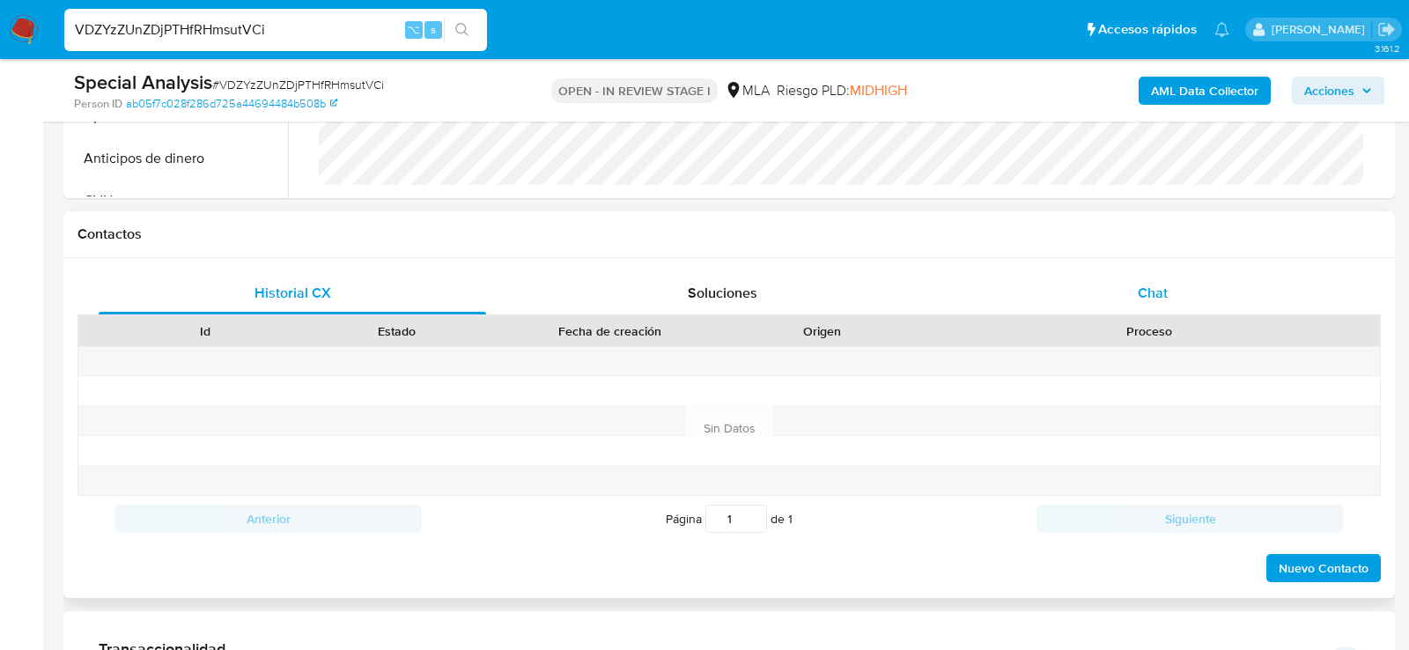
click at [1074, 290] on div "Chat" at bounding box center [1152, 293] width 387 height 42
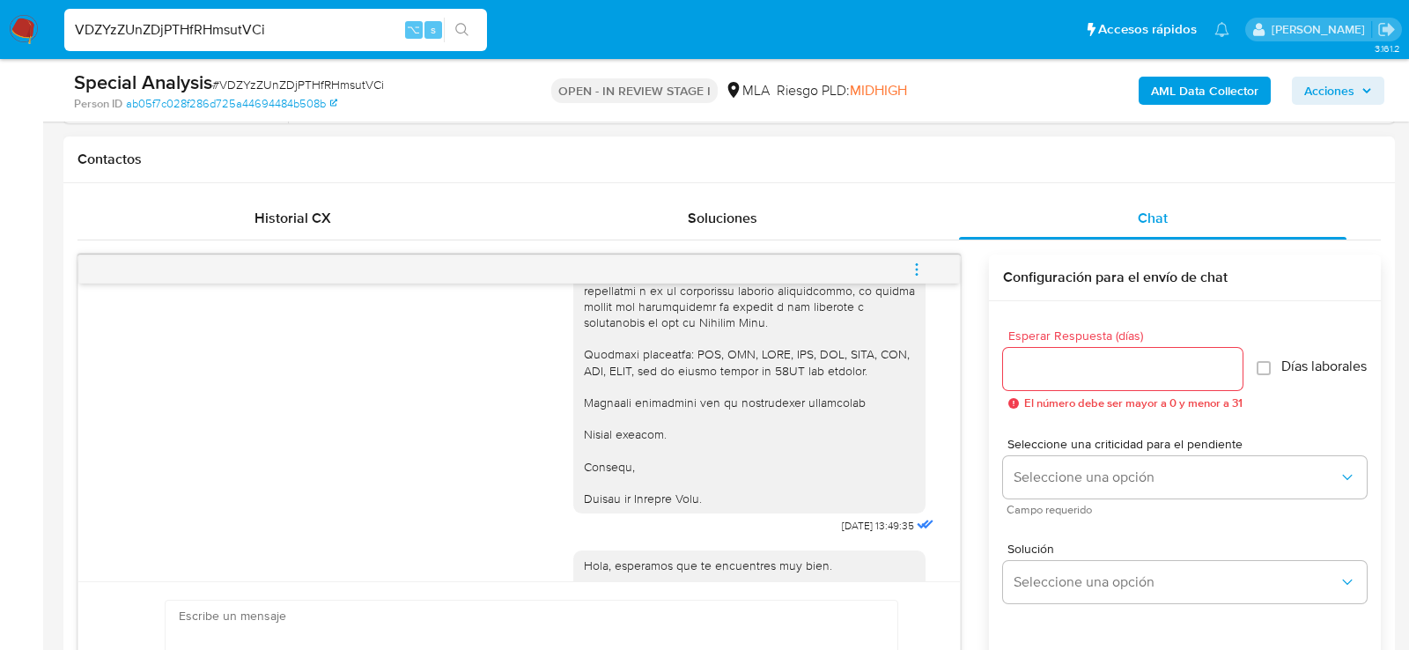
scroll to position [788, 0]
click at [936, 254] on button "menu-action" at bounding box center [917, 266] width 58 height 42
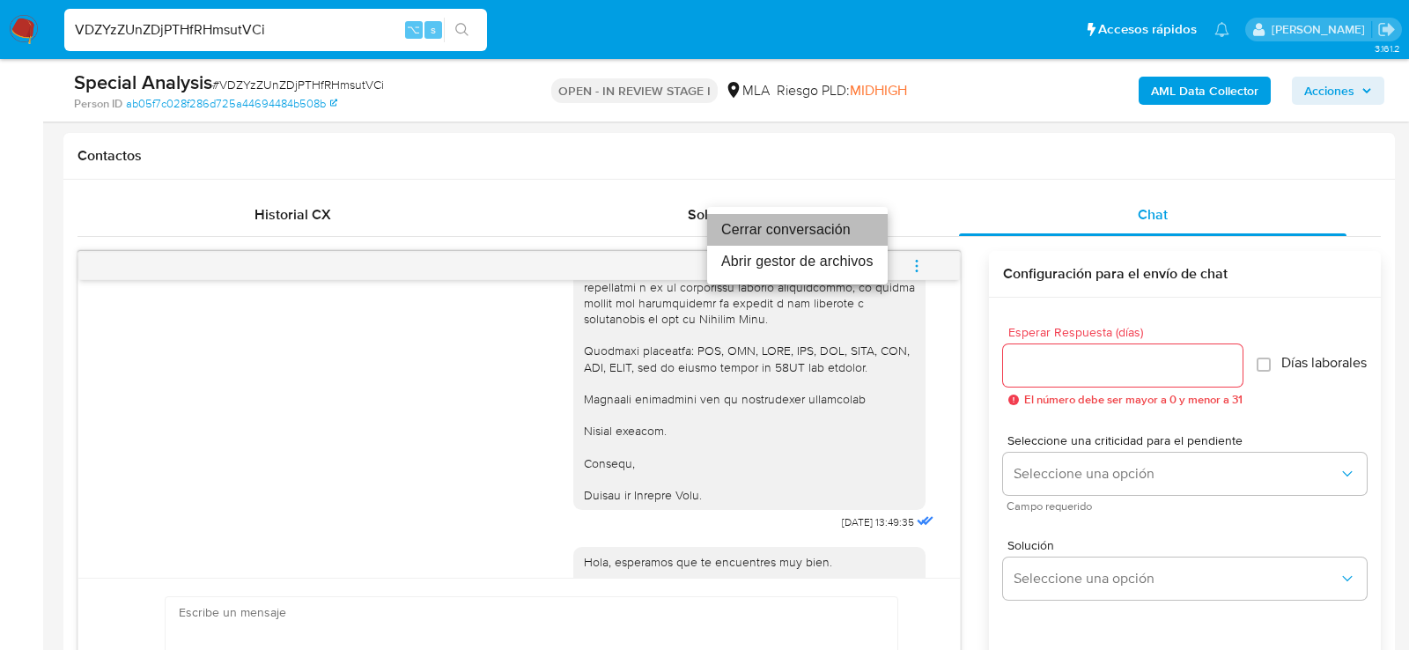
click at [792, 229] on li "Cerrar conversación" at bounding box center [797, 230] width 181 height 32
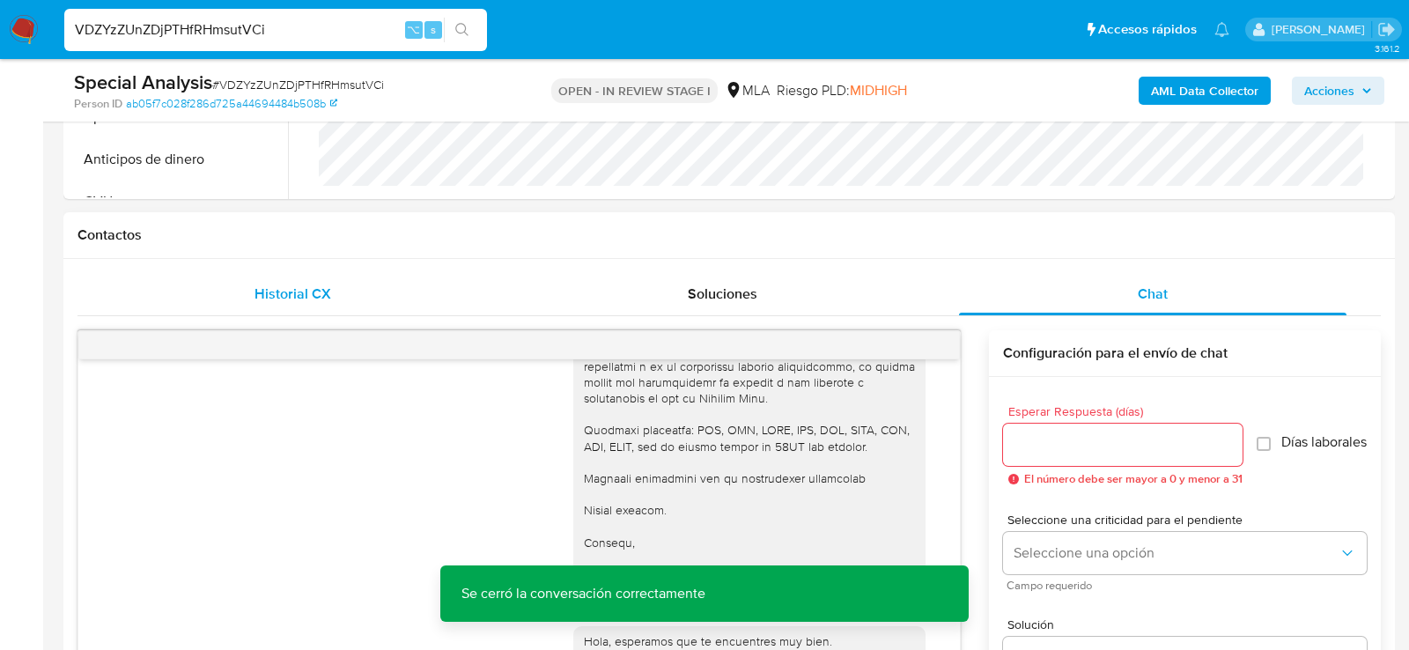
scroll to position [521, 0]
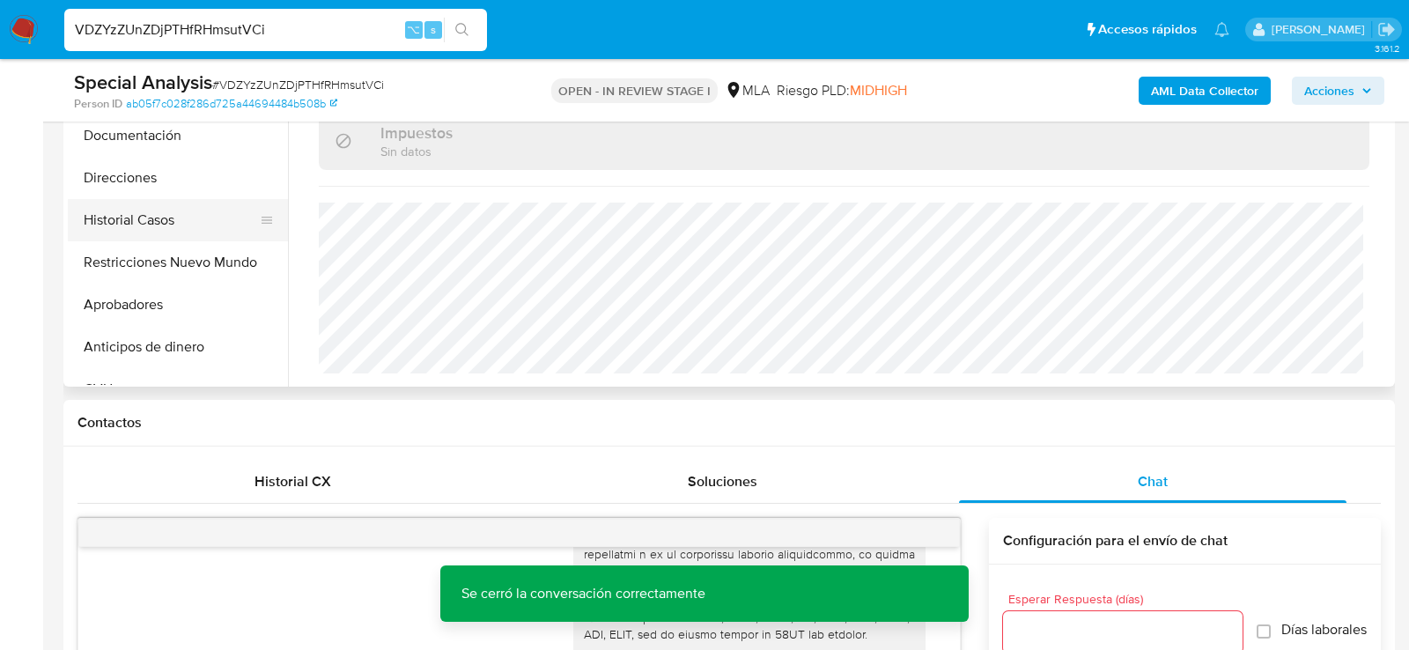
click at [260, 233] on div at bounding box center [267, 220] width 14 height 39
click at [155, 262] on button "Restricciones Nuevo Mundo" at bounding box center [171, 262] width 206 height 42
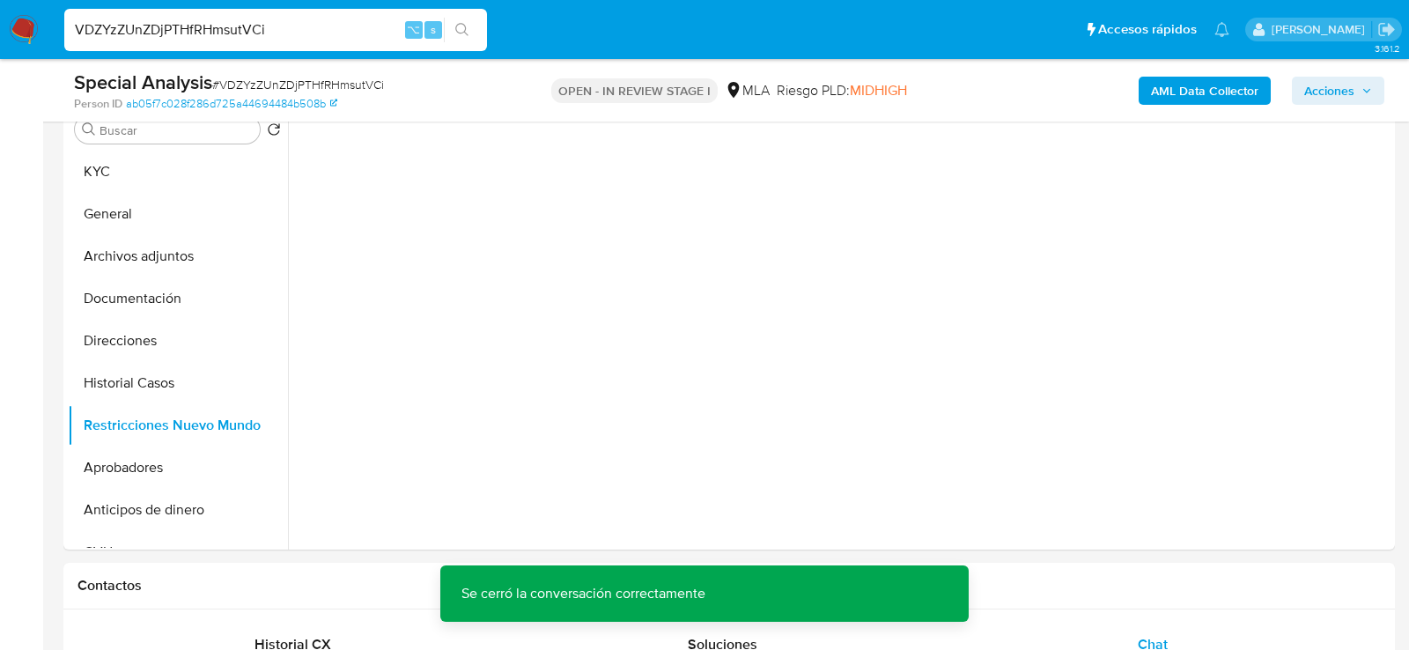
scroll to position [309, 0]
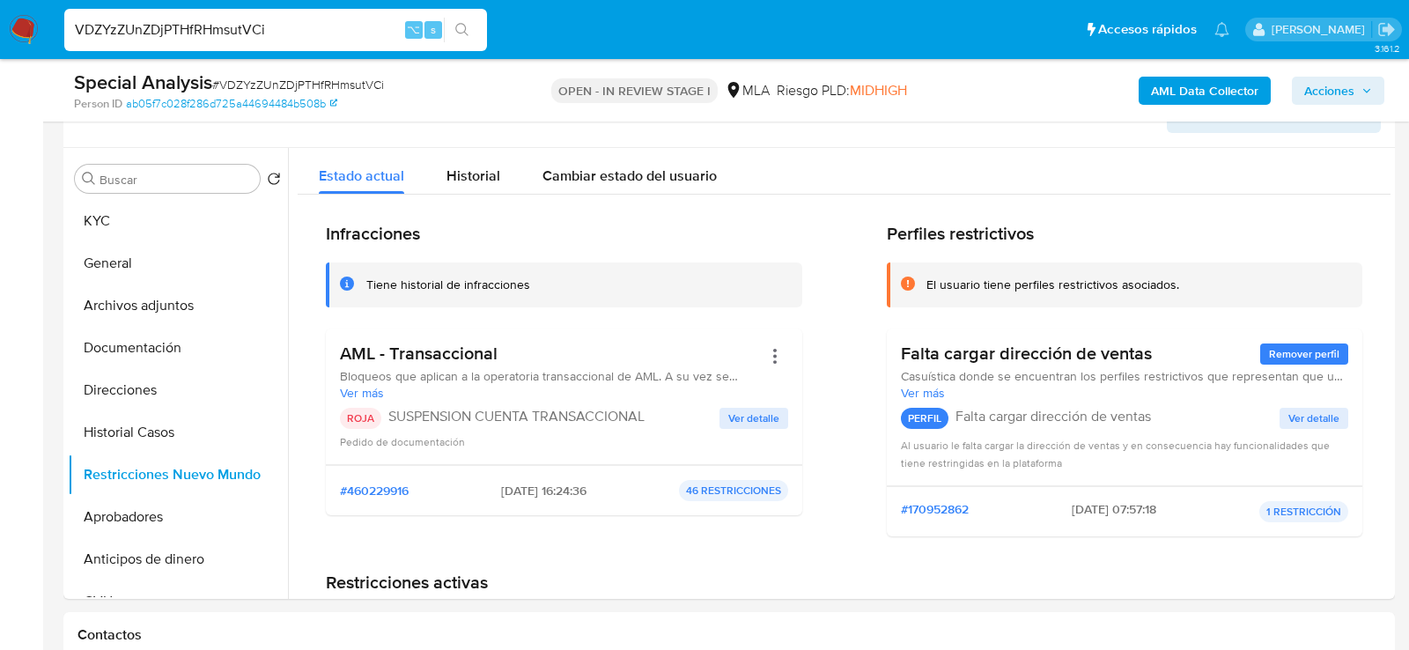
click at [1181, 98] on b "AML Data Collector" at bounding box center [1204, 91] width 107 height 28
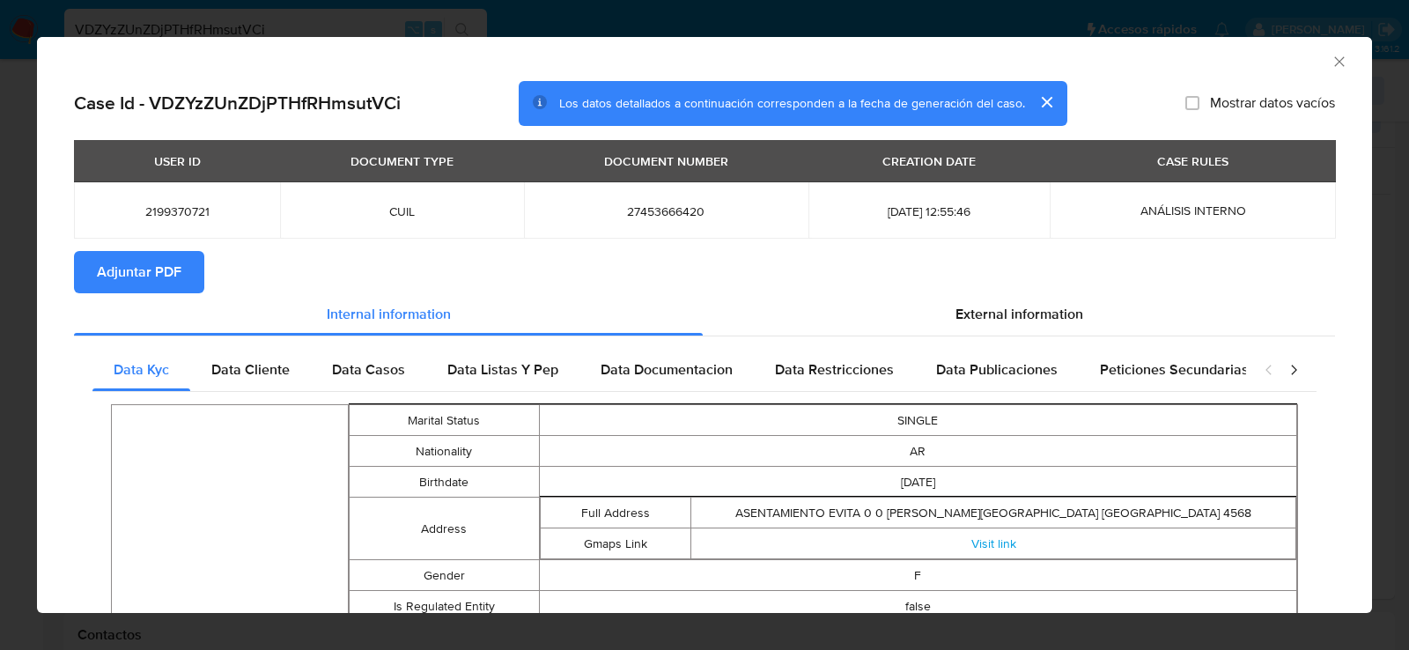
click at [100, 284] on span "Adjuntar PDF" at bounding box center [139, 272] width 85 height 39
click at [1337, 57] on icon "Cerrar ventana" at bounding box center [1339, 62] width 18 height 18
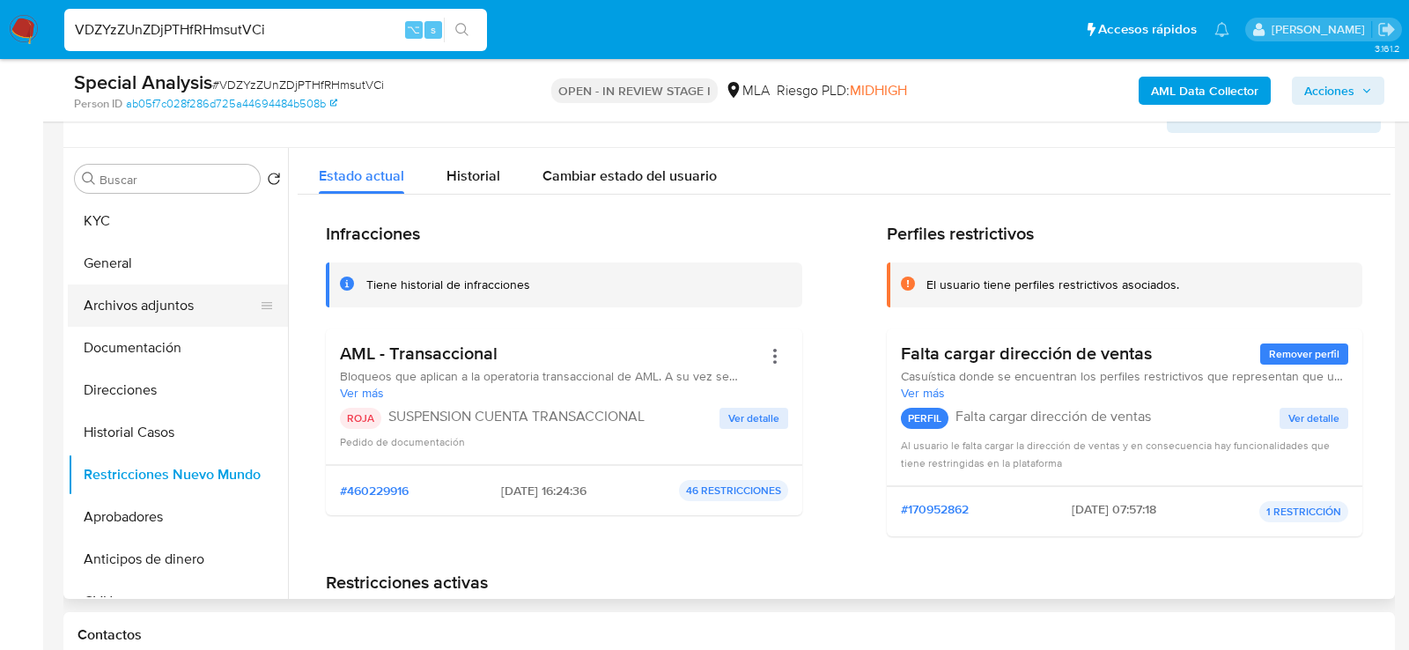
click at [142, 297] on button "Archivos adjuntos" at bounding box center [171, 305] width 206 height 42
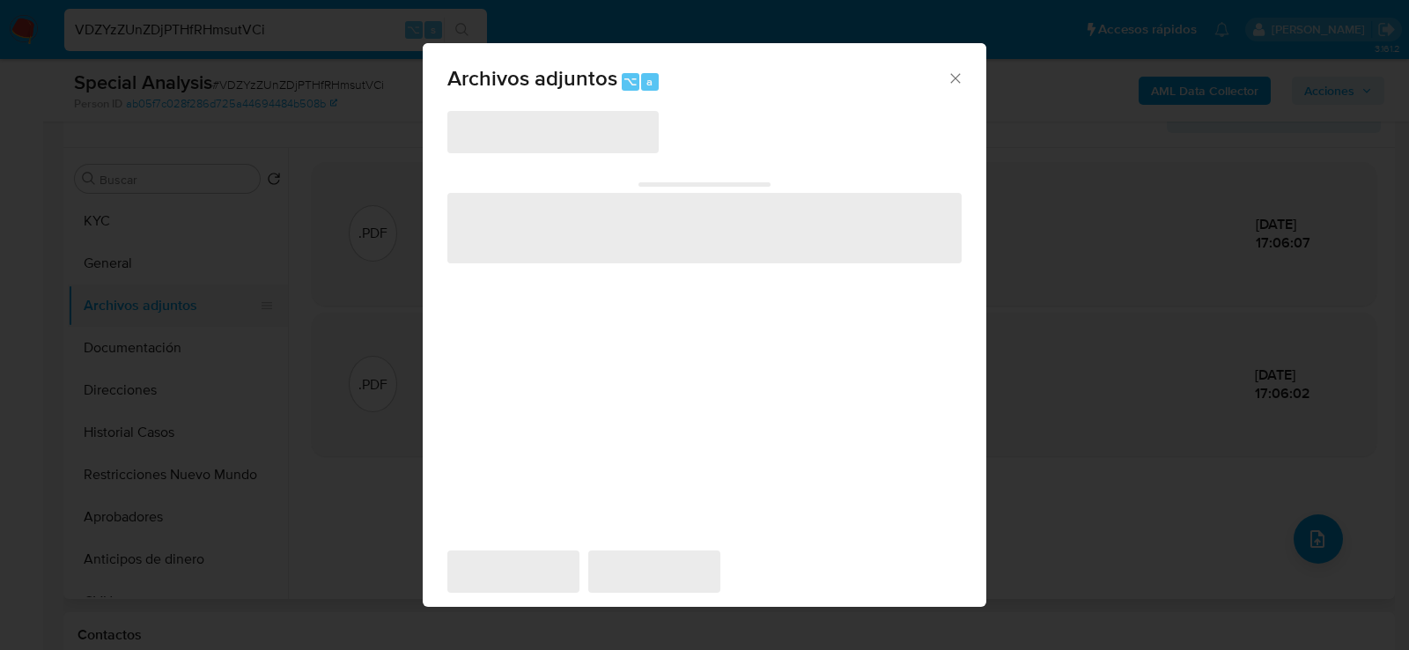
scroll to position [320, 0]
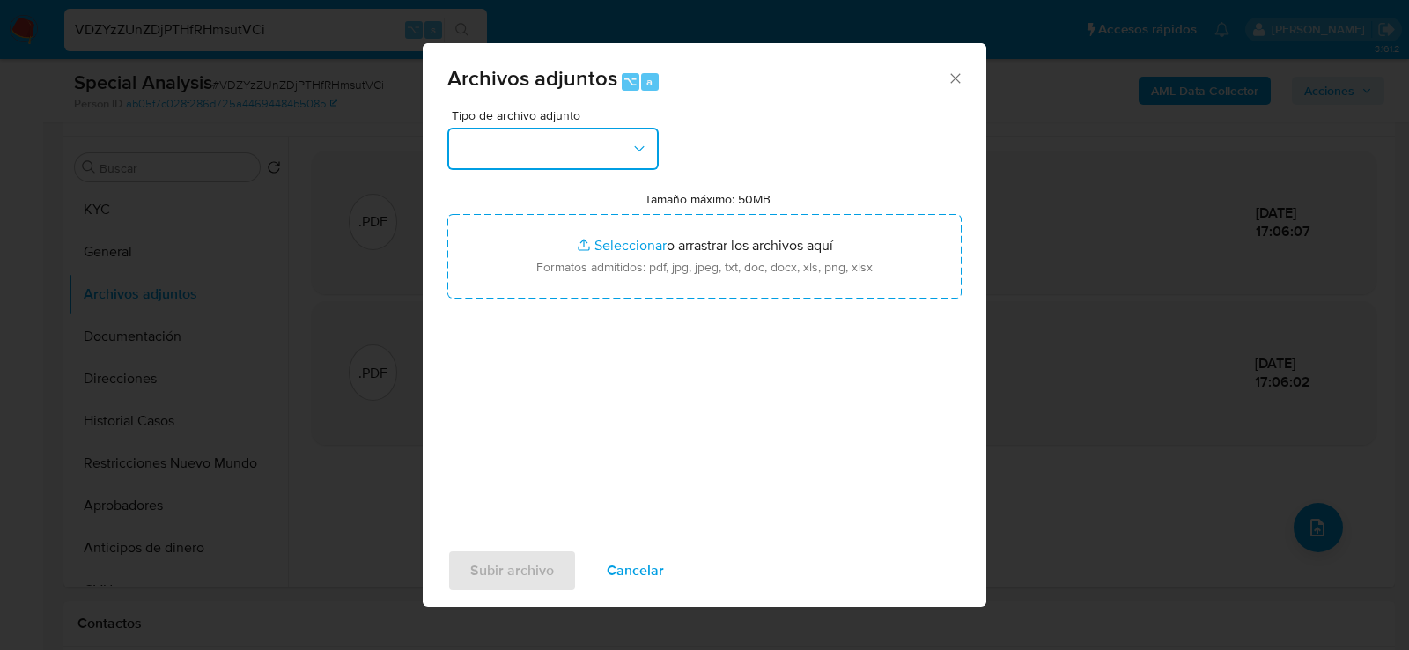
click at [540, 146] on button "button" at bounding box center [552, 149] width 211 height 42
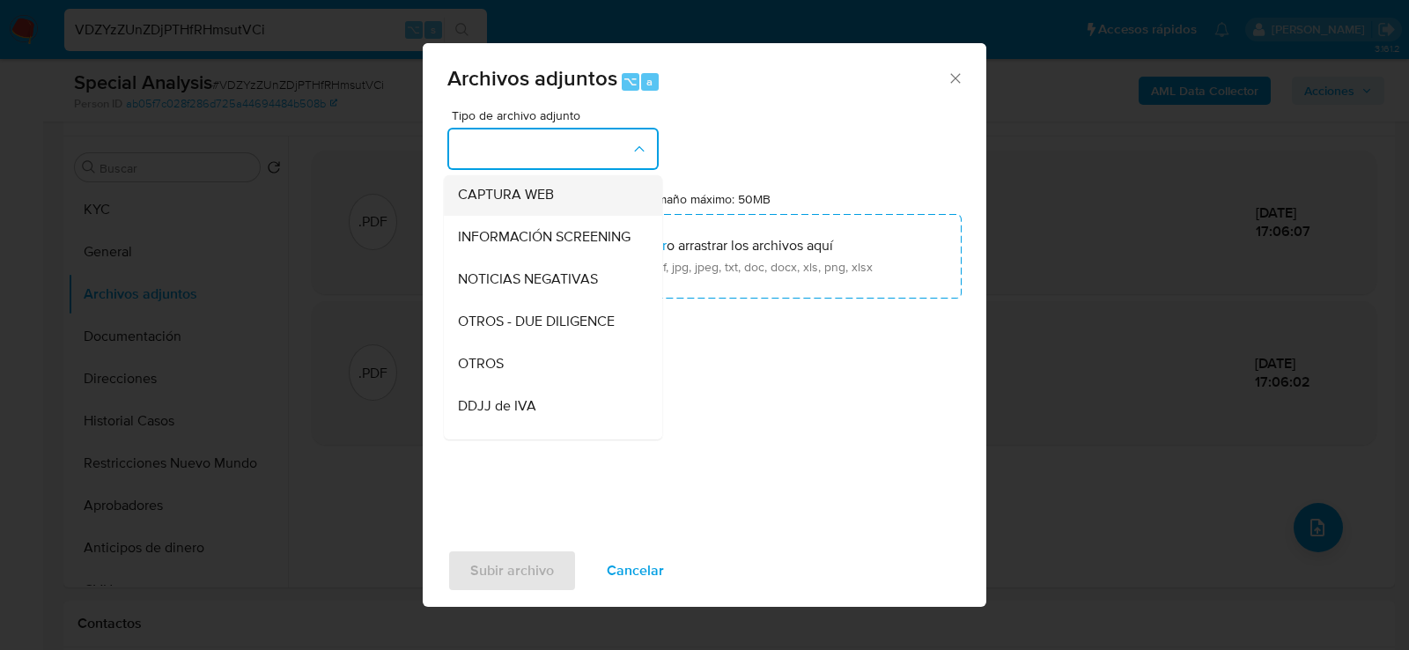
scroll to position [186, 0]
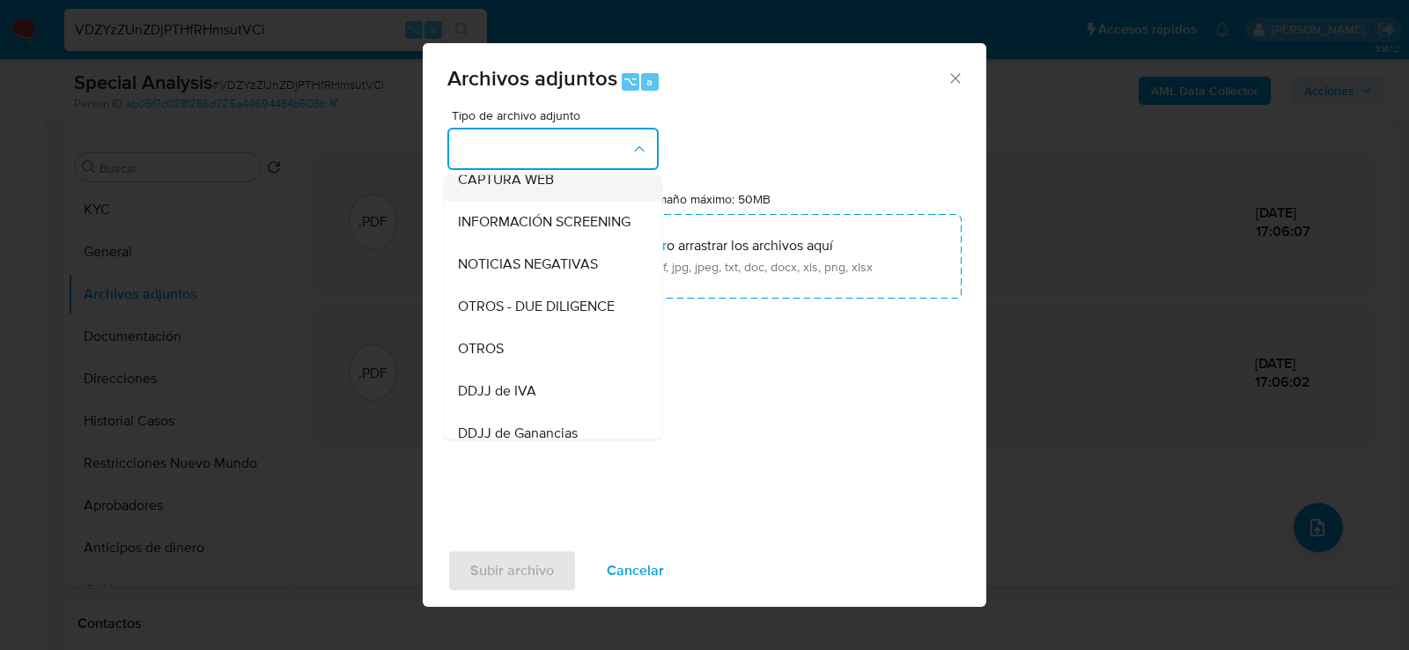
click at [505, 350] on div "OTROS" at bounding box center [548, 348] width 180 height 42
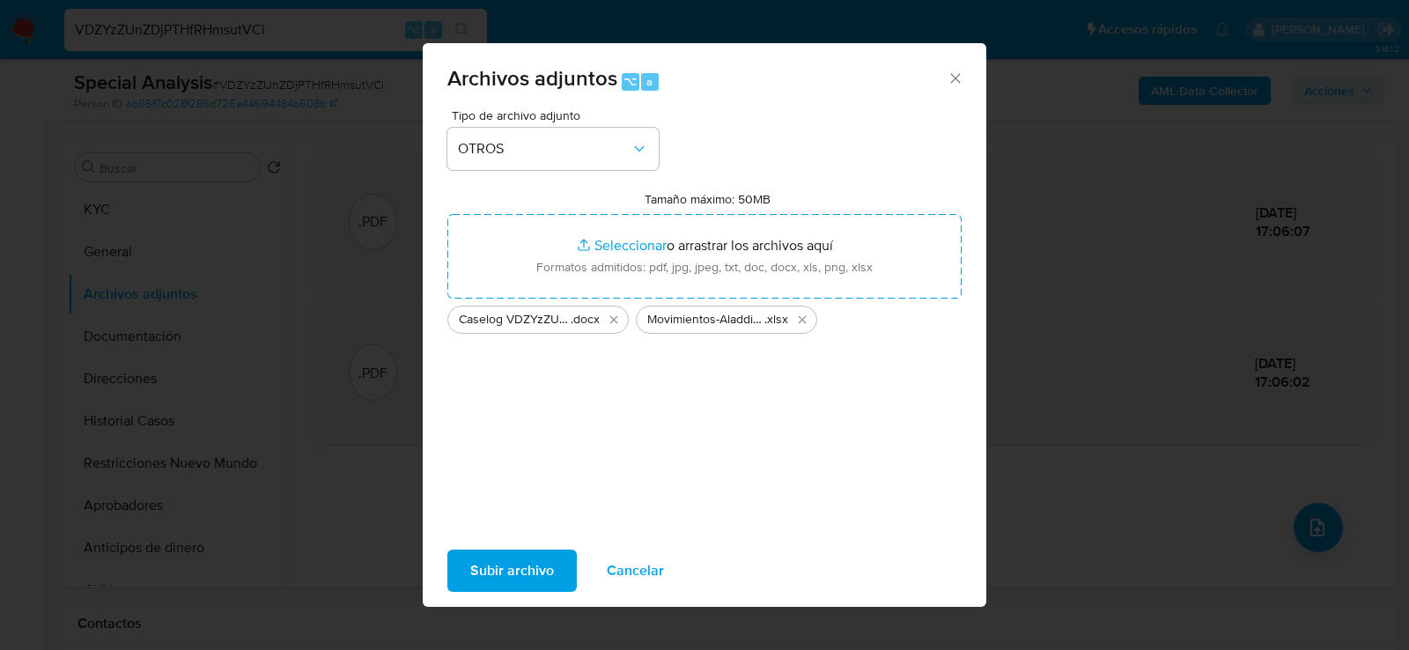
click at [513, 583] on span "Subir archivo" at bounding box center [512, 570] width 84 height 39
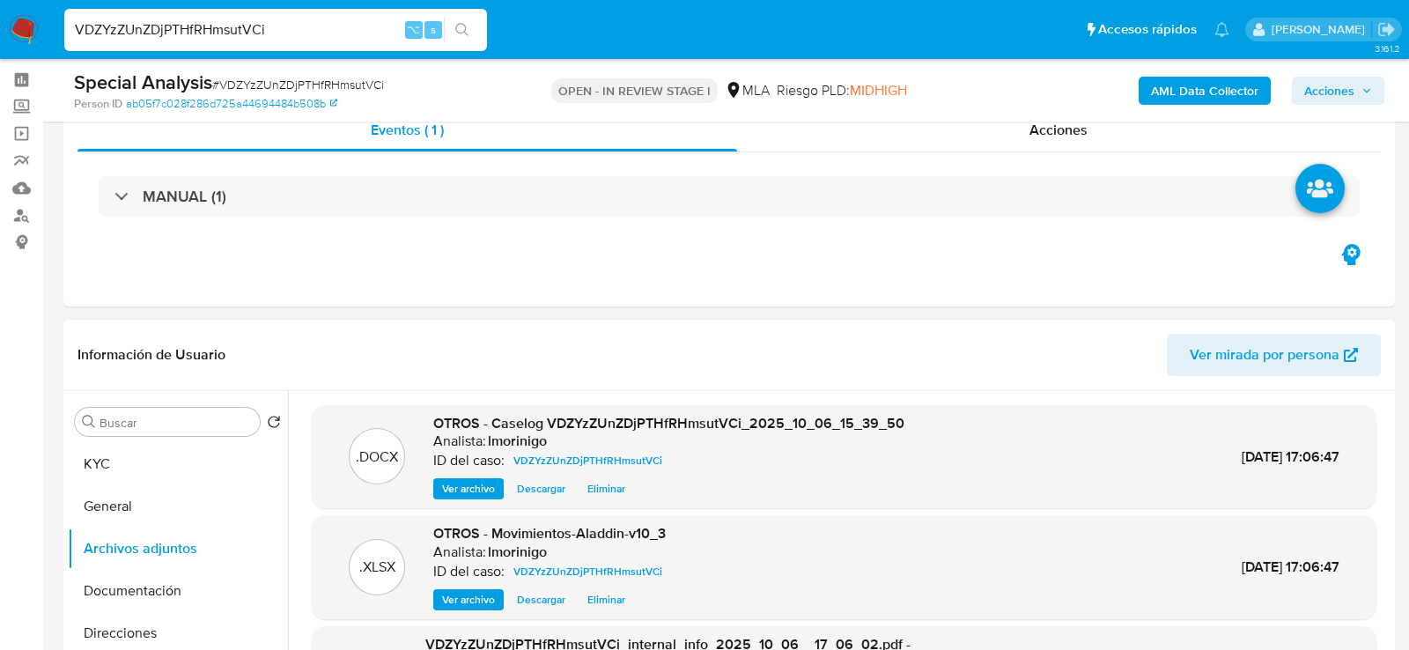
scroll to position [29, 0]
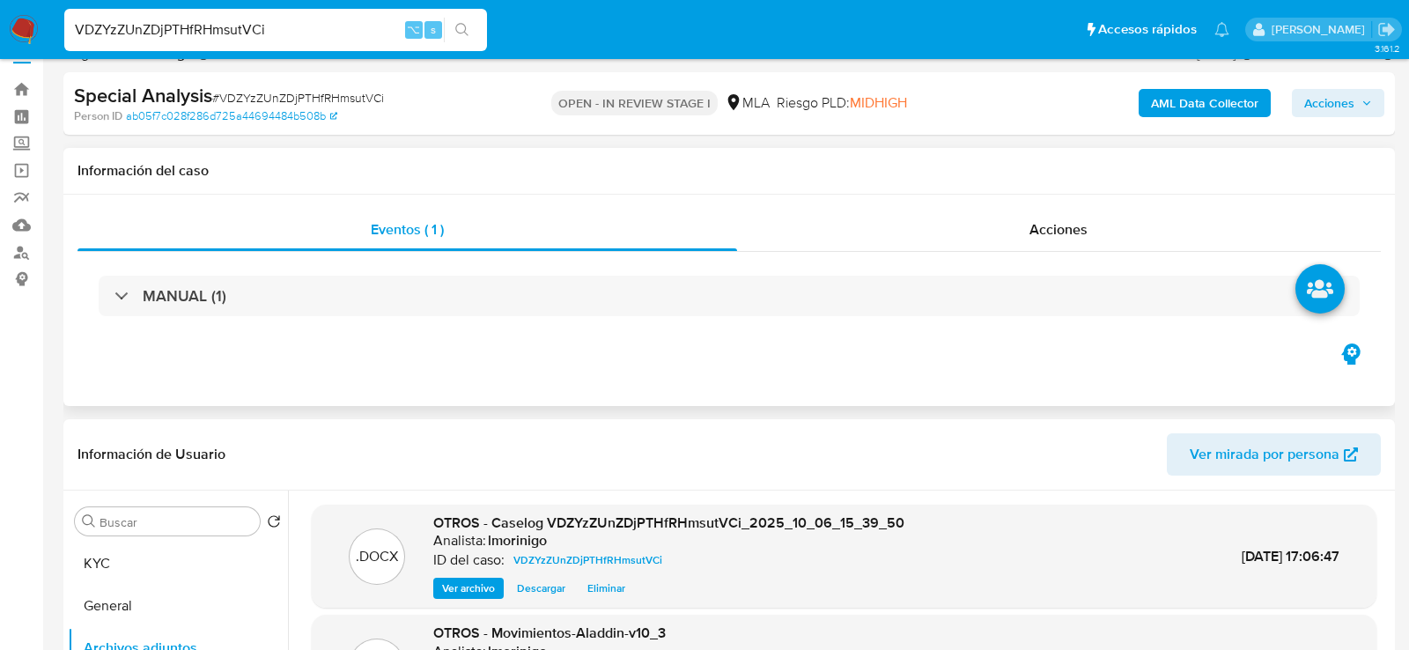
click at [995, 189] on div "Información del caso" at bounding box center [728, 171] width 1331 height 47
click at [995, 231] on div "Acciones" at bounding box center [1059, 230] width 645 height 42
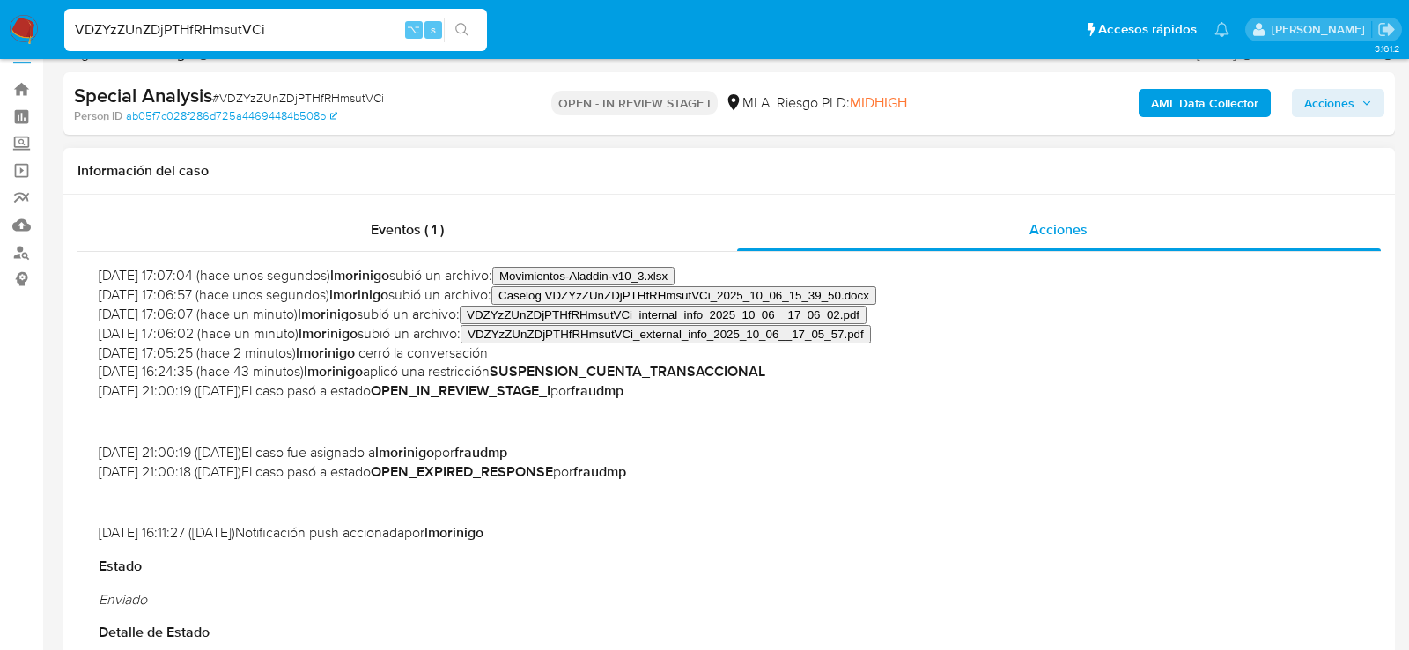
scroll to position [0, 0]
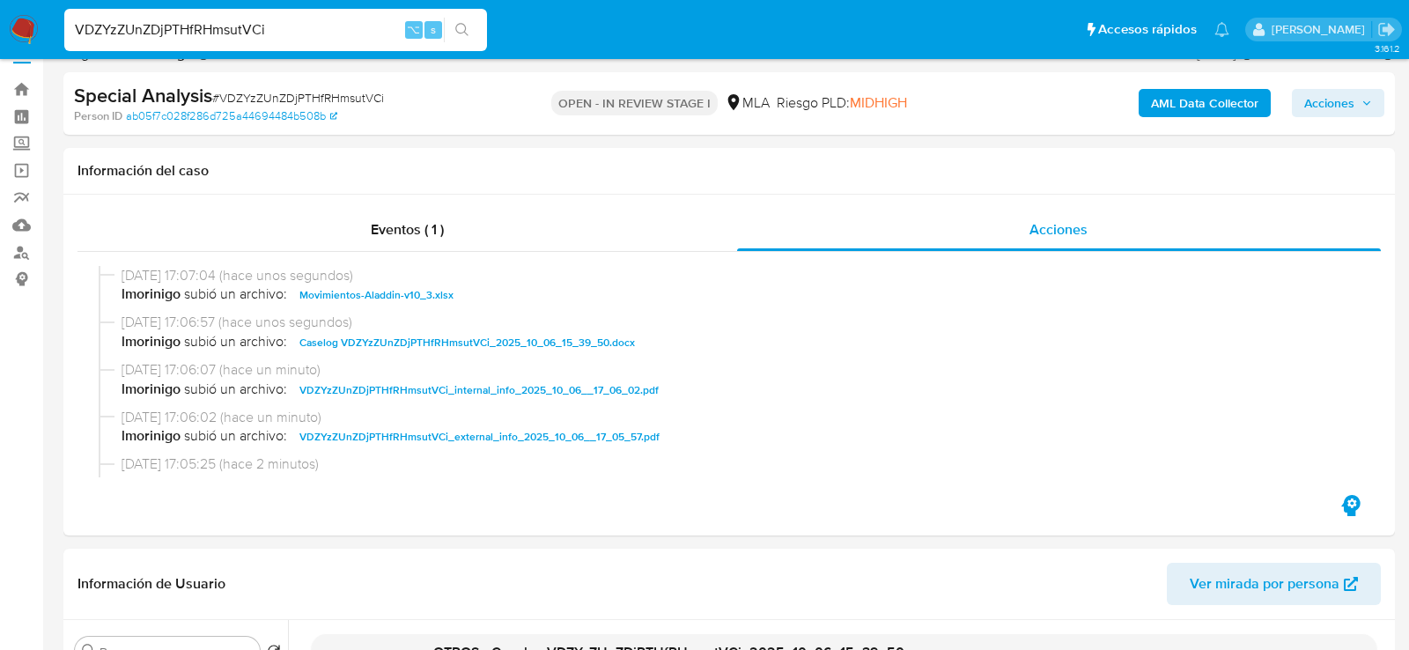
click at [1334, 101] on span "Acciones" at bounding box center [1329, 103] width 50 height 28
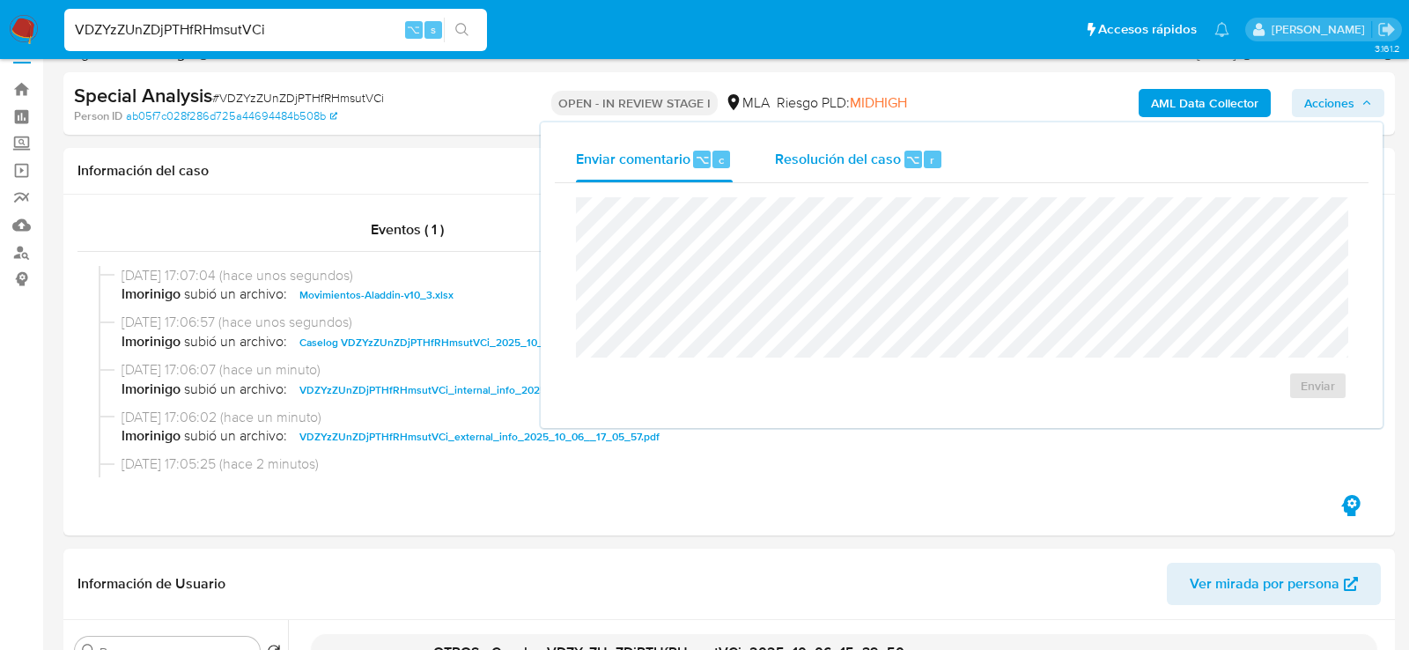
click at [807, 170] on div "Resolución del caso ⌥ r" at bounding box center [859, 159] width 168 height 46
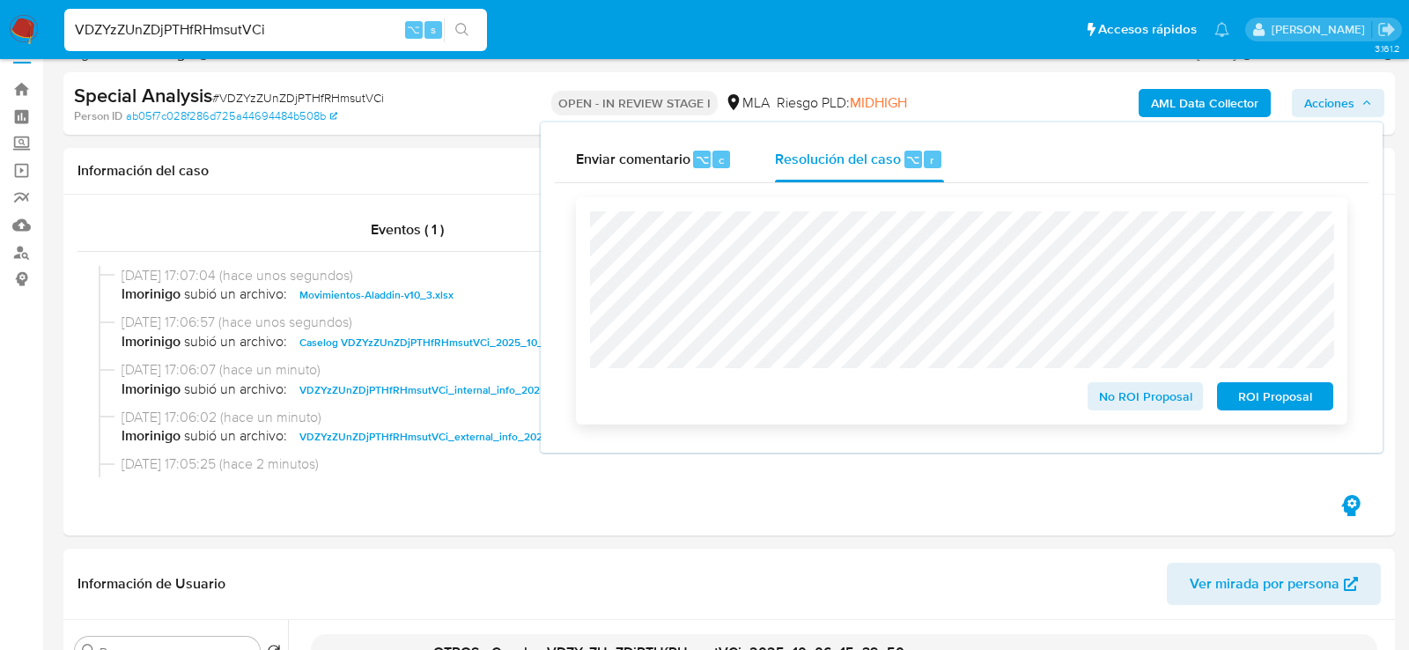
click at [1250, 399] on span "ROI Proposal" at bounding box center [1275, 396] width 92 height 25
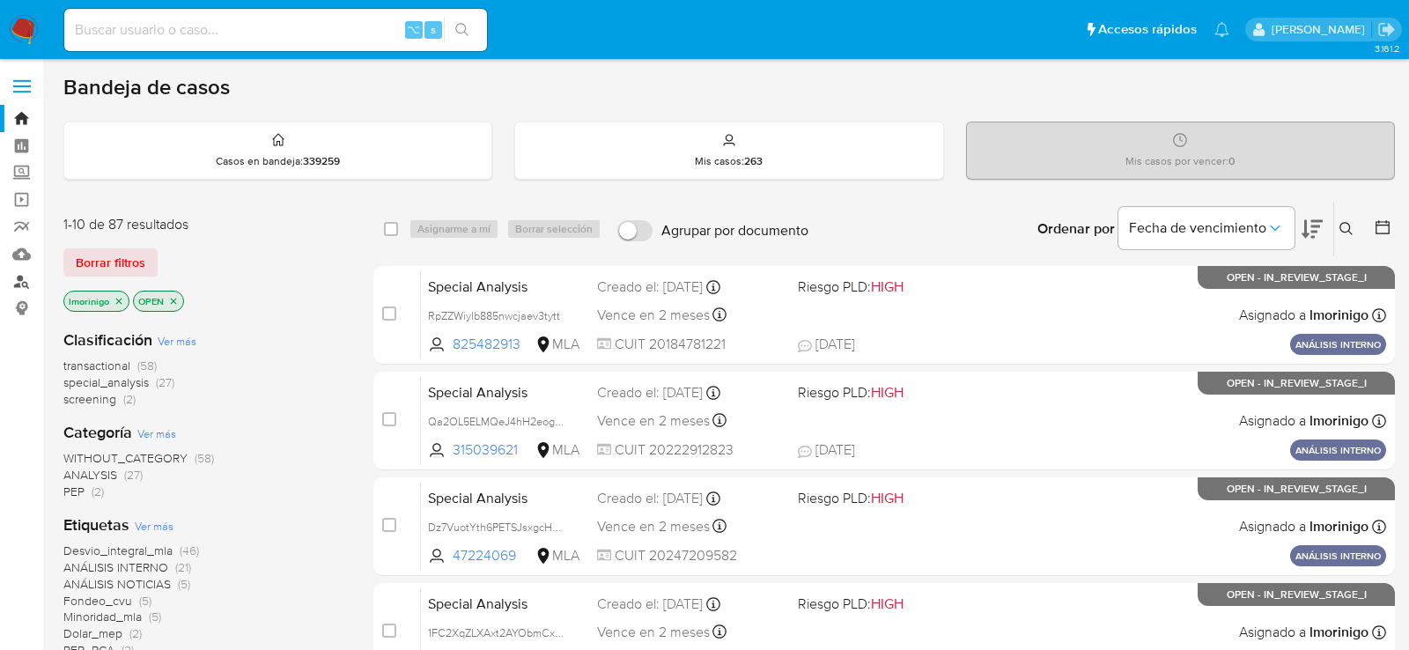
click at [23, 288] on link "Buscador de personas" at bounding box center [105, 281] width 210 height 27
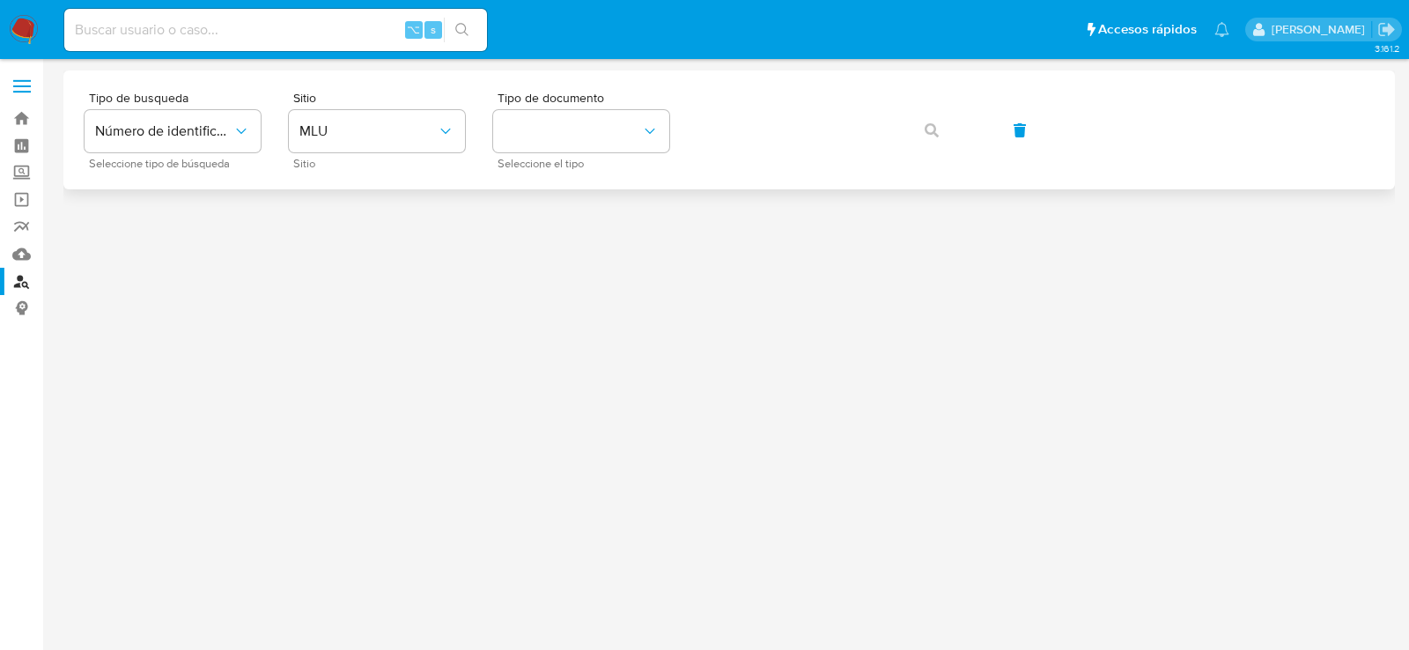
click at [457, 90] on div "Tipo de busqueda Número de identificación Seleccione tipo de búsqueda Sitio MLU…" at bounding box center [728, 129] width 1331 height 119
click at [446, 137] on icon "site_id" at bounding box center [446, 131] width 18 height 18
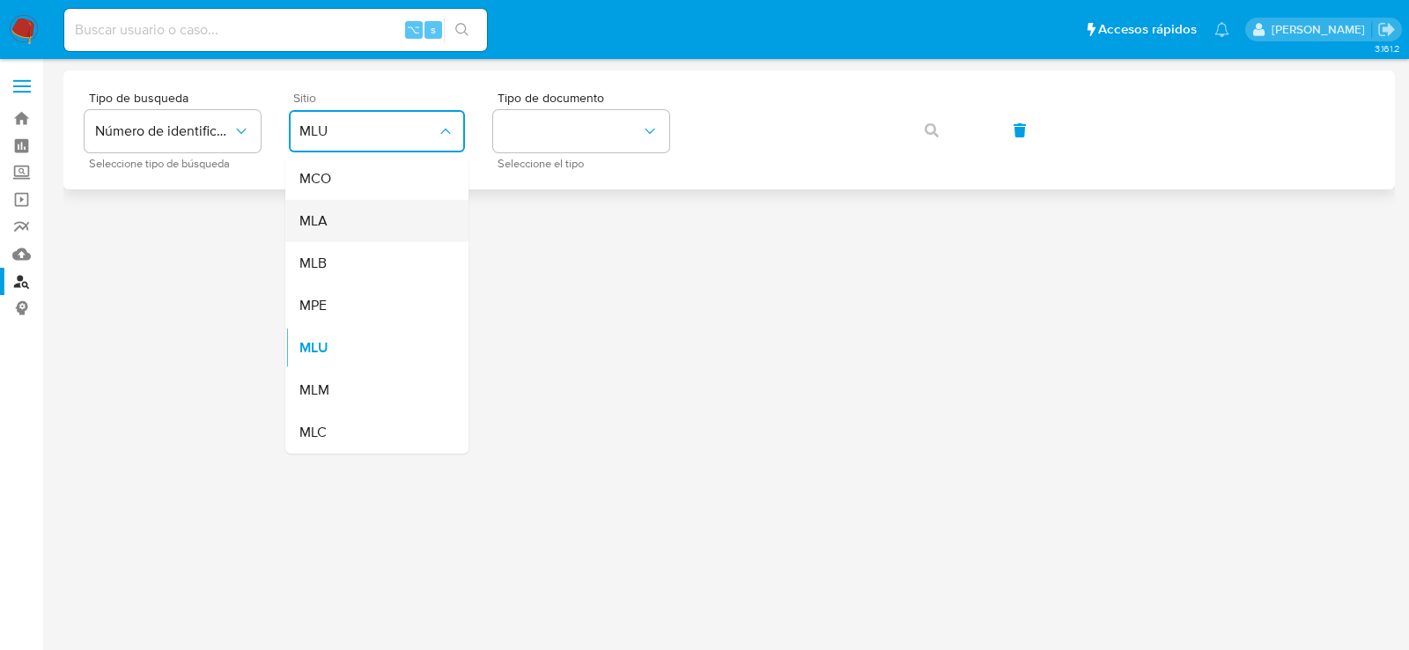
click at [427, 213] on div "MLA" at bounding box center [371, 221] width 144 height 42
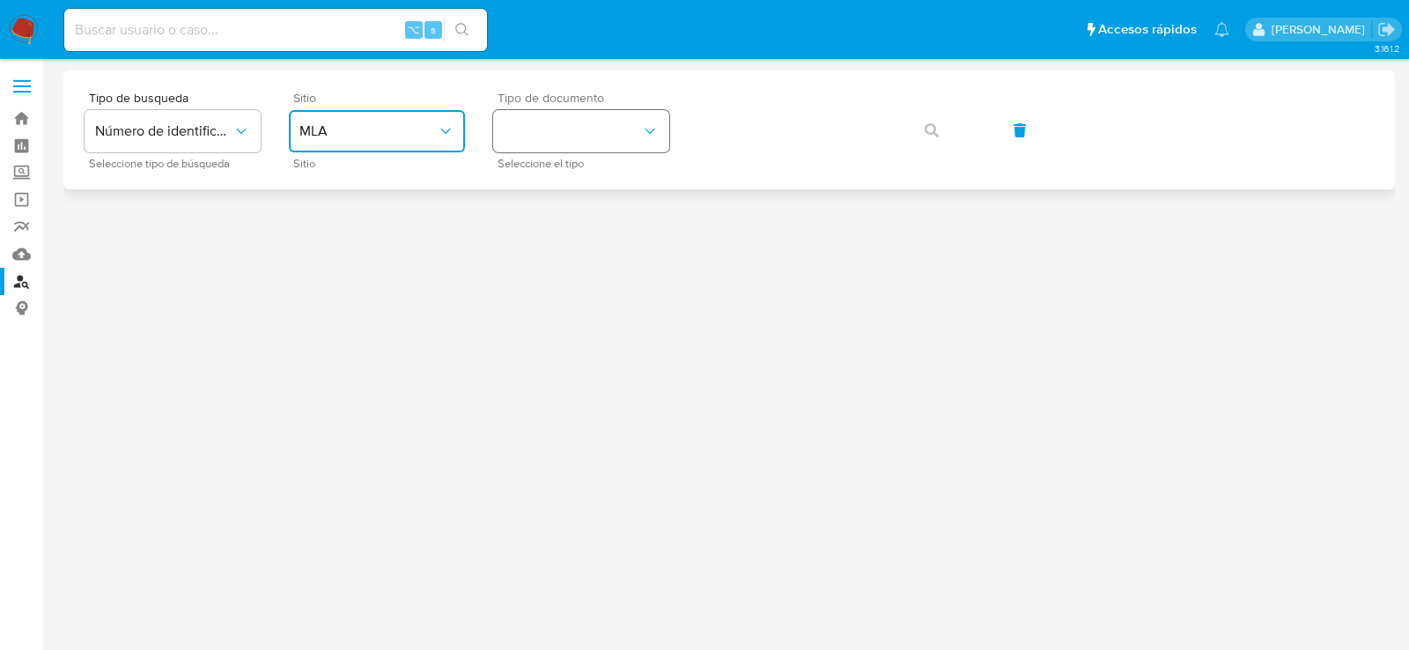
click at [571, 133] on button "identificationType" at bounding box center [581, 131] width 176 height 42
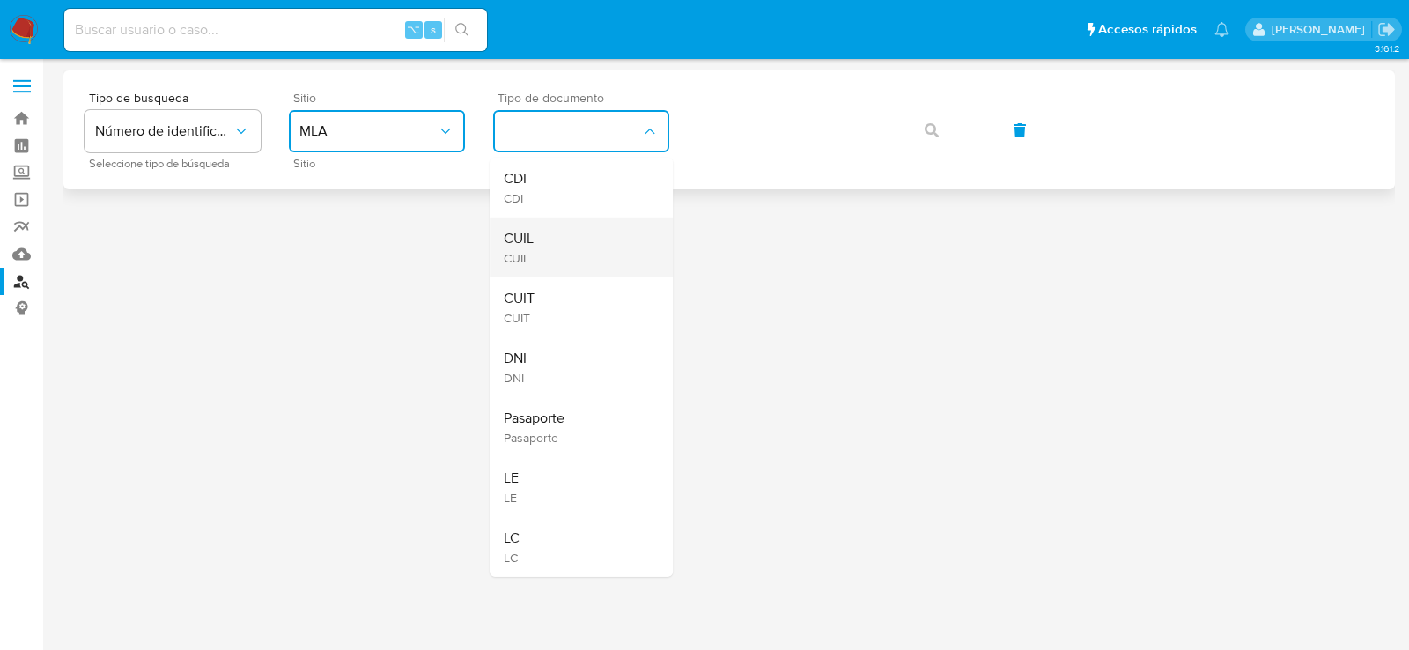
click at [578, 245] on div "CUIL CUIL" at bounding box center [576, 247] width 144 height 60
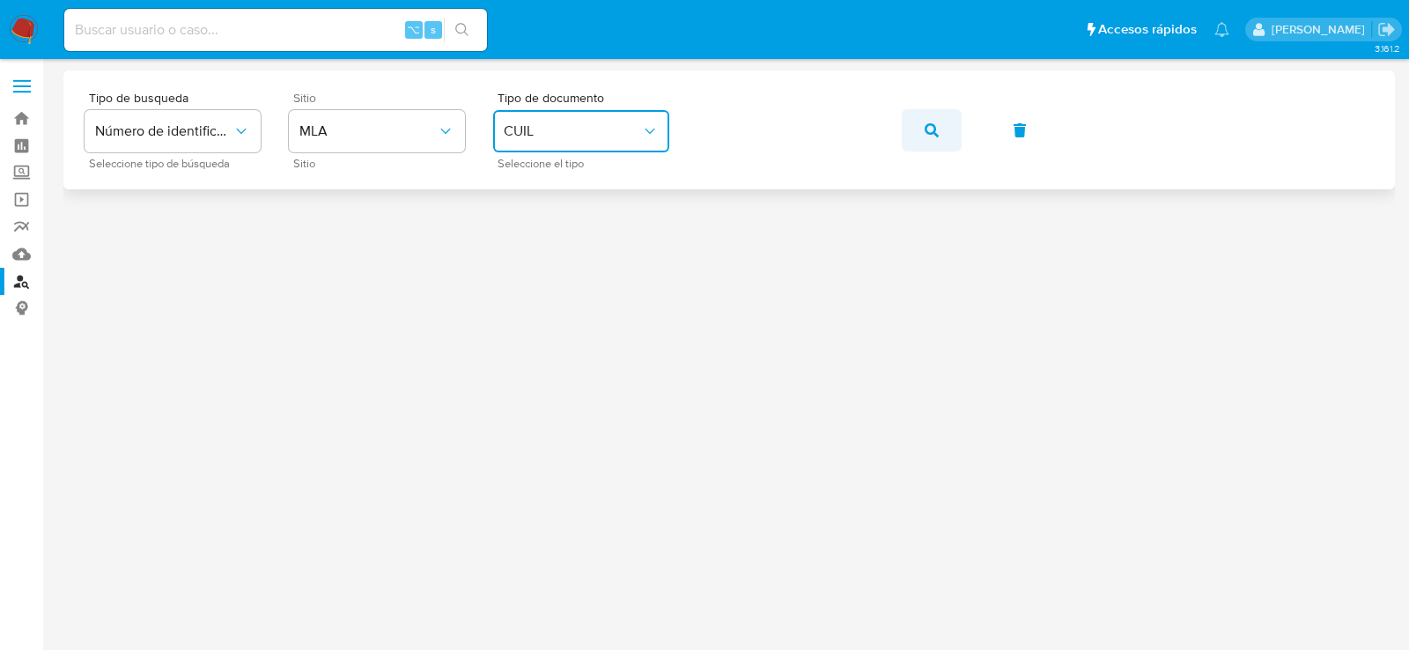
click at [923, 130] on button "button" at bounding box center [932, 130] width 60 height 42
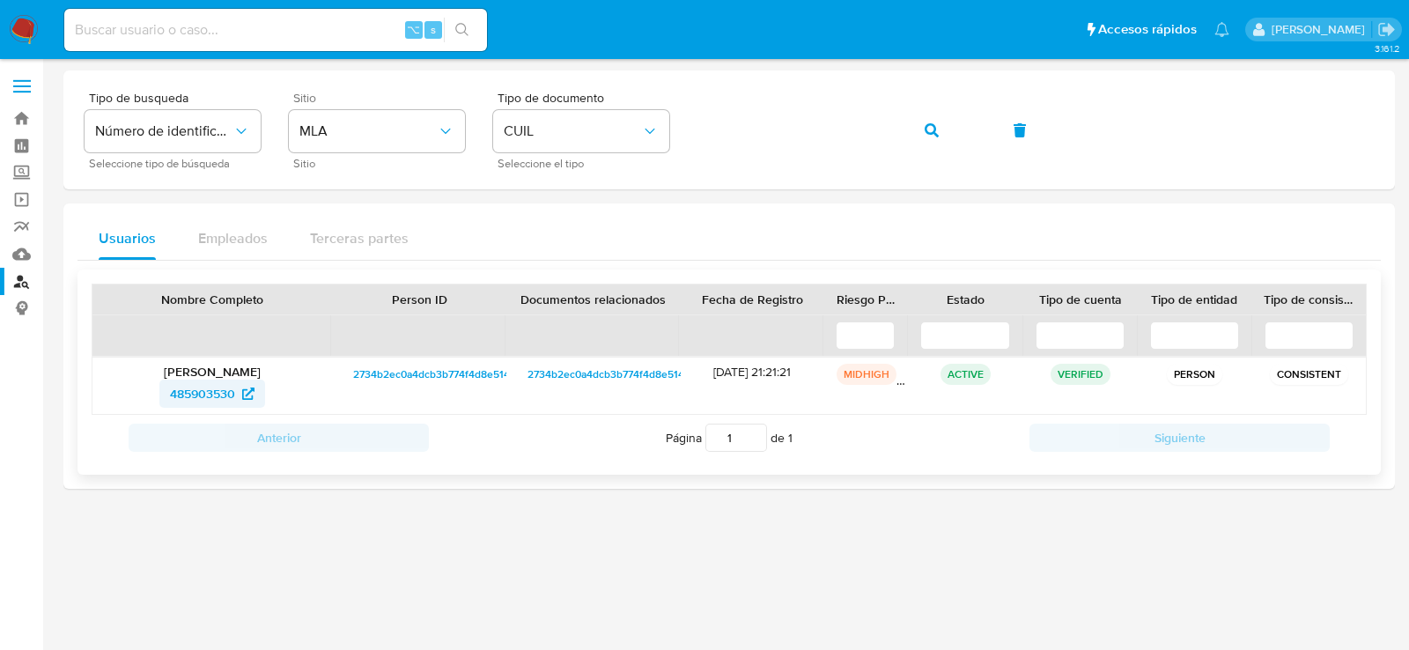
click at [215, 400] on span "485903530" at bounding box center [202, 393] width 65 height 28
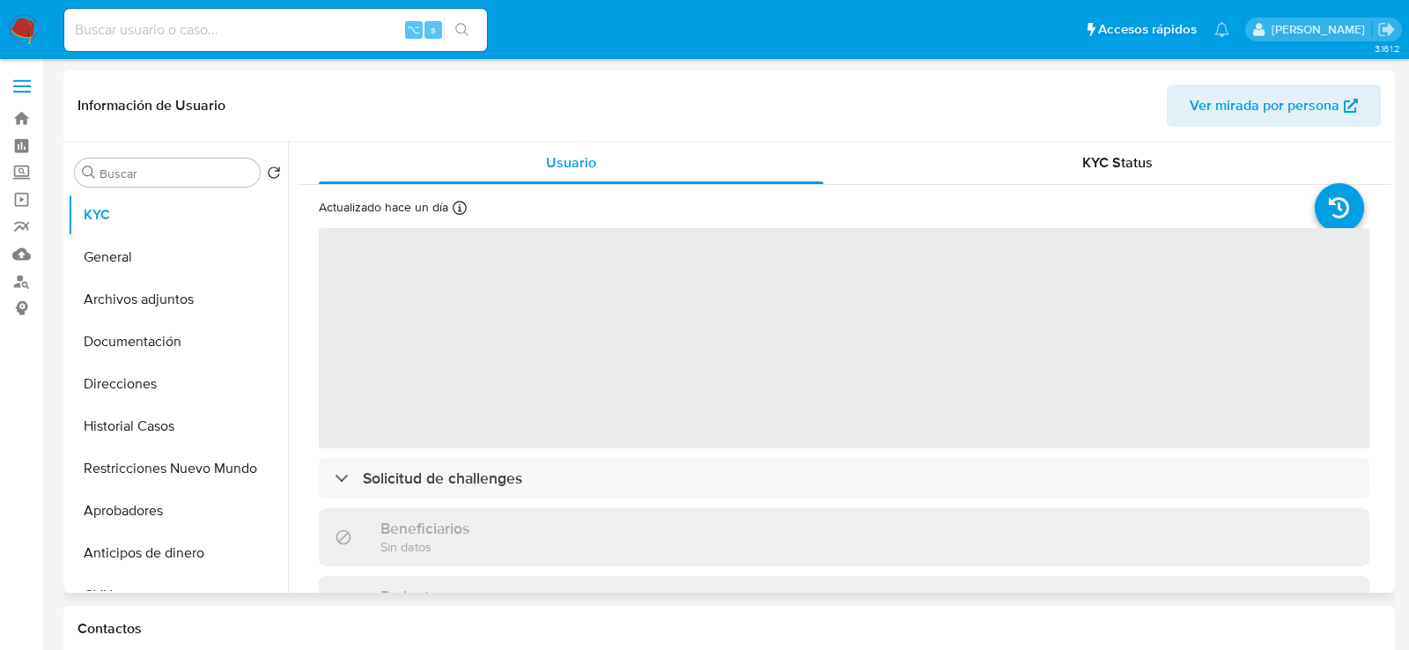
select select "10"
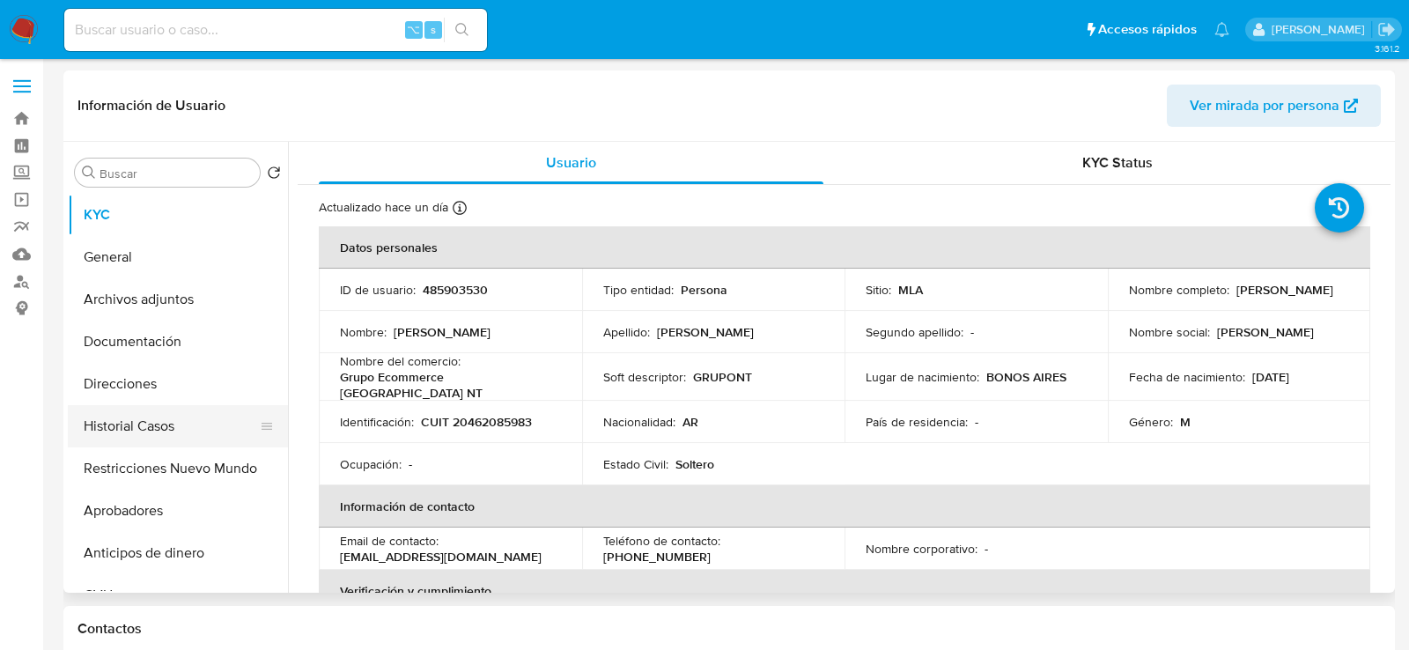
click at [174, 424] on button "Historial Casos" at bounding box center [171, 426] width 206 height 42
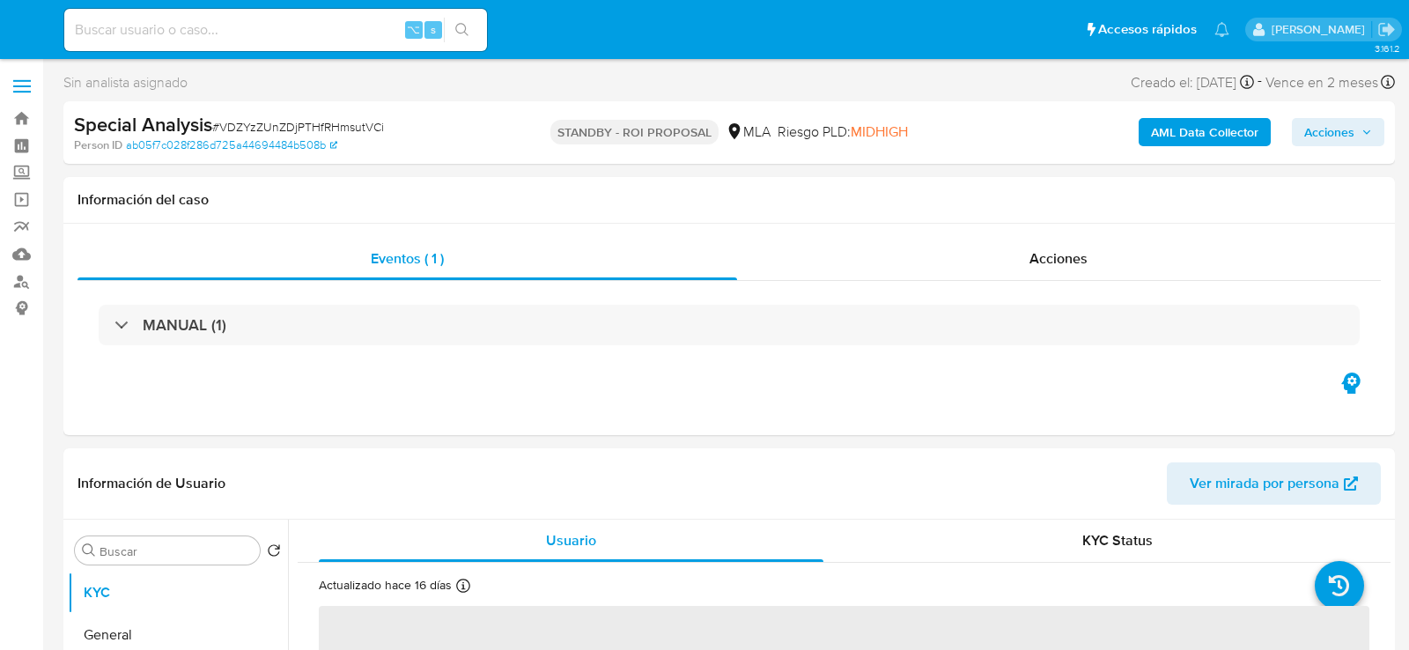
select select "10"
click at [217, 24] on input at bounding box center [275, 29] width 423 height 23
paste input "iiekIam0OQwpJTeBvvM0SjIL"
type input "iiekIam0OQwpJTeBvvM0SjIL"
select select "10"
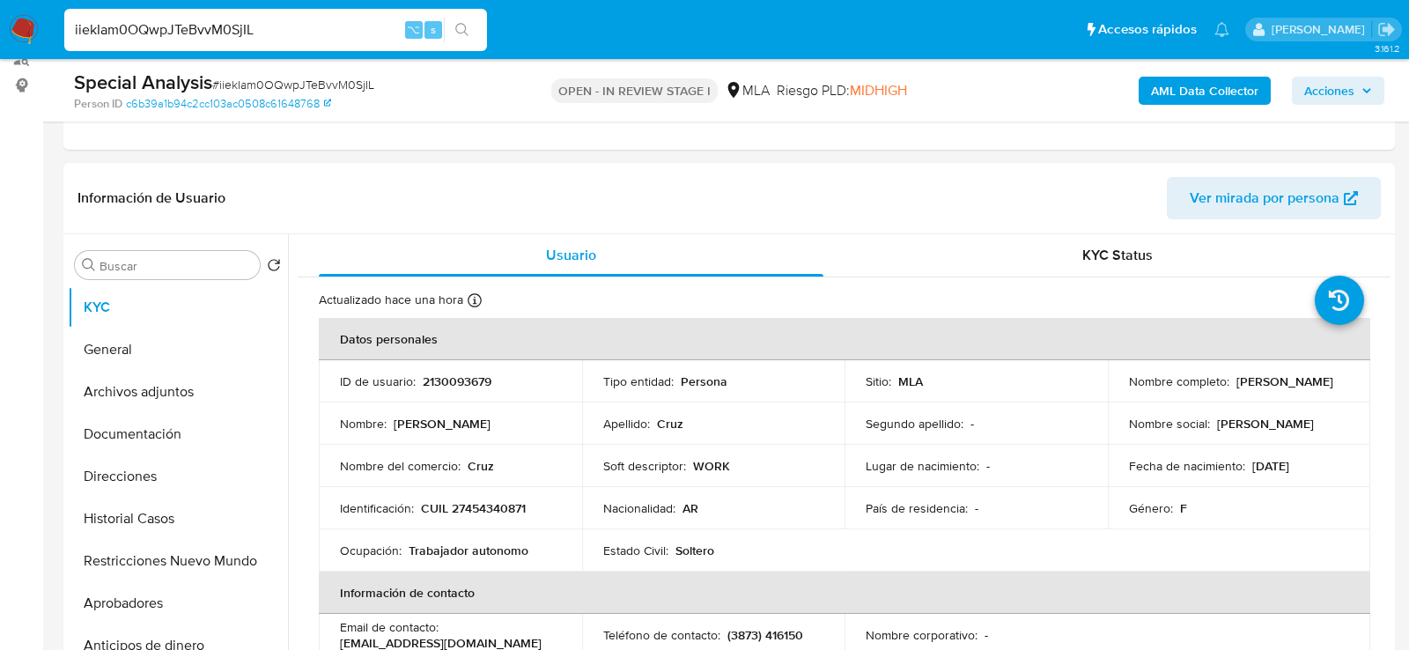
scroll to position [241, 0]
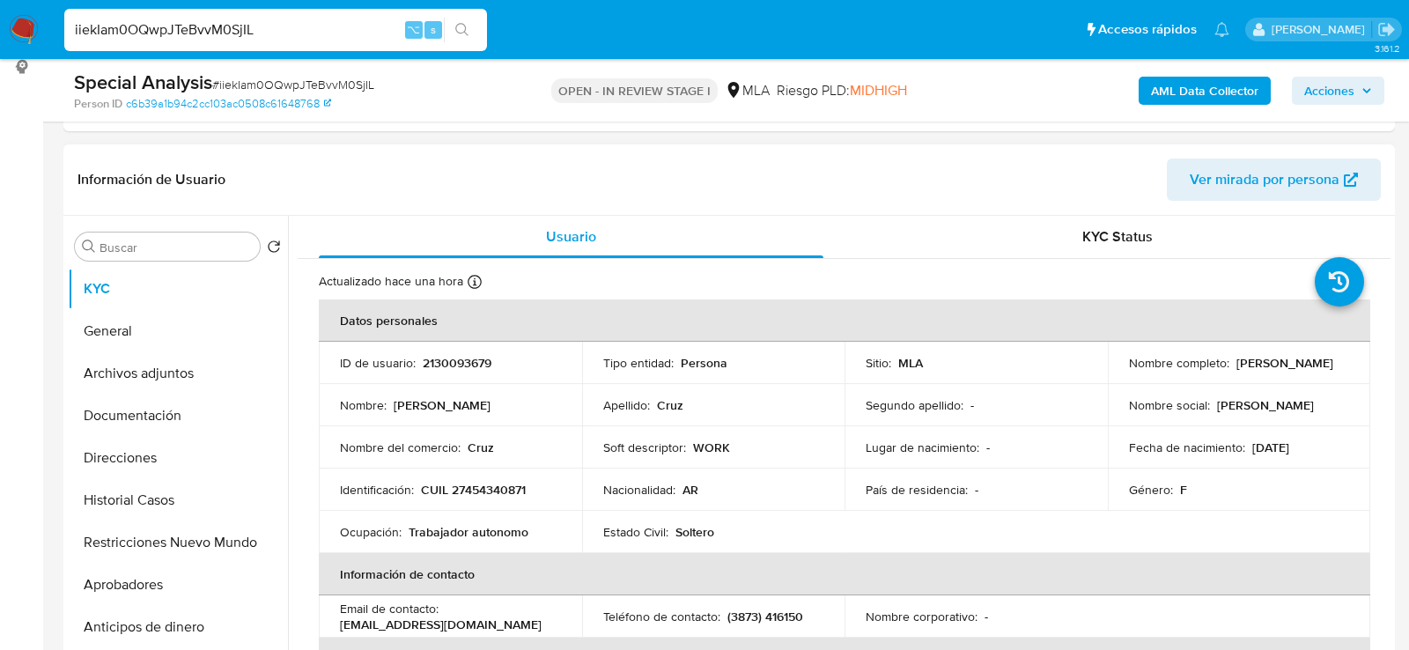
click at [508, 490] on p "CUIL 27454340871" at bounding box center [473, 490] width 105 height 16
copy p "27454340871"
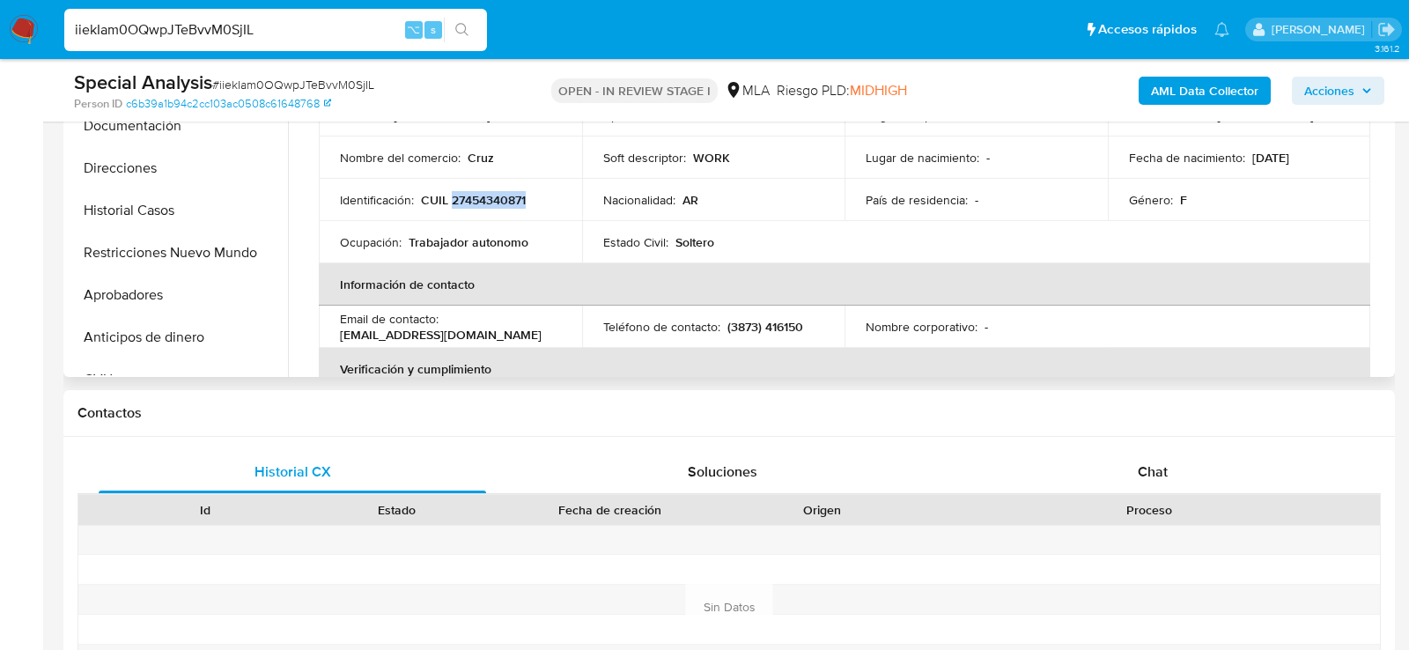
scroll to position [710, 0]
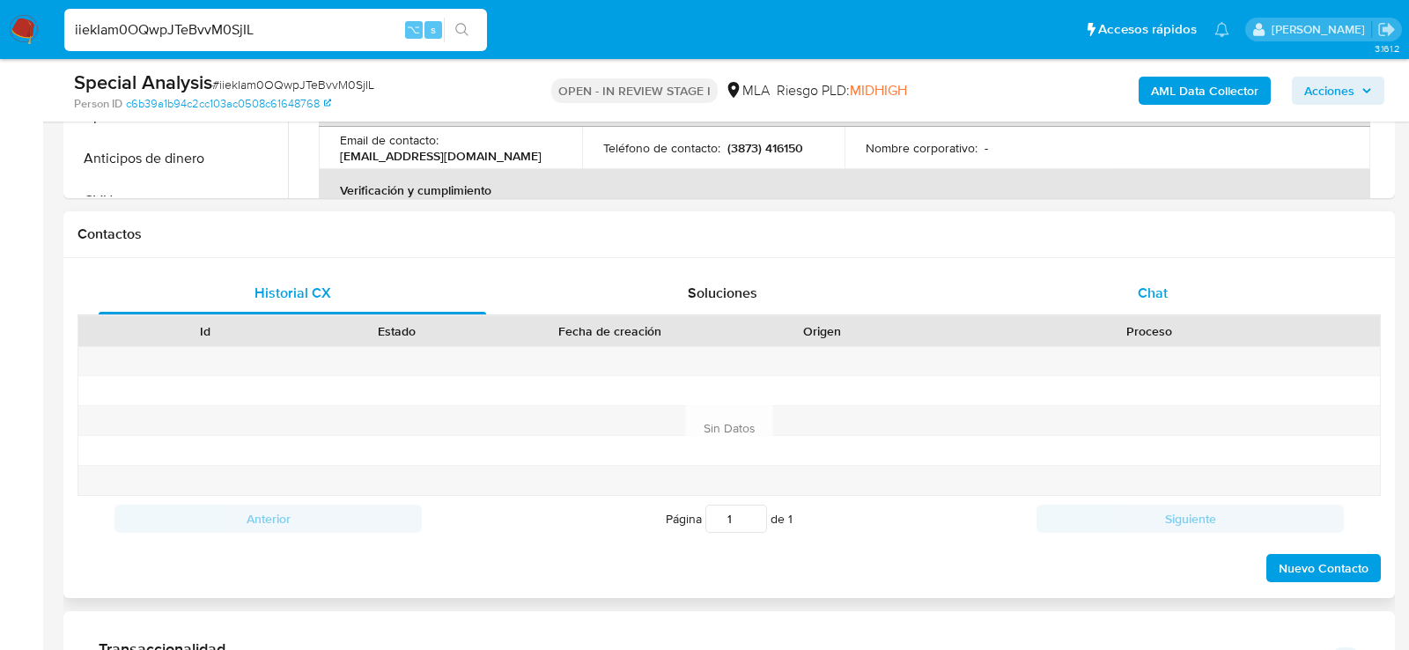
click at [1134, 294] on div "Chat" at bounding box center [1152, 293] width 387 height 42
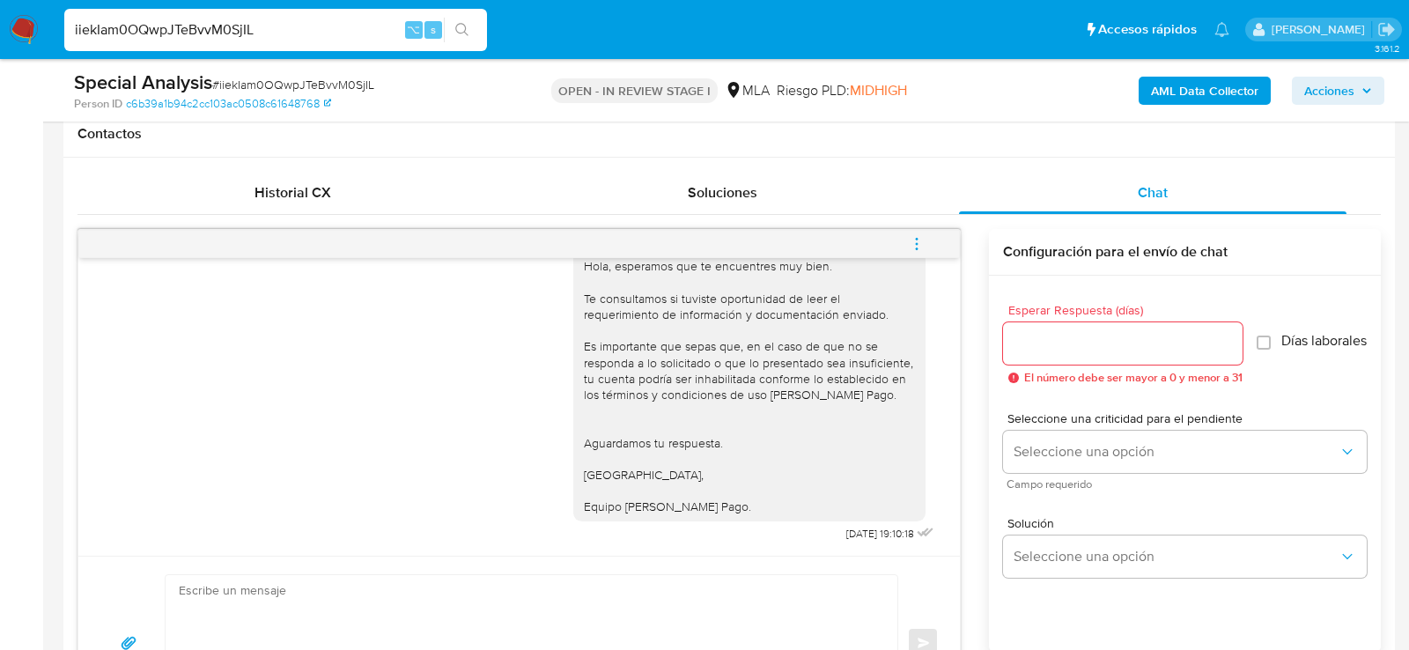
scroll to position [1007, 0]
click at [913, 240] on icon "menu-action" at bounding box center [917, 244] width 16 height 16
click at [765, 201] on li "Cerrar conversación" at bounding box center [797, 208] width 181 height 32
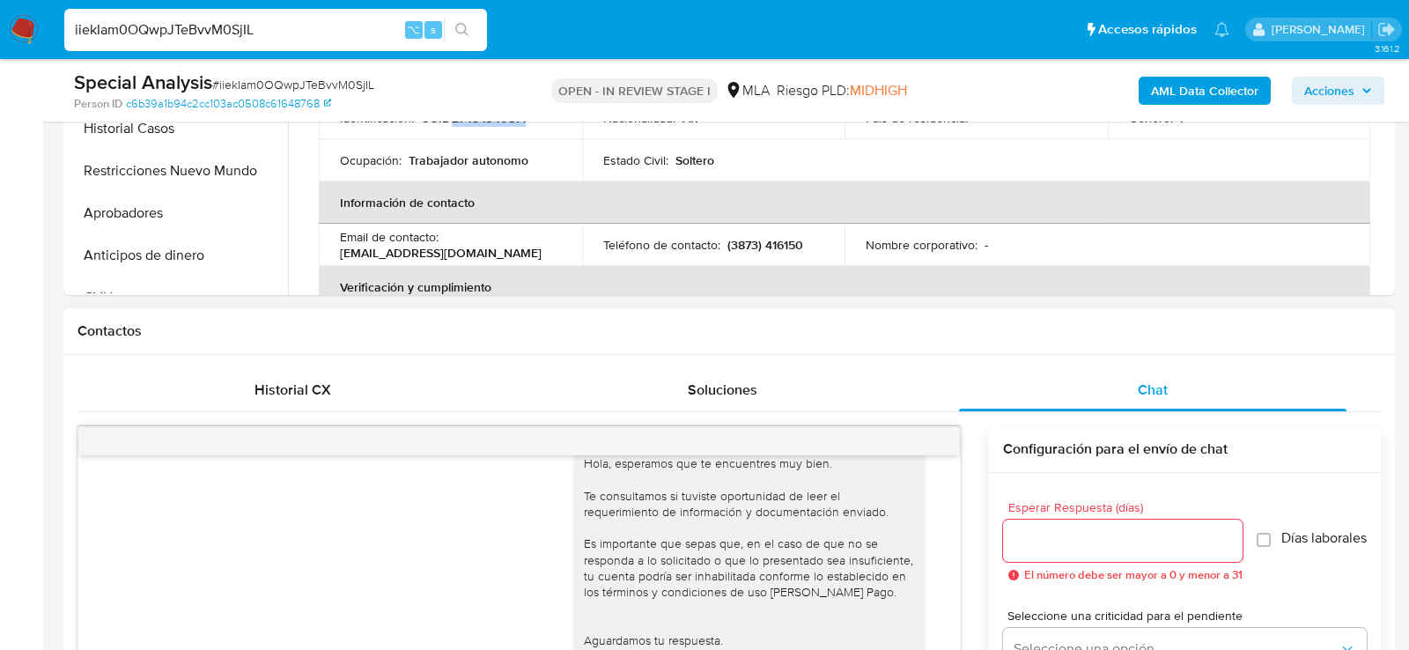
scroll to position [549, 0]
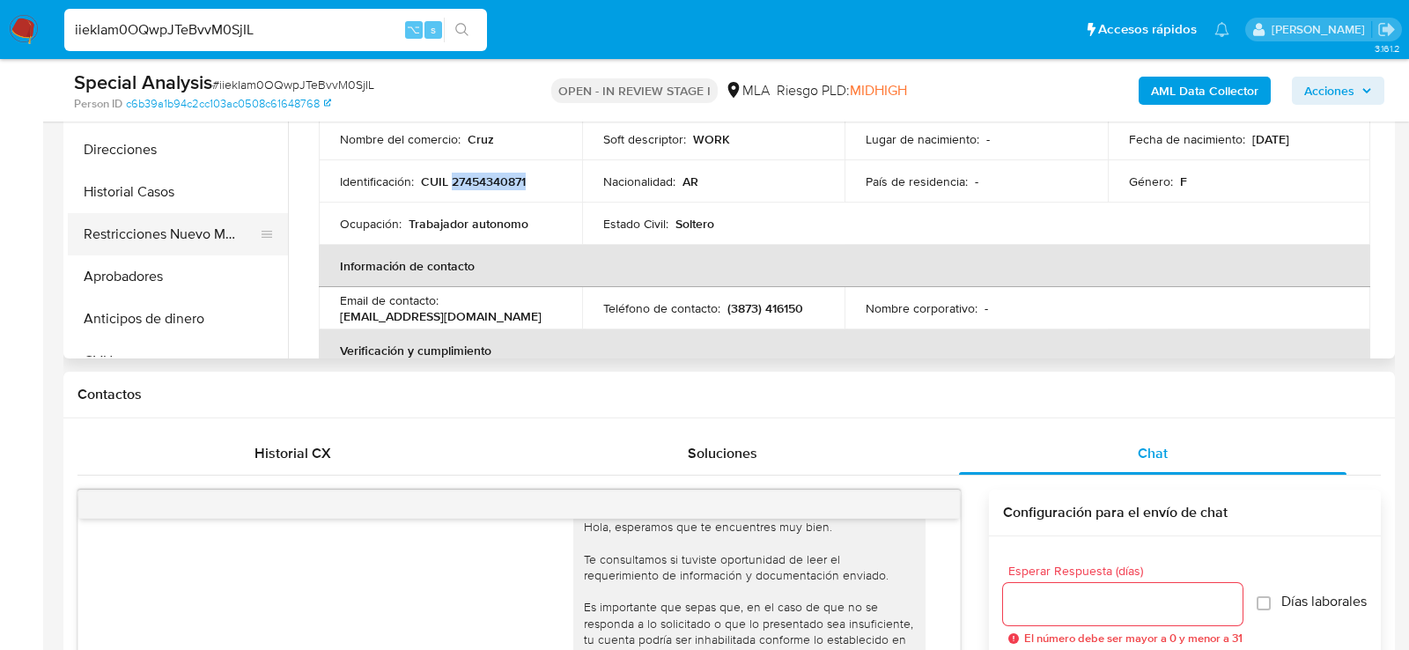
click at [162, 237] on button "Restricciones Nuevo Mundo" at bounding box center [171, 234] width 206 height 42
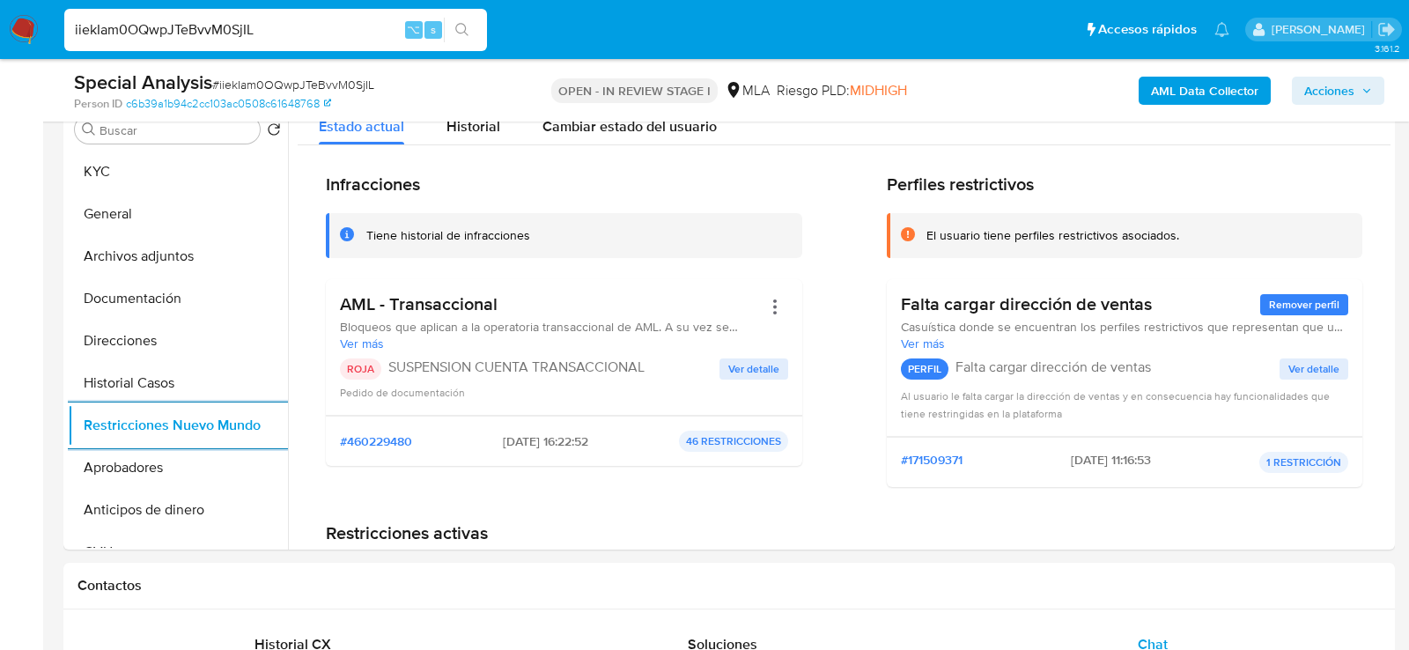
scroll to position [320, 0]
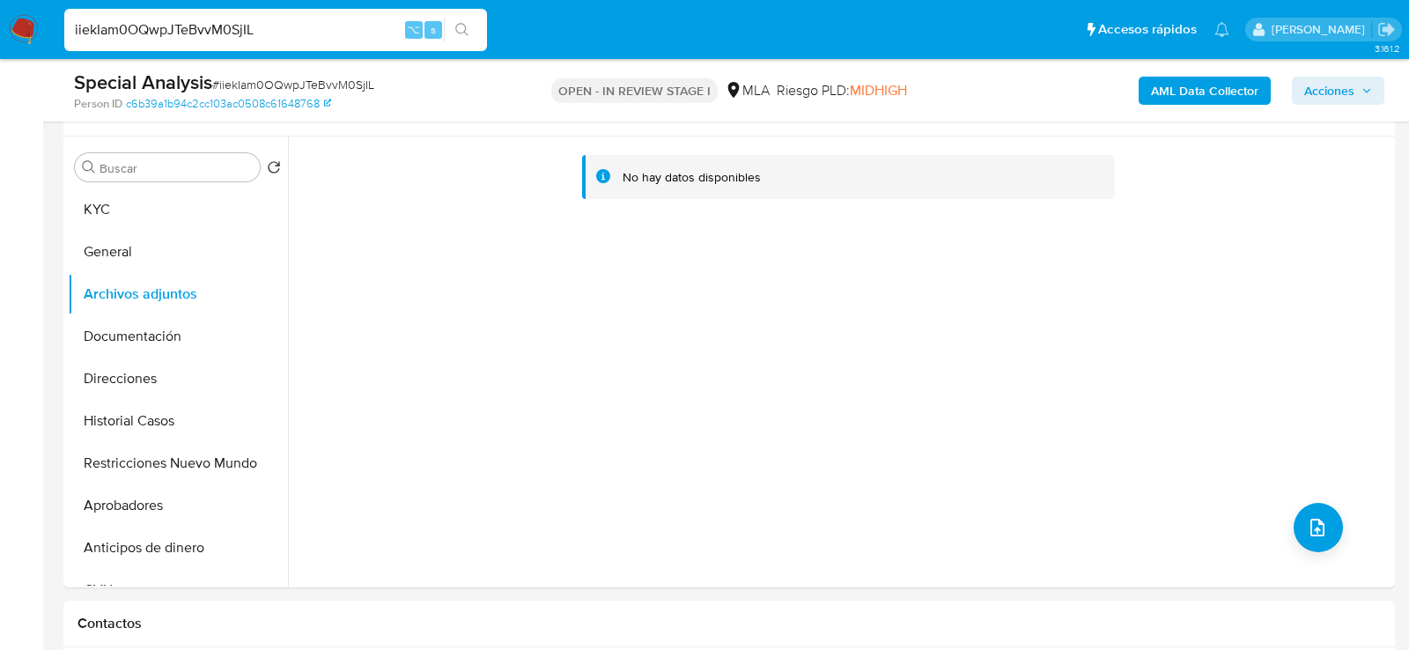
click at [1153, 90] on b "AML Data Collector" at bounding box center [1204, 91] width 107 height 28
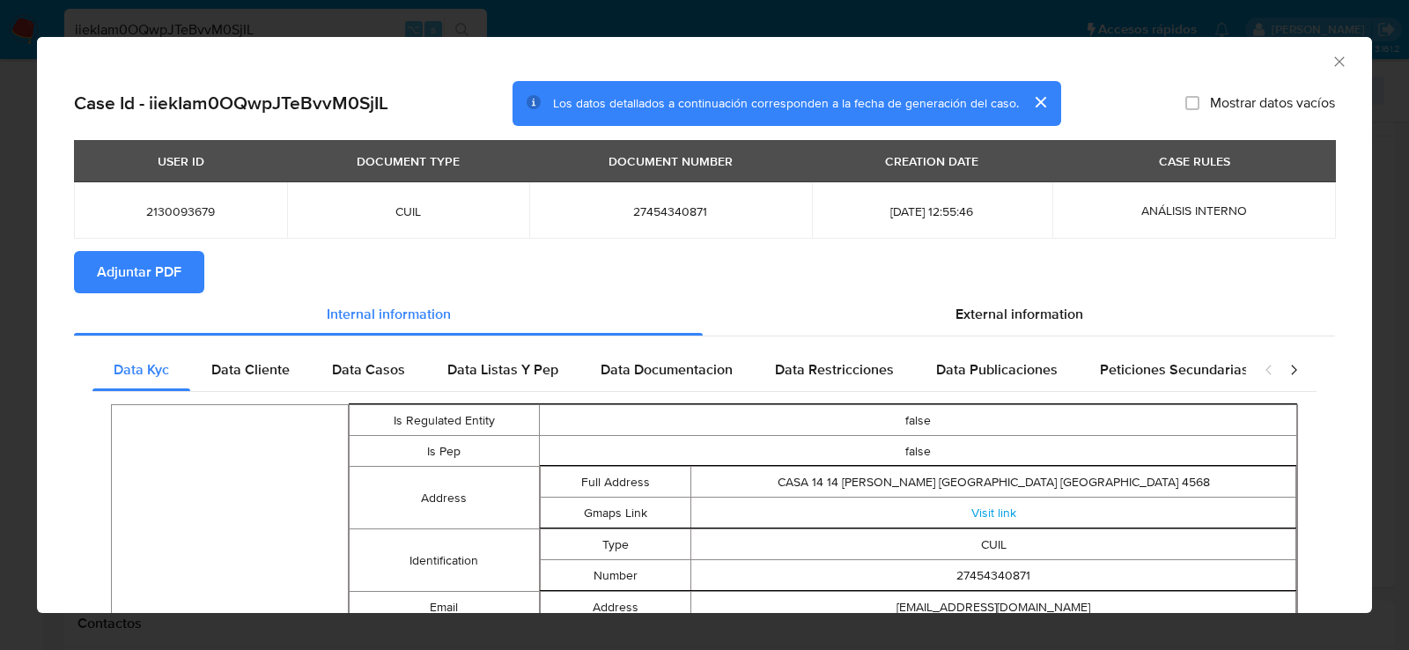
click at [157, 279] on span "Adjuntar PDF" at bounding box center [139, 272] width 85 height 39
click at [1335, 61] on icon "Cerrar ventana" at bounding box center [1339, 62] width 18 height 18
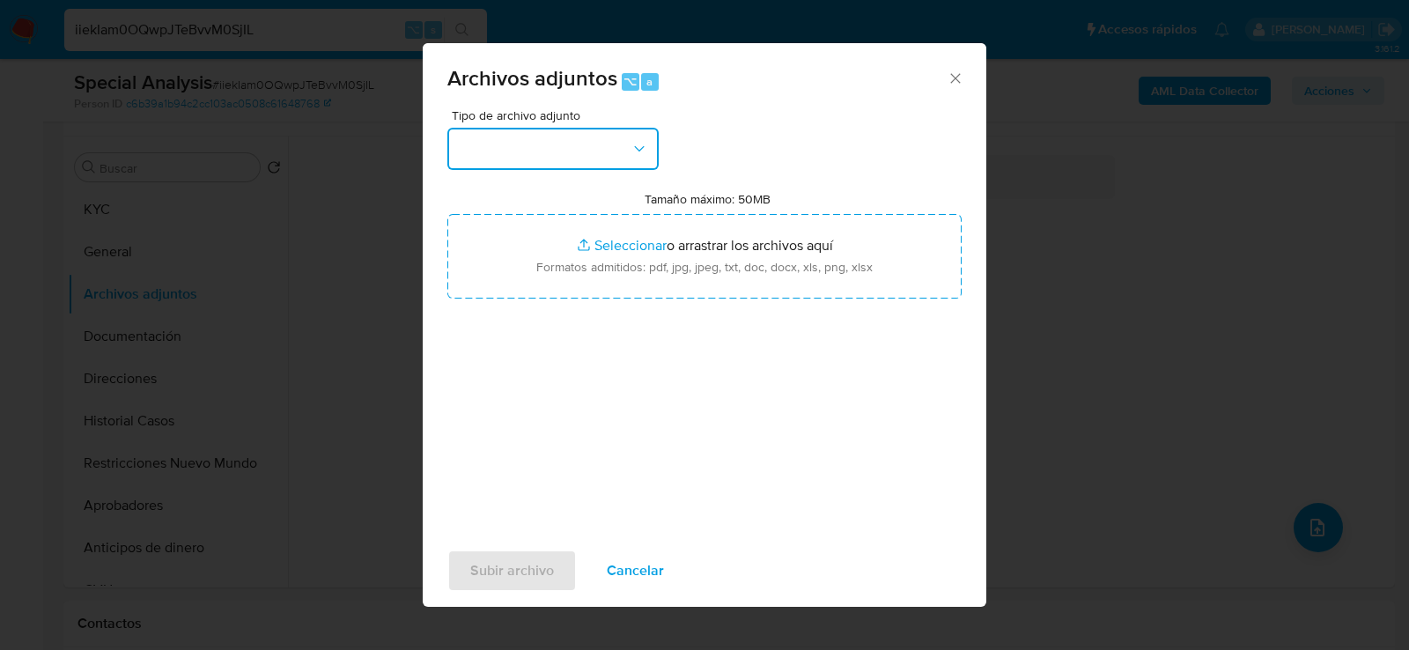
click at [590, 140] on button "button" at bounding box center [552, 149] width 211 height 42
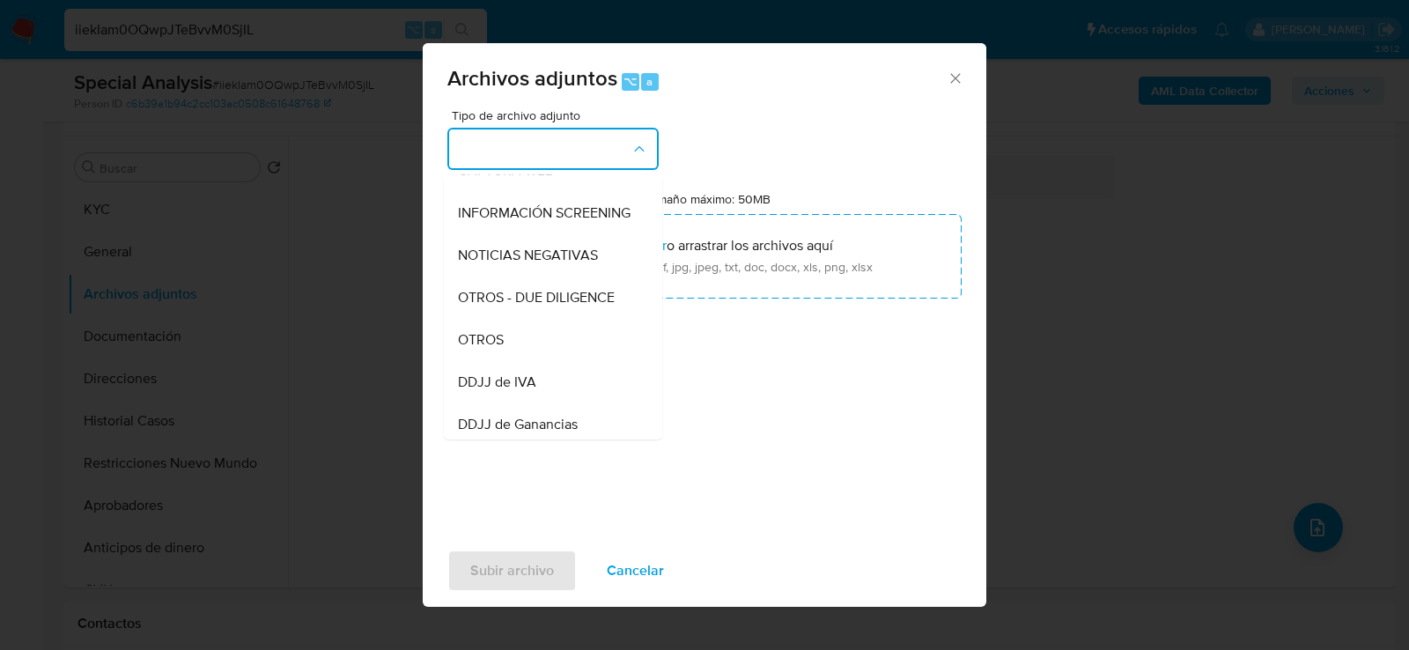
scroll to position [196, 0]
click at [561, 330] on div "OTROS" at bounding box center [548, 337] width 180 height 42
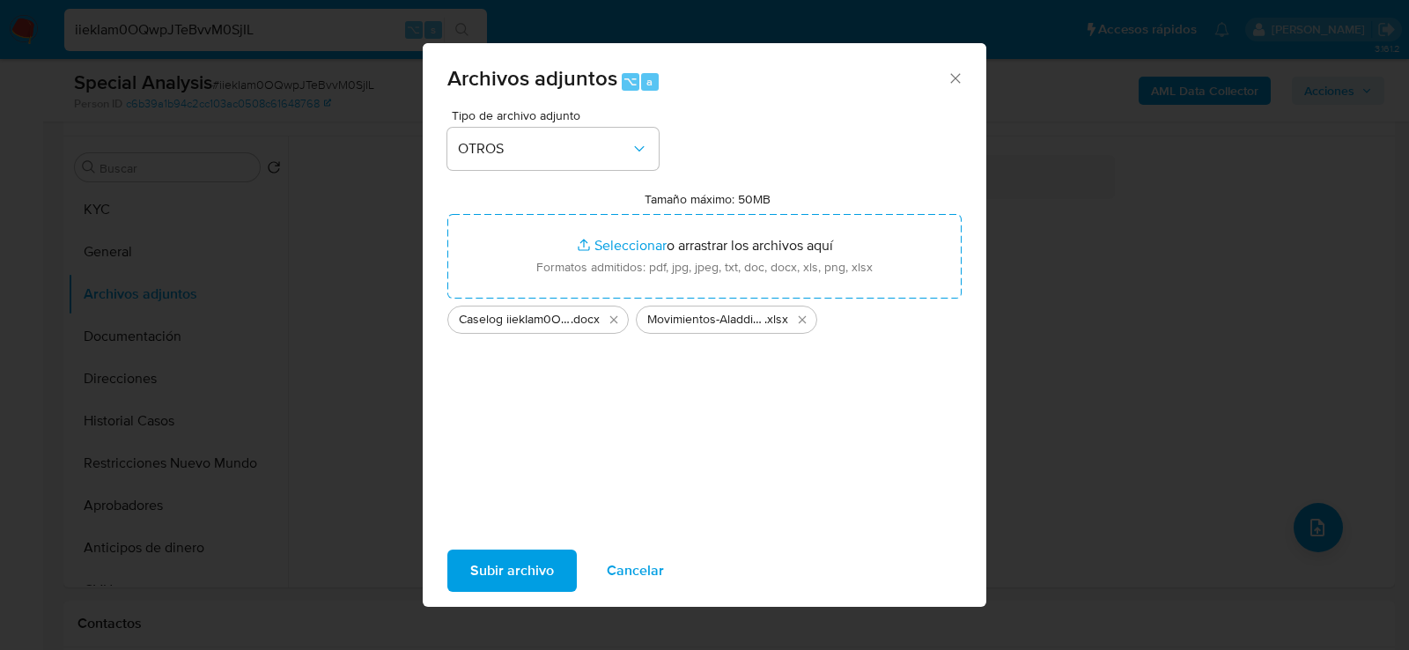
click at [559, 578] on button "Subir archivo" at bounding box center [511, 570] width 129 height 42
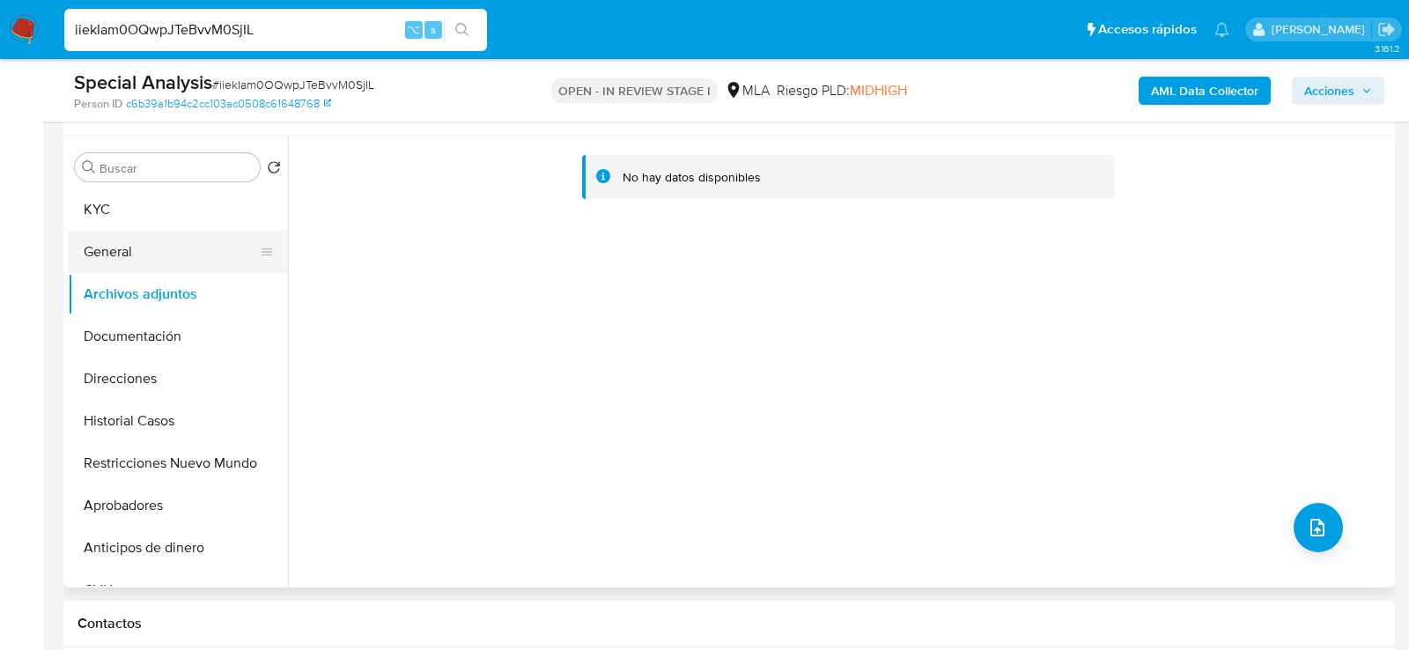
click at [179, 247] on button "General" at bounding box center [171, 252] width 206 height 42
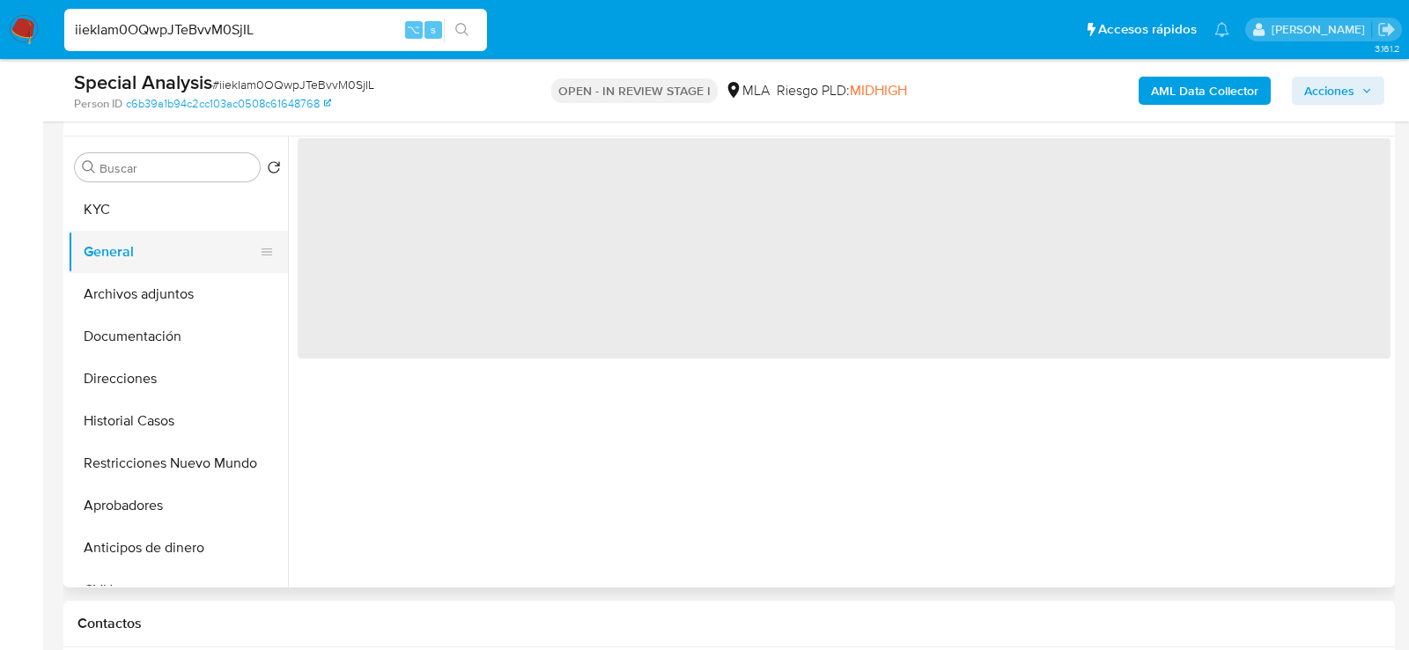
click at [179, 269] on button "General" at bounding box center [171, 252] width 206 height 42
click at [171, 294] on button "Archivos adjuntos" at bounding box center [171, 294] width 206 height 42
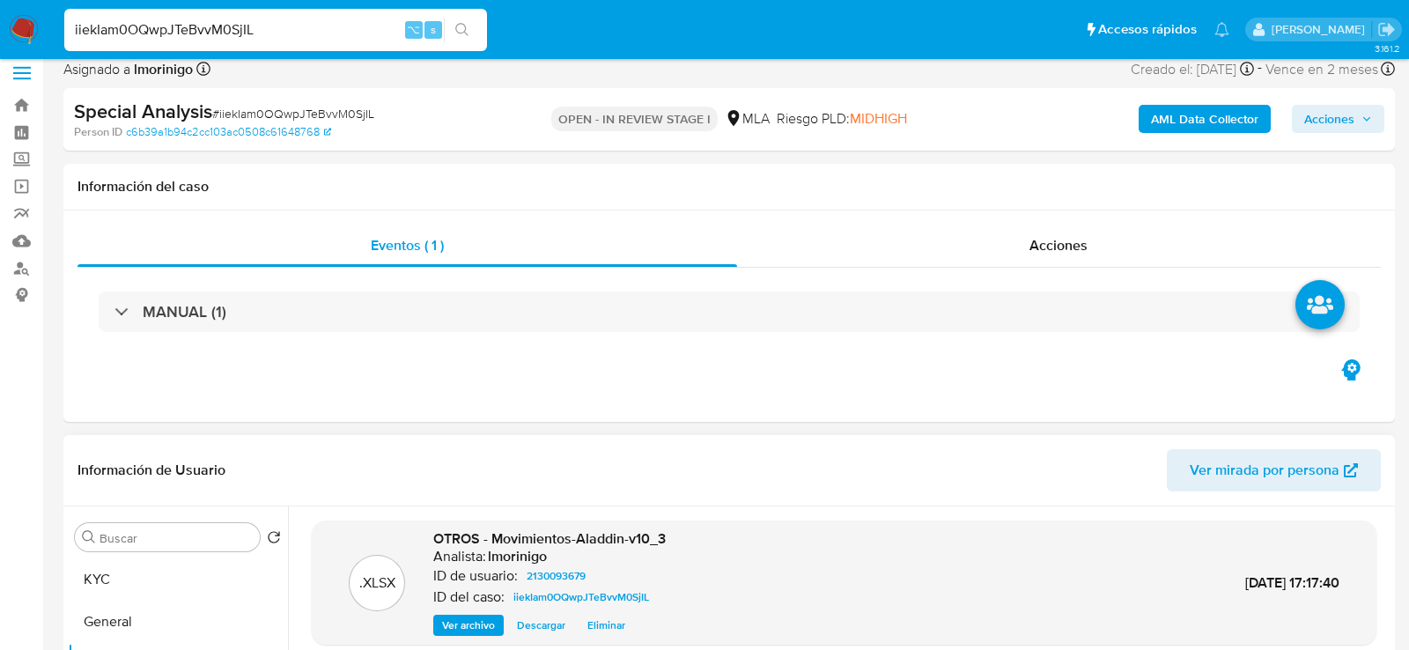
scroll to position [0, 0]
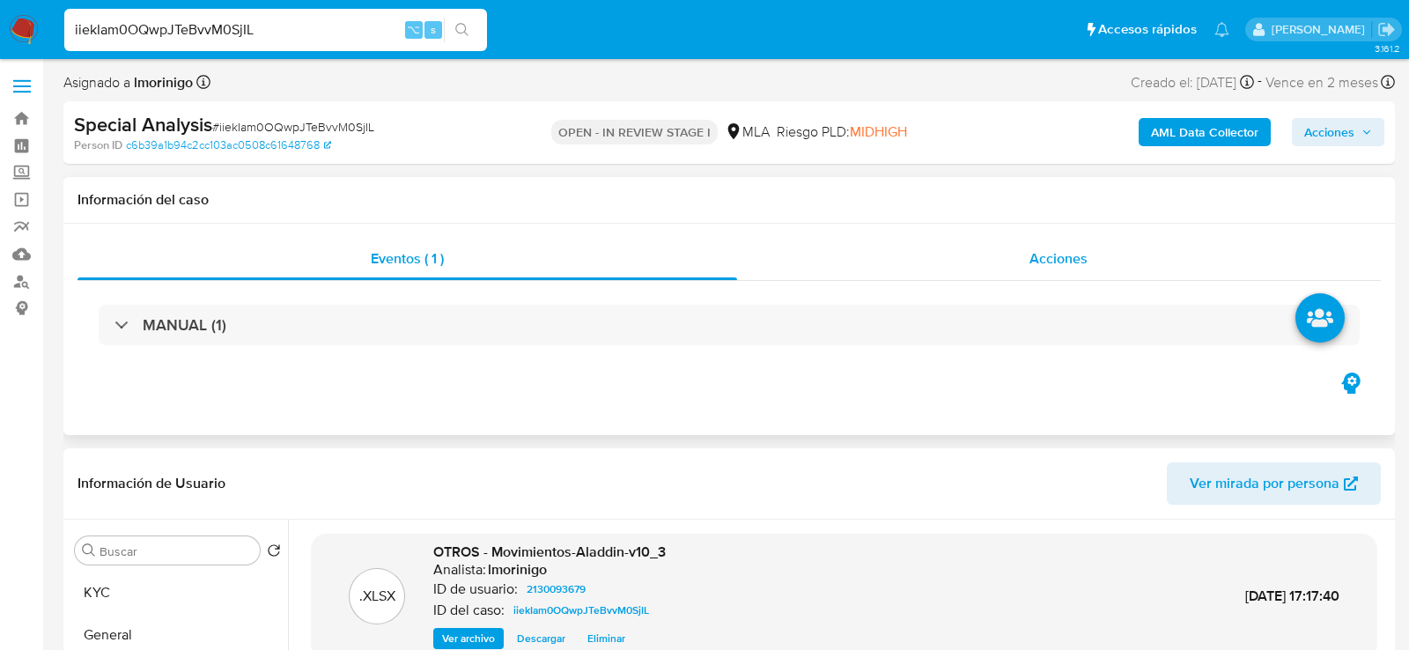
click at [1033, 257] on span "Acciones" at bounding box center [1058, 258] width 58 height 20
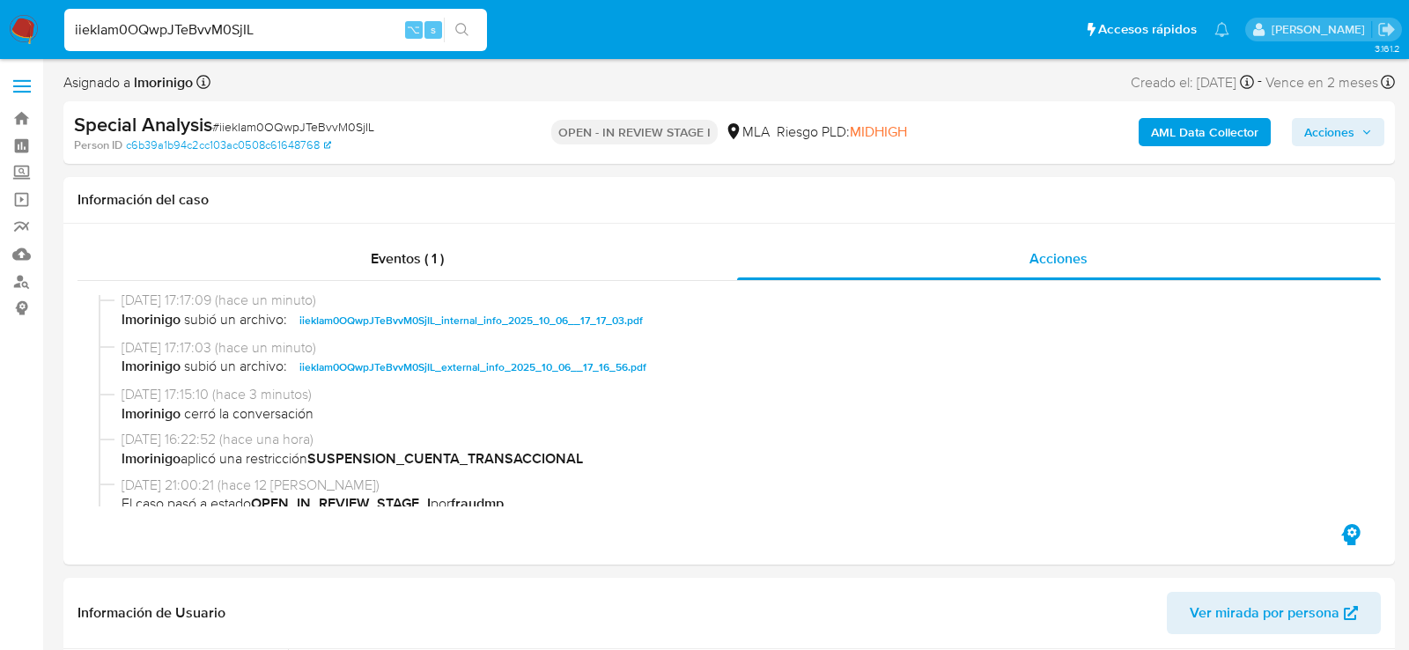
scroll to position [101, 0]
click at [1291, 120] on div "AML Data Collector Acciones" at bounding box center [1168, 132] width 432 height 41
click at [1296, 123] on button "Acciones" at bounding box center [1338, 132] width 92 height 28
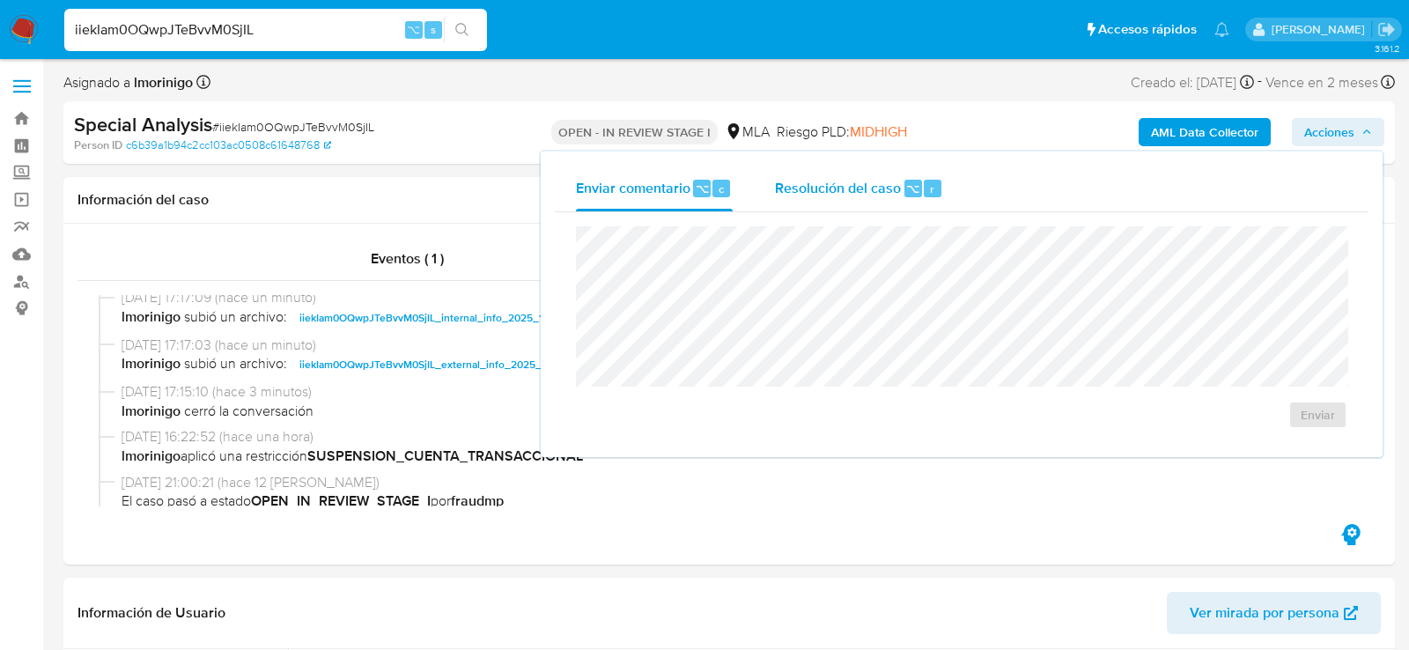
click at [957, 188] on button "Resolución del caso ⌥ r" at bounding box center [859, 189] width 210 height 46
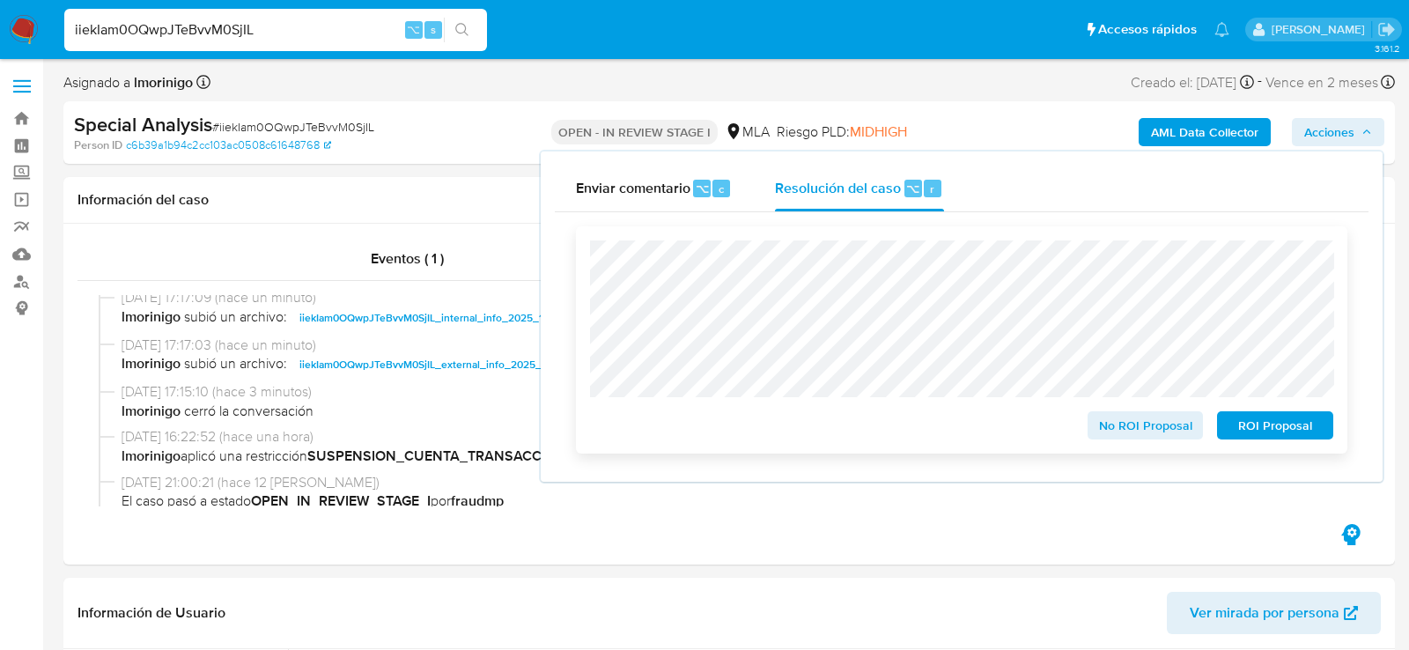
click at [1254, 432] on span "ROI Proposal" at bounding box center [1275, 425] width 92 height 25
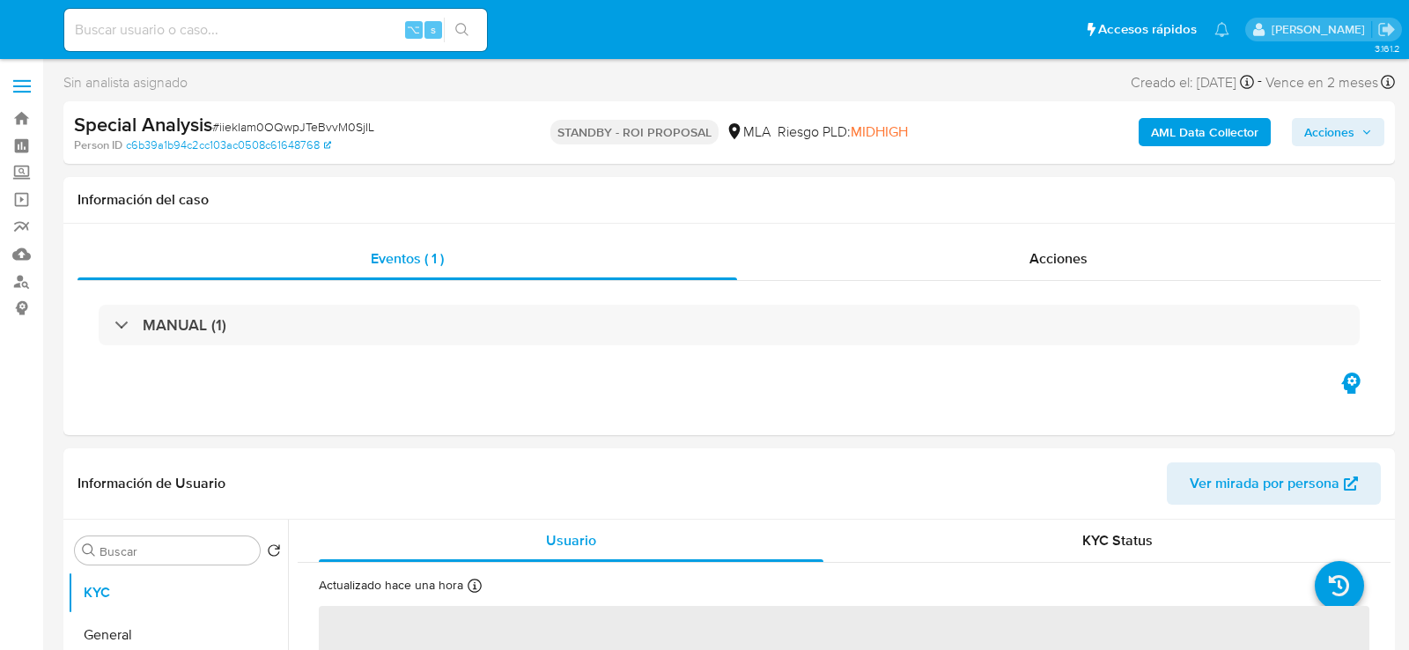
select select "10"
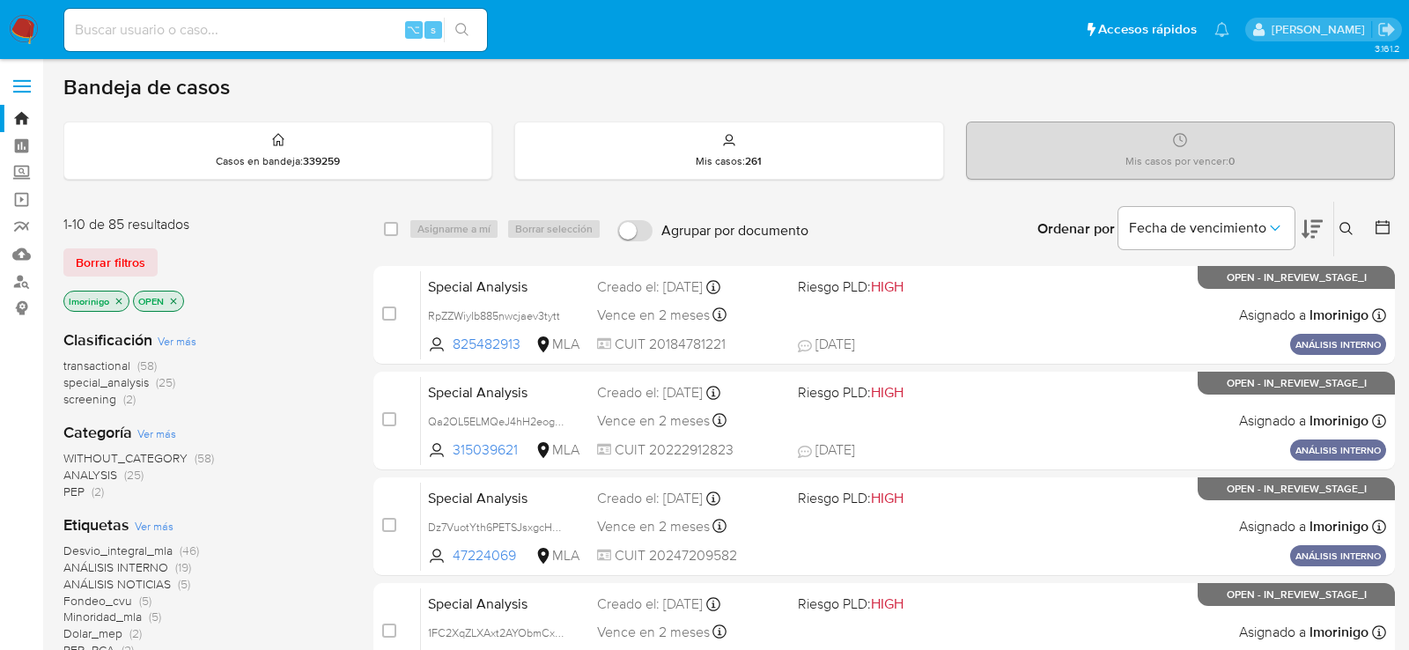
click at [284, 58] on nav "Pausado Ver notificaciones ⌥ s Accesos rápidos Presiona las siguientes teclas p…" at bounding box center [704, 29] width 1409 height 59
click at [284, 40] on input at bounding box center [275, 29] width 423 height 23
paste input "1041581384"
type input "1041581384"
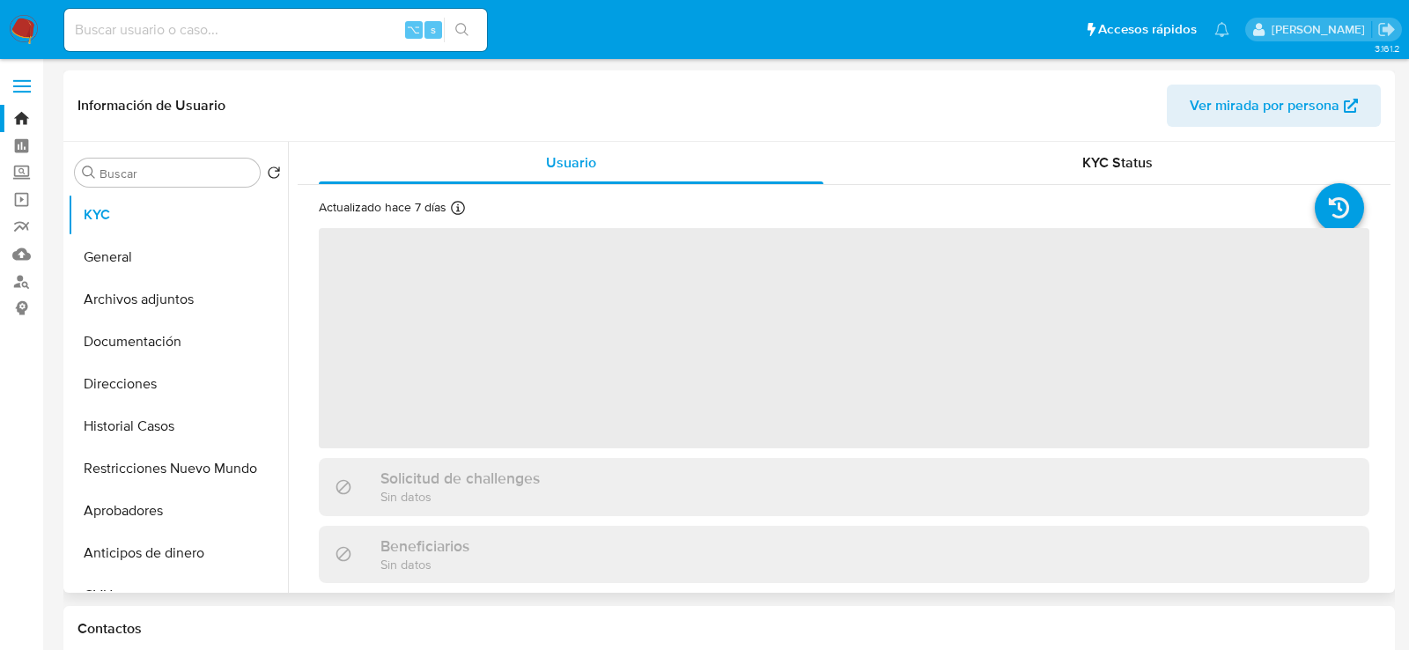
select select "10"
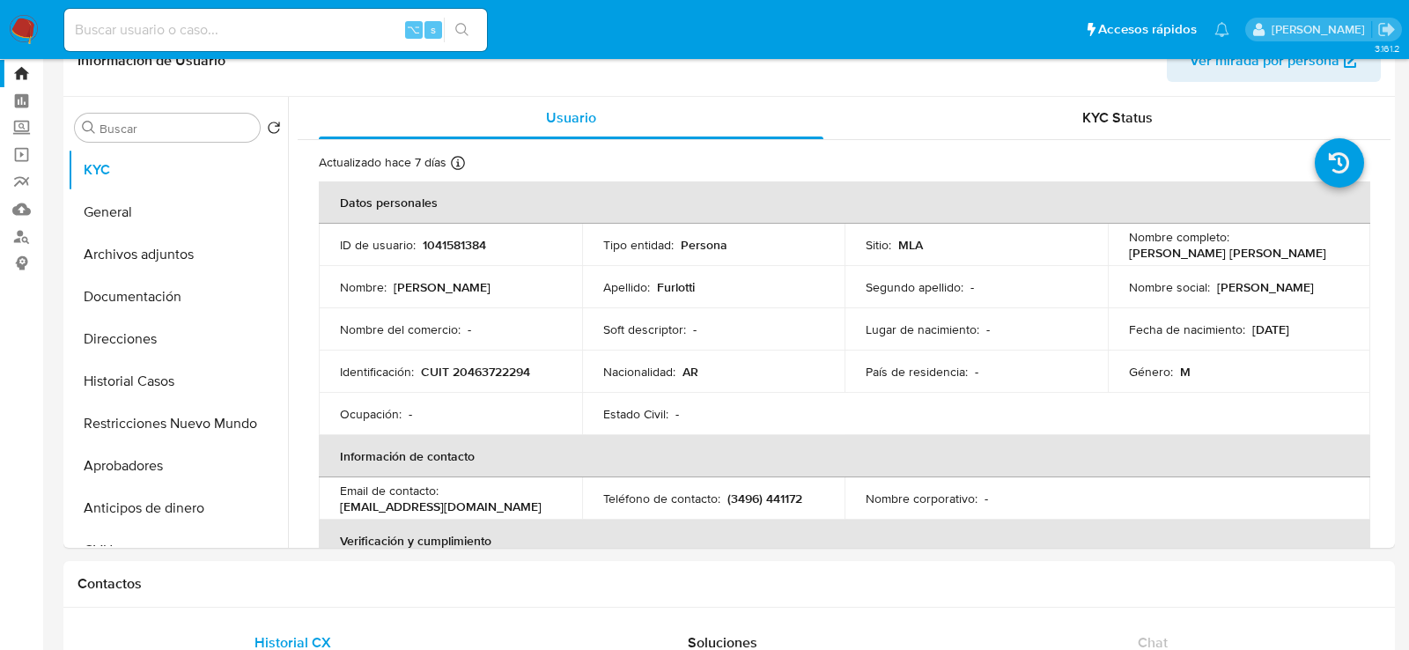
scroll to position [54, 0]
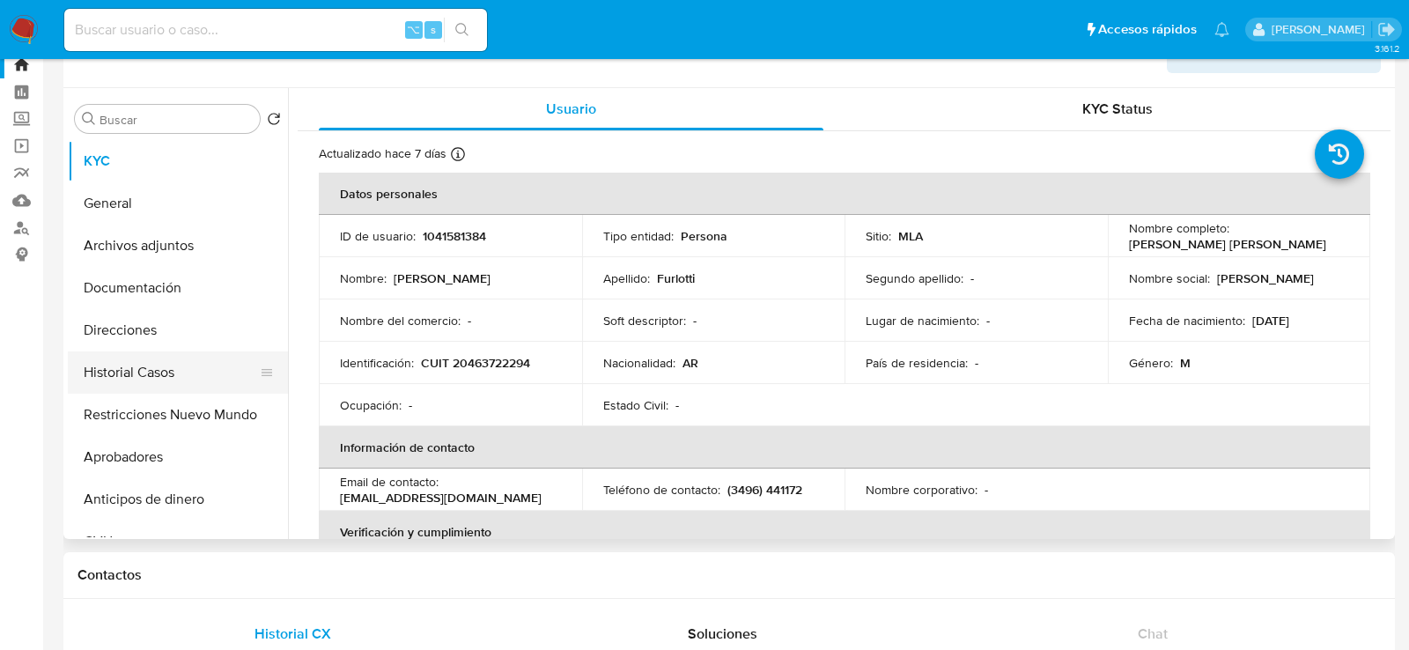
click at [245, 365] on button "Historial Casos" at bounding box center [171, 372] width 206 height 42
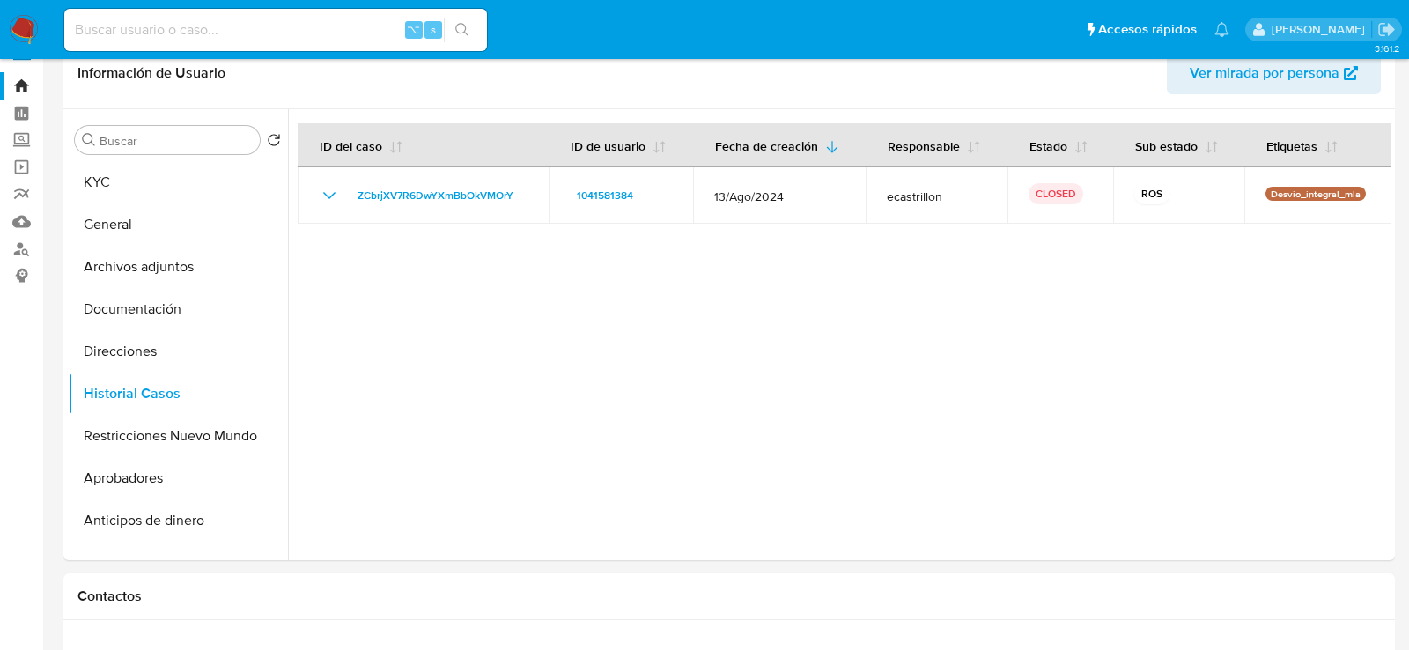
scroll to position [32, 0]
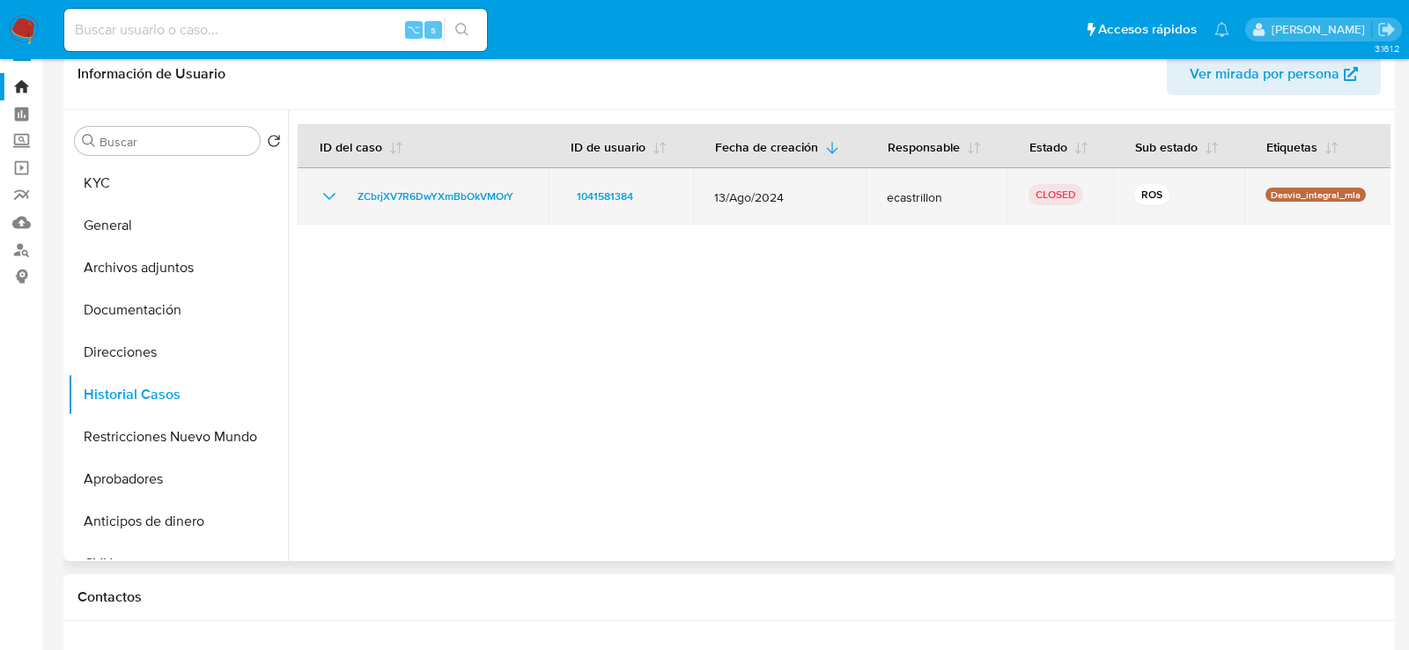
click at [330, 195] on icon "Mostrar/Ocultar" at bounding box center [329, 196] width 21 height 21
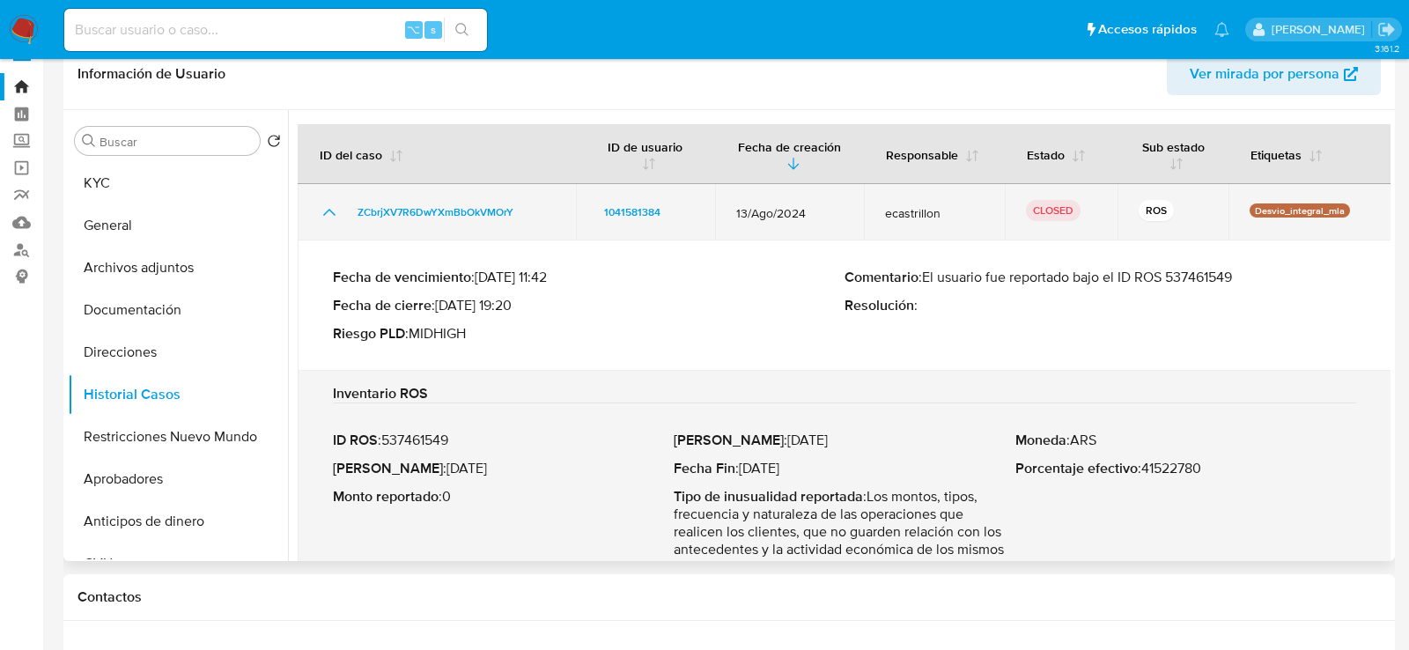
click at [328, 209] on icon "Mostrar/Ocultar" at bounding box center [329, 212] width 21 height 21
